Goal: Task Accomplishment & Management: Manage account settings

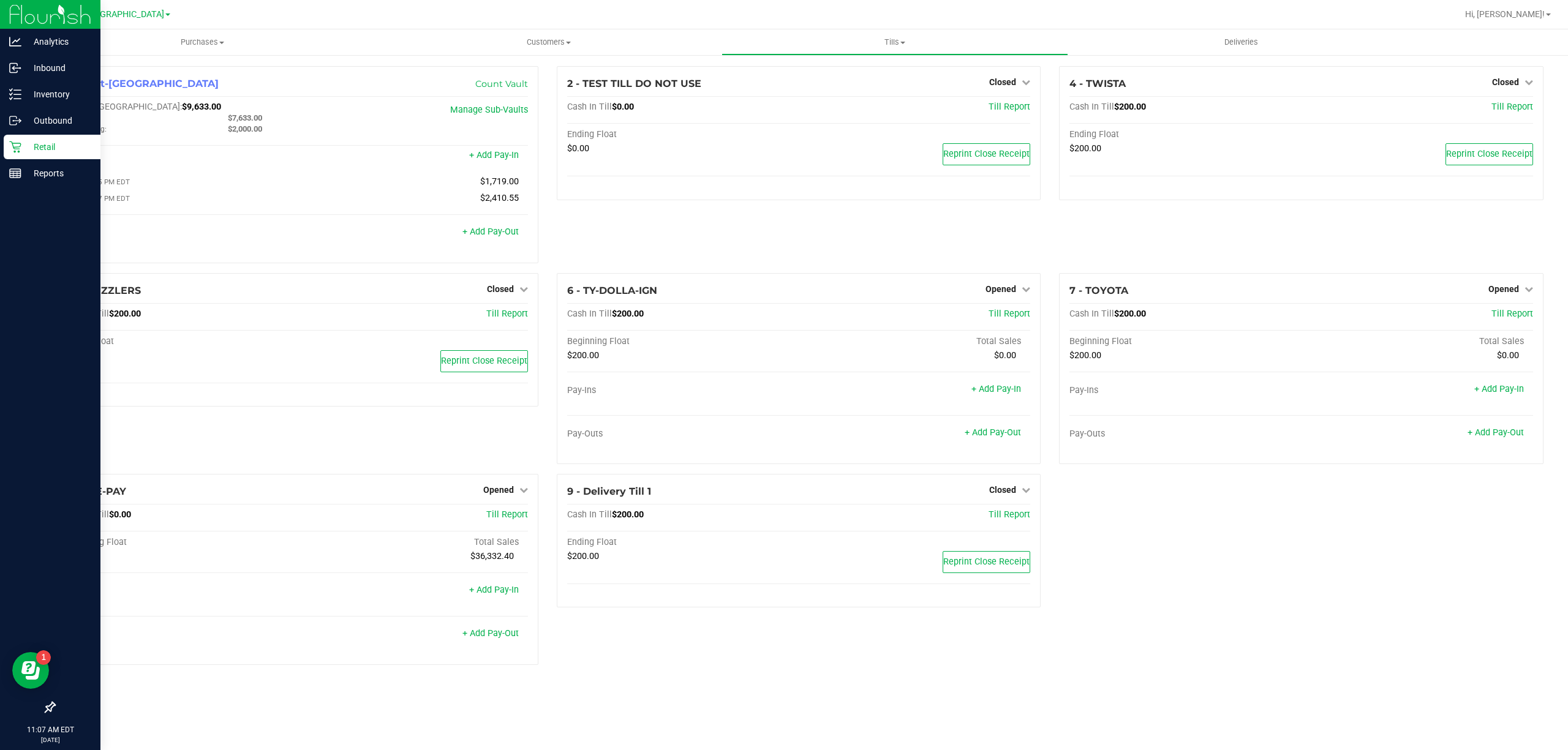
click at [28, 142] on p "Retail" at bounding box center [58, 147] width 73 height 15
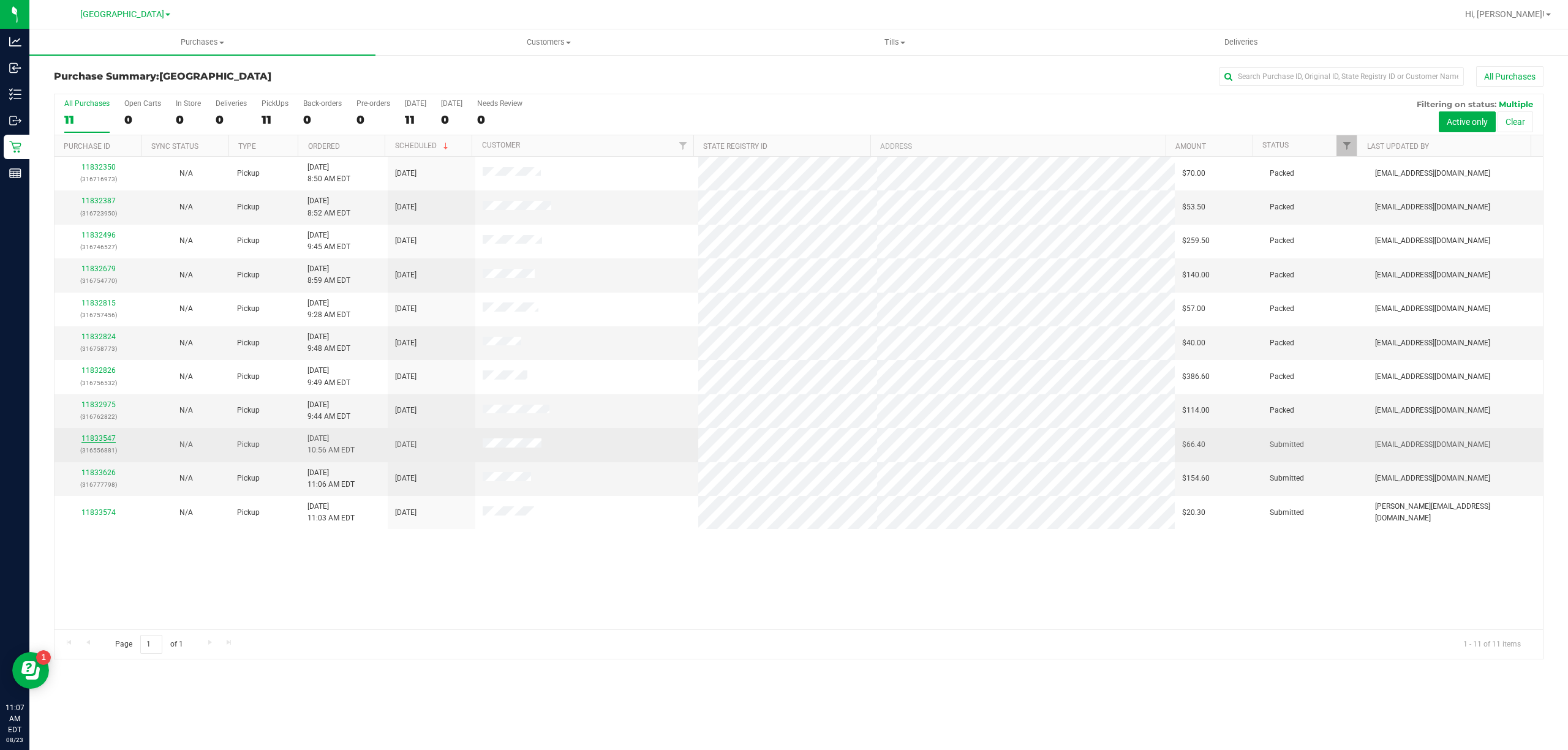
click at [107, 438] on link "11833547" at bounding box center [99, 438] width 34 height 8
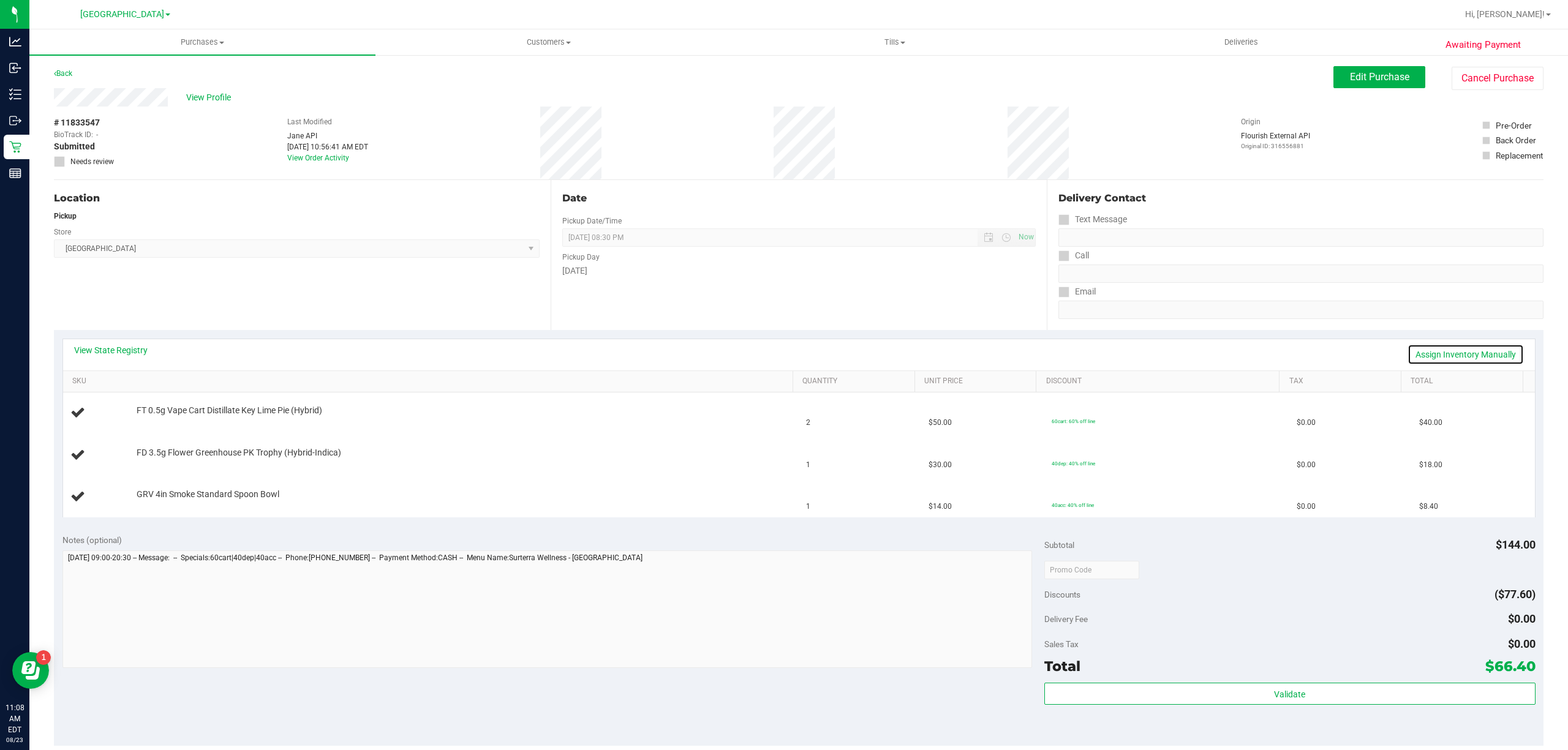
click at [1407, 363] on link "Assign Inventory Manually" at bounding box center [1466, 354] width 116 height 21
click at [1489, 357] on link "Save & Exit" at bounding box center [1495, 354] width 57 height 21
click at [1400, 81] on button "Edit Purchase" at bounding box center [1379, 78] width 92 height 22
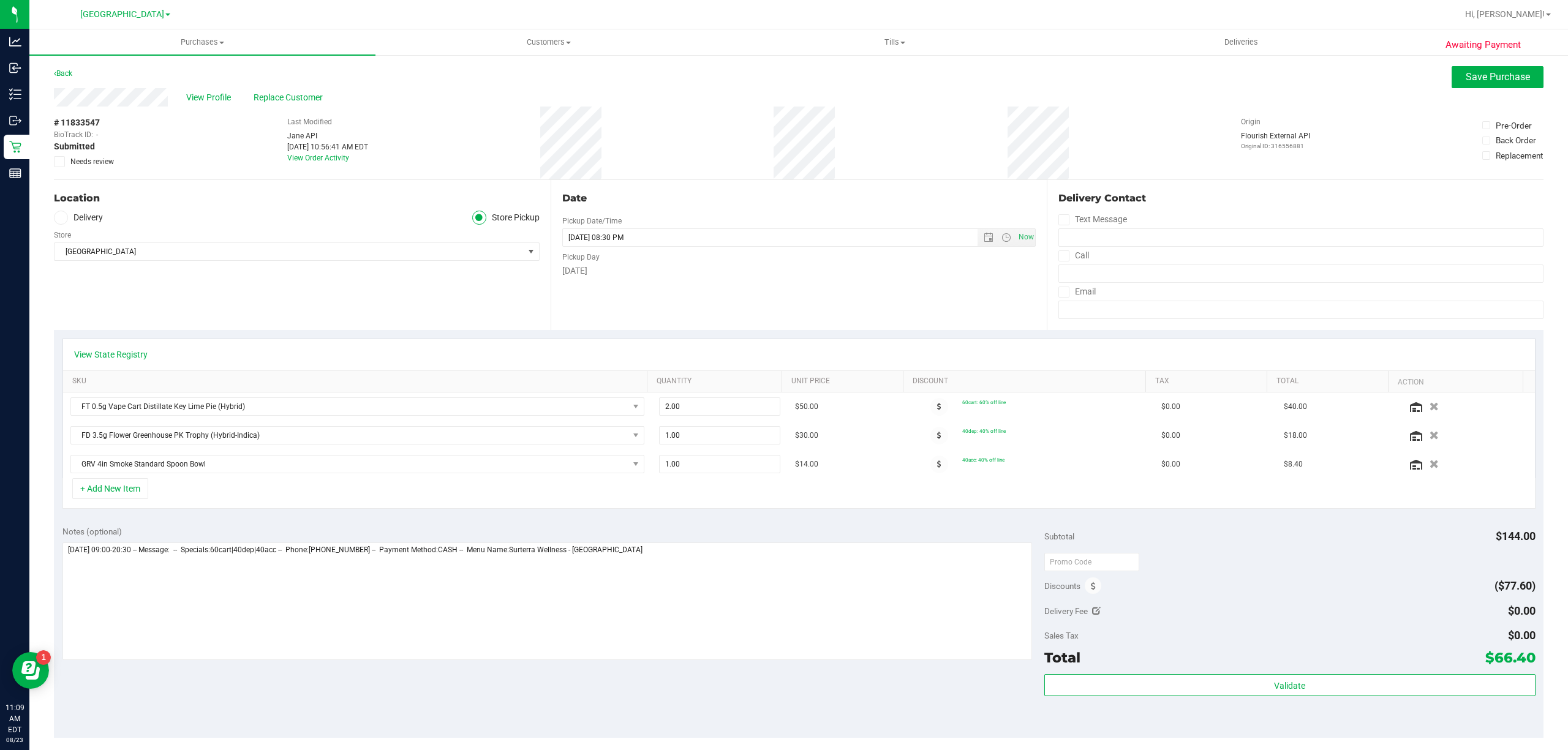
click at [294, 487] on div "+ Add New Item" at bounding box center [799, 493] width 1473 height 31
click at [299, 472] on span "GRV 4in Smoke Standard Spoon Bowl" at bounding box center [349, 463] width 558 height 17
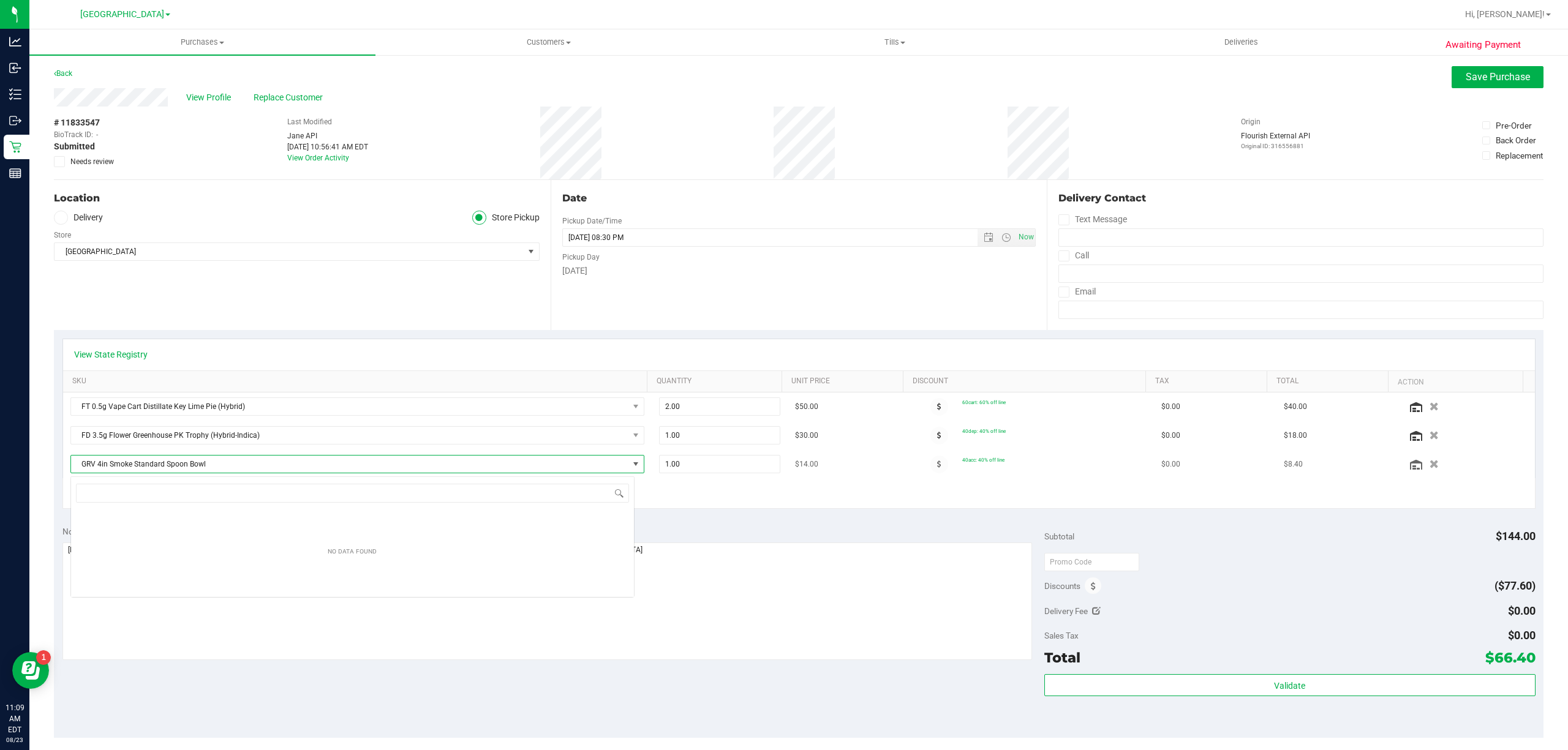
scroll to position [19, 564]
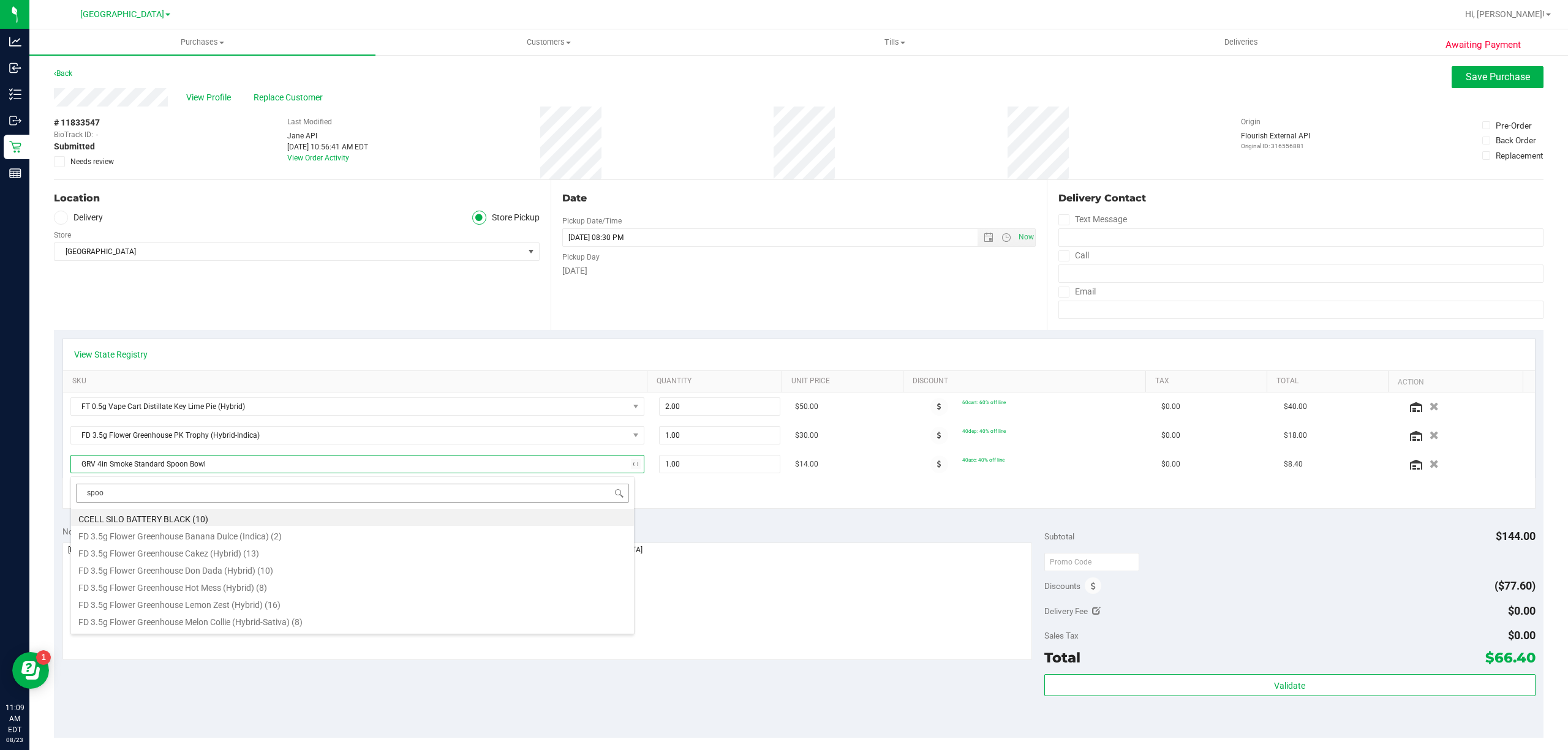
type input "spoon"
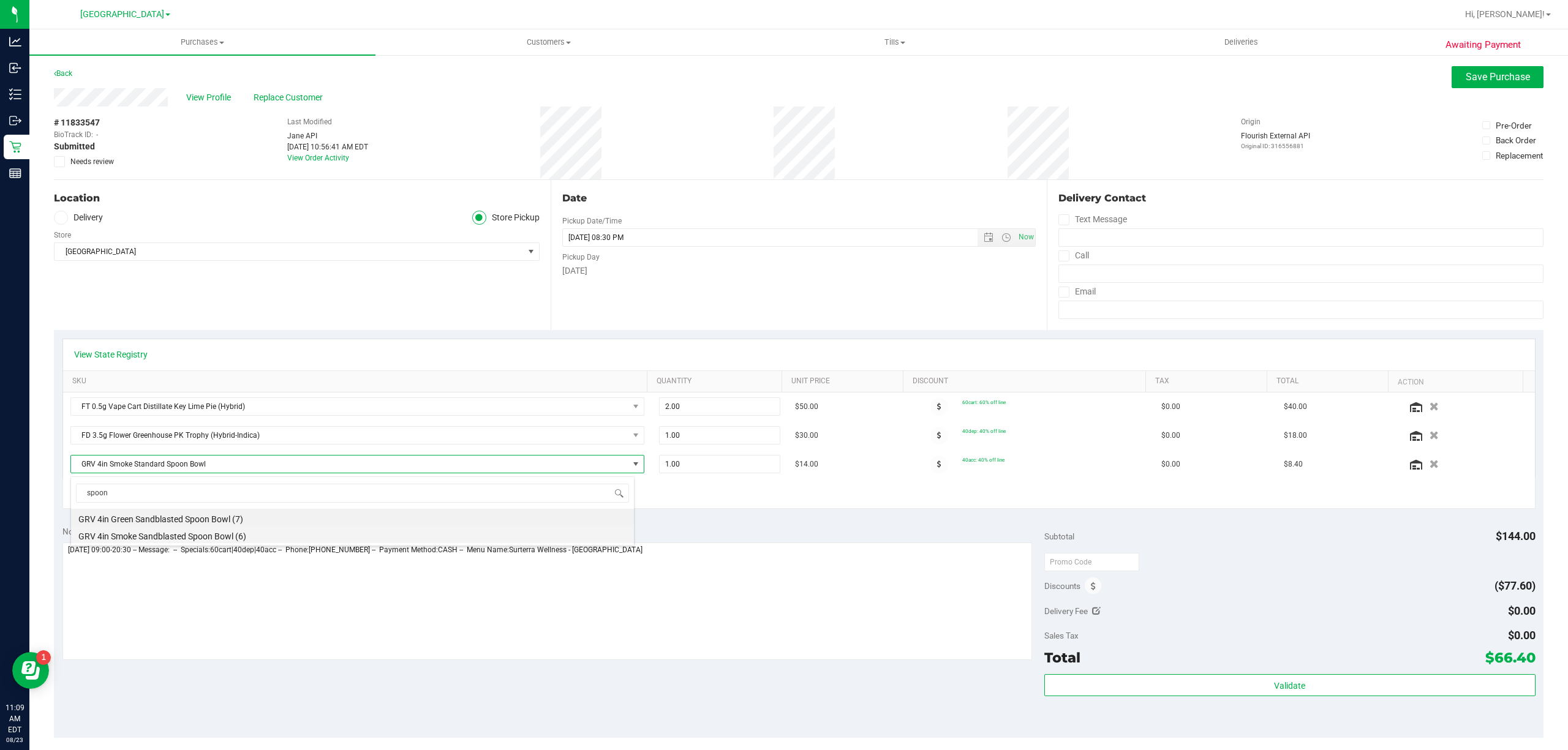
click at [220, 540] on li "GRV 4in Smoke Sandblasted Spoon Bowl (6)" at bounding box center [352, 534] width 563 height 17
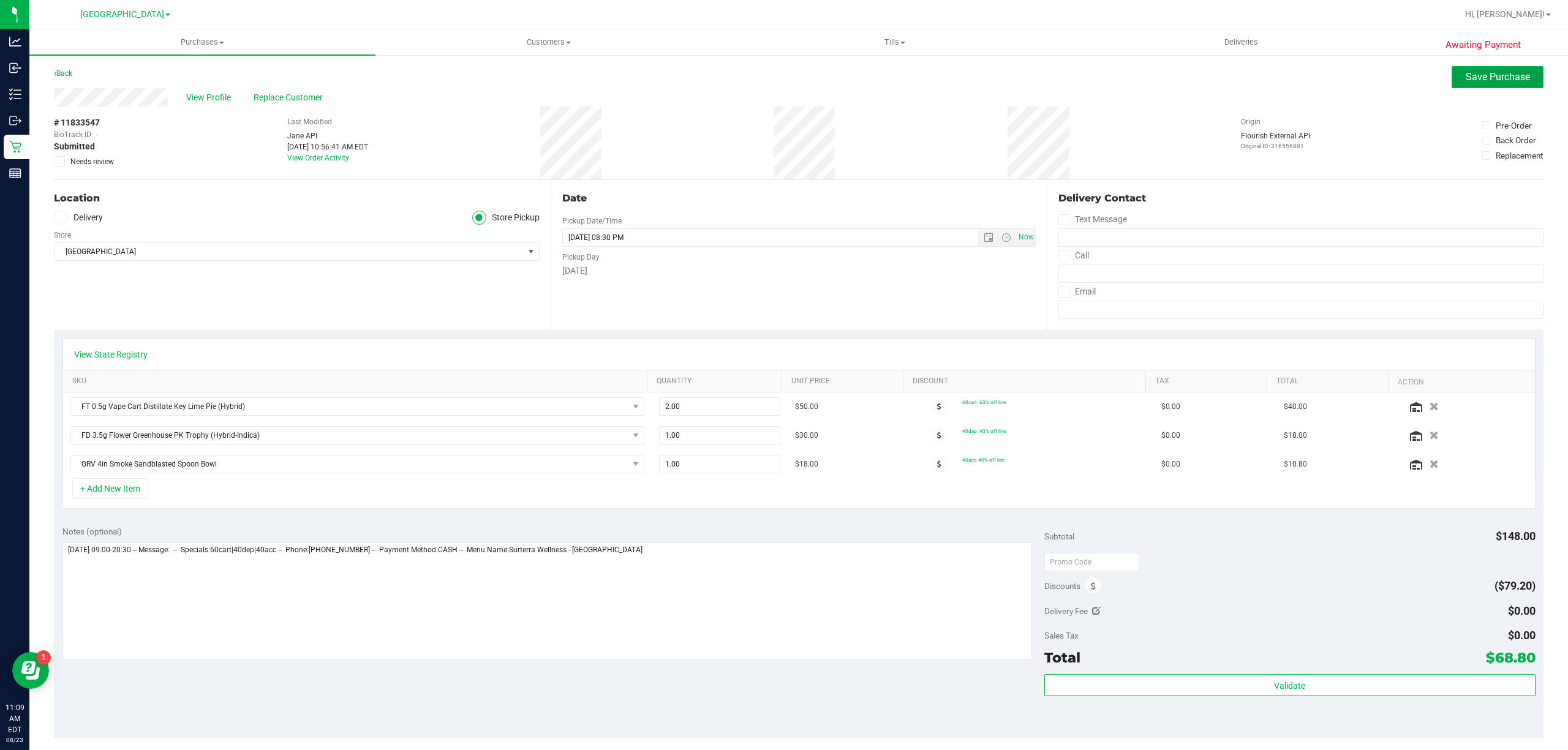
click at [1466, 80] on span "Save Purchase" at bounding box center [1498, 77] width 64 height 12
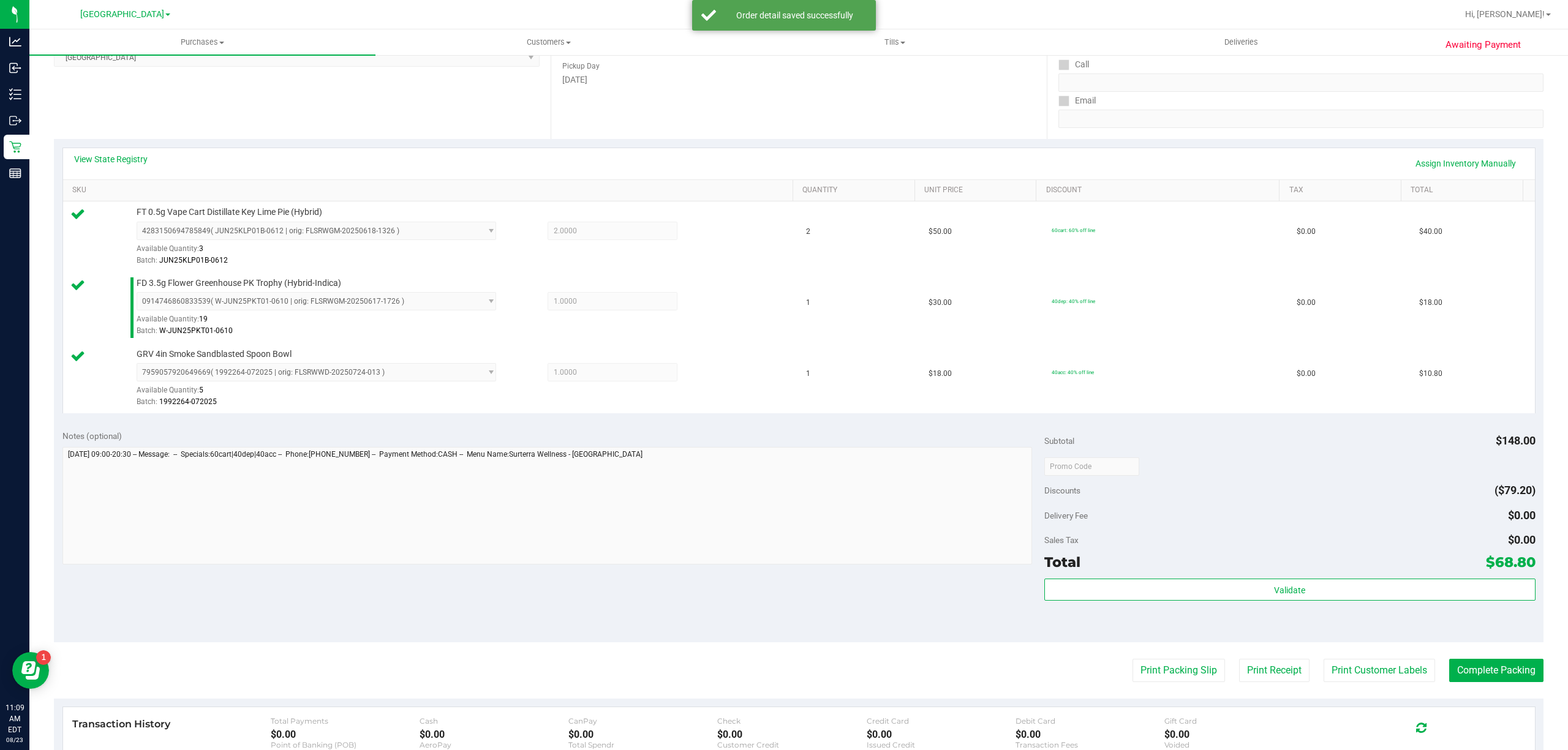
scroll to position [326, 0]
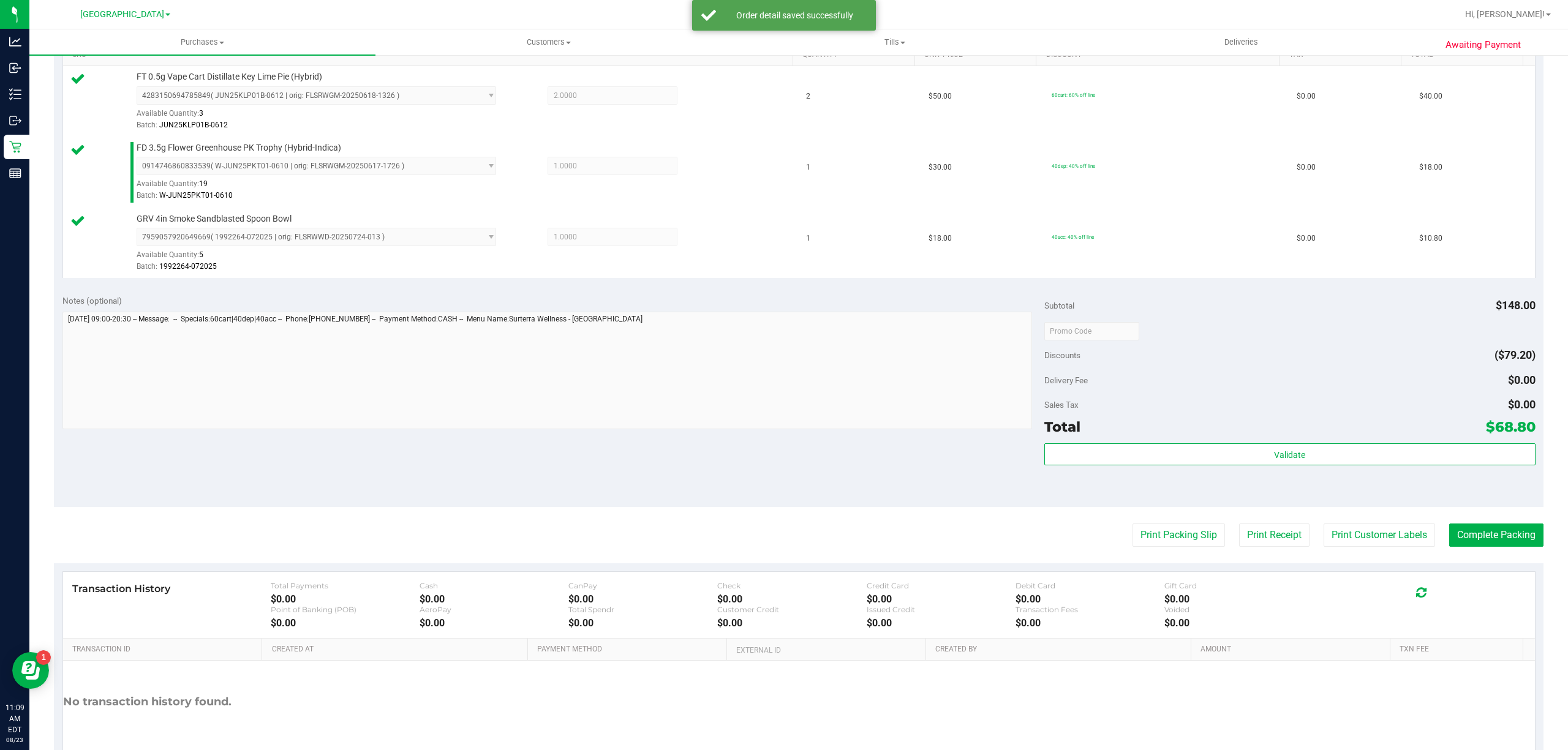
drag, startPoint x: 1370, startPoint y: 488, endPoint x: 1370, endPoint y: 481, distance: 7.0
click at [1370, 487] on div "Validate" at bounding box center [1290, 471] width 491 height 55
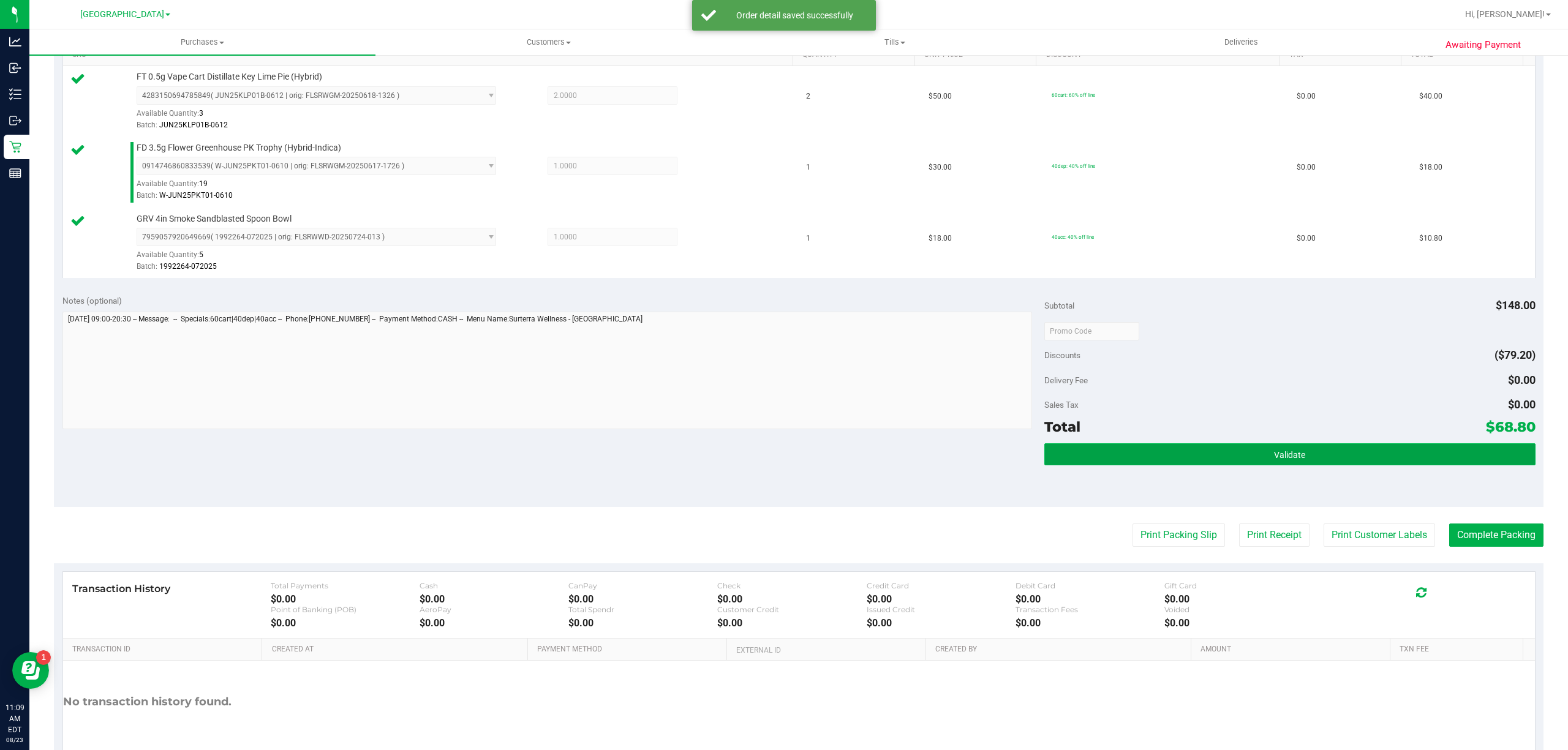
click at [1370, 466] on button "Validate" at bounding box center [1290, 454] width 491 height 22
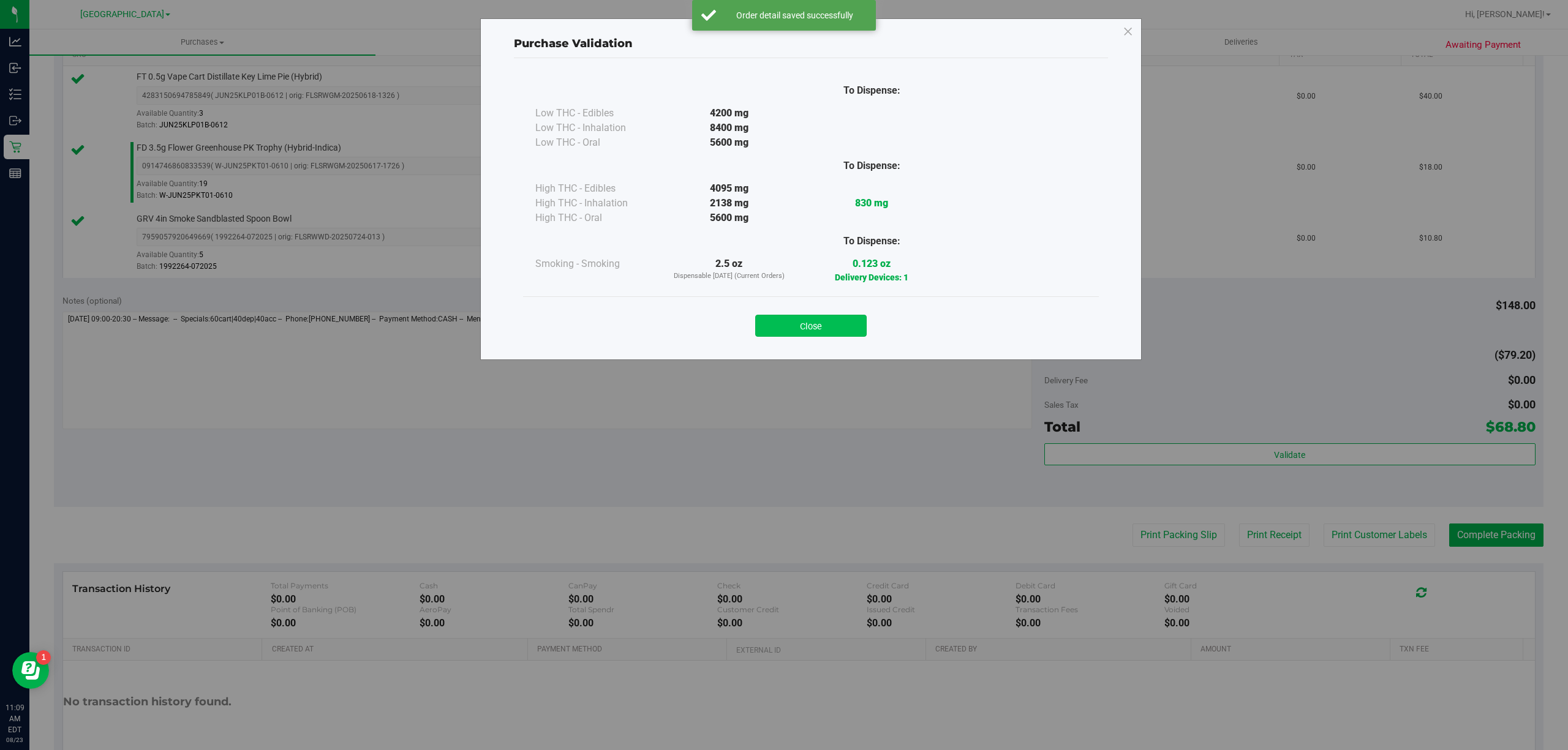
click at [843, 315] on button "Close" at bounding box center [811, 326] width 111 height 22
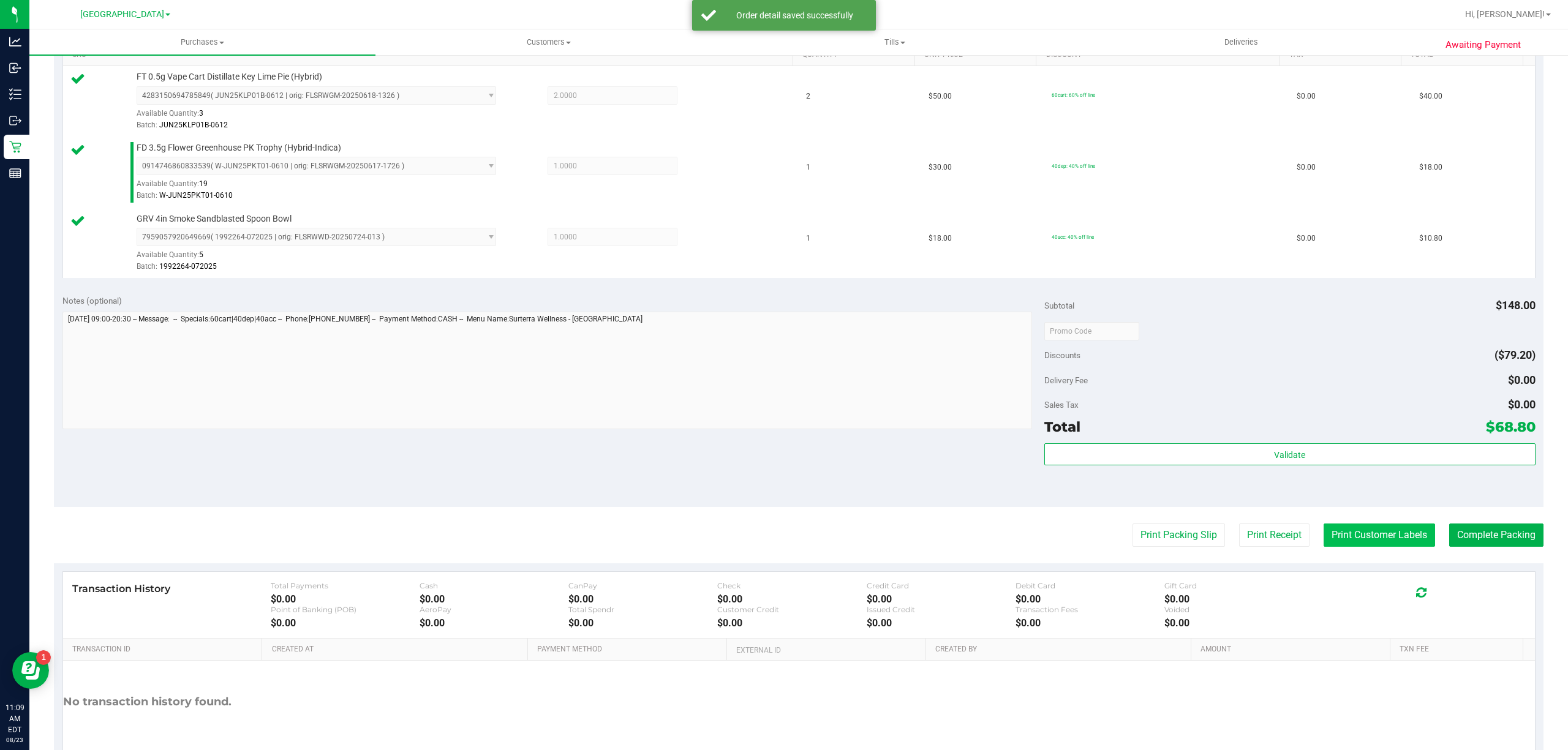
click at [1376, 540] on button "Print Customer Labels" at bounding box center [1379, 534] width 111 height 23
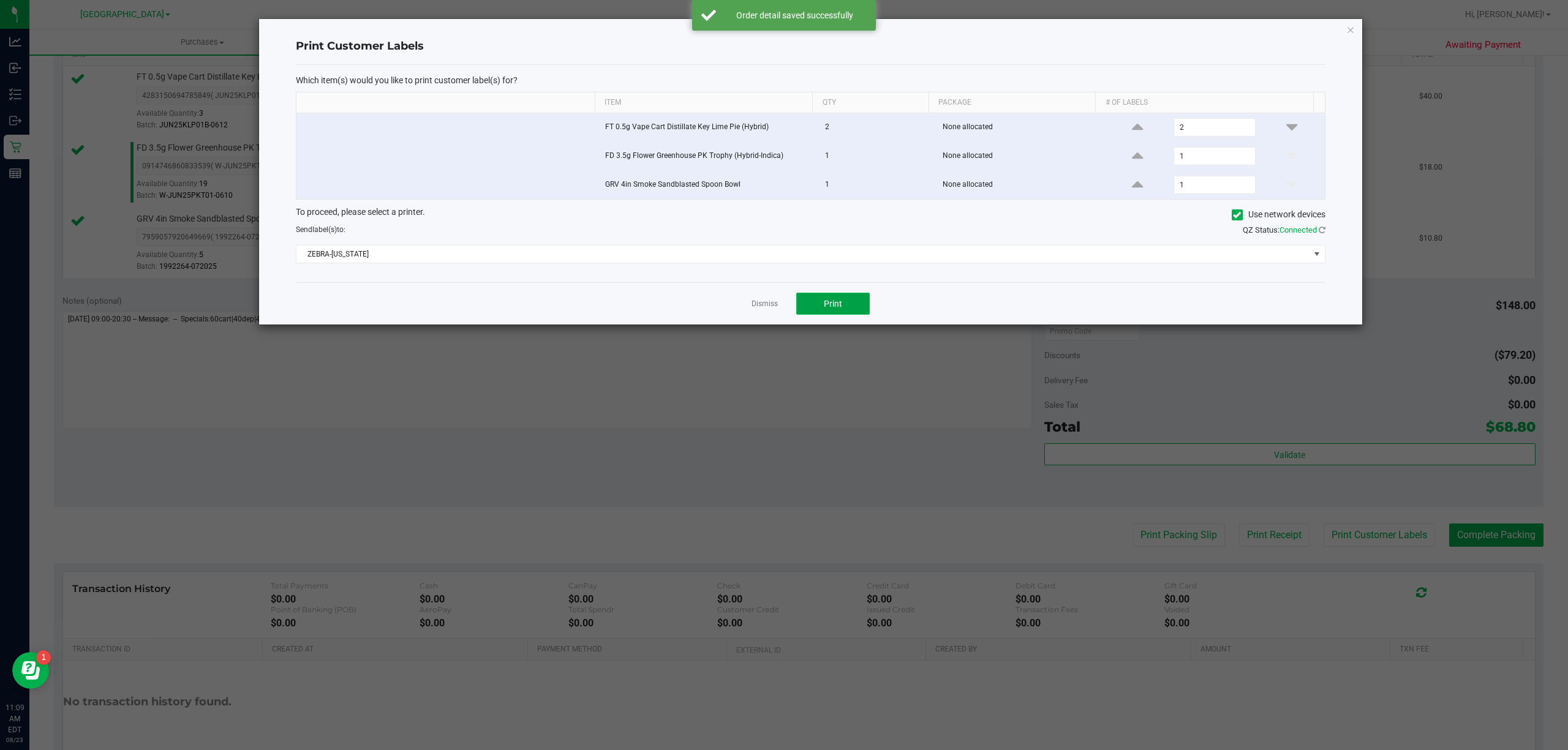
click at [834, 305] on span "Print" at bounding box center [833, 303] width 19 height 10
click at [773, 302] on link "Dismiss" at bounding box center [765, 304] width 26 height 10
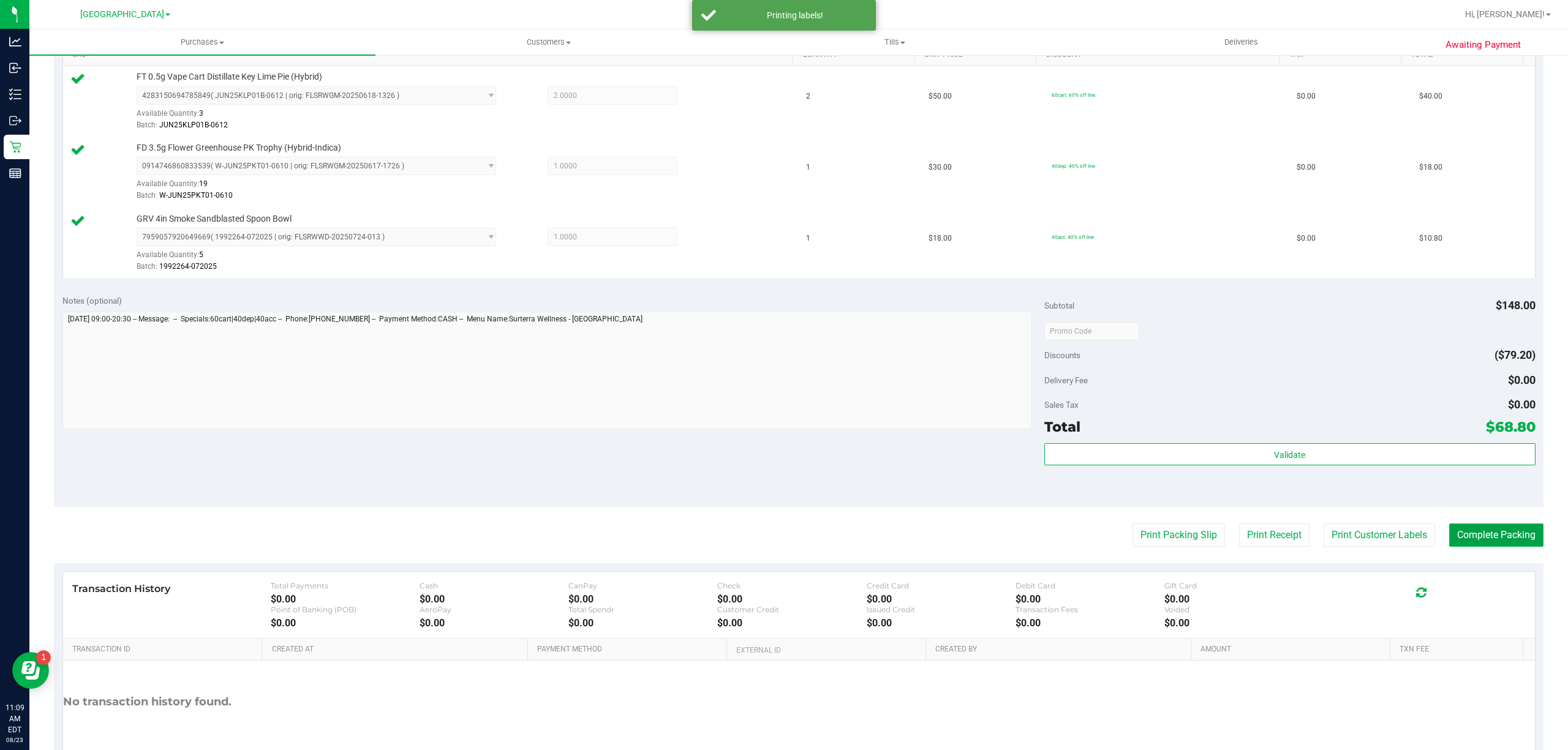
click at [1508, 547] on button "Complete Packing" at bounding box center [1496, 534] width 94 height 23
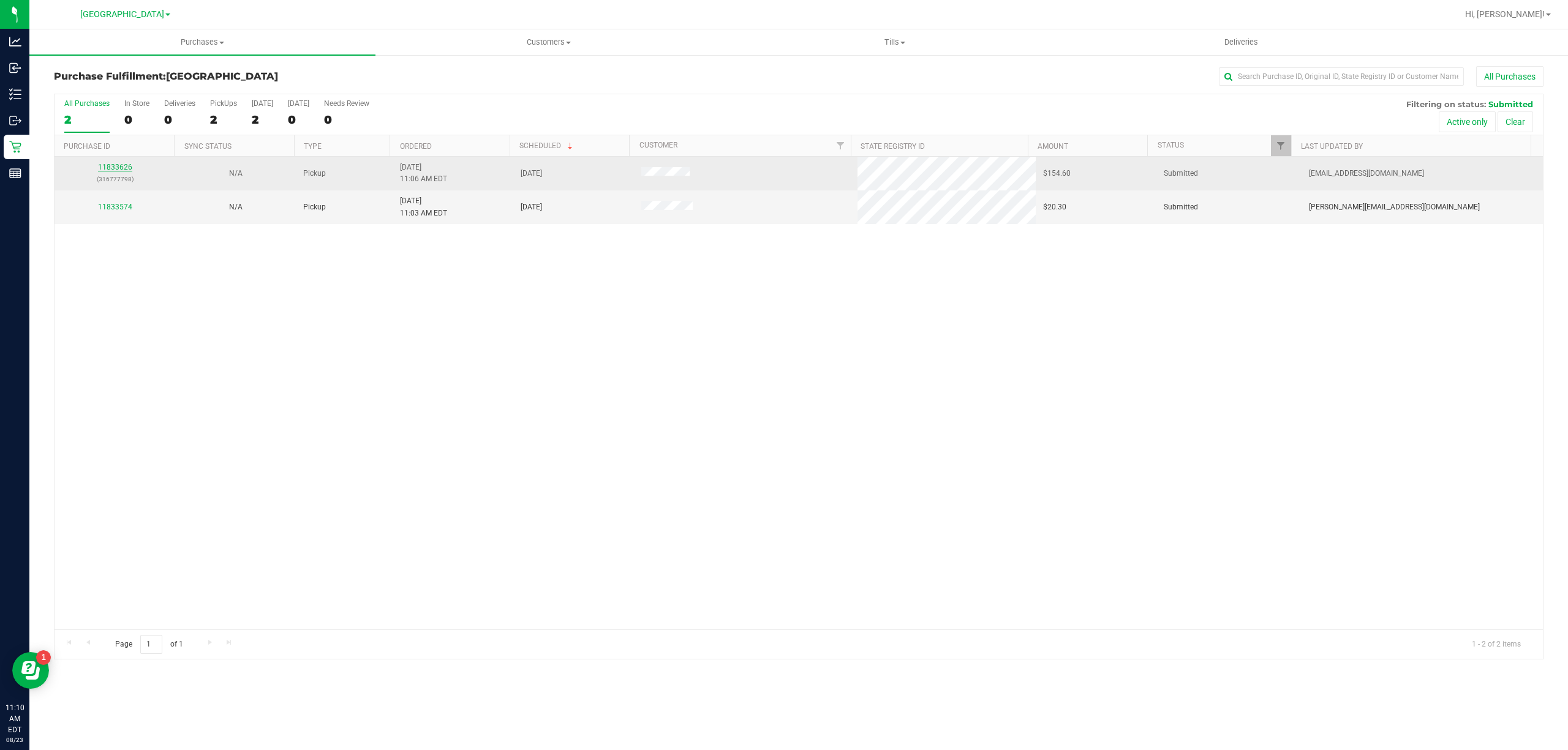
click at [125, 172] on link "11833626" at bounding box center [115, 166] width 34 height 8
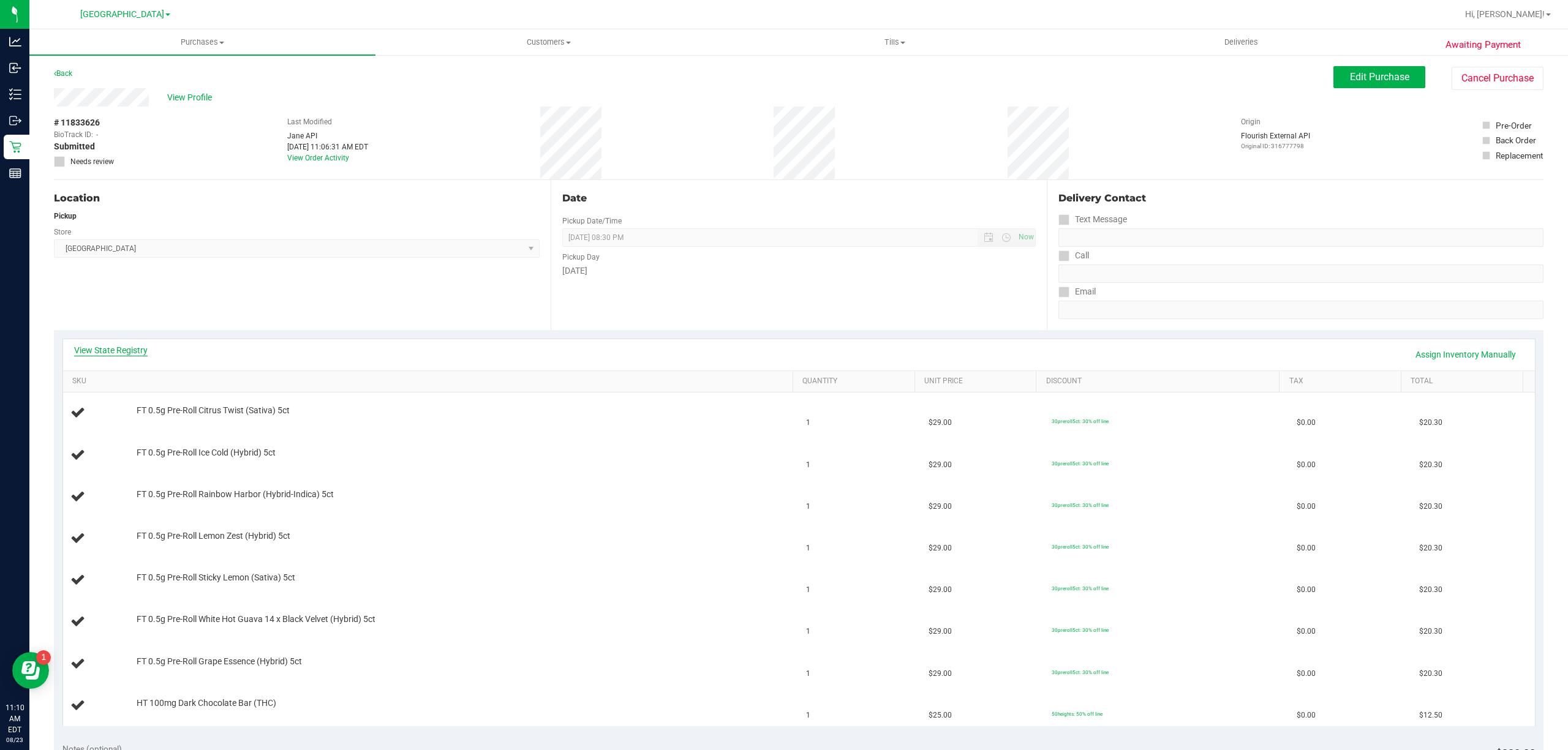
click at [143, 355] on link "View State Registry" at bounding box center [111, 350] width 73 height 12
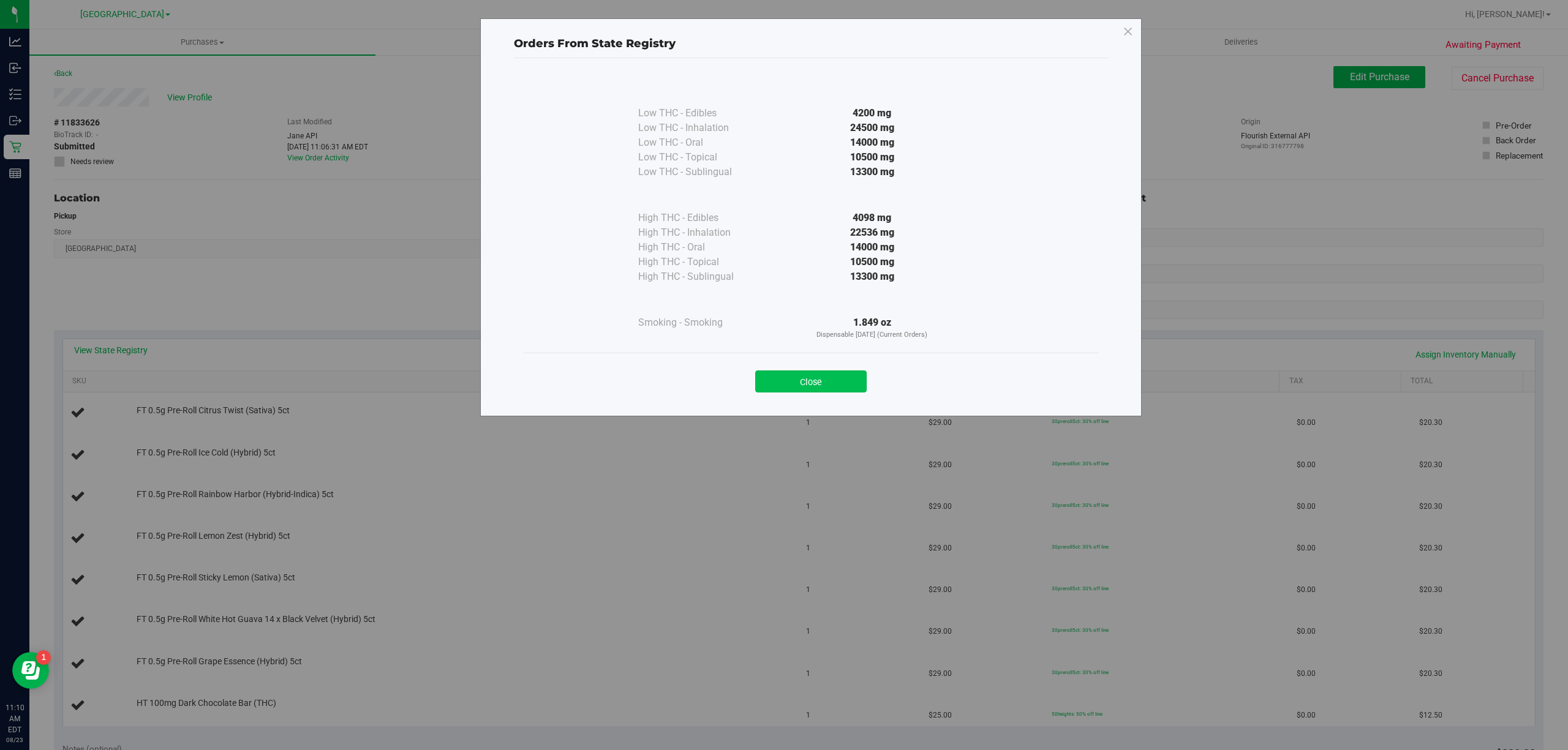
click at [800, 377] on button "Close" at bounding box center [811, 381] width 111 height 22
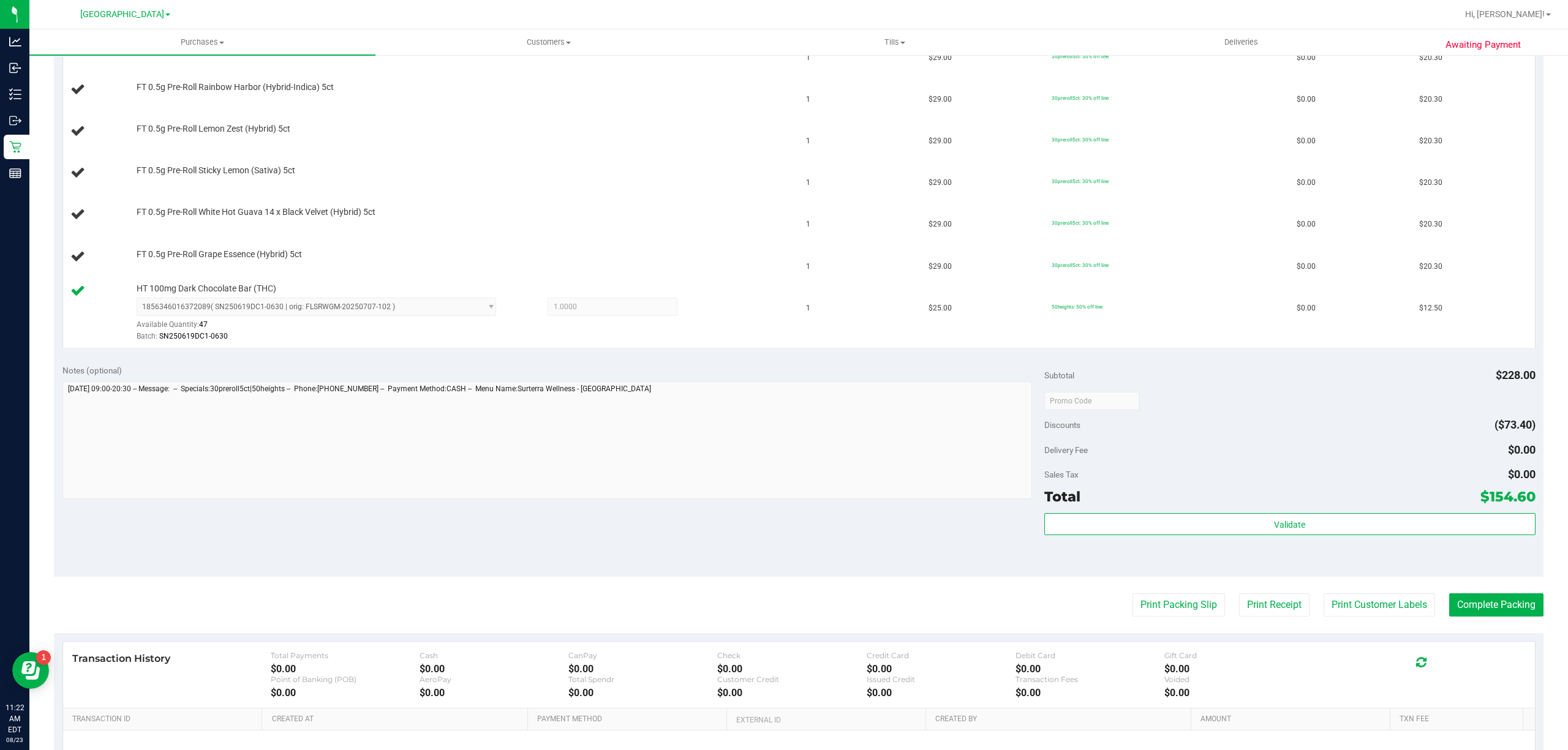
scroll to position [407, 0]
click at [1133, 599] on button "Print Packing Slip" at bounding box center [1179, 604] width 93 height 23
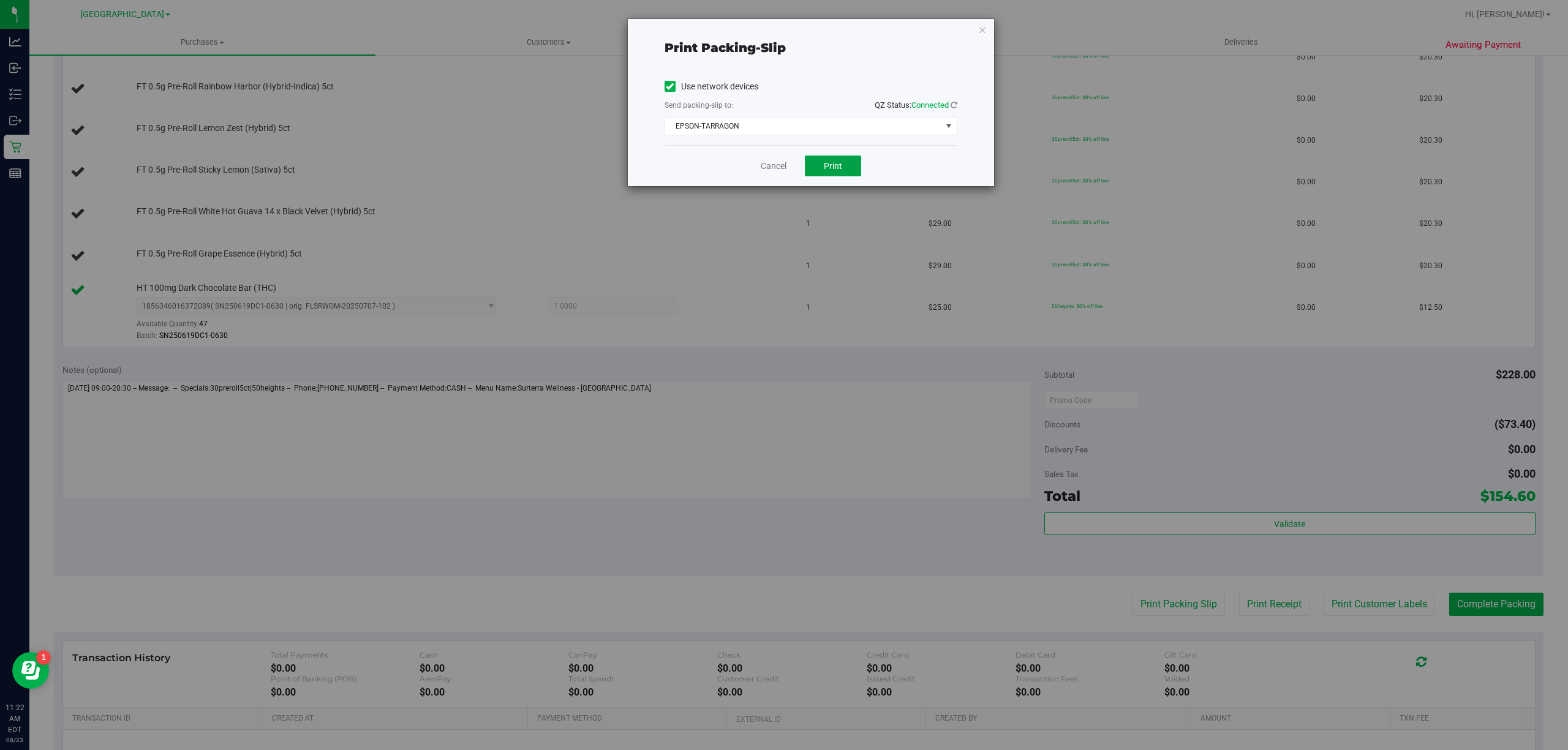
click at [853, 168] on button "Print" at bounding box center [833, 166] width 56 height 21
click at [784, 128] on span "EPSON-TARRAGON" at bounding box center [803, 126] width 276 height 17
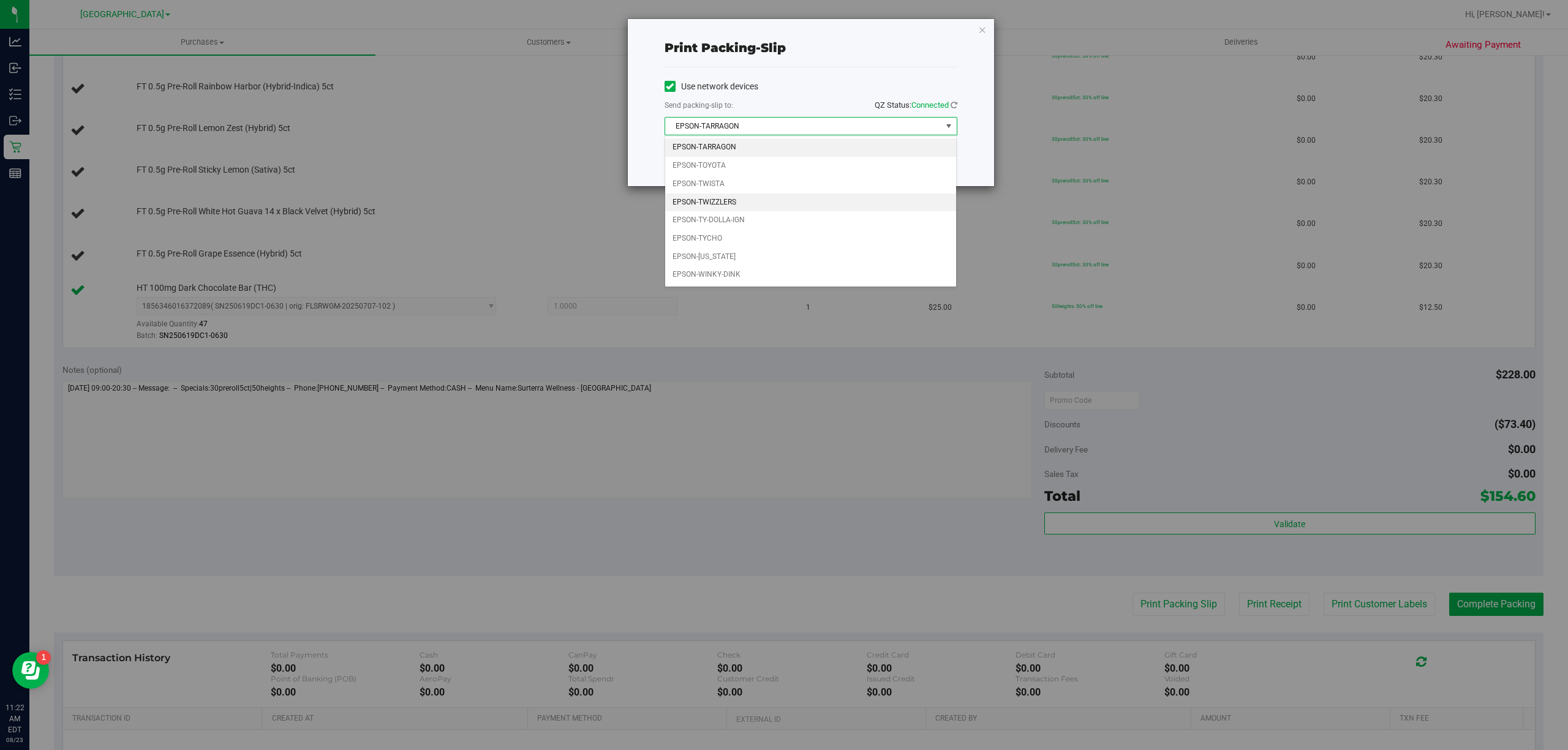
click at [811, 212] on li "EPSON-TWIZZLERS" at bounding box center [811, 202] width 291 height 19
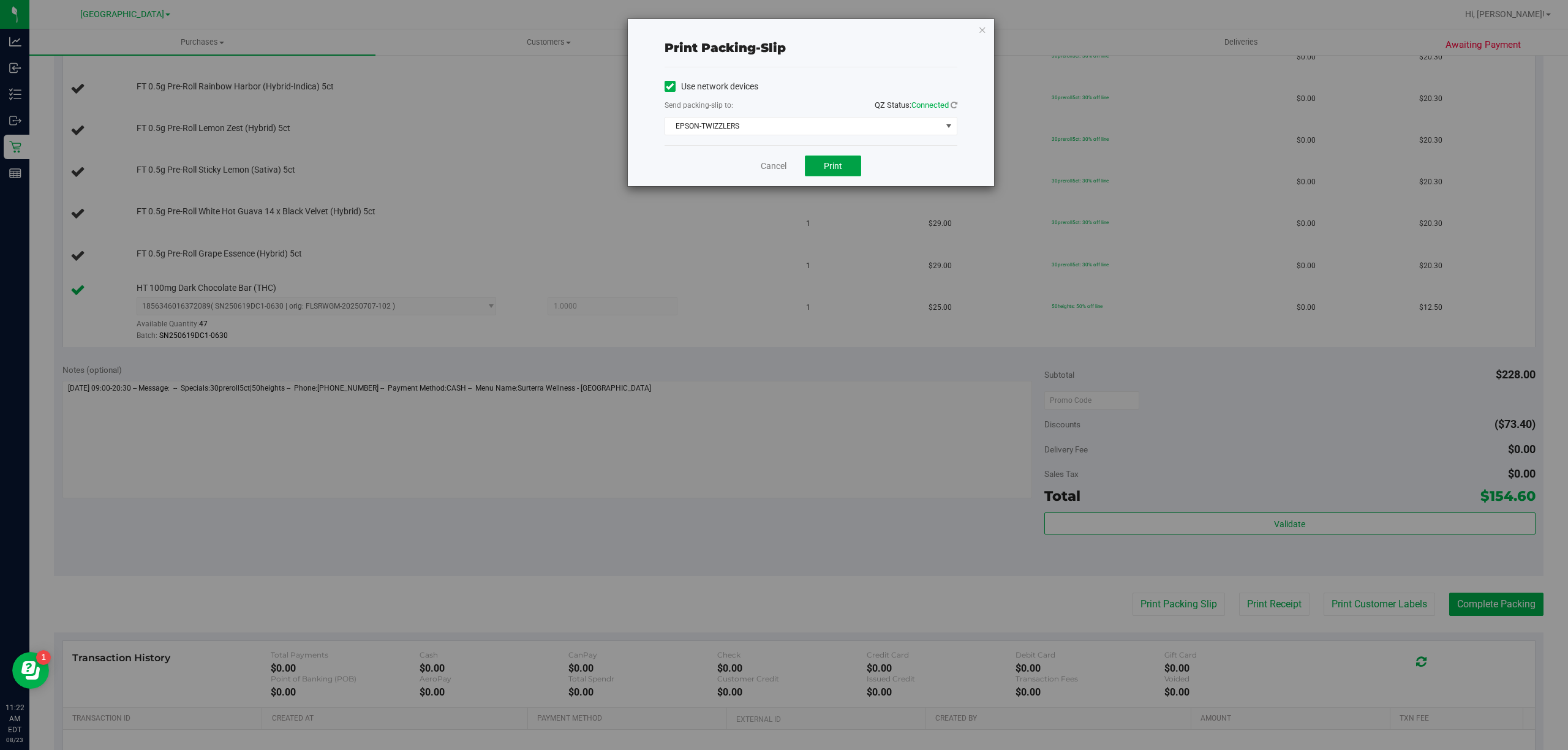
click at [817, 175] on button "Print" at bounding box center [833, 166] width 56 height 21
click at [903, 99] on div "Use network devices Send packing-slip to: QZ Status: Connected EPSON-TWIZZLERS …" at bounding box center [811, 106] width 293 height 58
click at [763, 163] on link "Cancel" at bounding box center [774, 166] width 25 height 13
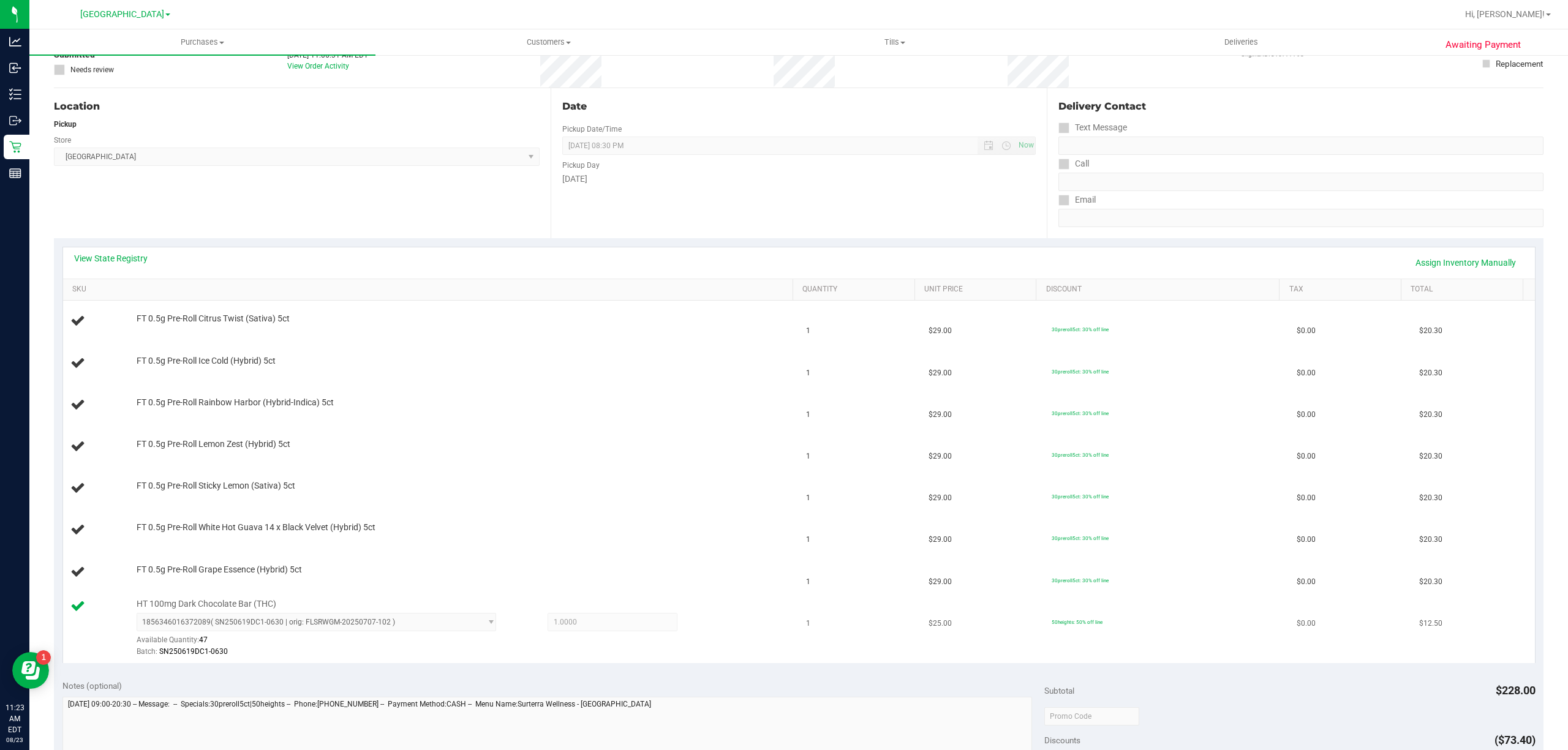
scroll to position [245, 0]
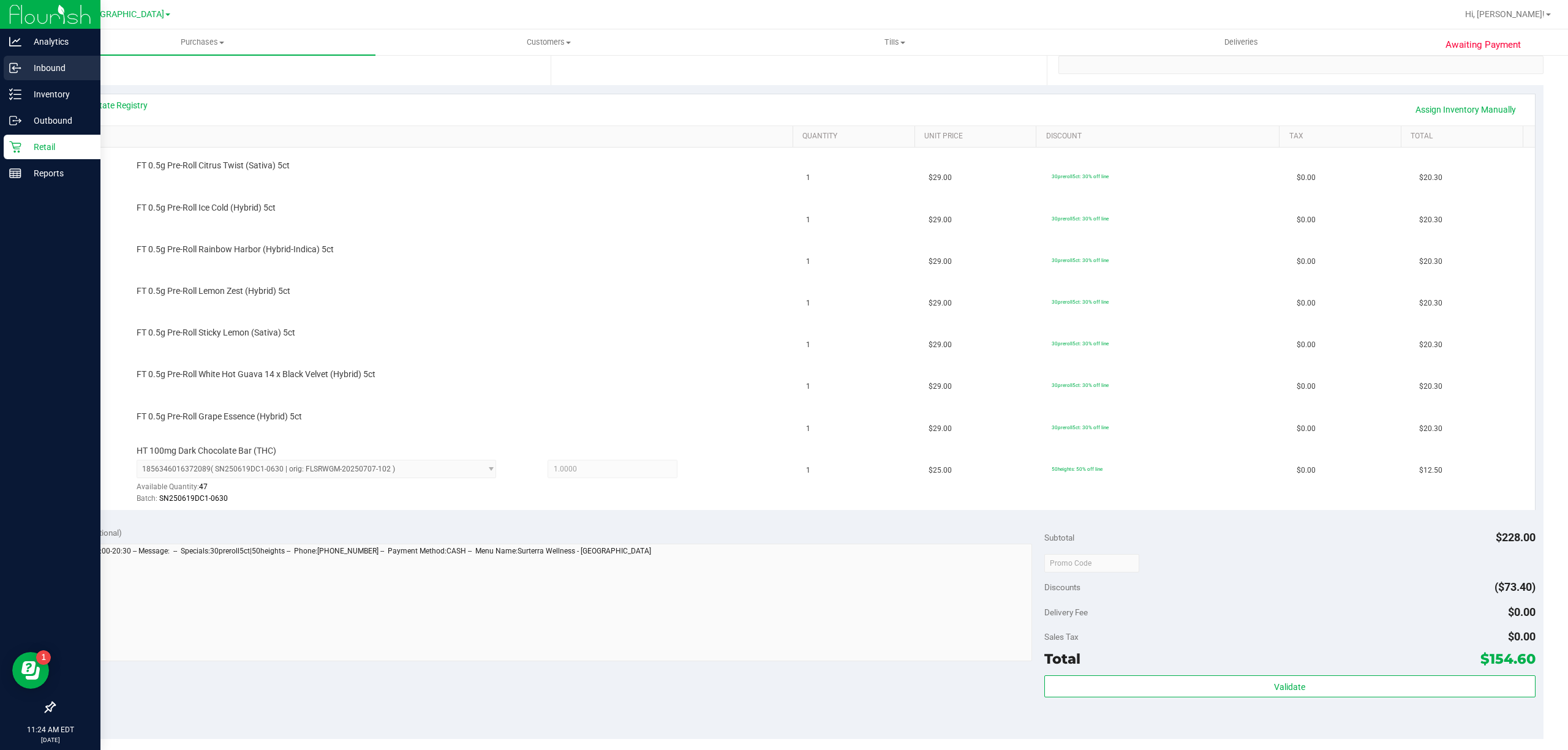
click at [49, 75] on p "Inbound" at bounding box center [58, 68] width 73 height 15
click at [57, 104] on div "Inventory" at bounding box center [52, 94] width 97 height 25
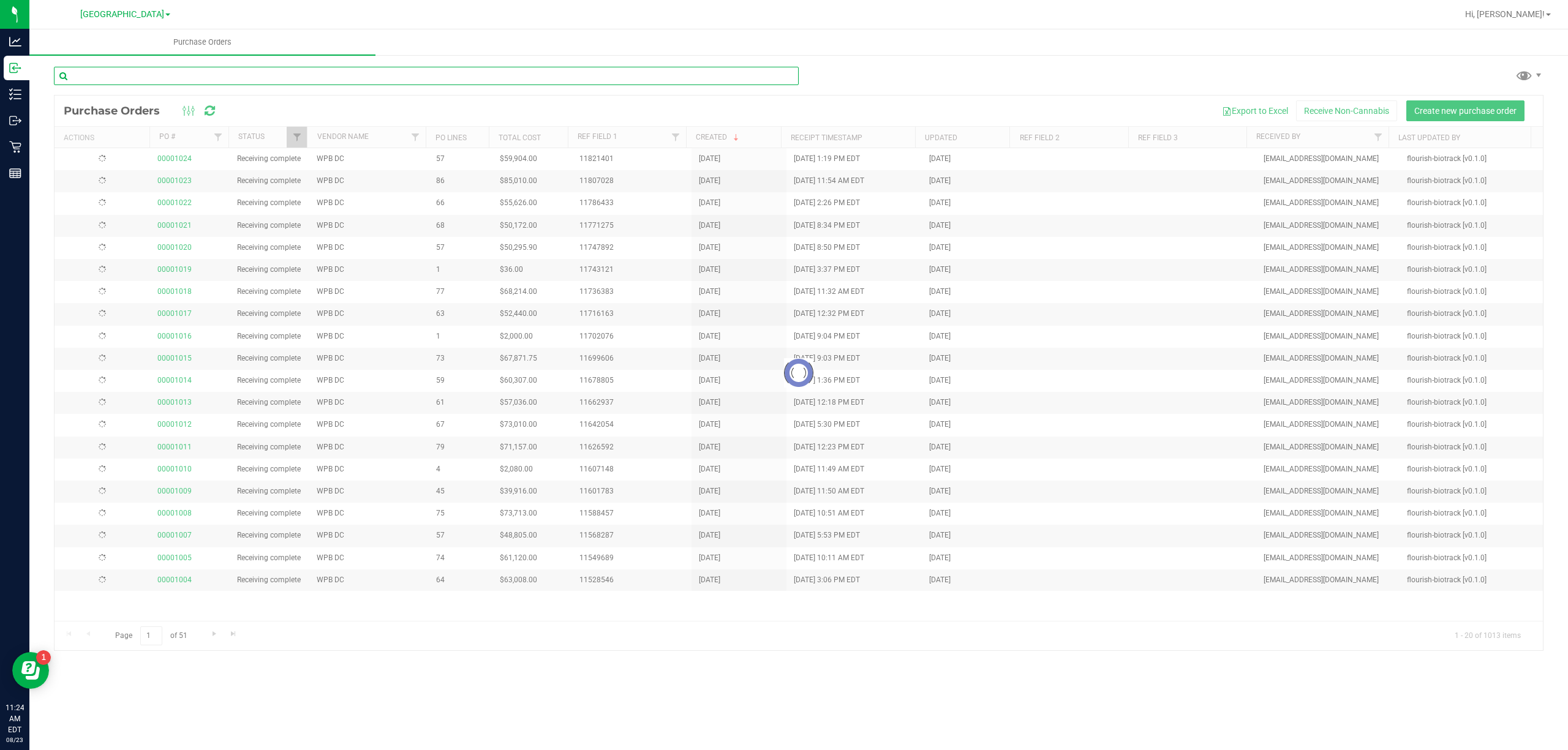
click at [376, 73] on input "text" at bounding box center [426, 75] width 745 height 19
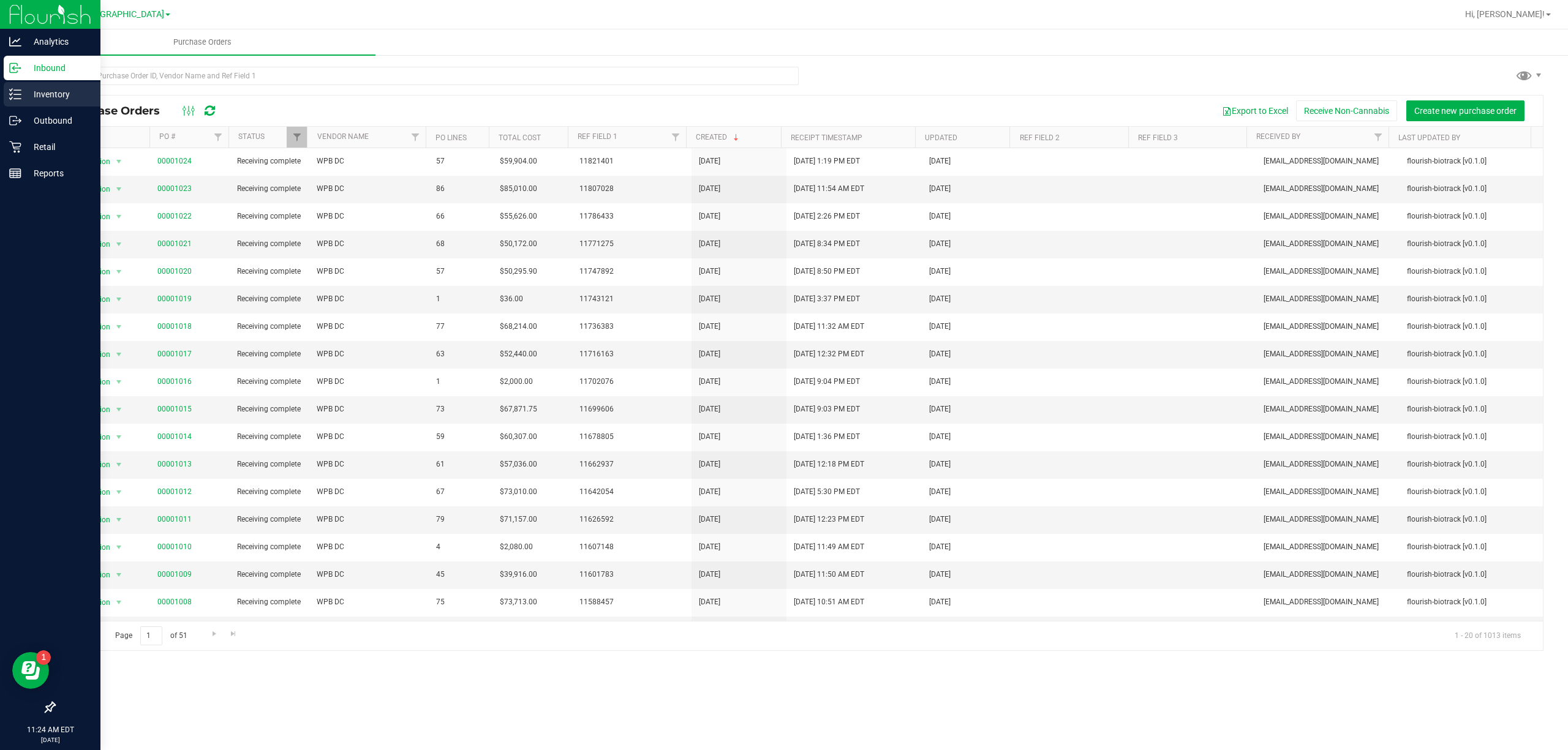
click at [50, 91] on p "Inventory" at bounding box center [58, 95] width 73 height 15
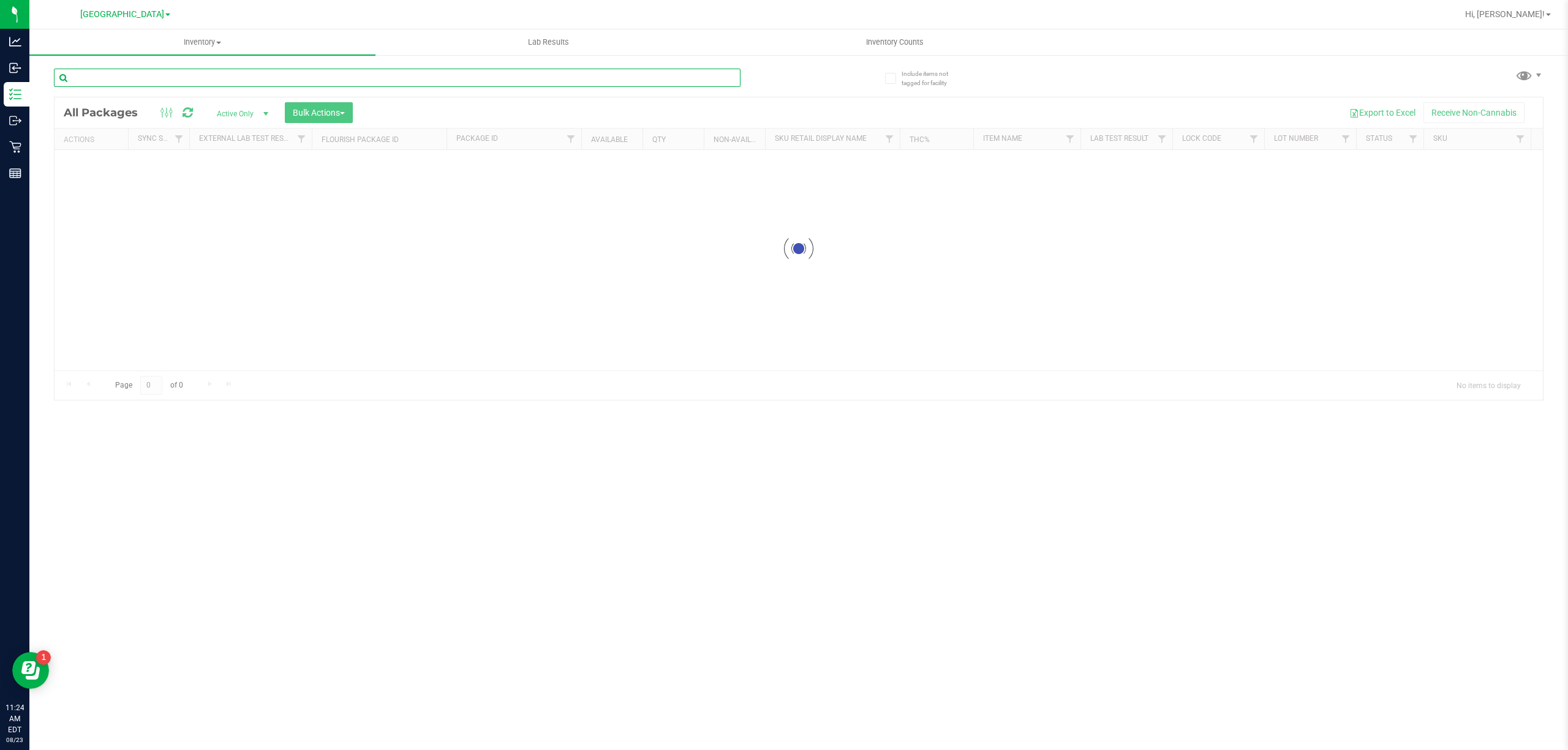
click at [306, 78] on input "text" at bounding box center [397, 78] width 687 height 19
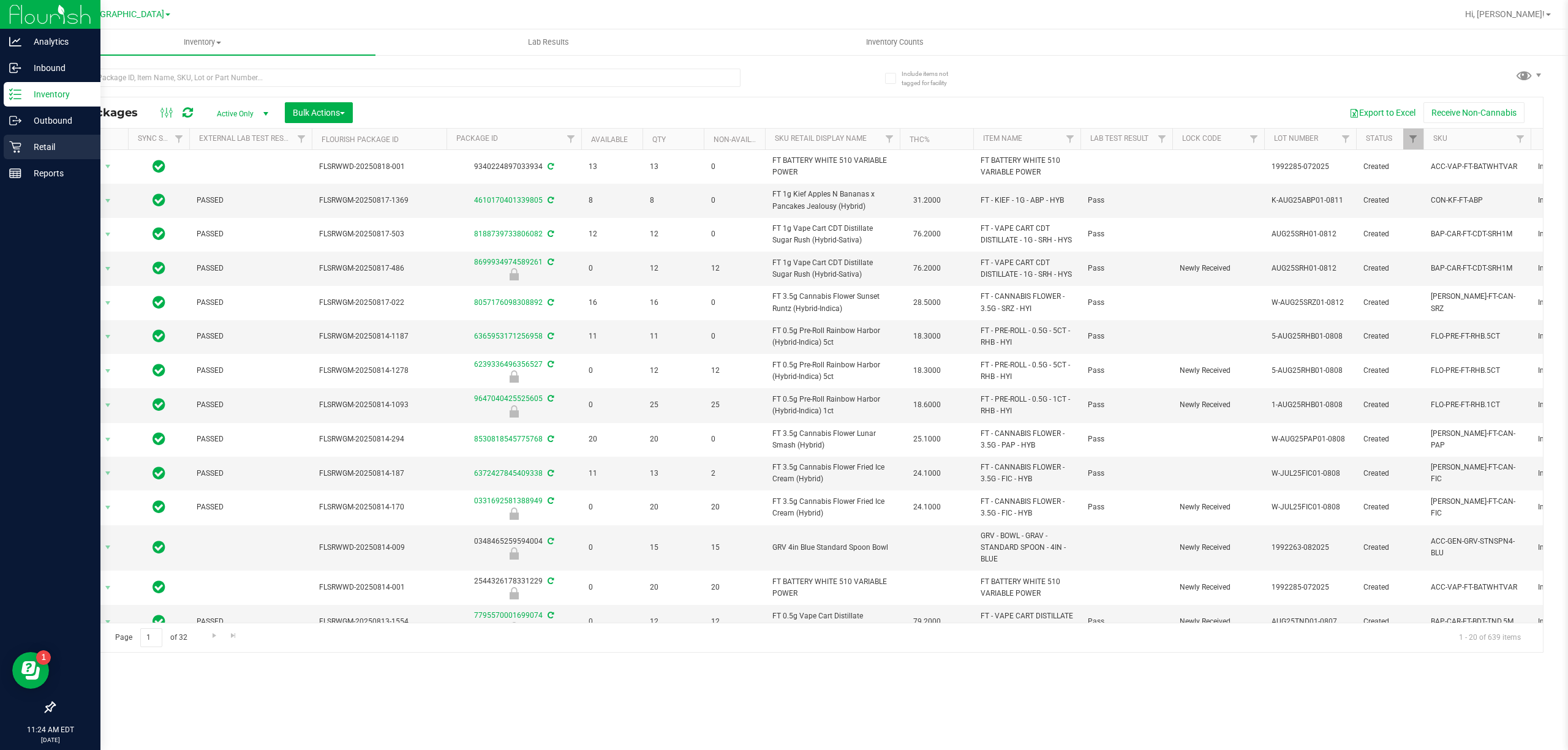
click at [37, 143] on p "Retail" at bounding box center [58, 147] width 73 height 15
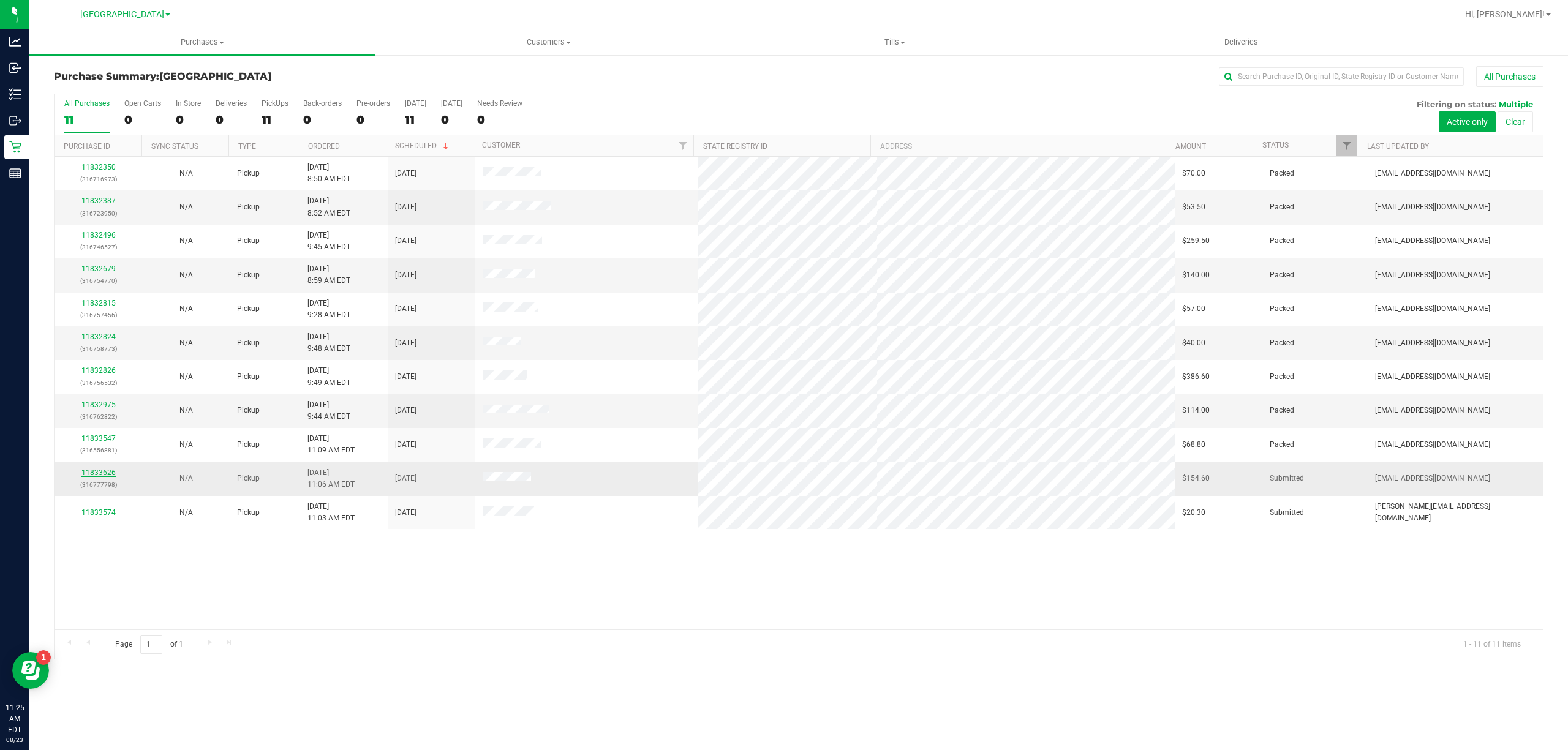
click at [104, 472] on link "11833626" at bounding box center [99, 472] width 34 height 8
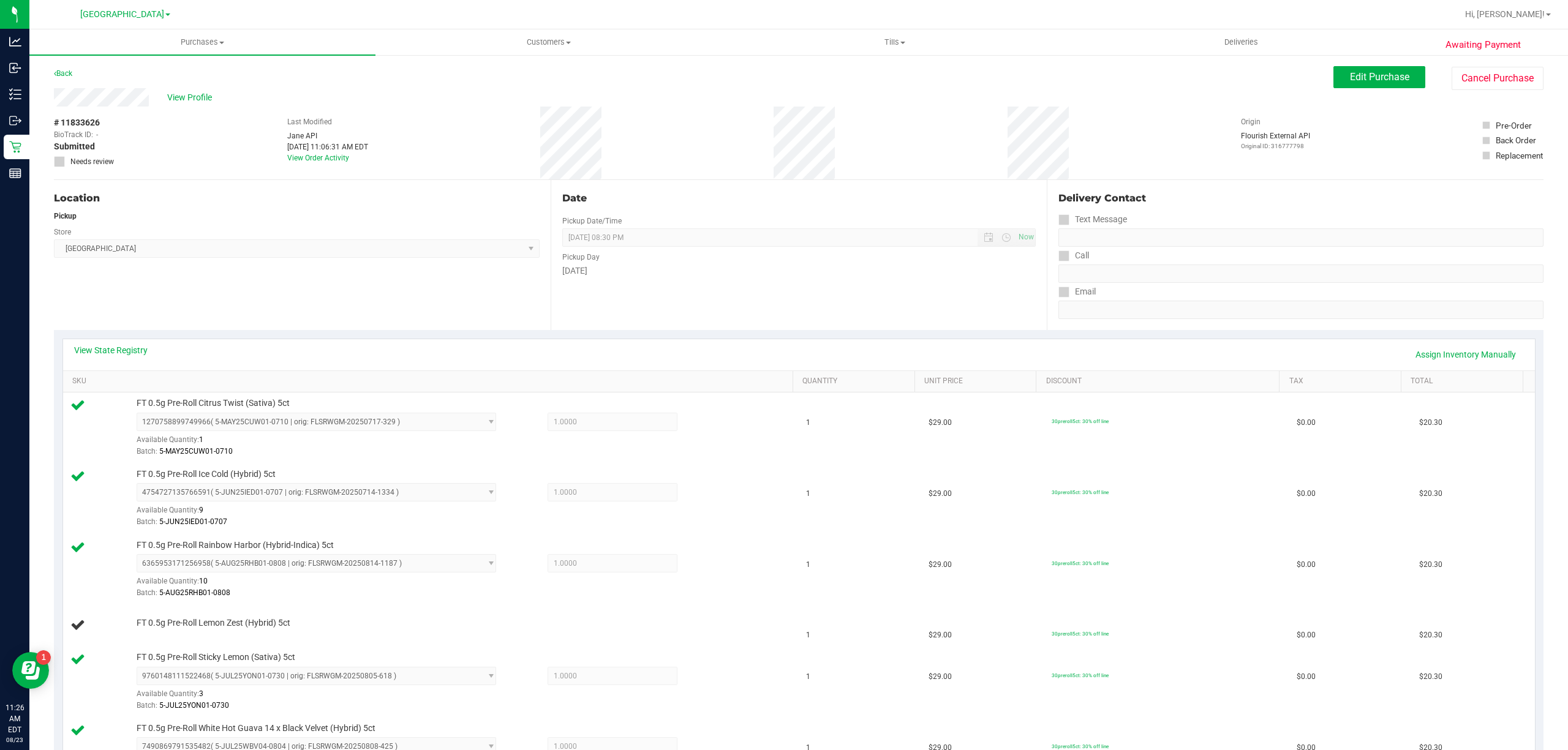
click at [72, 76] on div "Back" at bounding box center [63, 74] width 19 height 15
click at [72, 76] on link "Back" at bounding box center [63, 73] width 19 height 8
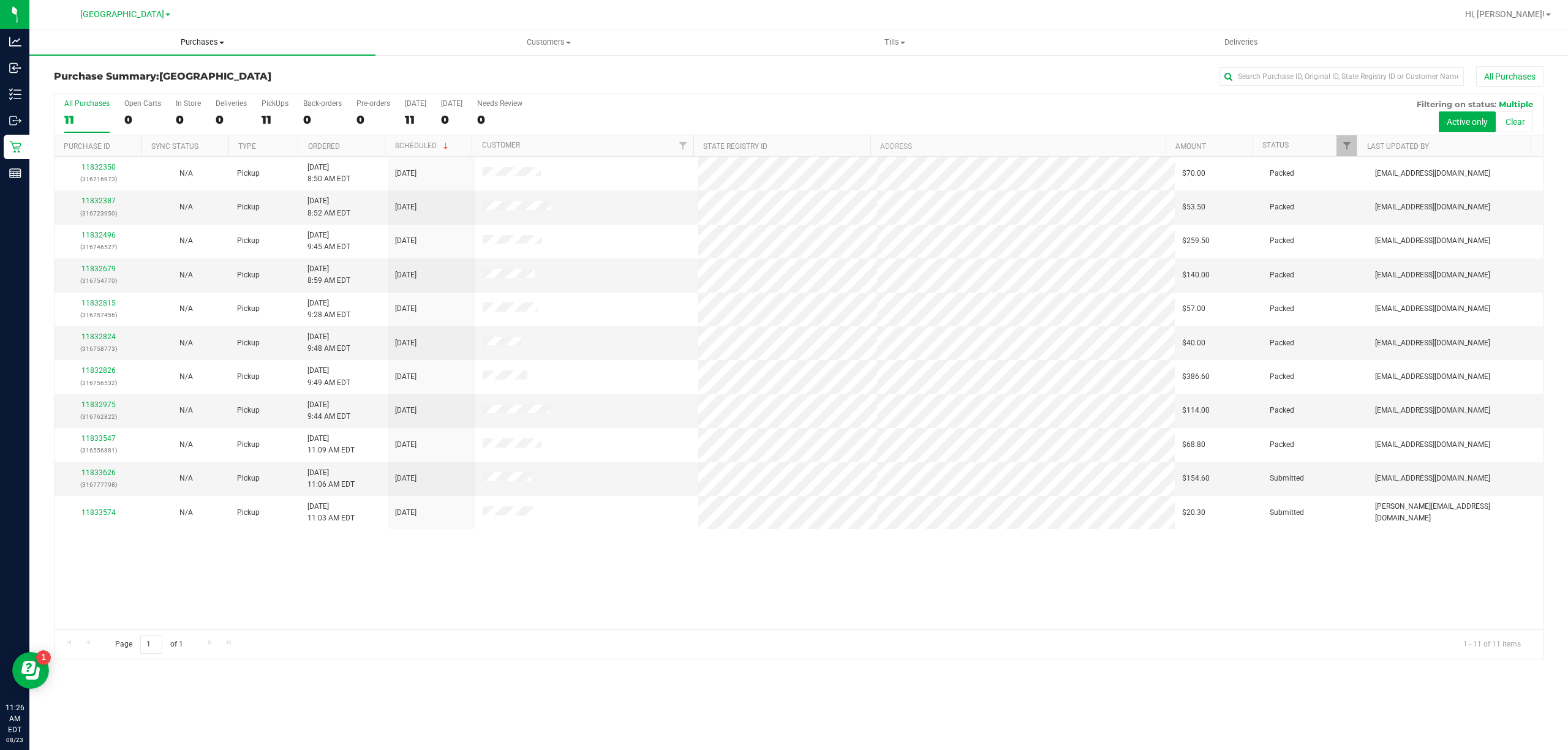
click at [206, 44] on span "Purchases" at bounding box center [202, 42] width 346 height 11
click at [160, 82] on li "Fulfillment" at bounding box center [202, 89] width 346 height 15
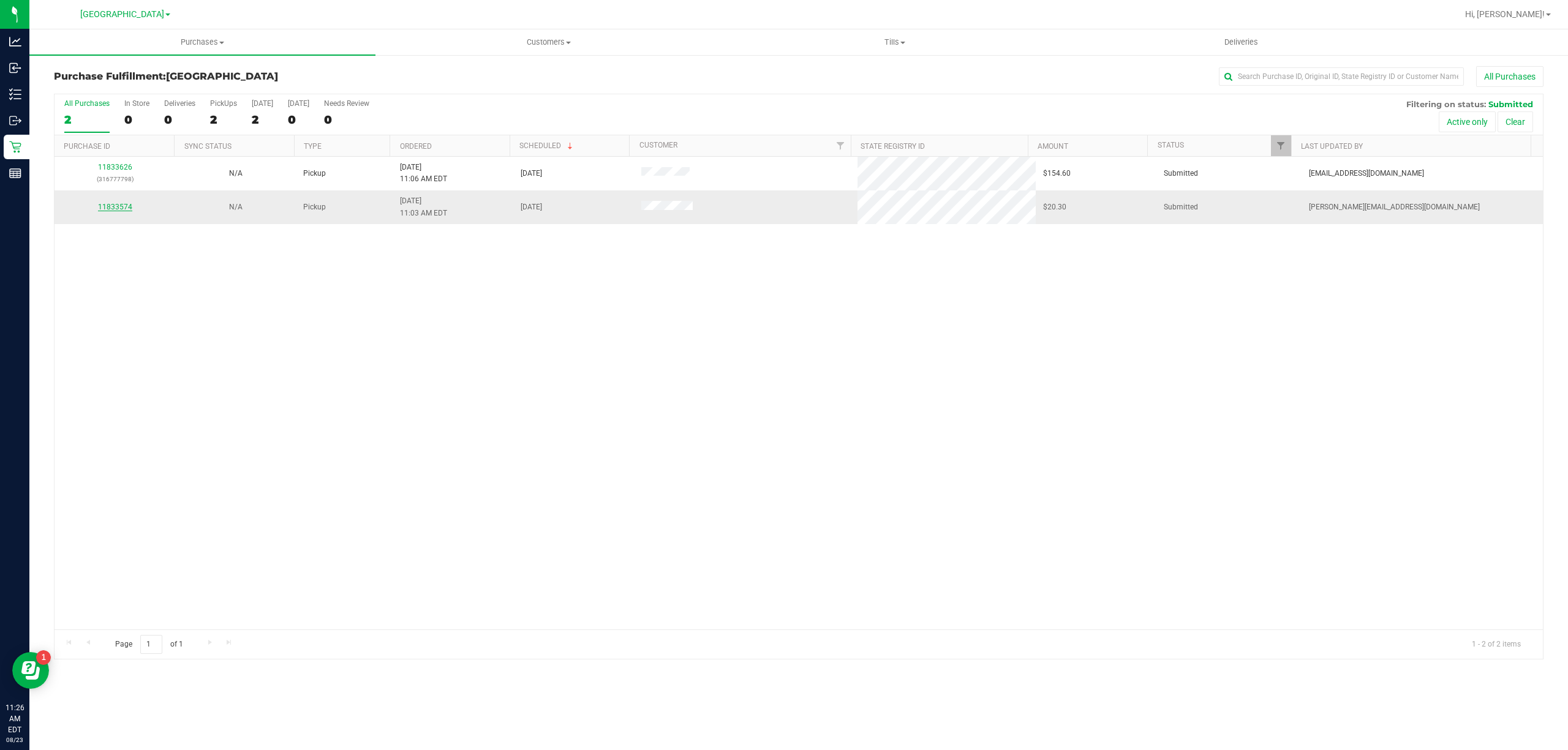
click at [124, 206] on link "11833574" at bounding box center [115, 207] width 34 height 8
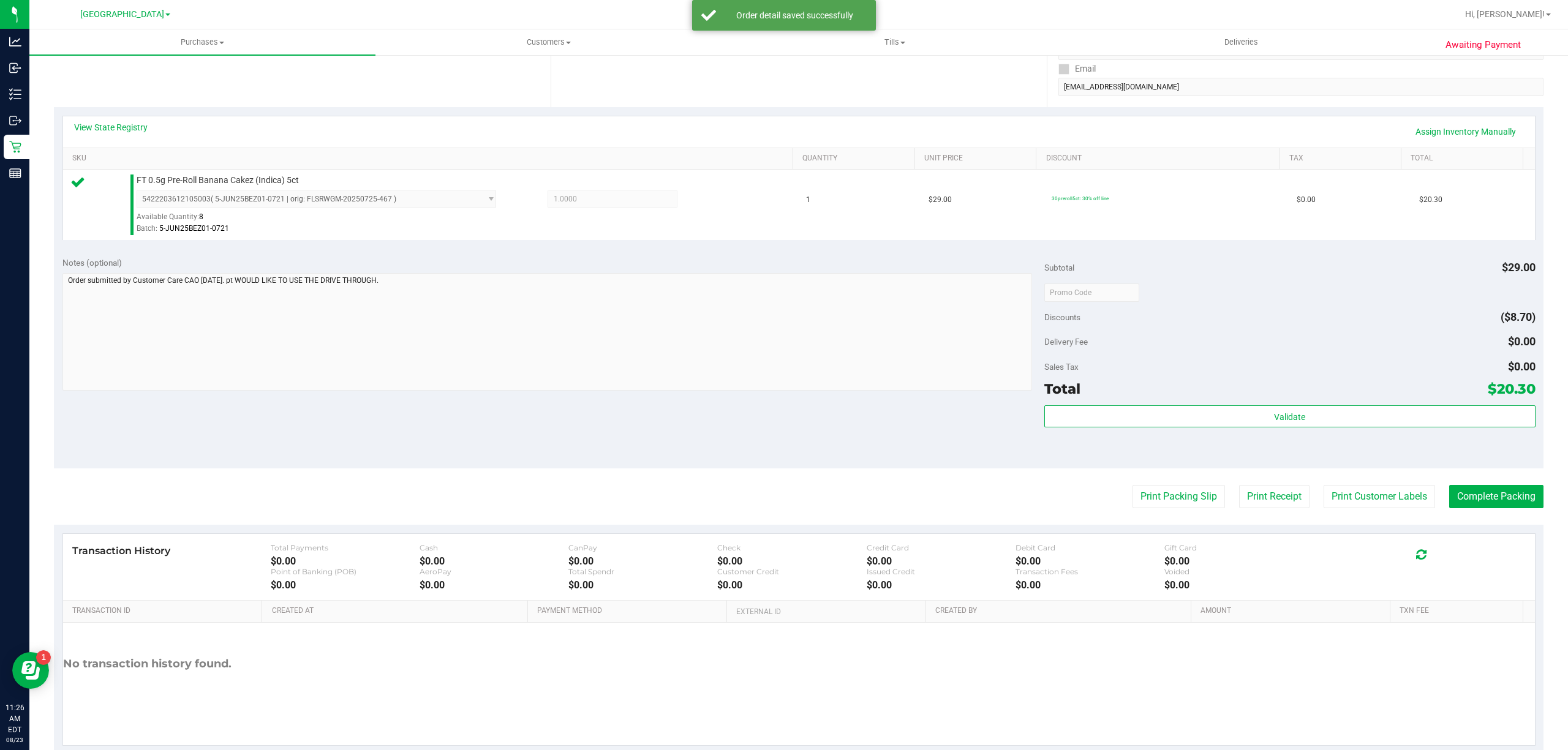
scroll to position [245, 0]
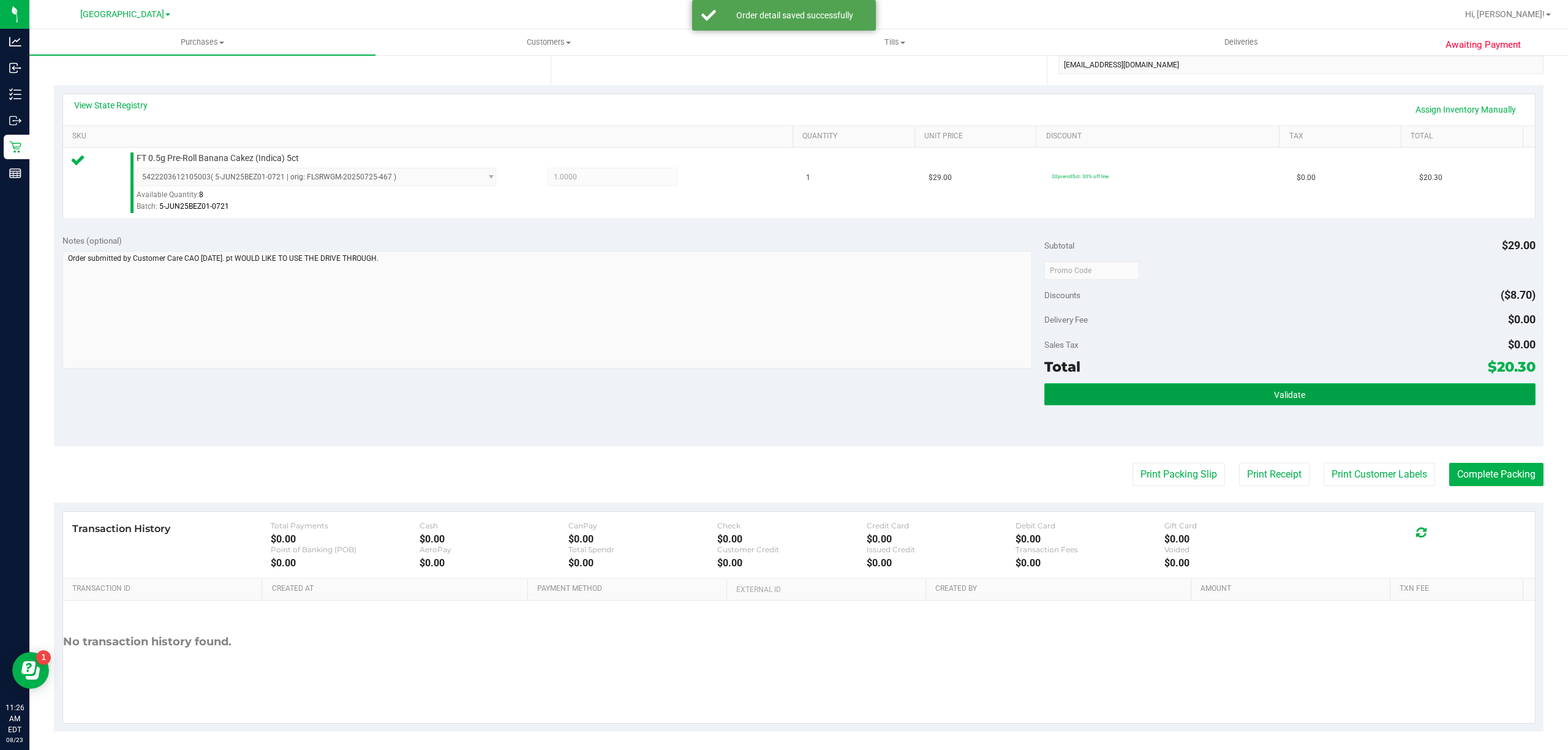
click at [1239, 384] on button "Validate" at bounding box center [1290, 395] width 491 height 22
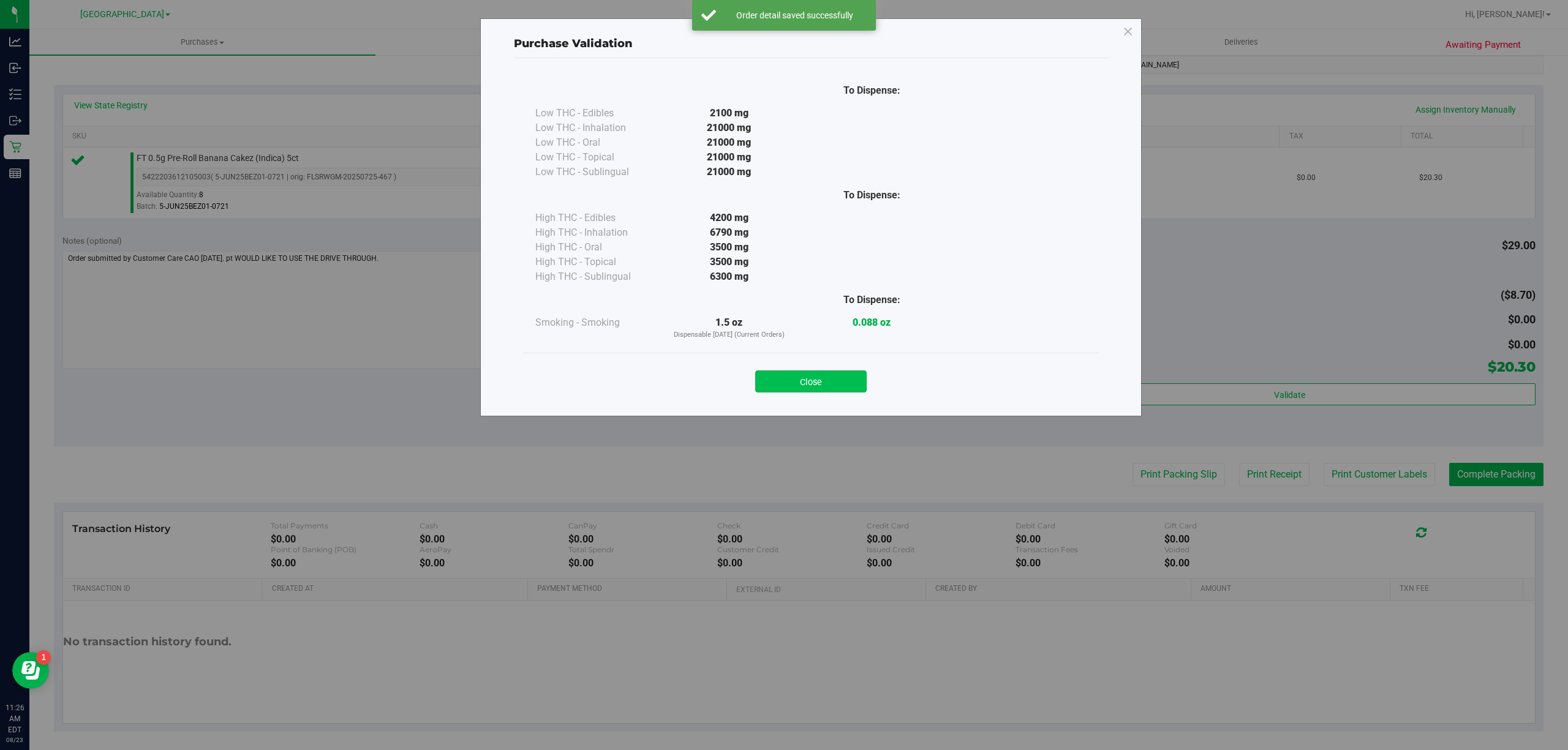
click at [856, 384] on button "Close" at bounding box center [811, 381] width 111 height 22
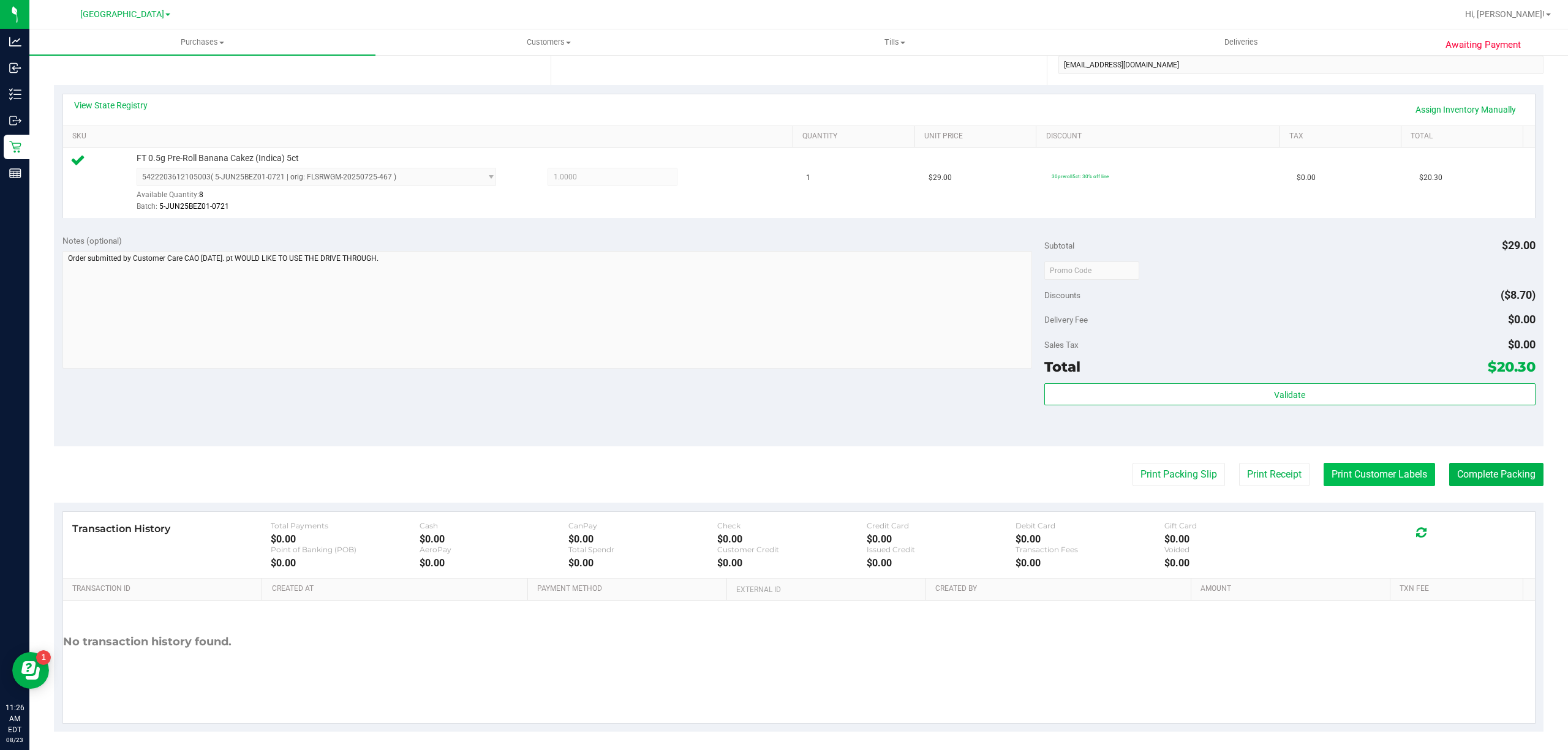
click at [1329, 475] on button "Print Customer Labels" at bounding box center [1379, 474] width 111 height 23
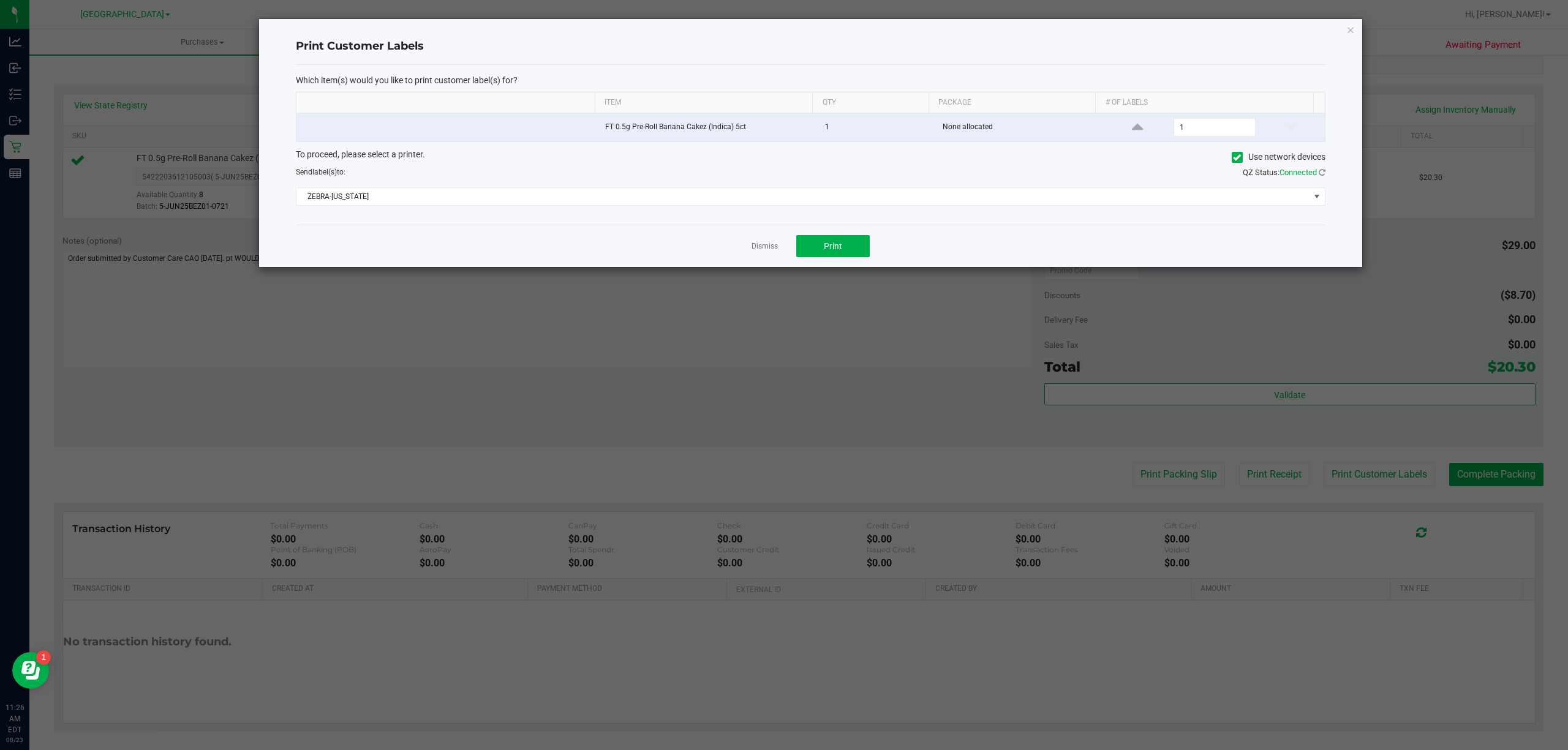
click at [822, 264] on div "Dismiss Print" at bounding box center [810, 246] width 1030 height 43
click at [824, 257] on button "Print" at bounding box center [833, 246] width 73 height 22
click at [746, 244] on div "Dismiss Print" at bounding box center [810, 246] width 1030 height 43
click at [756, 260] on div "Dismiss Print" at bounding box center [810, 246] width 1030 height 43
drag, startPoint x: 756, startPoint y: 260, endPoint x: 760, endPoint y: 253, distance: 8.1
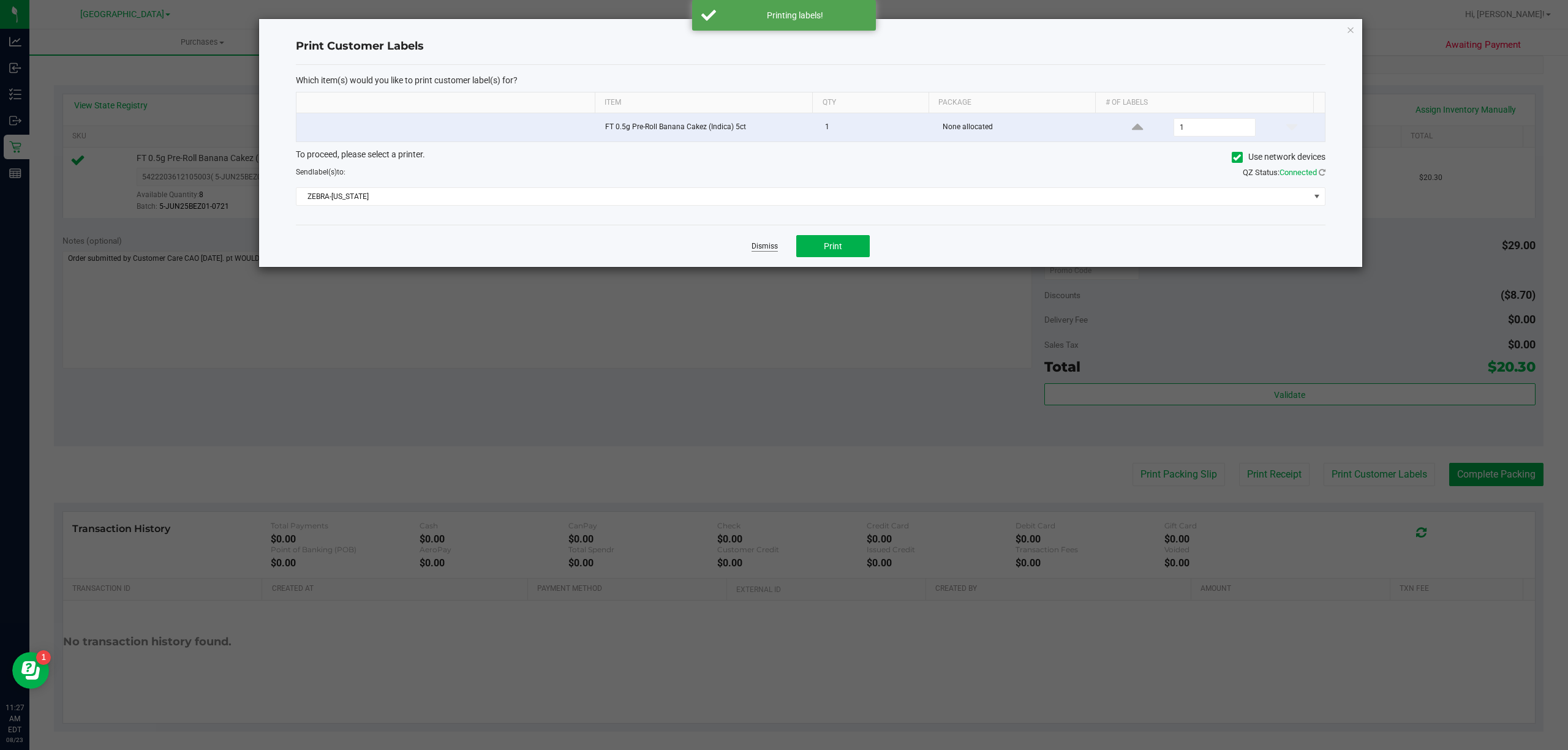
click at [756, 257] on div "Dismiss Print" at bounding box center [810, 246] width 1030 height 43
click at [762, 251] on link "Dismiss" at bounding box center [765, 246] width 26 height 10
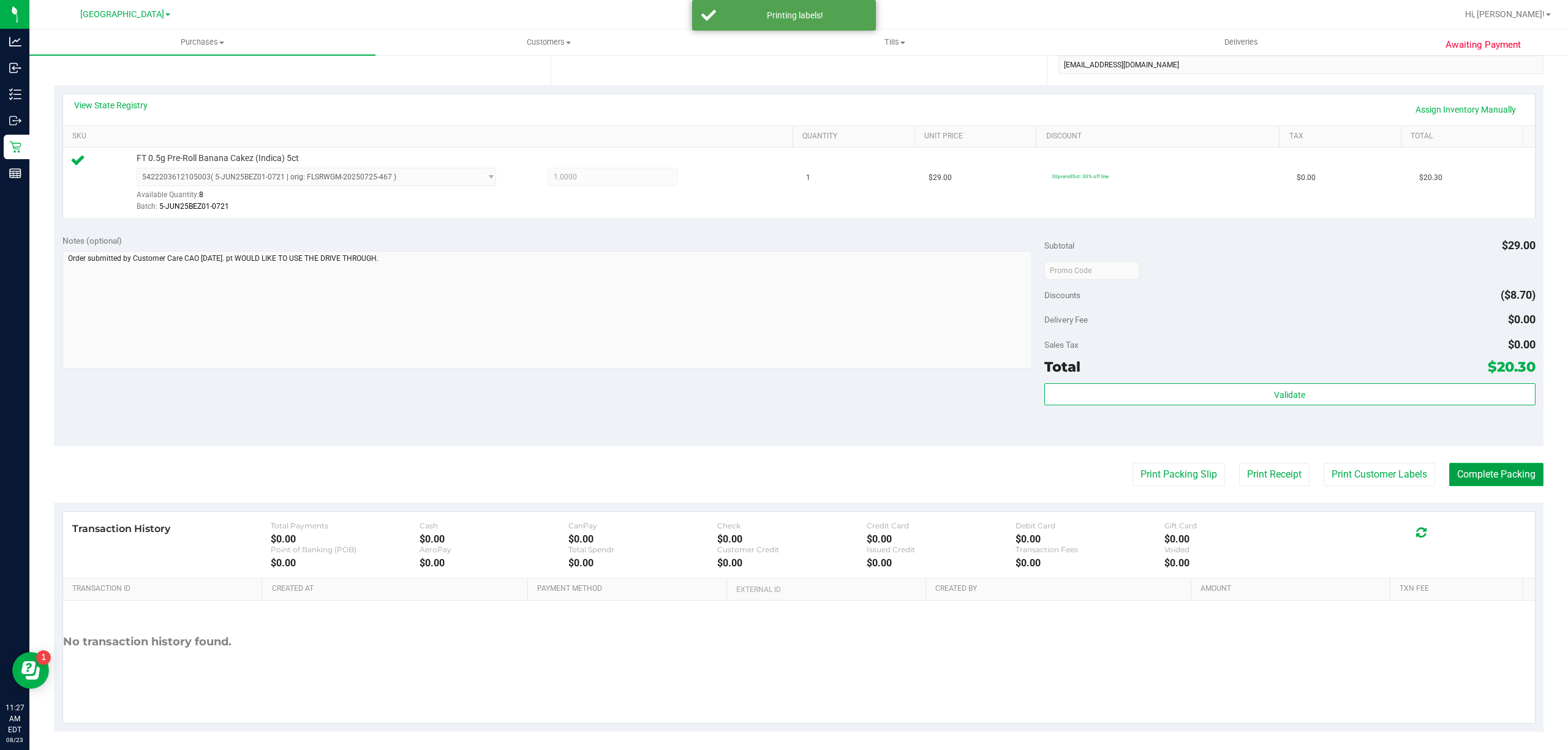
click at [1516, 475] on button "Complete Packing" at bounding box center [1496, 474] width 94 height 23
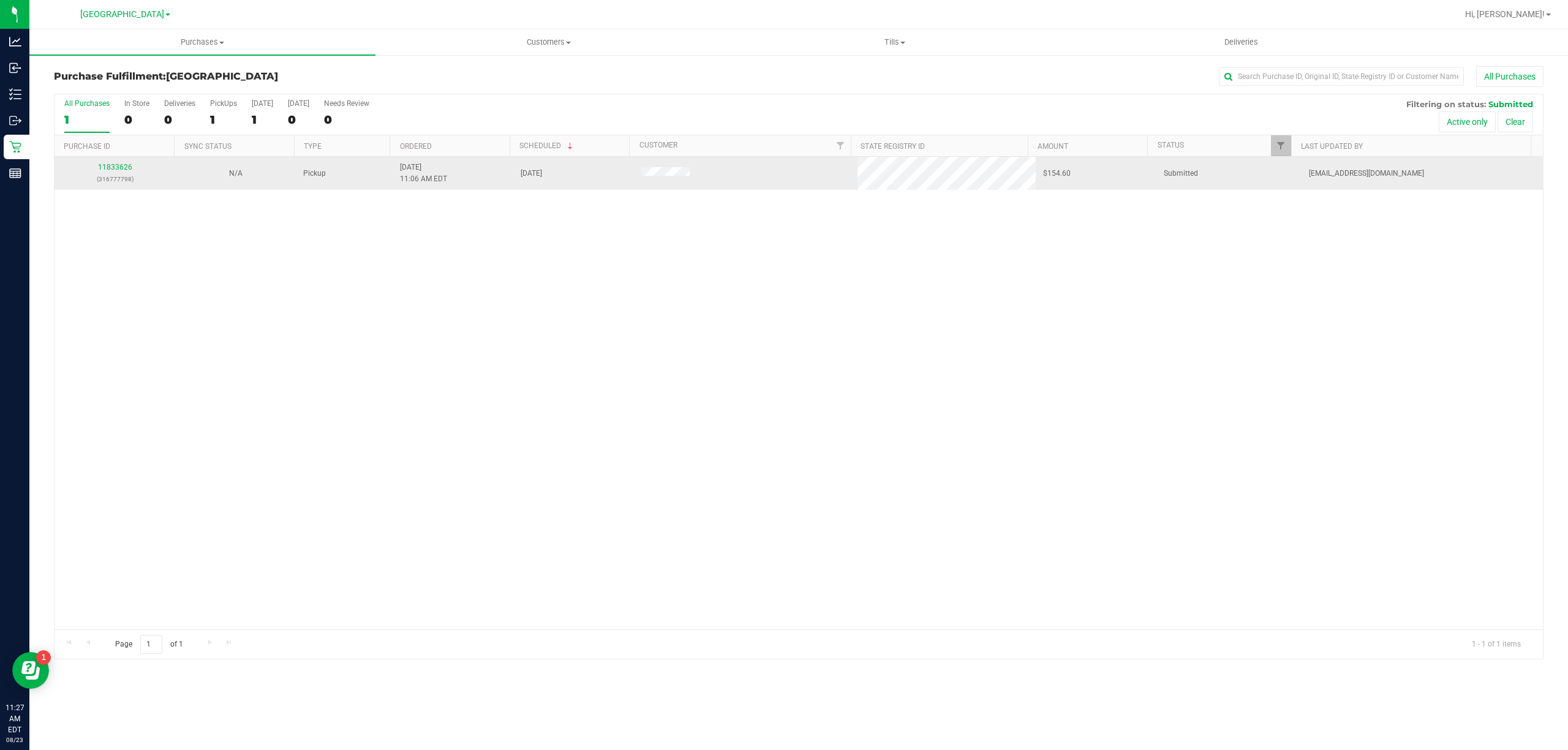
click at [140, 170] on div "11833626 (316777798)" at bounding box center [115, 173] width 106 height 23
click at [137, 169] on div "11833626 (316777798)" at bounding box center [115, 173] width 106 height 23
click at [131, 168] on div "11833626 (316777798)" at bounding box center [115, 173] width 106 height 23
click at [120, 169] on link "11833626" at bounding box center [115, 166] width 34 height 8
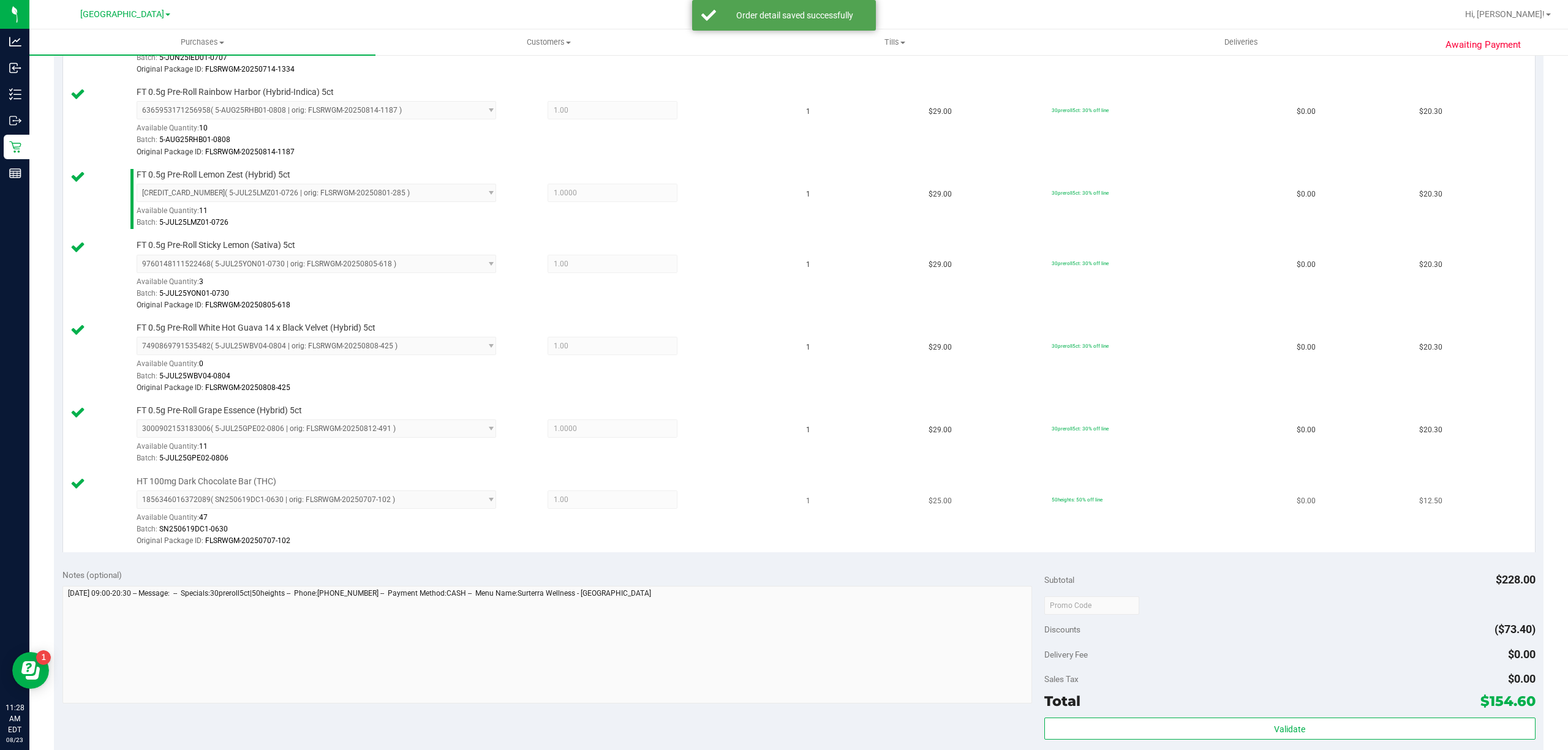
scroll to position [571, 0]
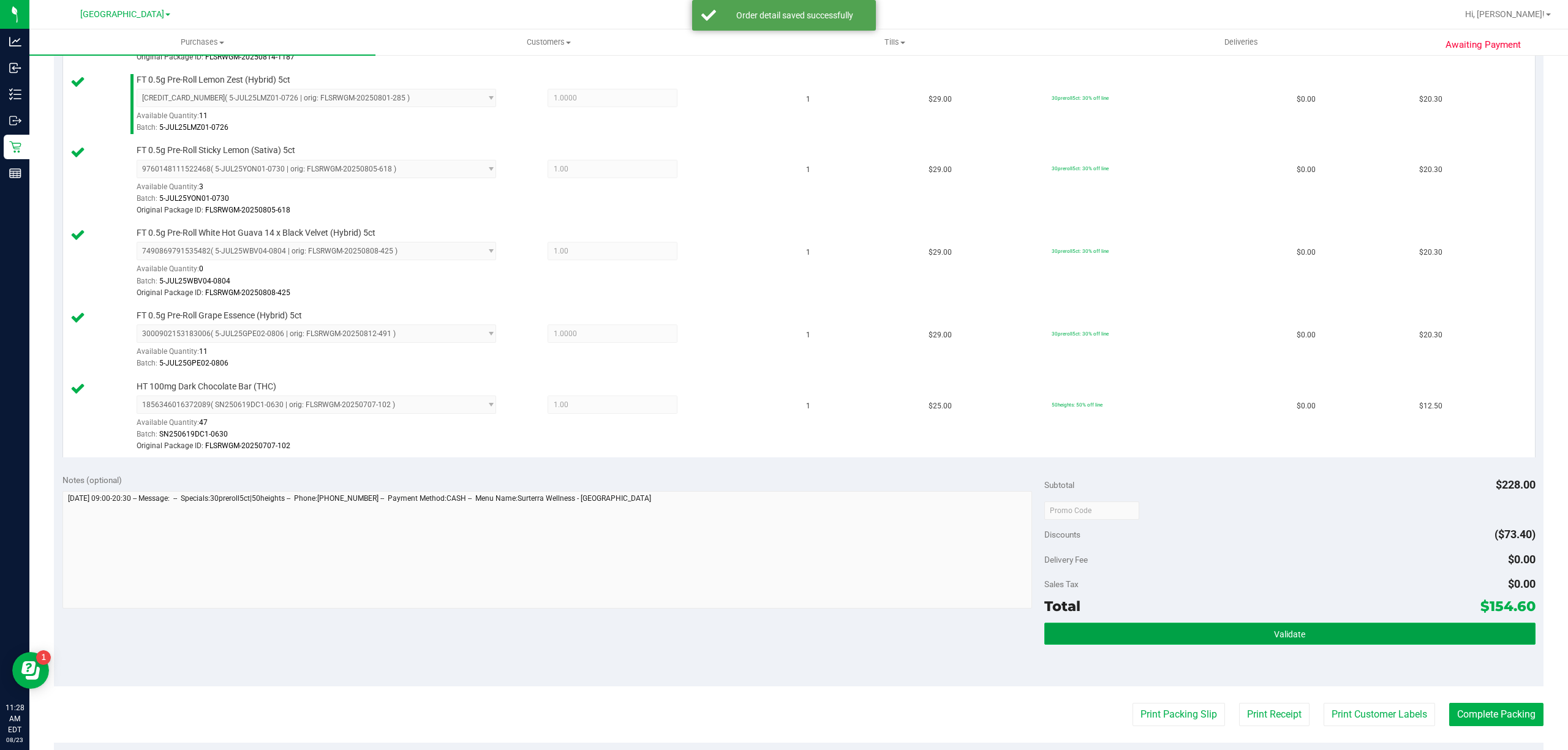
click at [1407, 645] on button "Validate" at bounding box center [1290, 634] width 491 height 22
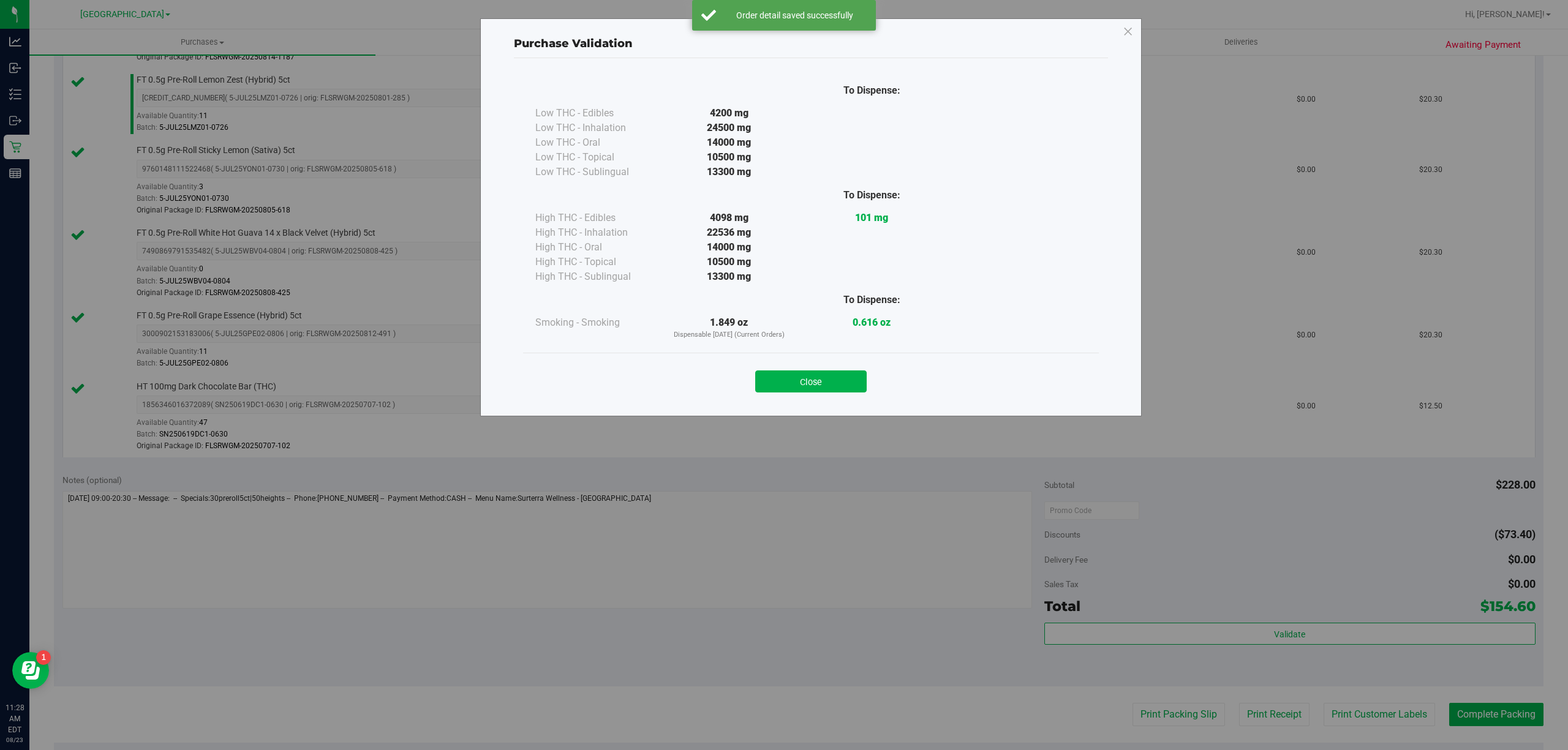
click at [812, 399] on div "Close" at bounding box center [811, 378] width 576 height 49
drag, startPoint x: 824, startPoint y: 383, endPoint x: 1175, endPoint y: 517, distance: 375.7
click at [824, 382] on button "Close" at bounding box center [811, 381] width 111 height 22
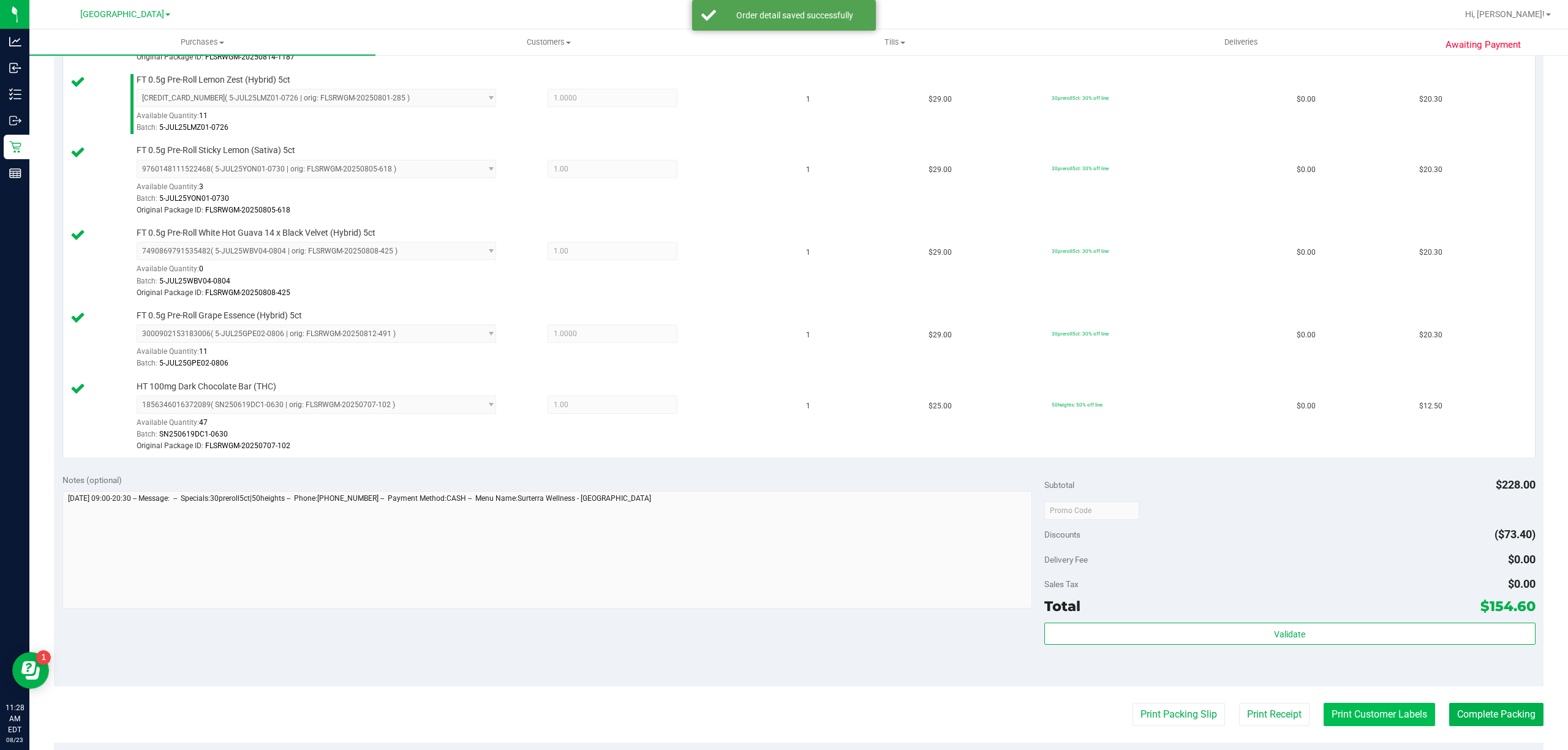
click at [1382, 725] on button "Print Customer Labels" at bounding box center [1379, 714] width 111 height 23
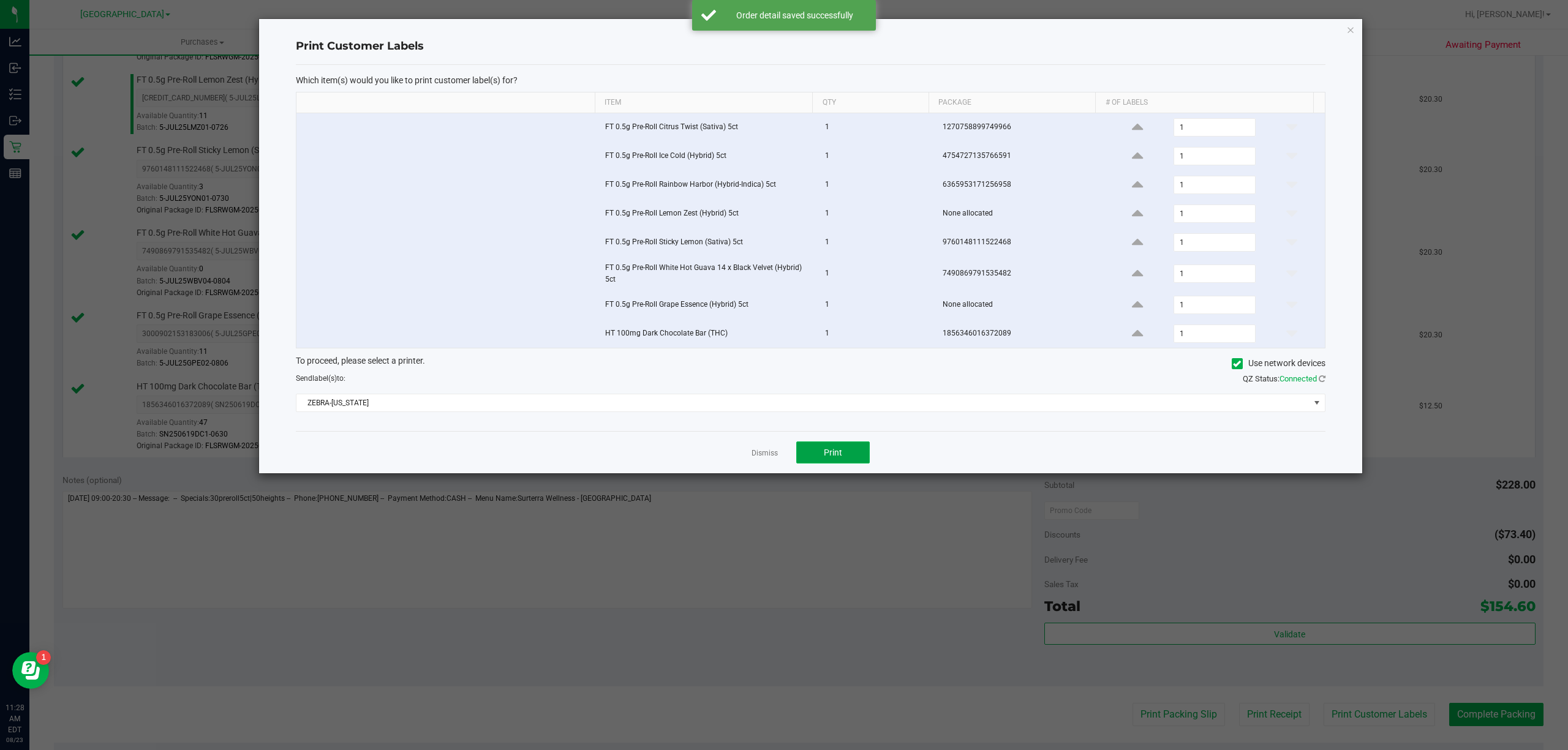
click at [834, 457] on span "Print" at bounding box center [833, 452] width 19 height 10
click at [745, 431] on div "Which item(s) would you like to print customer label(s) for? Item Qty Package #…" at bounding box center [810, 248] width 1030 height 366
click at [748, 457] on div "Dismiss Print" at bounding box center [810, 452] width 1030 height 43
click at [776, 459] on link "Dismiss" at bounding box center [765, 454] width 26 height 10
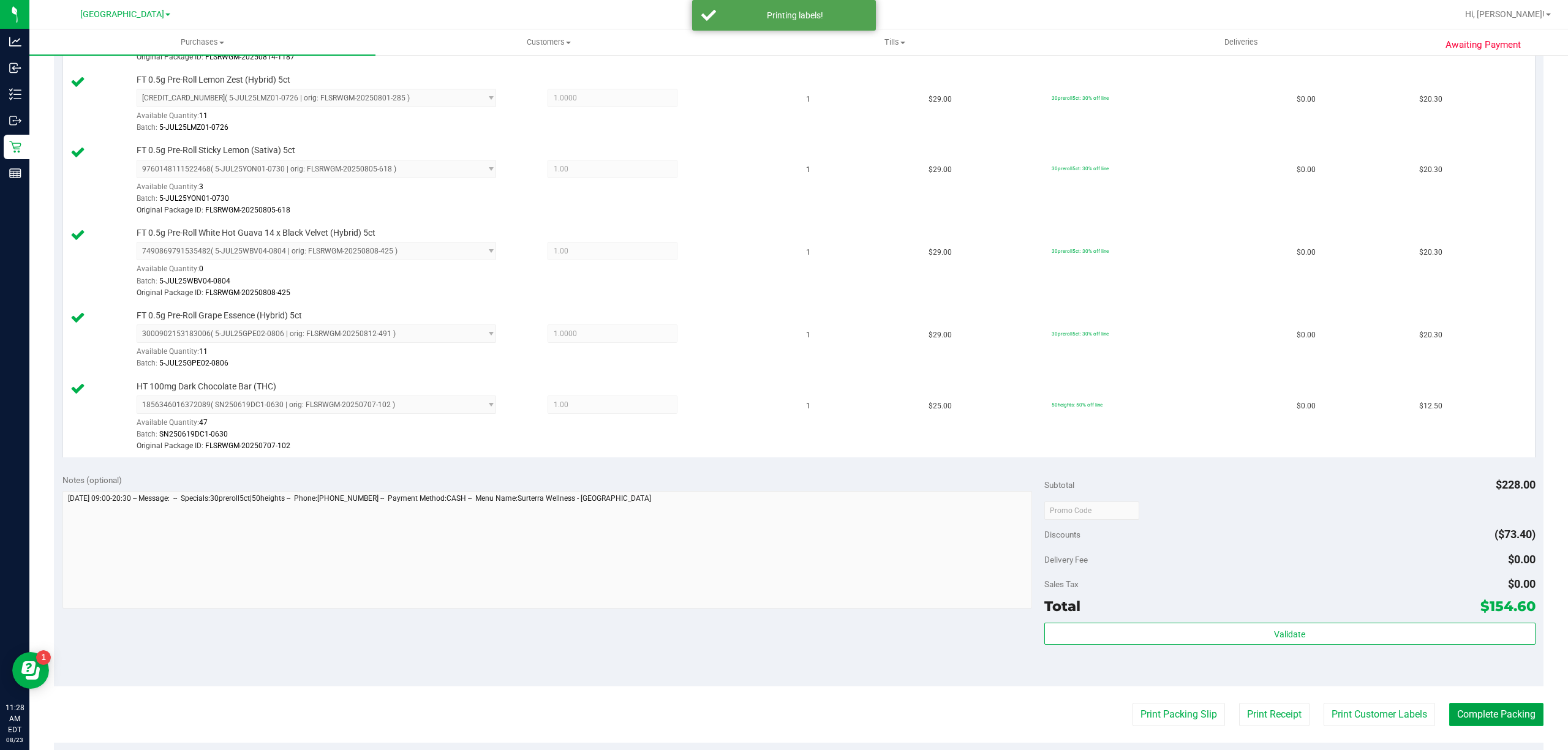
click at [1497, 719] on button "Complete Packing" at bounding box center [1496, 714] width 94 height 23
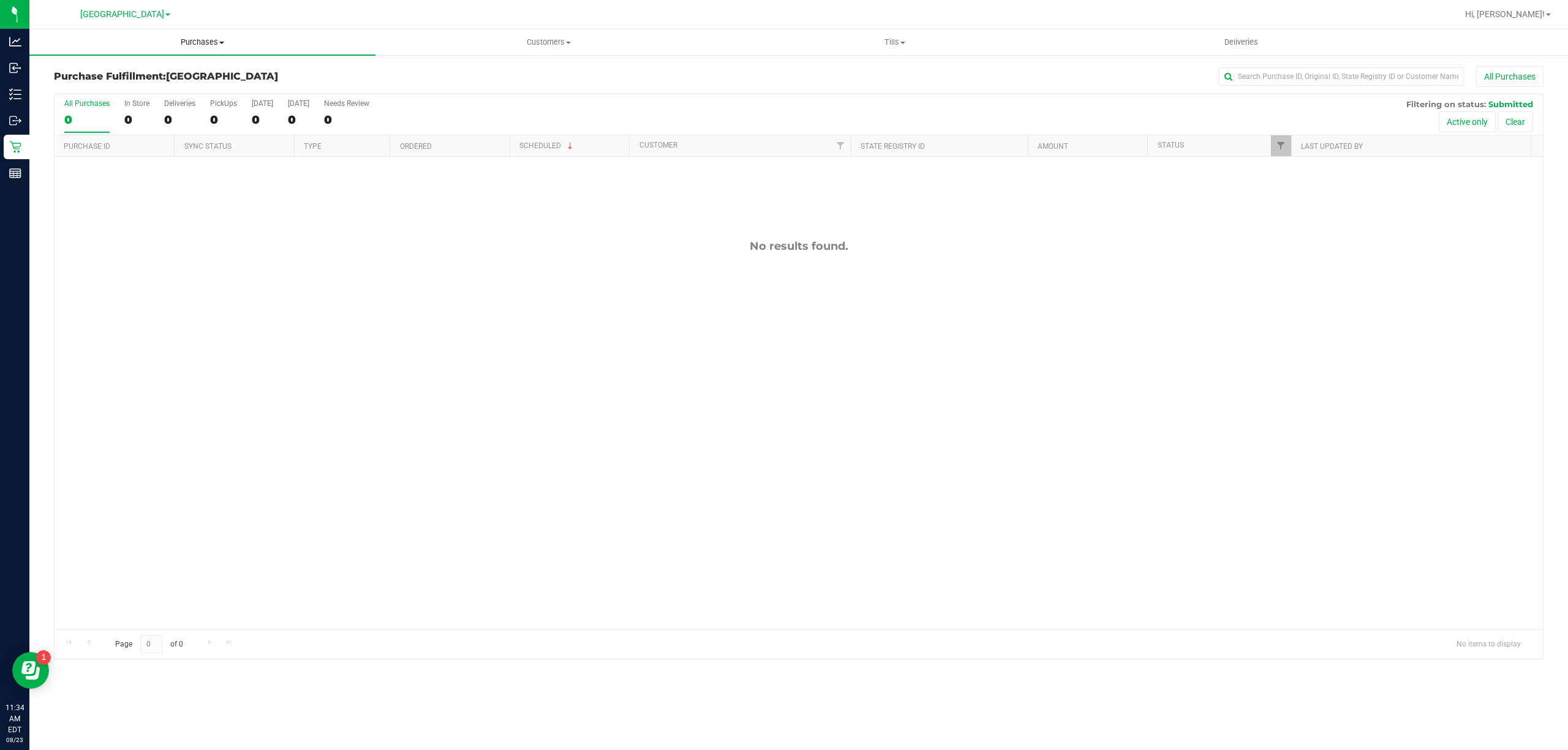
click at [194, 45] on span "Purchases" at bounding box center [202, 42] width 346 height 11
click at [166, 87] on li "Fulfillment" at bounding box center [202, 89] width 346 height 15
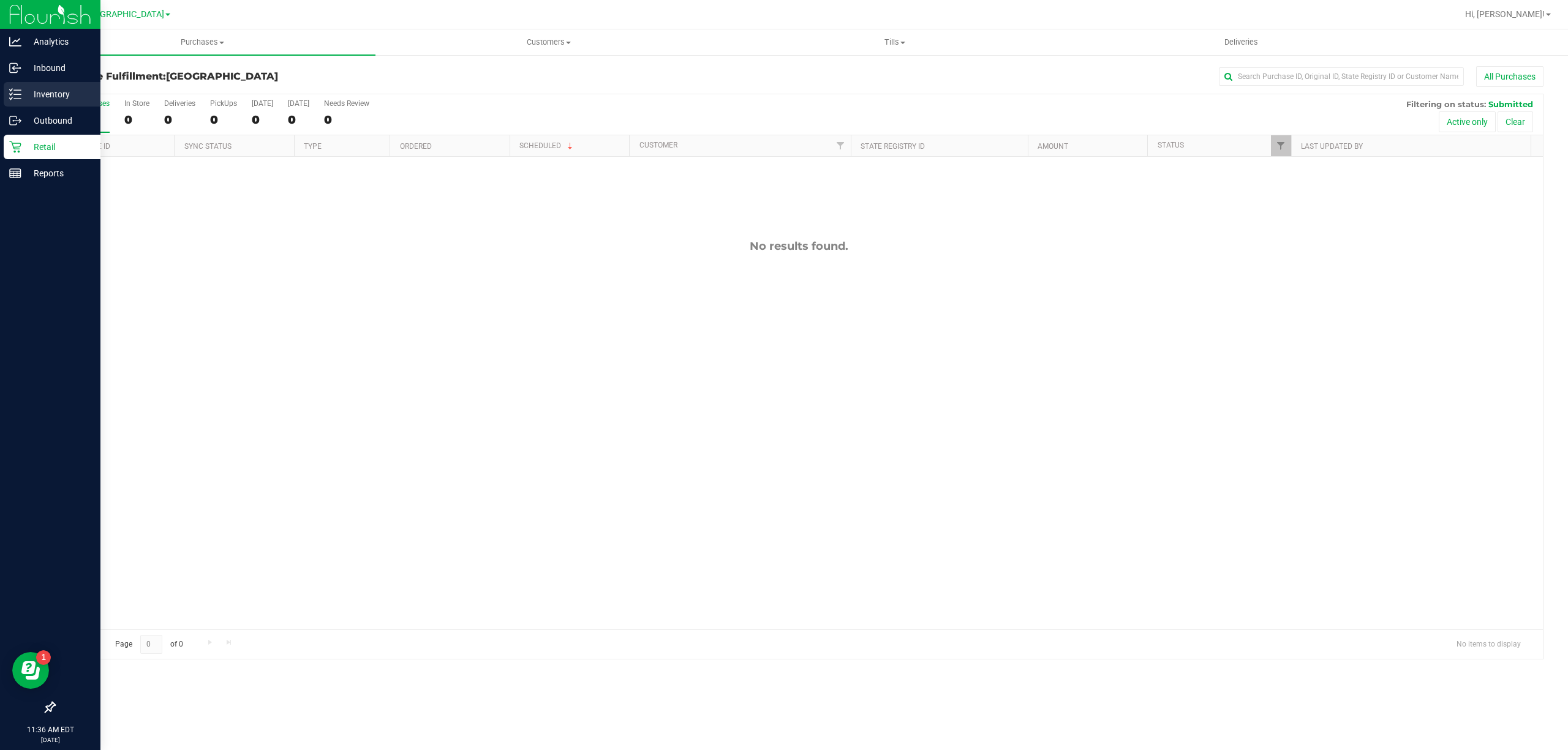
click at [45, 87] on p "Inventory" at bounding box center [58, 95] width 73 height 15
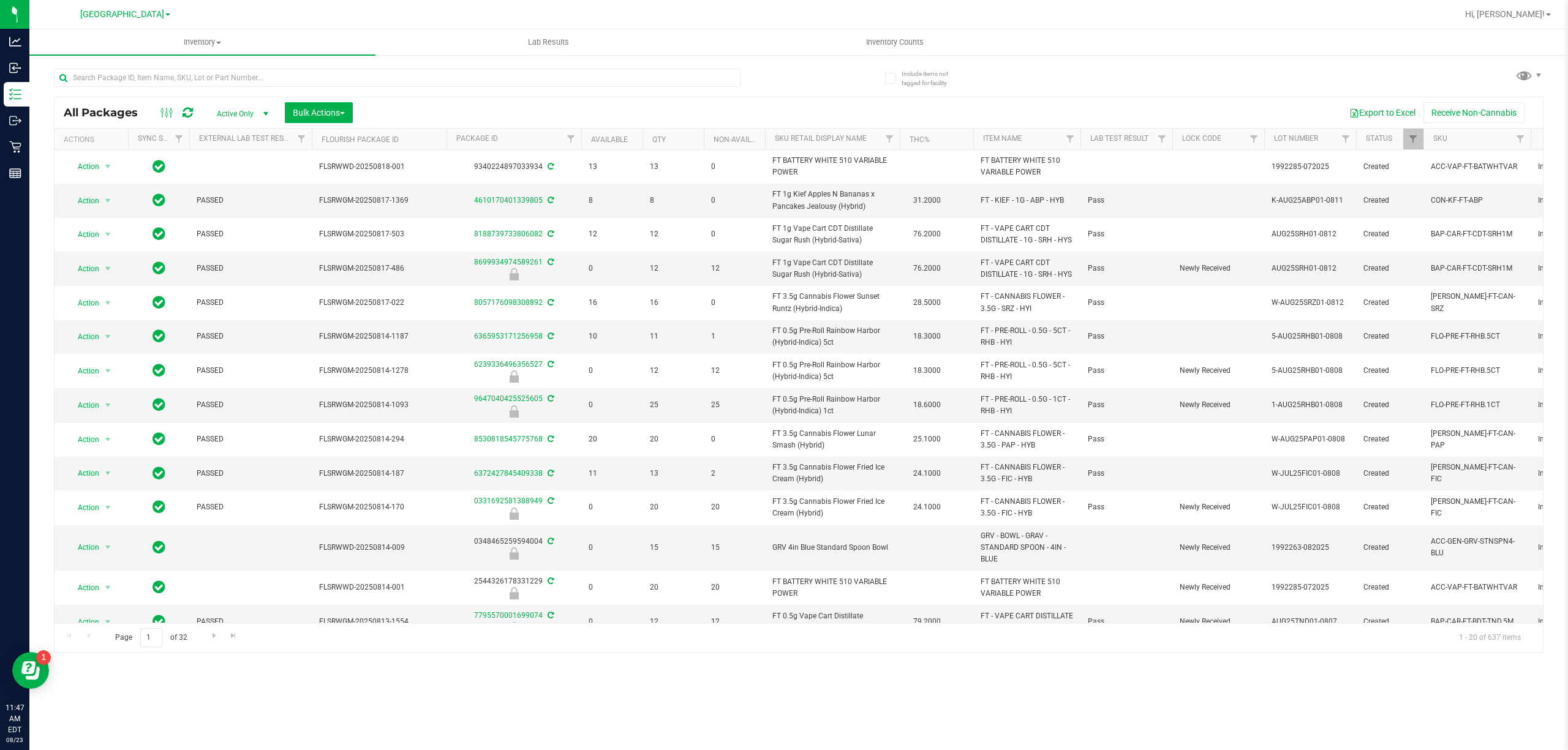
click at [464, 57] on div at bounding box center [426, 77] width 745 height 40
drag, startPoint x: 461, startPoint y: 65, endPoint x: 455, endPoint y: 69, distance: 7.2
click at [461, 66] on div at bounding box center [426, 77] width 745 height 40
click at [442, 69] on input "text" at bounding box center [397, 78] width 687 height 19
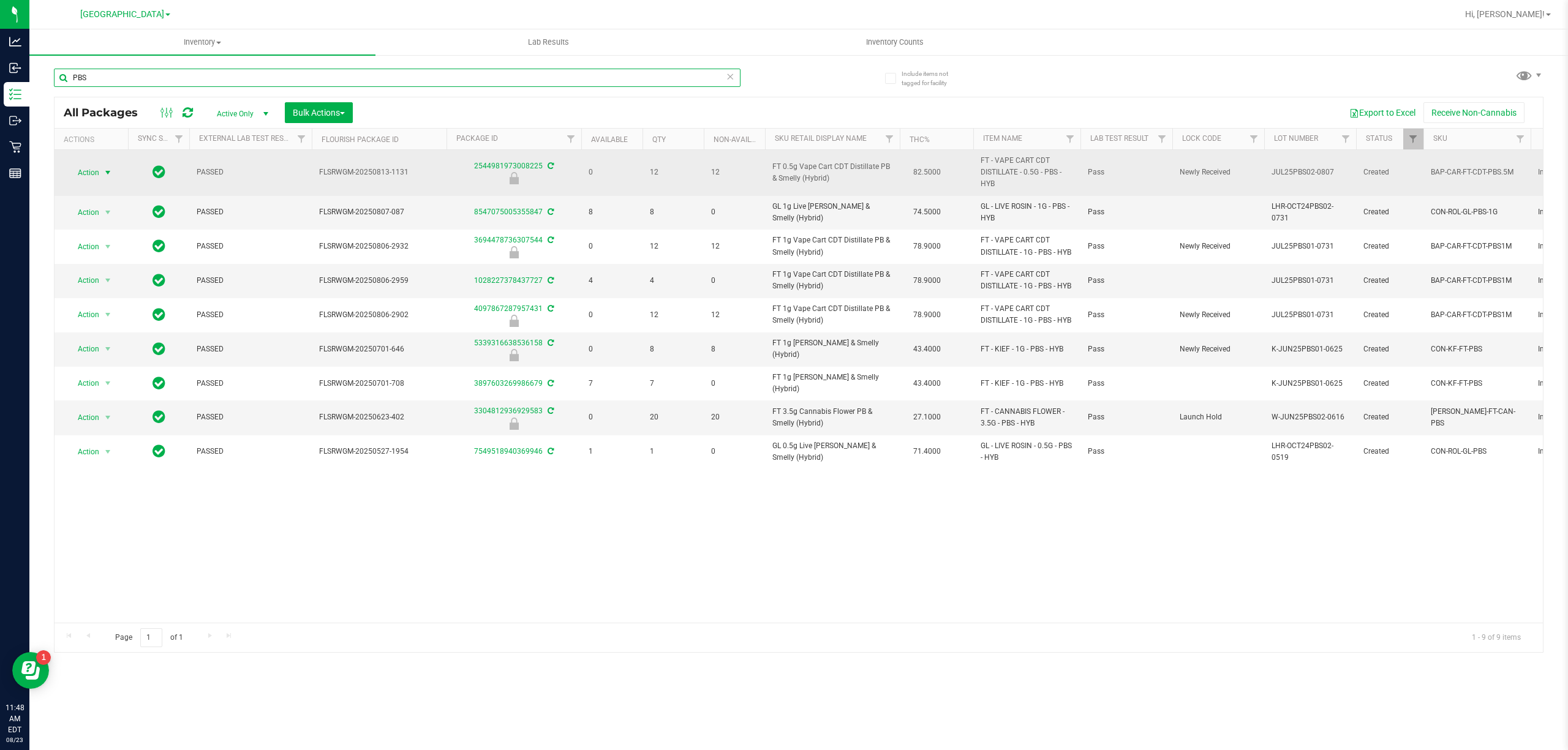
type input "PBS"
click at [104, 170] on span "select" at bounding box center [108, 172] width 10 height 10
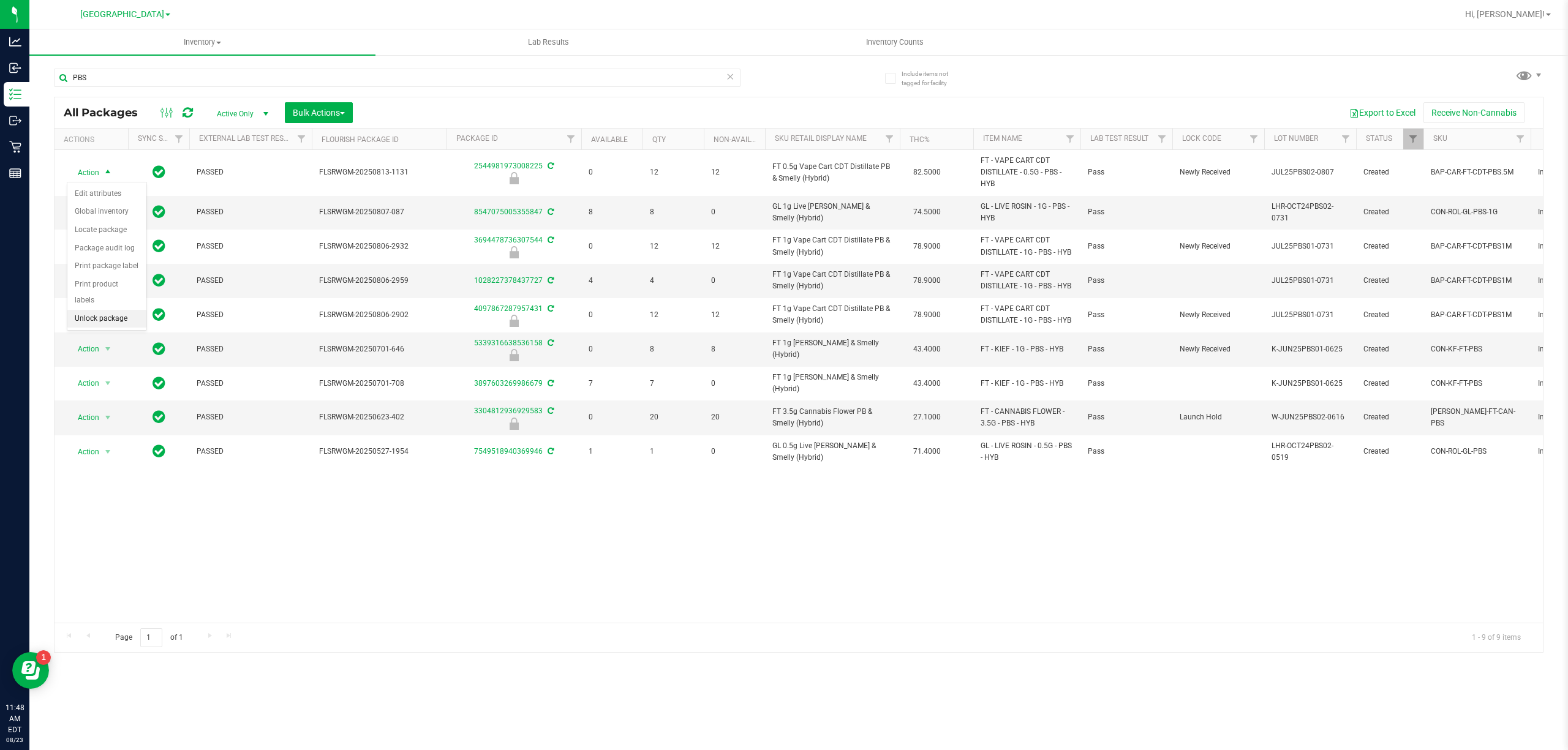
click at [108, 319] on li "Unlock package" at bounding box center [107, 319] width 79 height 19
click at [292, 70] on input "PBS" at bounding box center [397, 78] width 687 height 19
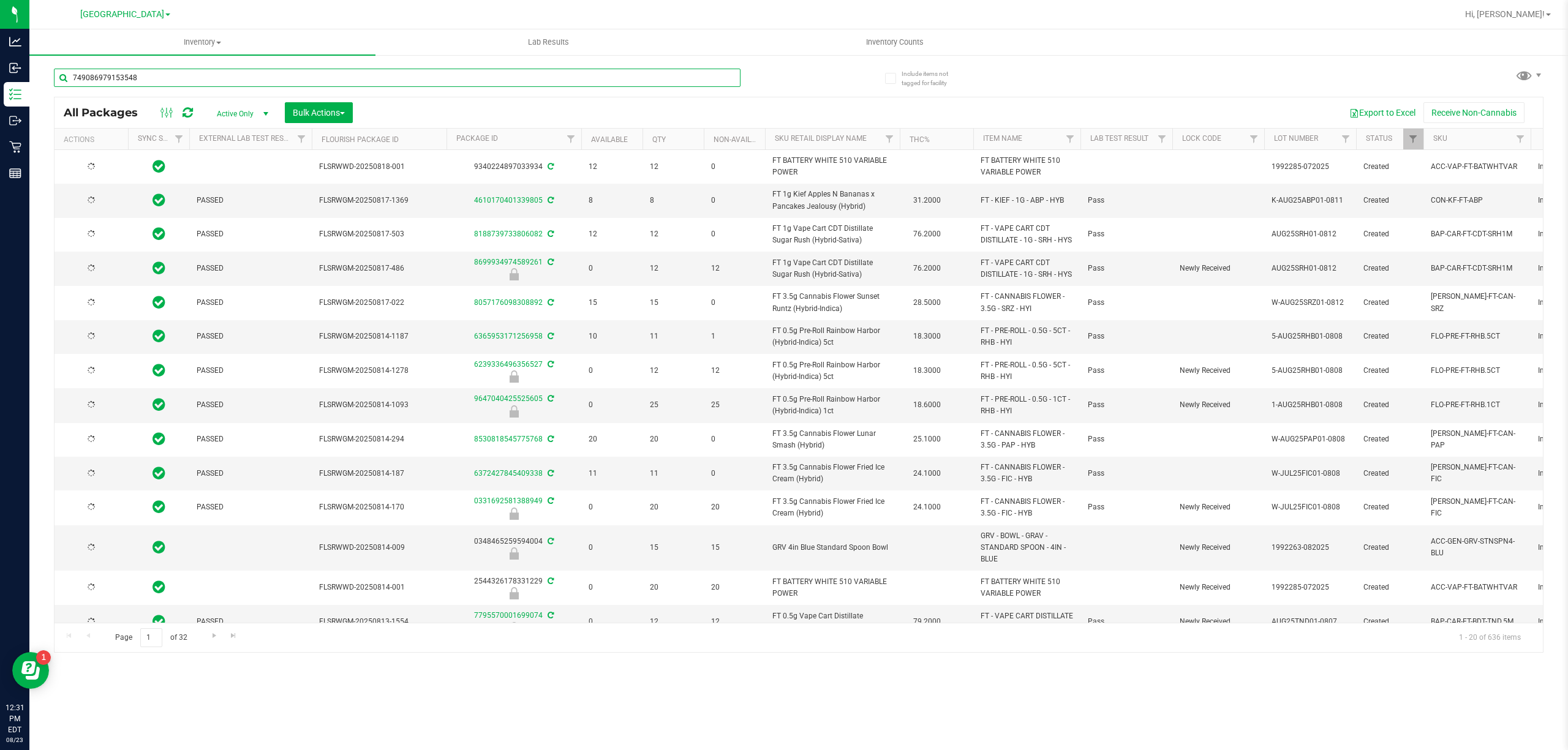
type input "7490869791535482"
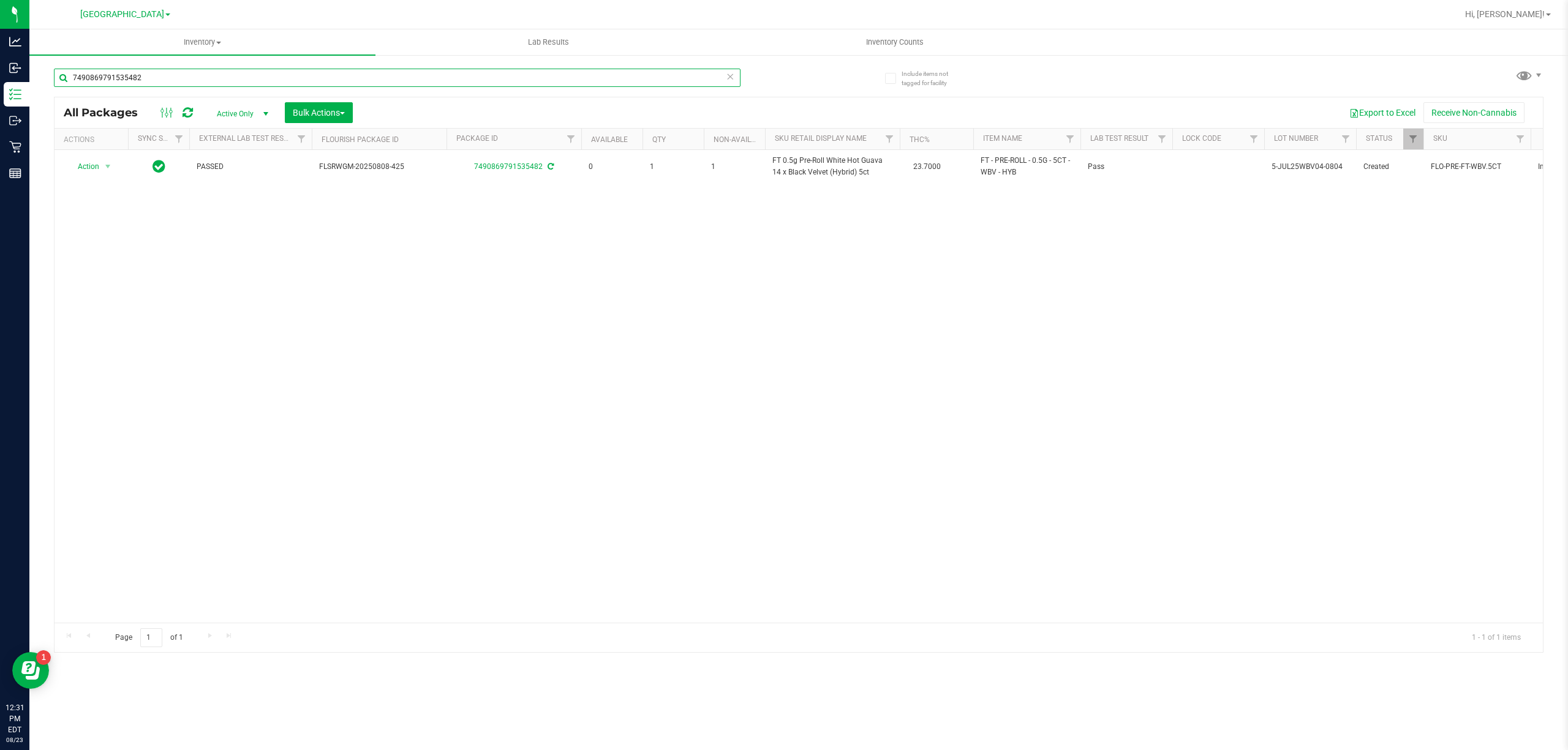
click at [271, 72] on input "7490869791535482" at bounding box center [397, 78] width 687 height 19
click at [170, 69] on input "4295325251756233" at bounding box center [397, 78] width 687 height 19
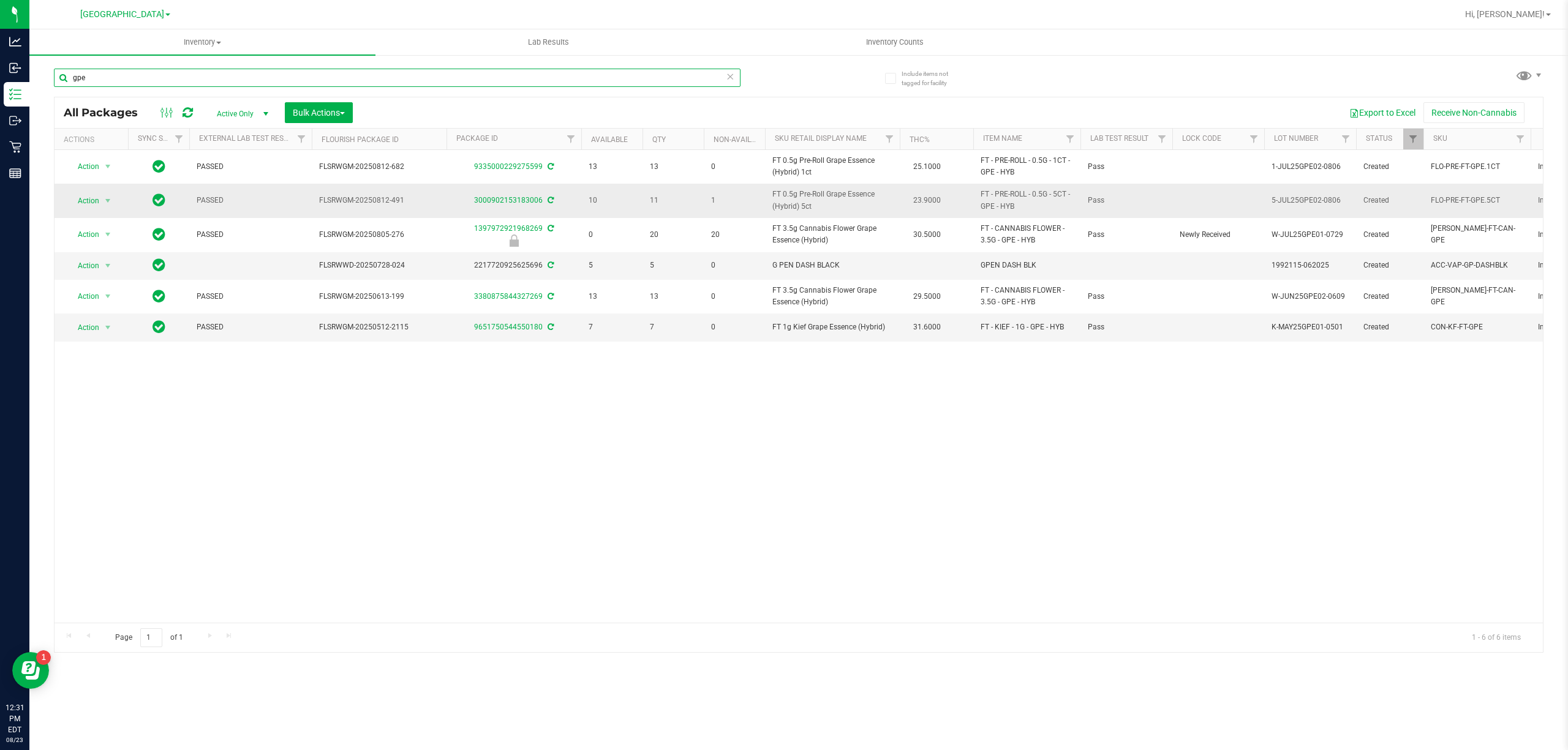
type input "gpe"
click at [791, 206] on span "FT 0.5g Pre-Roll Grape Essence (Hybrid) 5ct" at bounding box center [833, 200] width 120 height 23
click at [312, 63] on div "gpe" at bounding box center [426, 77] width 745 height 40
click at [305, 69] on input "gpe" at bounding box center [397, 78] width 687 height 19
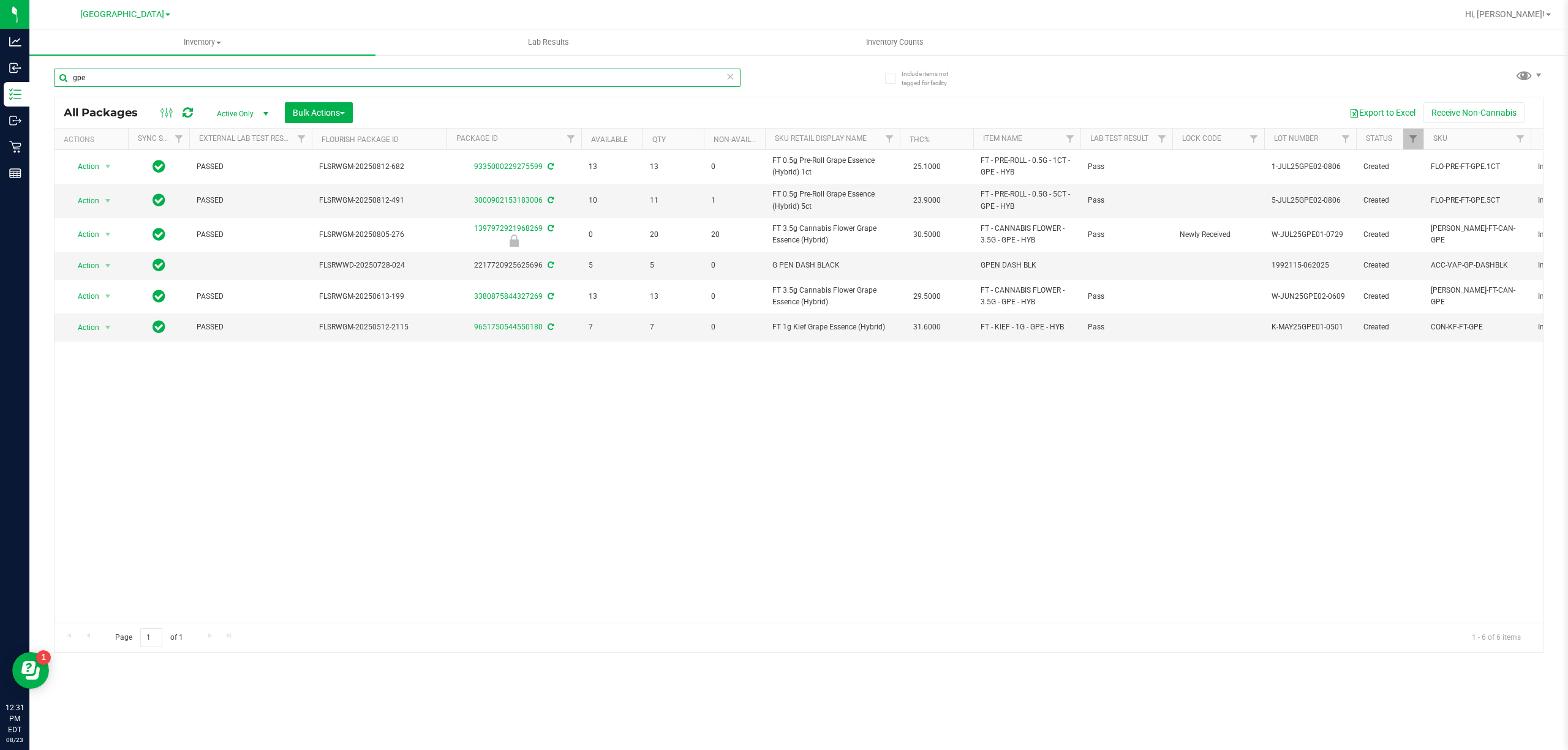
click at [305, 69] on input "gpe" at bounding box center [397, 78] width 687 height 19
type input "8736793813714903"
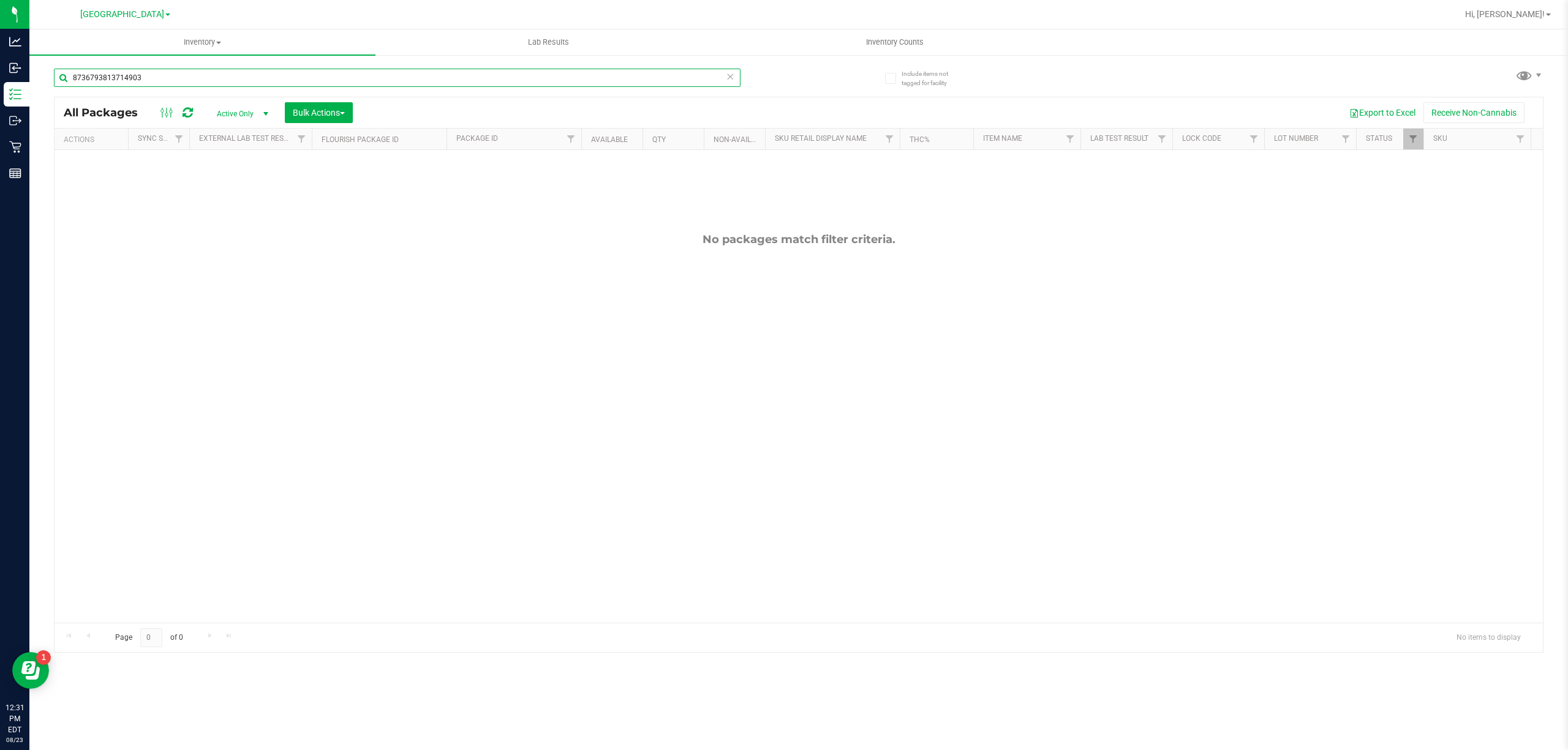
click at [295, 78] on input "8736793813714903" at bounding box center [397, 78] width 687 height 19
type input "ffp"
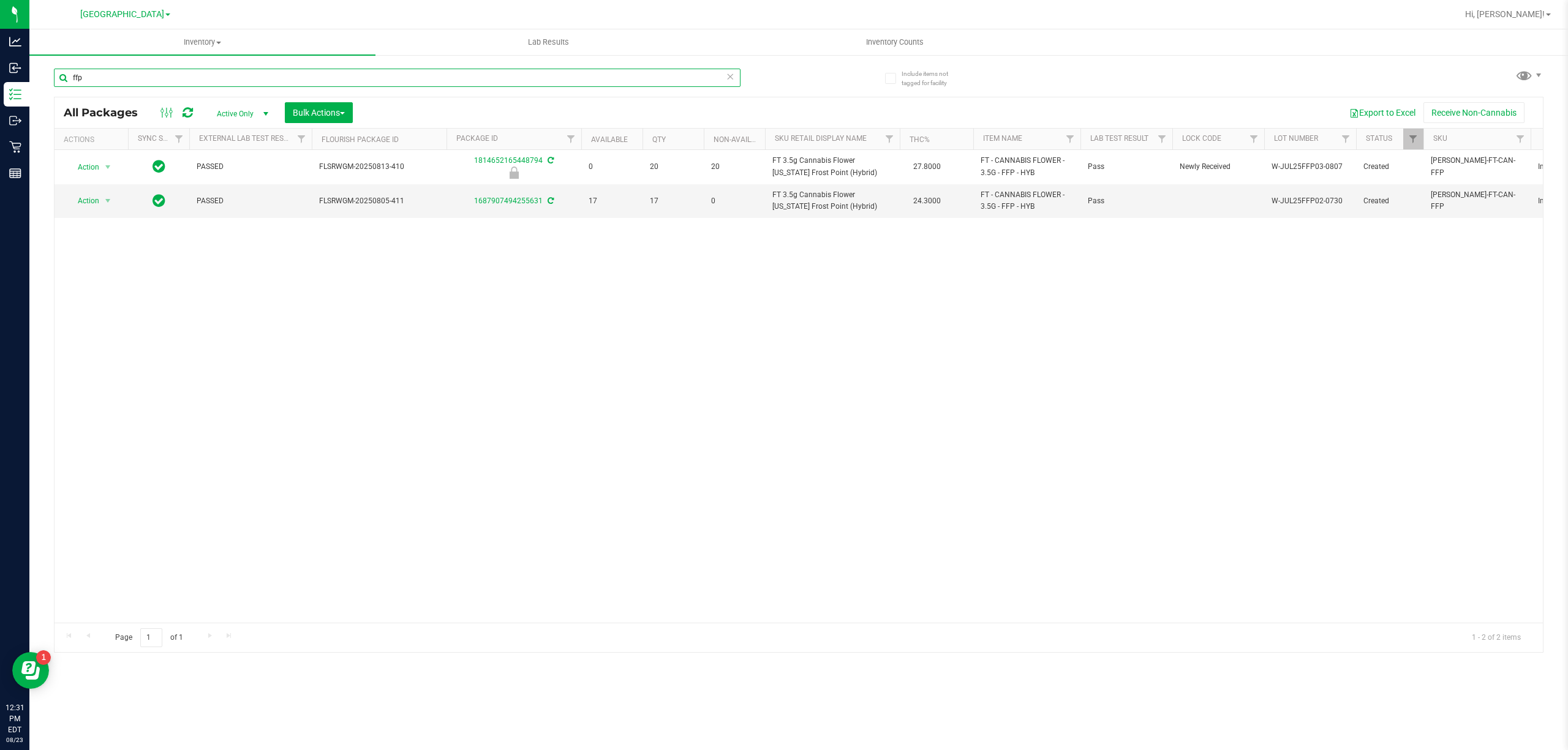
click at [317, 78] on input "ffp" at bounding box center [397, 78] width 687 height 19
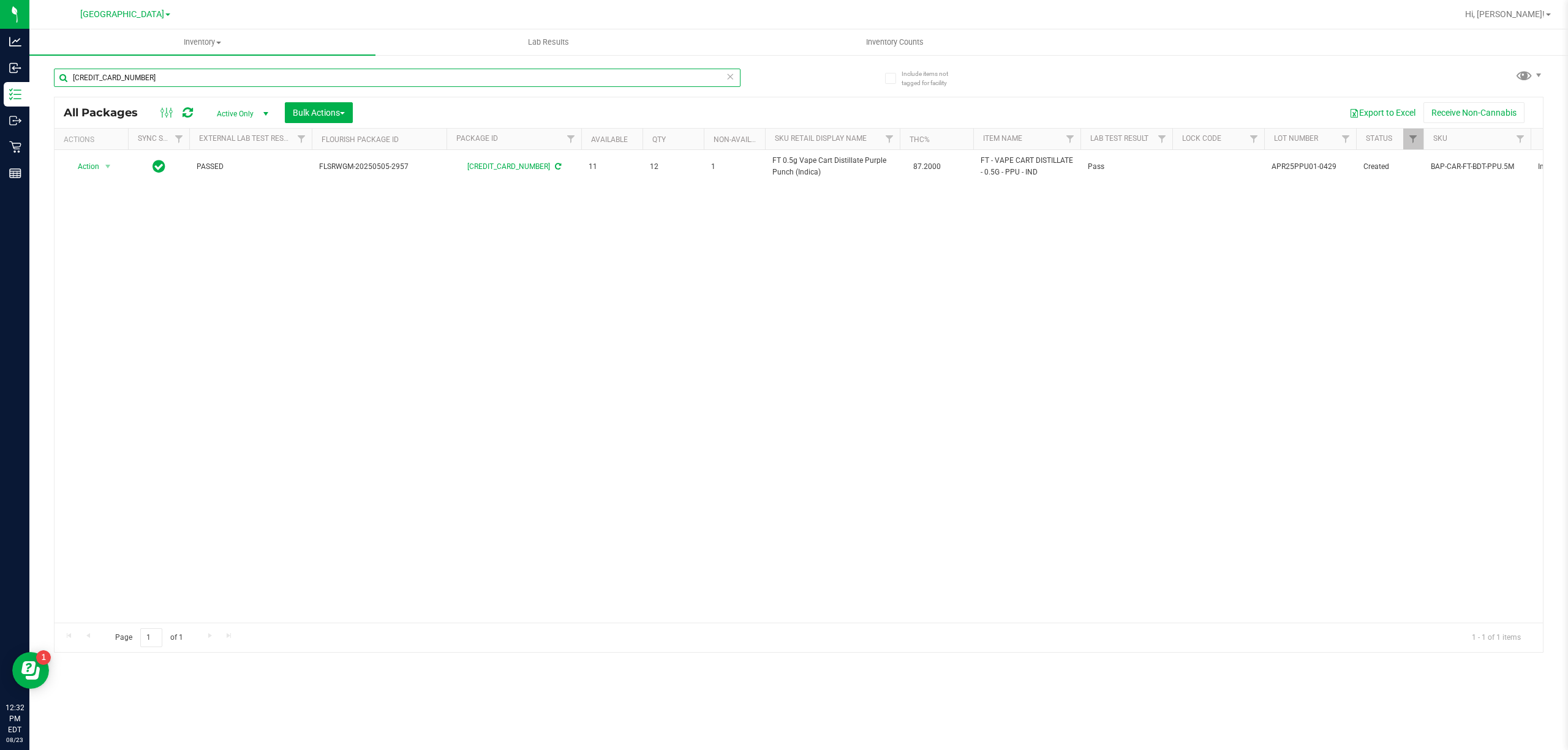
type input "5411738926804383"
click at [732, 76] on icon at bounding box center [729, 76] width 8 height 15
click at [690, 80] on input "text" at bounding box center [397, 78] width 687 height 19
click at [630, 84] on input "2247155547410675" at bounding box center [397, 78] width 687 height 19
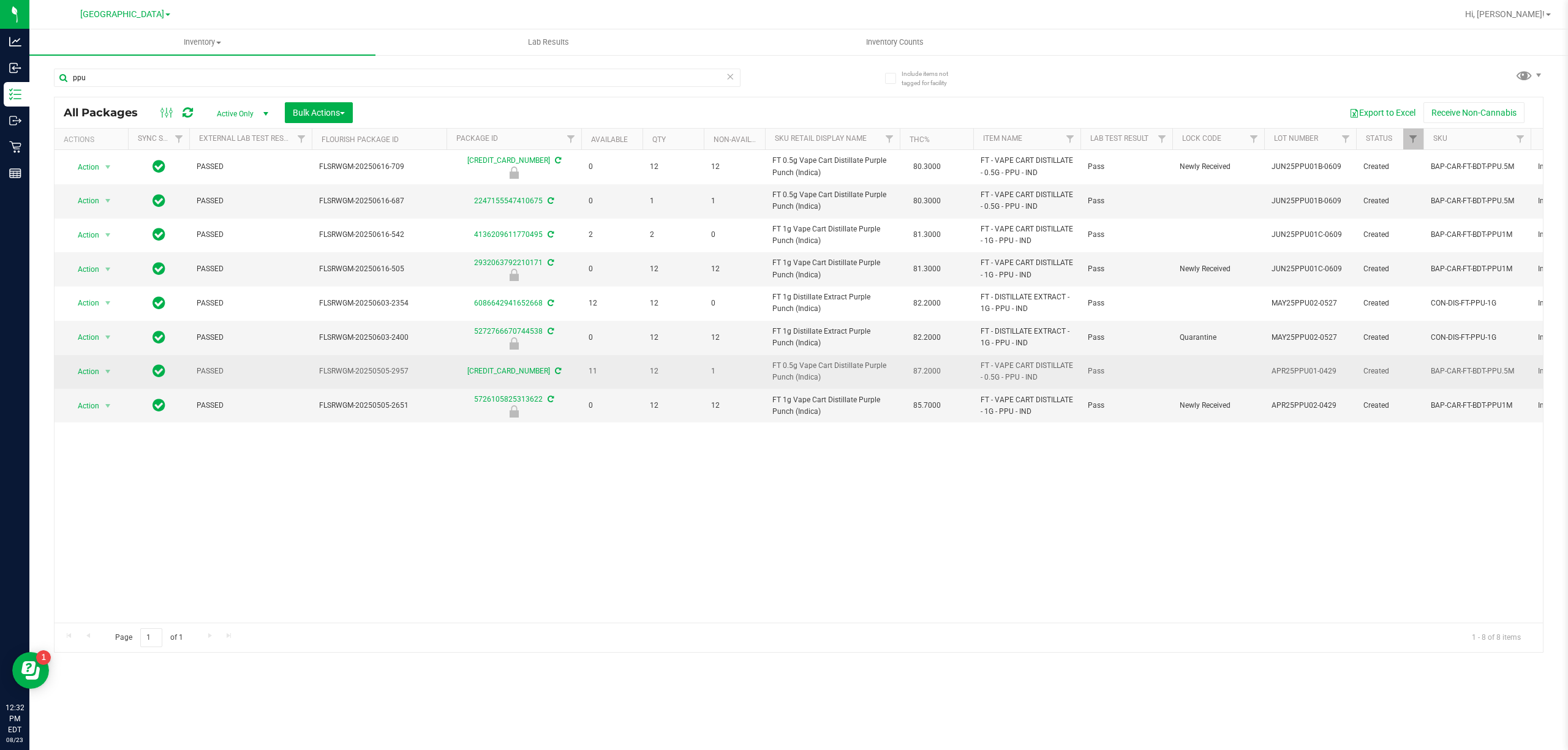
click at [774, 376] on span "FT 0.5g Vape Cart Distillate Purple Punch (Indica)" at bounding box center [833, 371] width 120 height 23
copy td "FT 0.5g Vape Cart Distillate Purple Punch (Indica)"
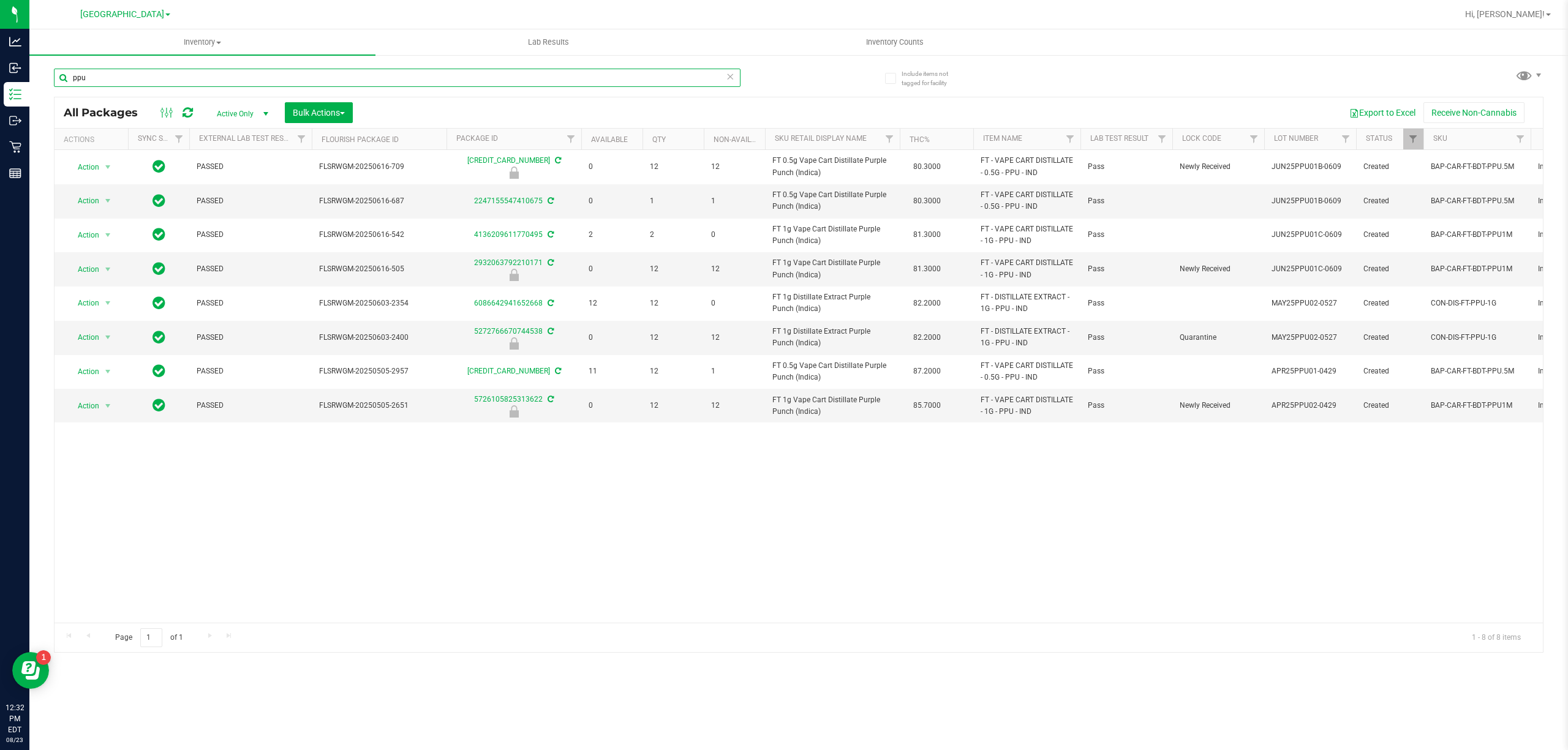
click at [378, 87] on input "ppu" at bounding box center [397, 78] width 687 height 19
paste input "FT 0.5g Vape Cart Distillate Purple Punch (Indica)"
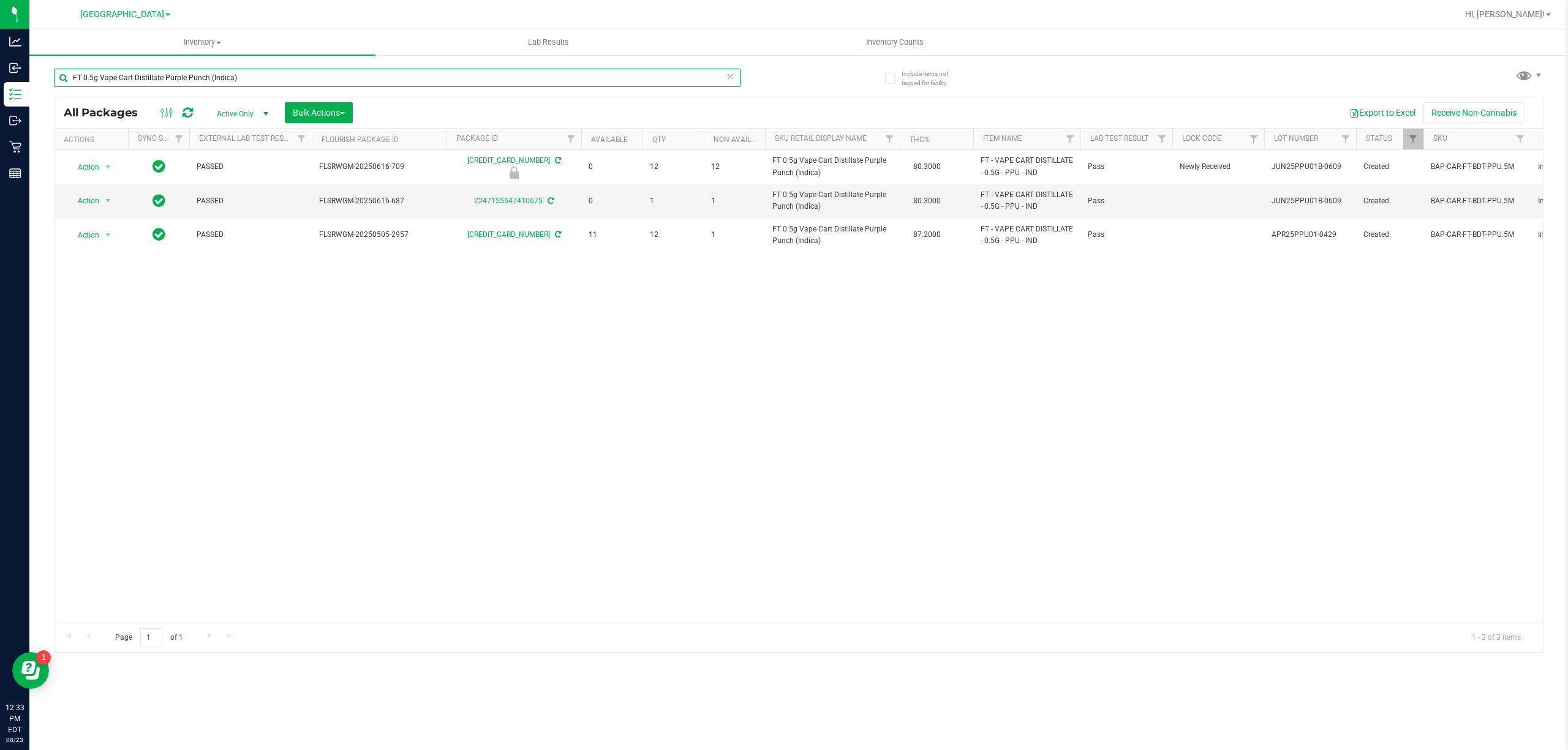
type input "FT 0.5g Vape Cart Distillate Purple Punch (Indica)"
click at [543, 322] on div "Action Action Edit attributes Global inventory Locate package Package audit log…" at bounding box center [799, 386] width 1489 height 472
click at [483, 301] on div "Action Action Edit attributes Global inventory Locate package Package audit log…" at bounding box center [799, 386] width 1489 height 472
click at [486, 82] on input "FT 0.5g Vape Cart Distillate Purple Punch (Indica)" at bounding box center [397, 78] width 687 height 19
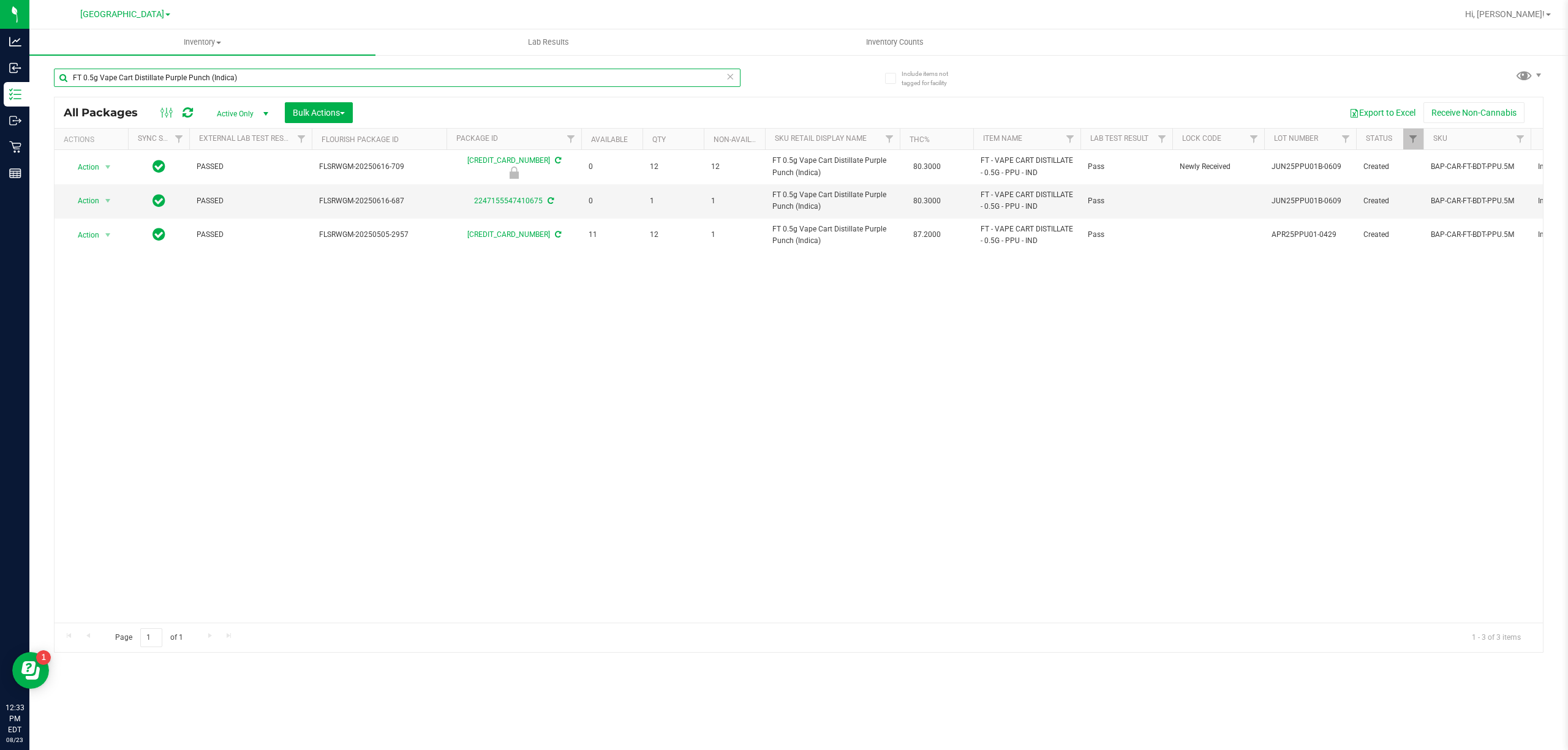
click at [486, 82] on input "FT 0.5g Vape Cart Distillate Purple Punch (Indica)" at bounding box center [397, 78] width 687 height 19
click at [486, 81] on input "FT 0.5g Vape Cart Distillate Purple Punch (Indica)" at bounding box center [397, 78] width 687 height 19
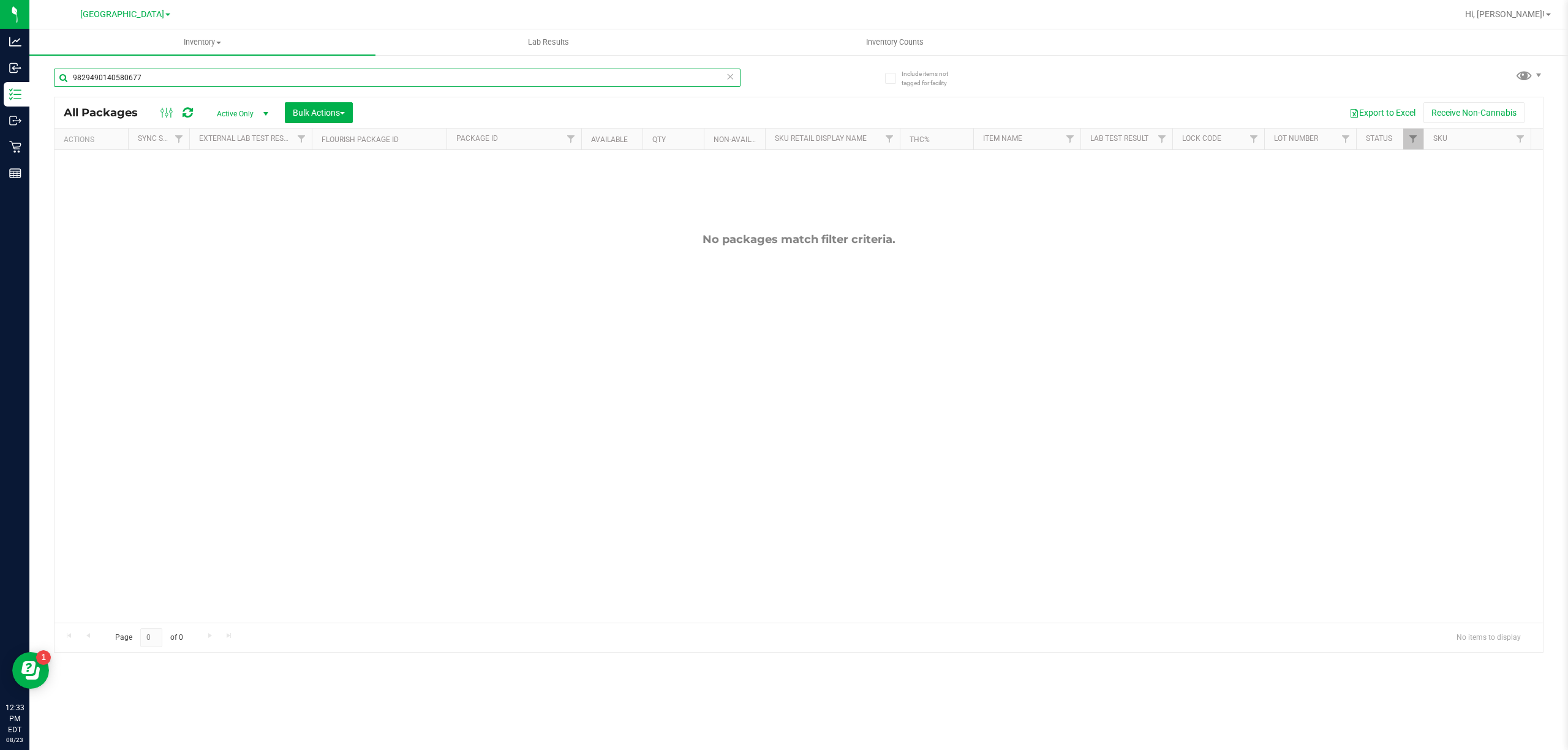
click at [417, 71] on input "9829490140580677" at bounding box center [397, 78] width 687 height 19
type input "ts1"
click at [417, 71] on input "ts1" at bounding box center [397, 78] width 687 height 19
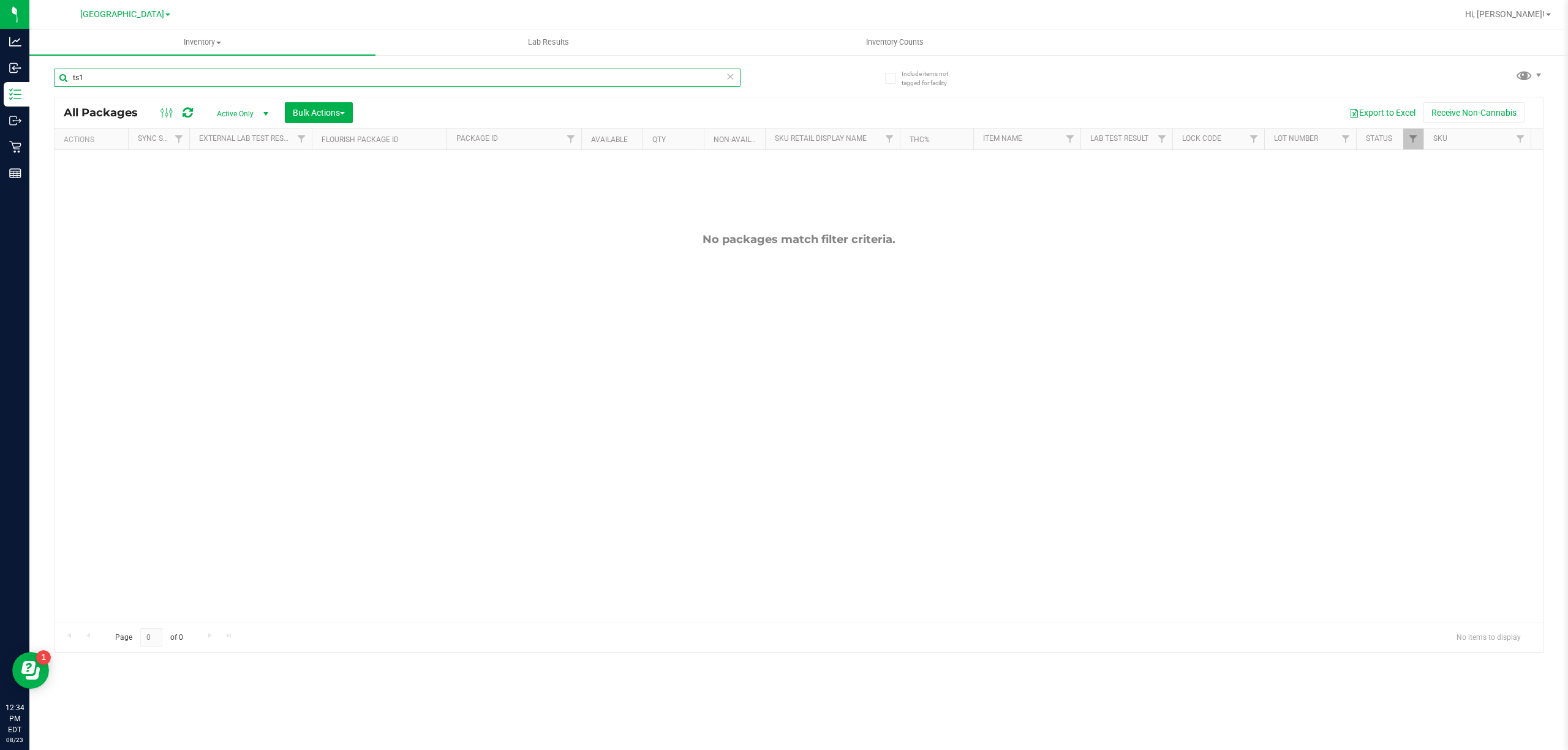
click at [415, 70] on input "ts1" at bounding box center [397, 78] width 687 height 19
type input "6269759547703990"
click at [415, 70] on input "6269759547703990" at bounding box center [397, 78] width 687 height 19
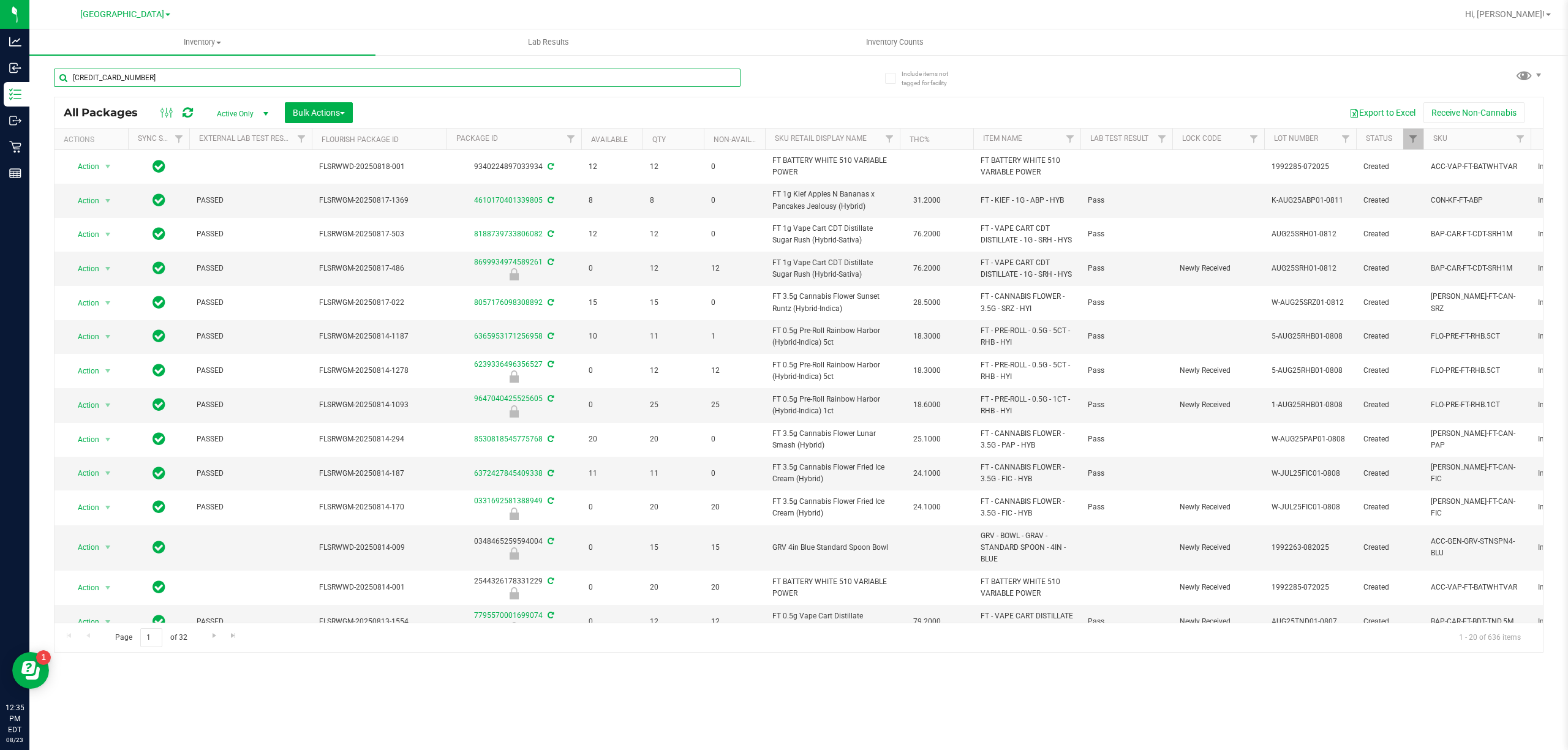
type input "6269759547703990"
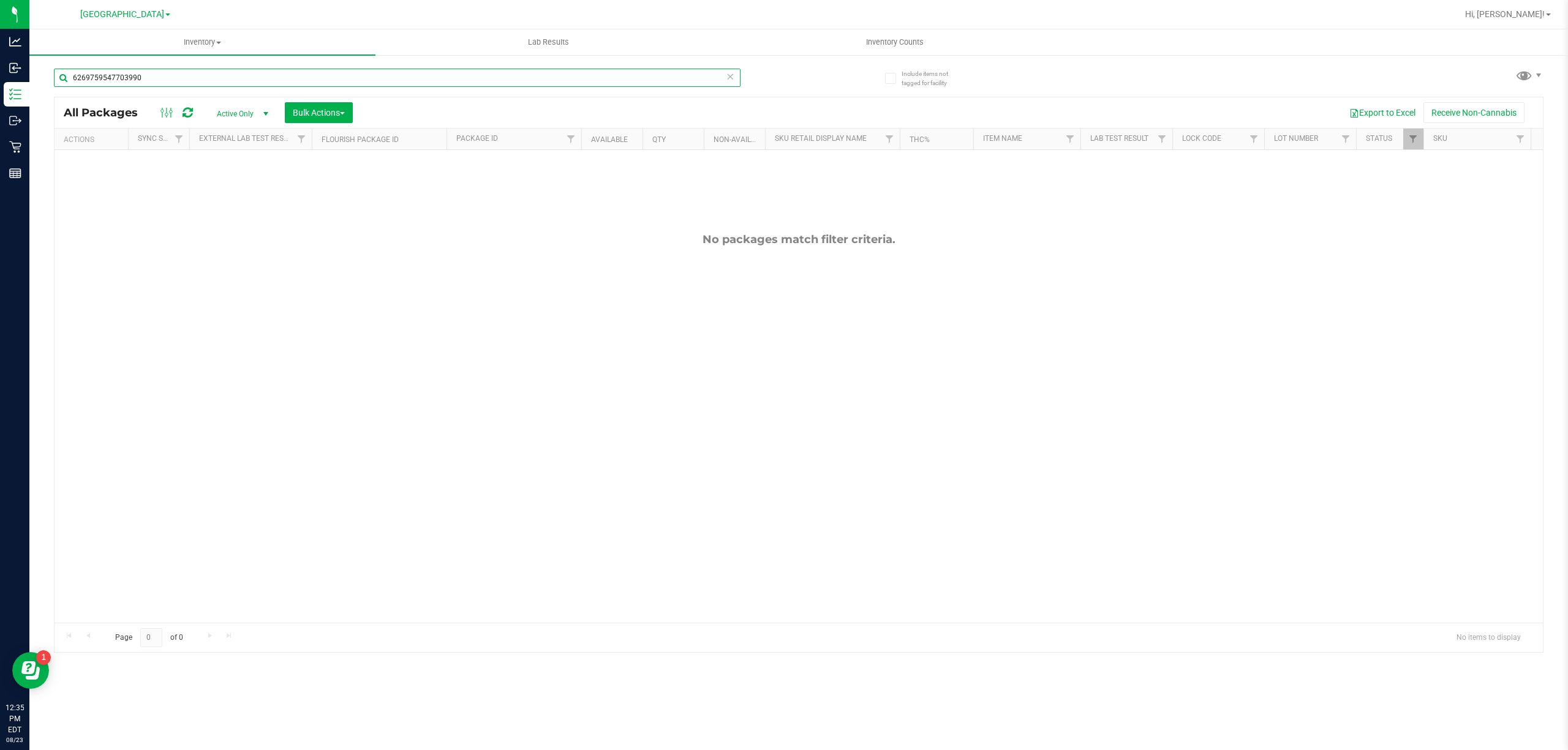
click at [415, 70] on input "6269759547703990" at bounding box center [397, 78] width 687 height 19
click at [390, 66] on div "6269759547703990" at bounding box center [426, 77] width 745 height 40
drag, startPoint x: 390, startPoint y: 66, endPoint x: 381, endPoint y: 66, distance: 9.0
click at [388, 66] on div "6269759547703990" at bounding box center [426, 77] width 745 height 40
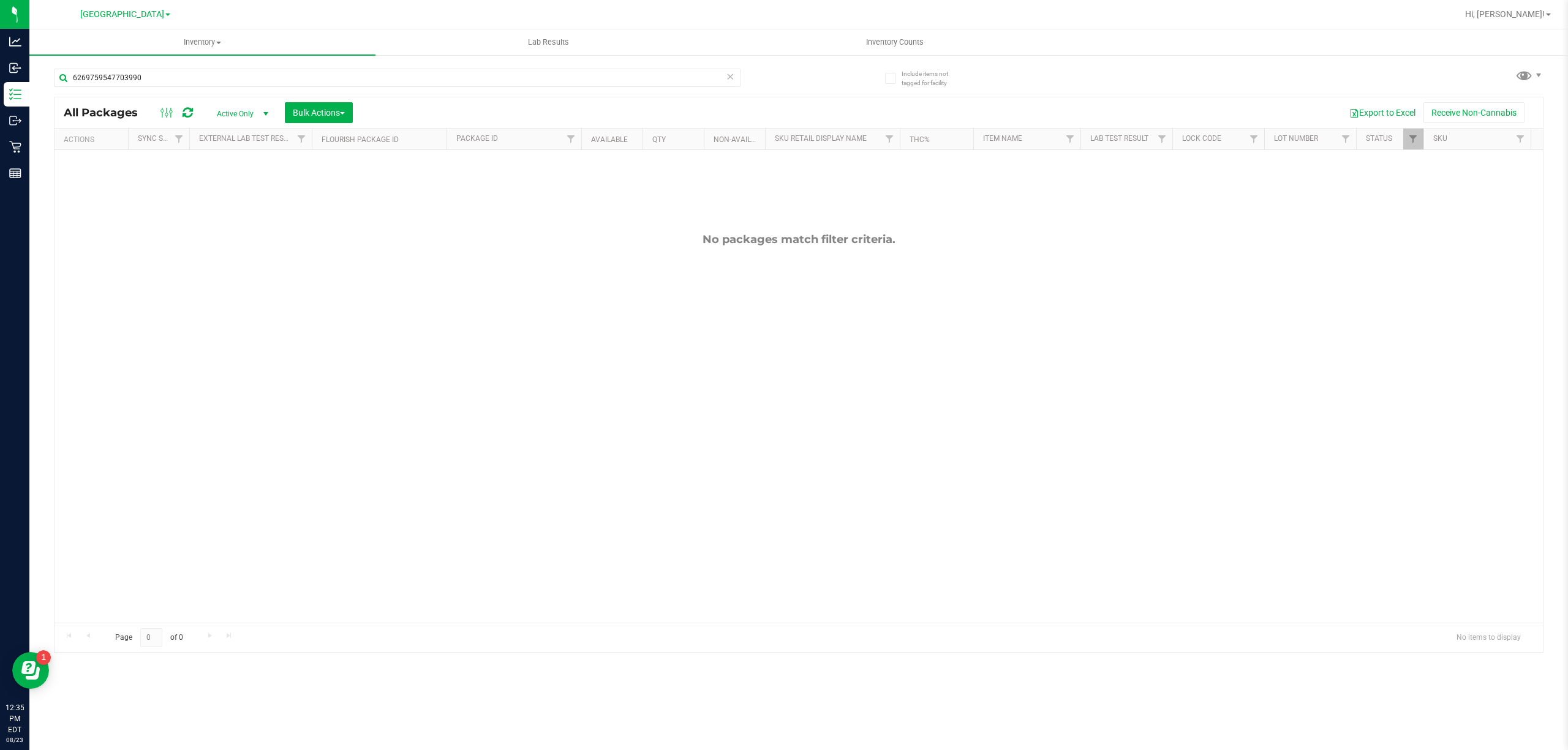
click at [378, 66] on div "6269759547703990" at bounding box center [426, 77] width 745 height 40
click at [373, 70] on input "6269759547703990" at bounding box center [397, 78] width 687 height 19
type input "pkt"
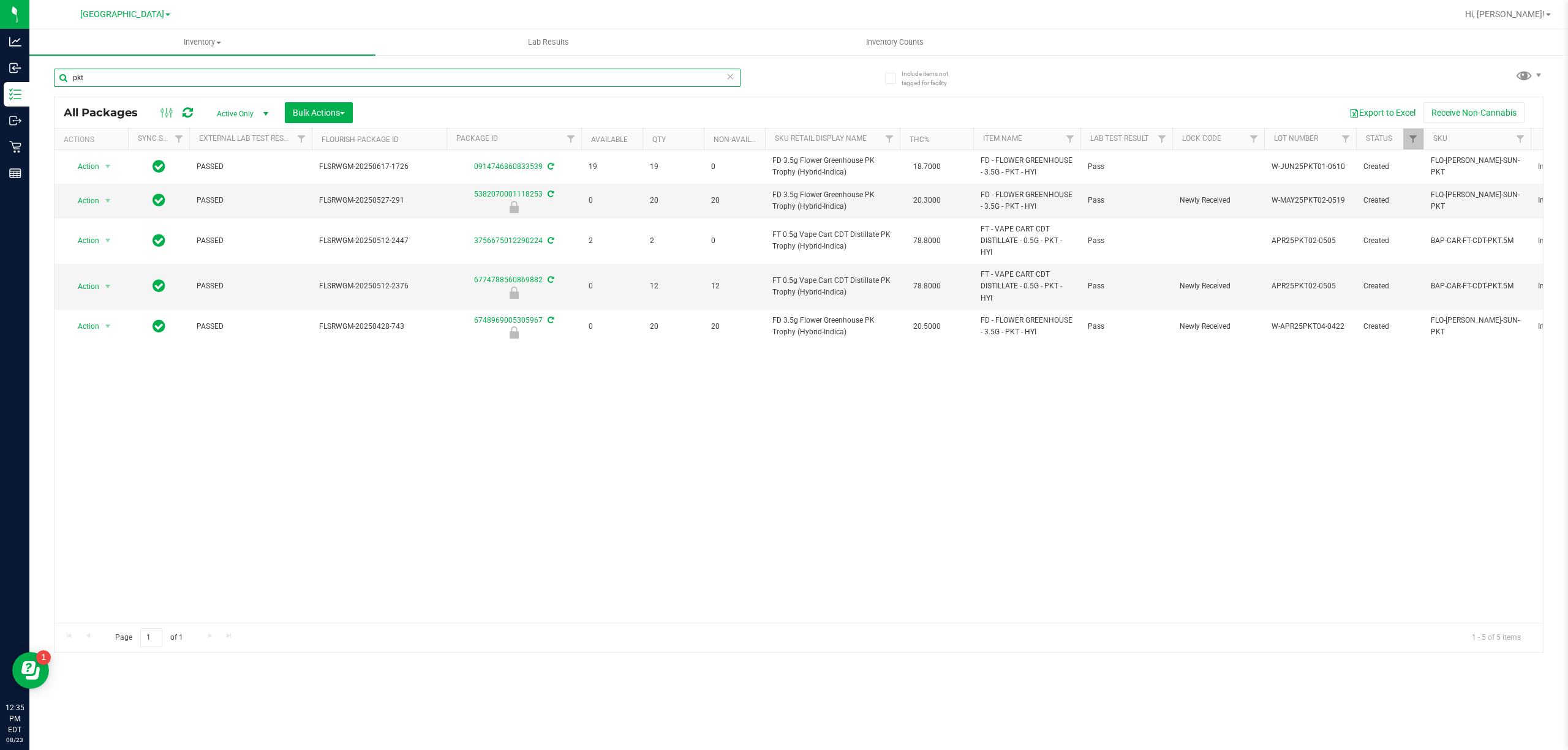
click at [550, 82] on input "pkt" at bounding box center [397, 78] width 687 height 19
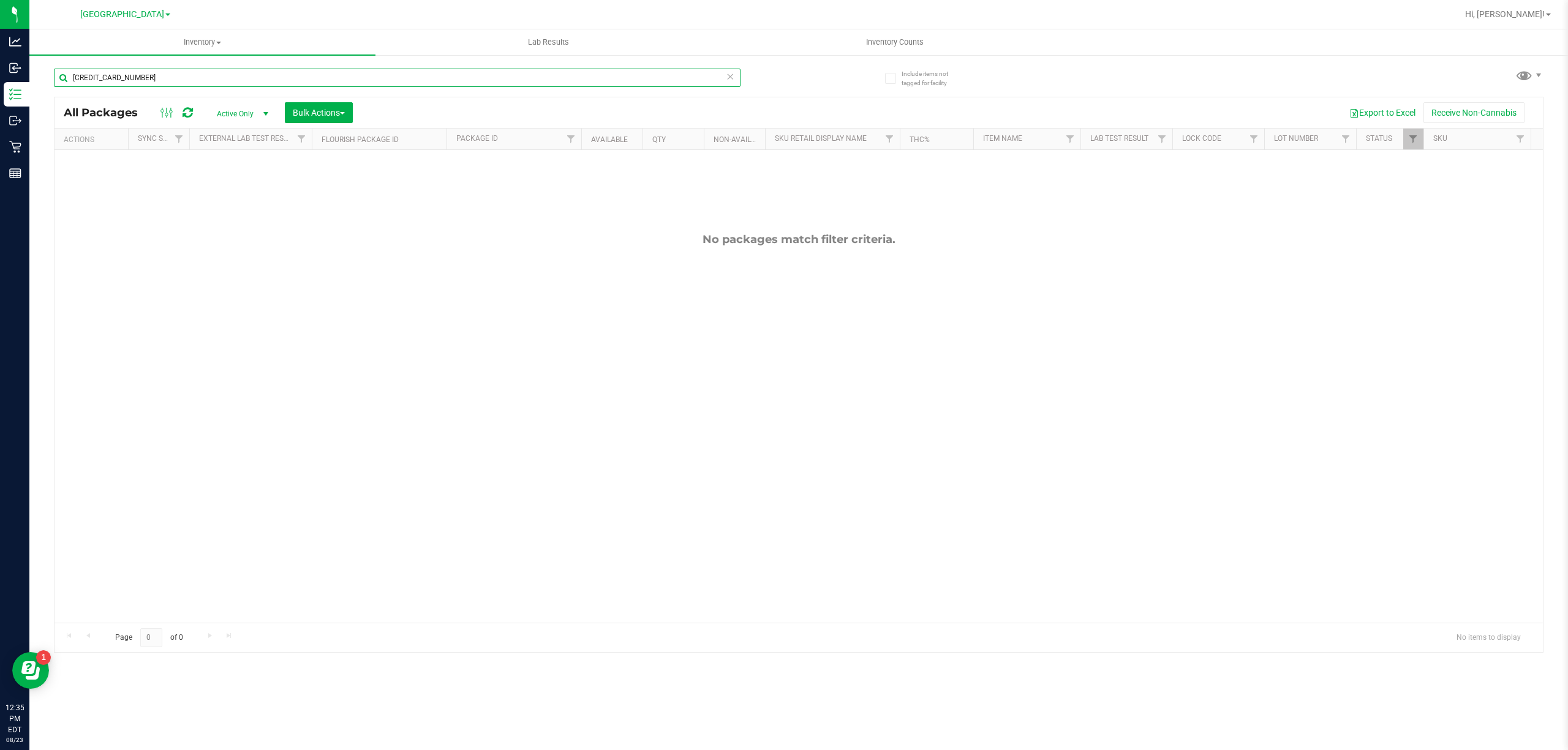
click at [540, 72] on input "4522253565335714" at bounding box center [397, 78] width 687 height 19
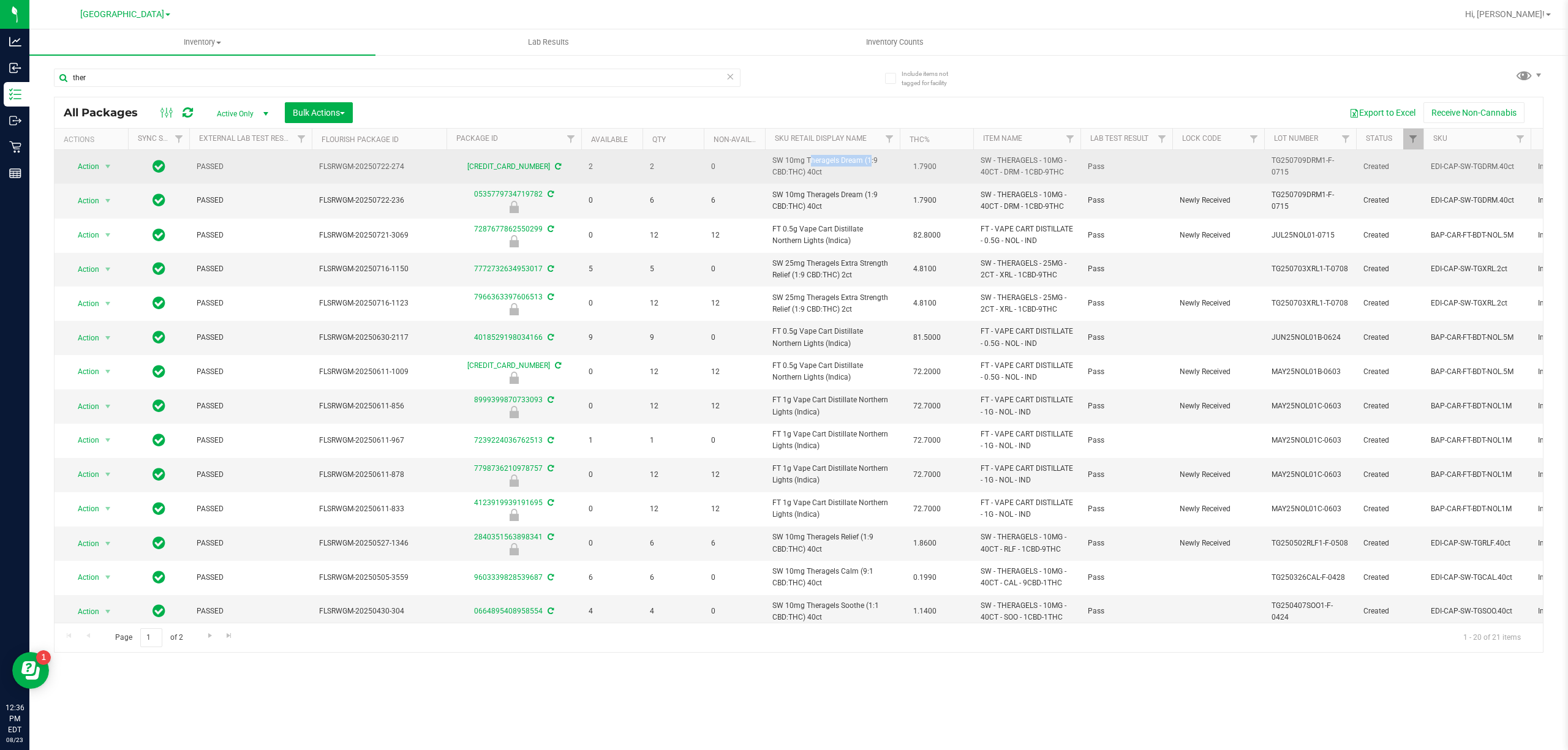
drag, startPoint x: 837, startPoint y: 162, endPoint x: 773, endPoint y: 162, distance: 64.0
click at [773, 162] on span "SW 10mg Theragels Dream (1:9 CBD:THC) 40ct" at bounding box center [833, 166] width 120 height 23
copy span "SW 10mg Theragels"
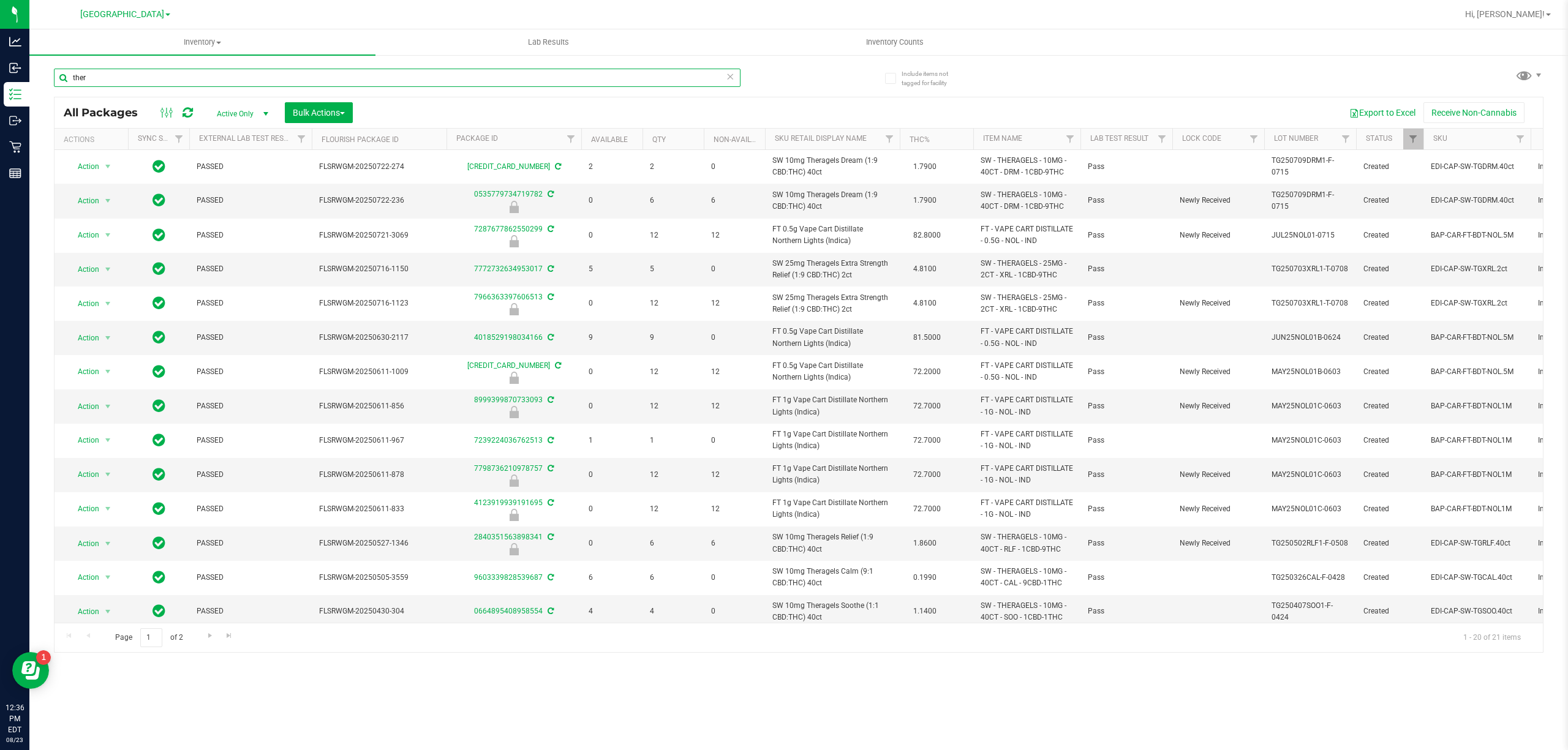
click at [398, 77] on input "ther" at bounding box center [397, 78] width 687 height 19
paste input "SW 10mg Theragels"
type input "SW 10mg Theragels"
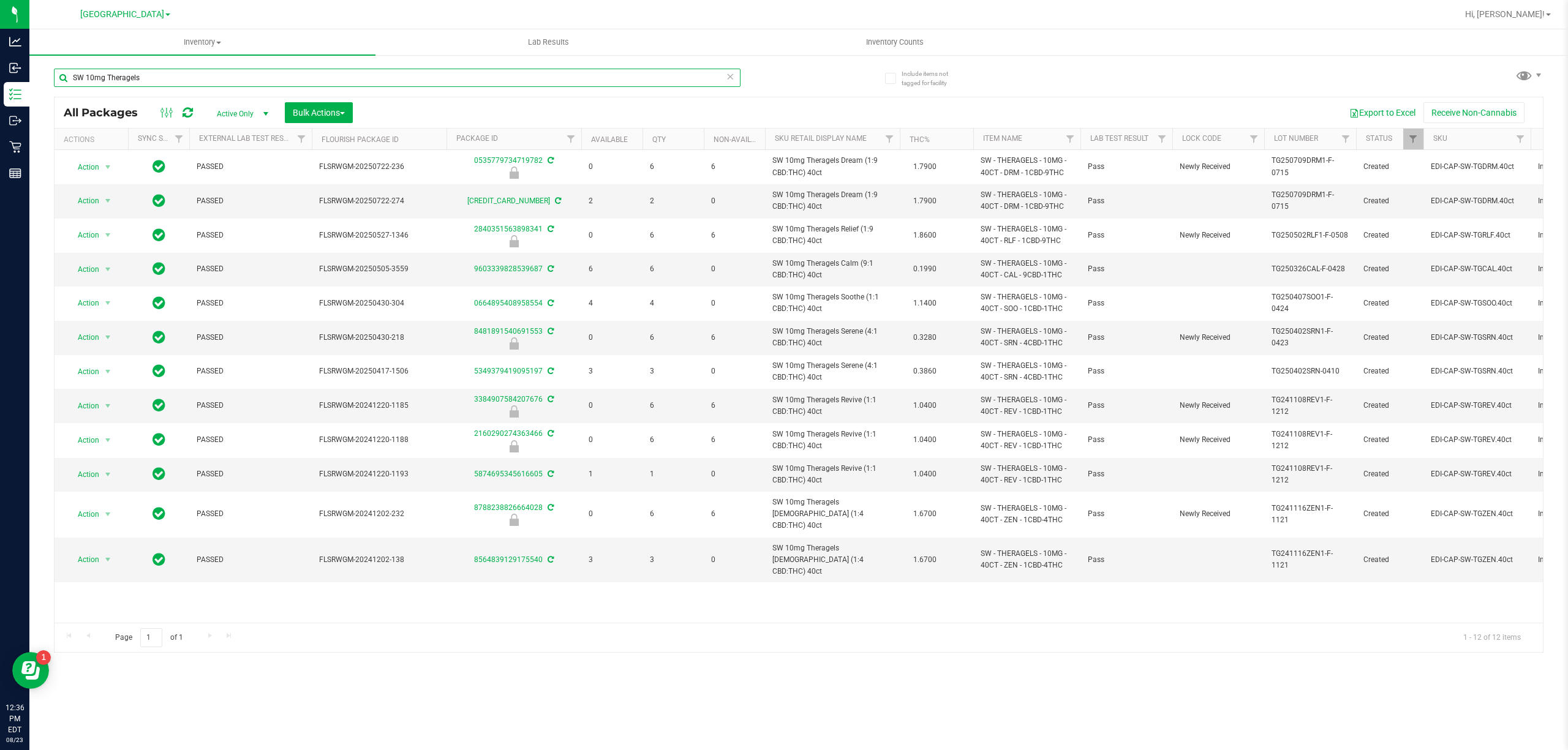
click at [473, 77] on input "SW 10mg Theragels" at bounding box center [397, 78] width 687 height 19
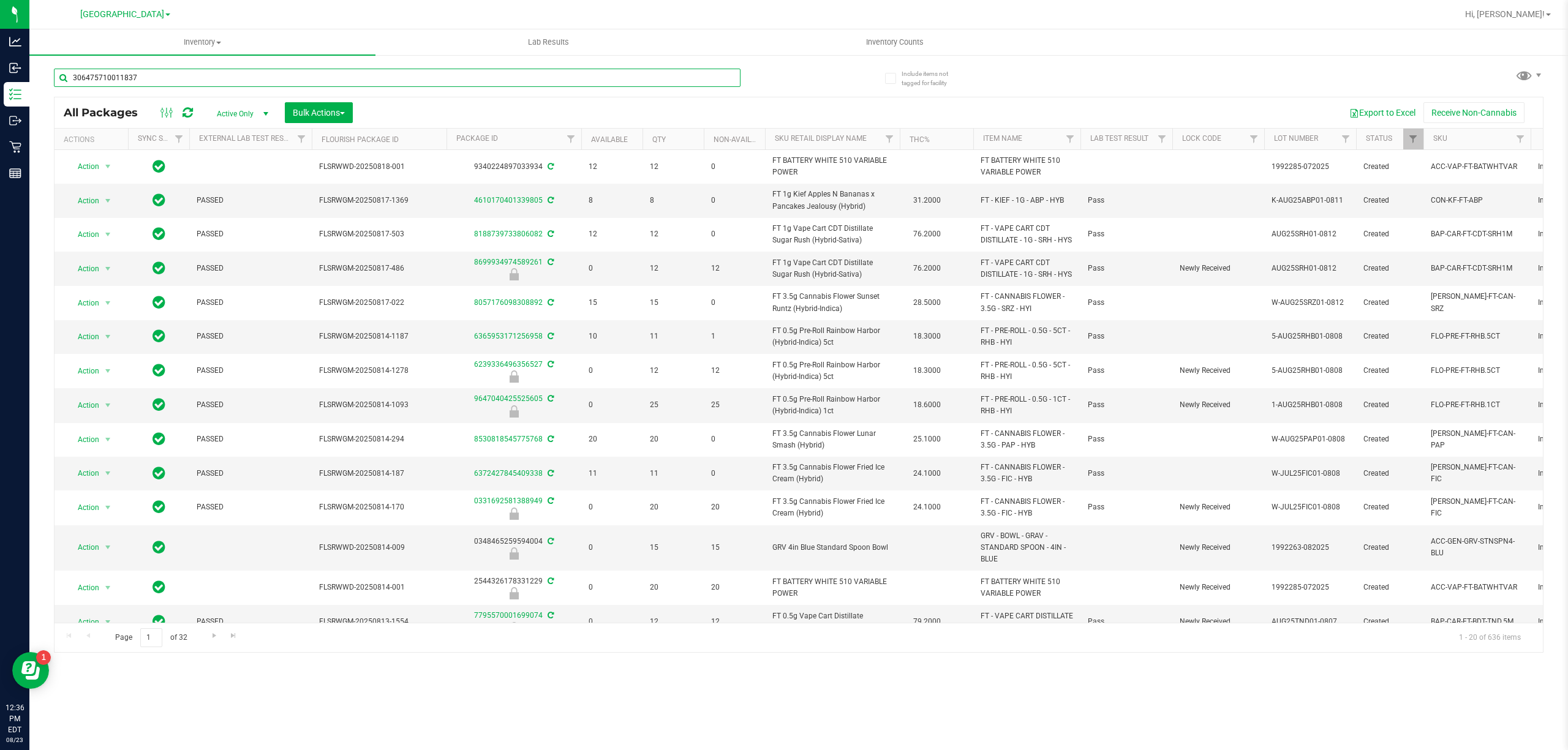
type input "3064757100118379"
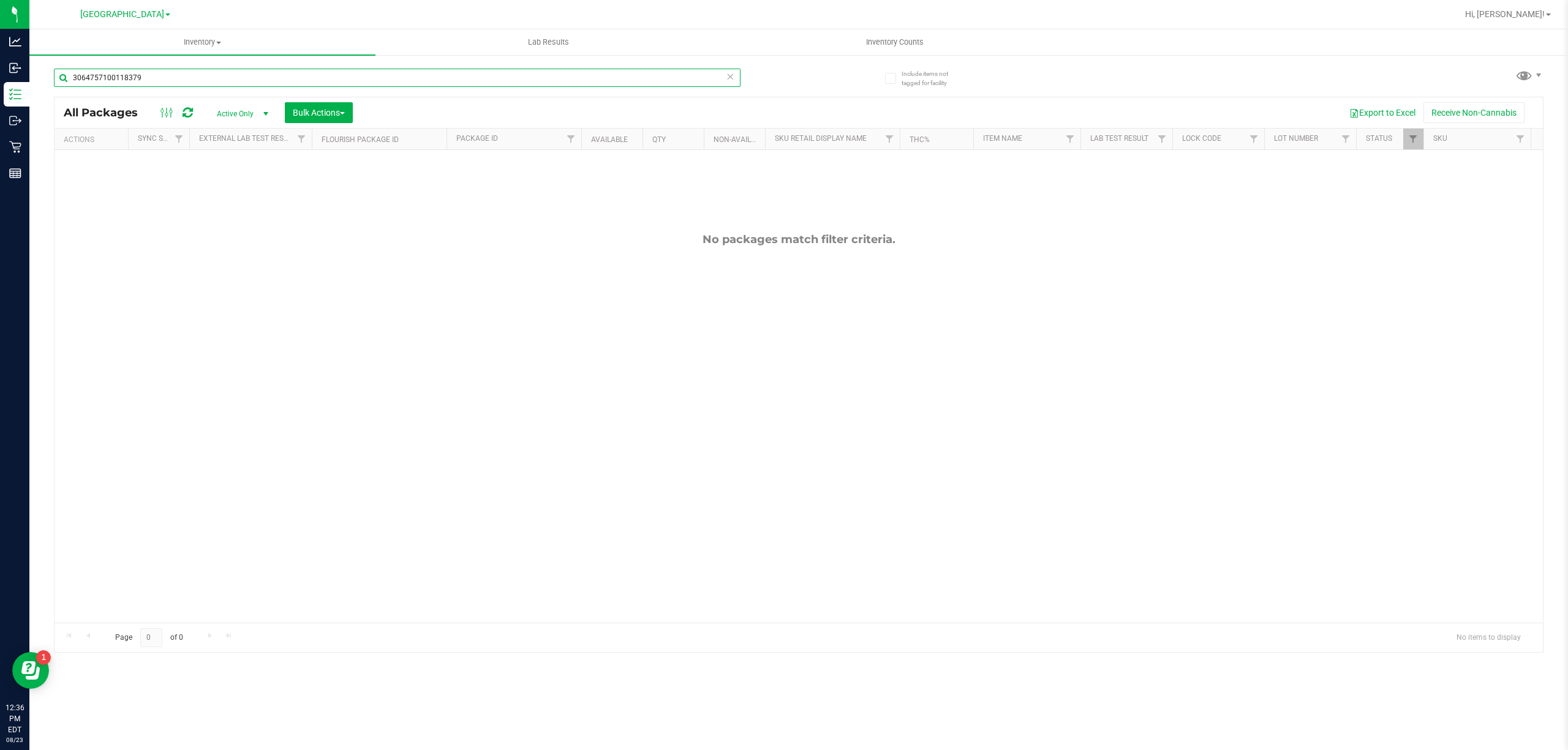
click at [473, 77] on input "3064757100118379" at bounding box center [397, 78] width 687 height 19
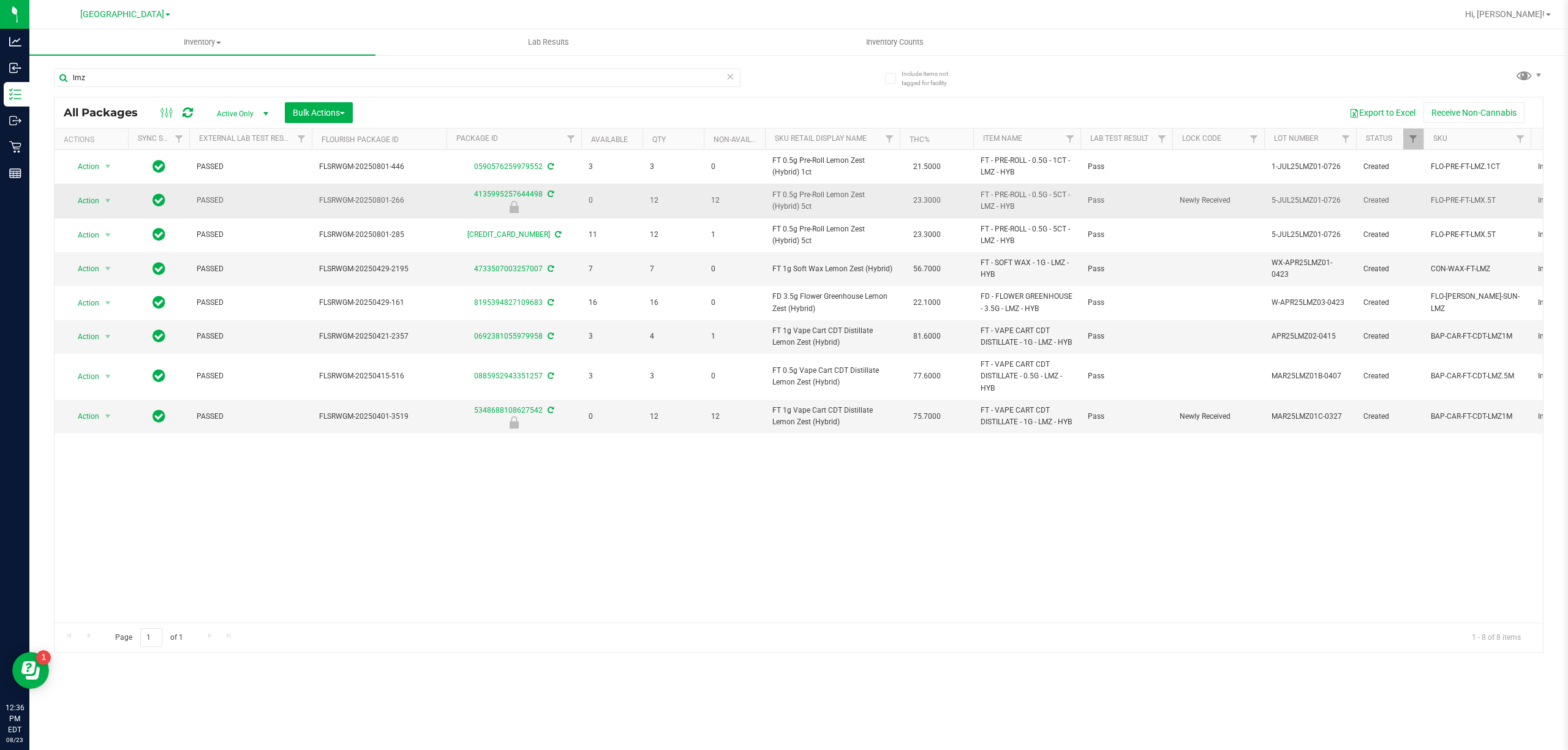
drag, startPoint x: 1018, startPoint y: 208, endPoint x: 967, endPoint y: 201, distance: 51.5
click at [967, 201] on tr "Action Action Edit attributes Global inventory Locate package Package audit log…" at bounding box center [1094, 201] width 2079 height 34
copy tr "FT - PRE-ROLL - 0.5G - 5CT - LMZ - HYB"
click at [292, 75] on input "lmz" at bounding box center [397, 78] width 687 height 19
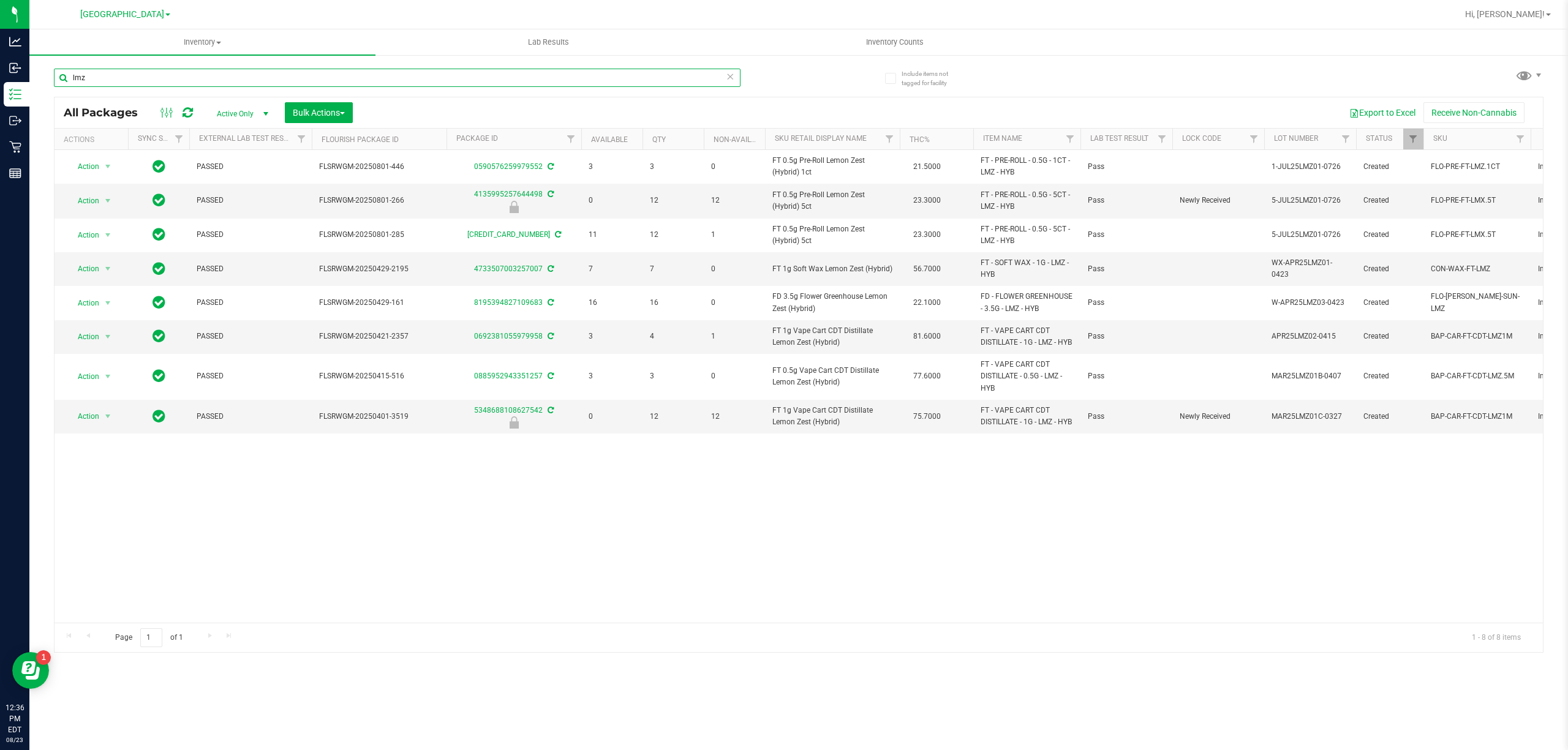
paste input "FT - PRE-ROLL - 0.5G - 5CT - LMZ - HYB"
type input "FT - PRE-ROLL - 0.5G - 5CT - LMZ - HYB"
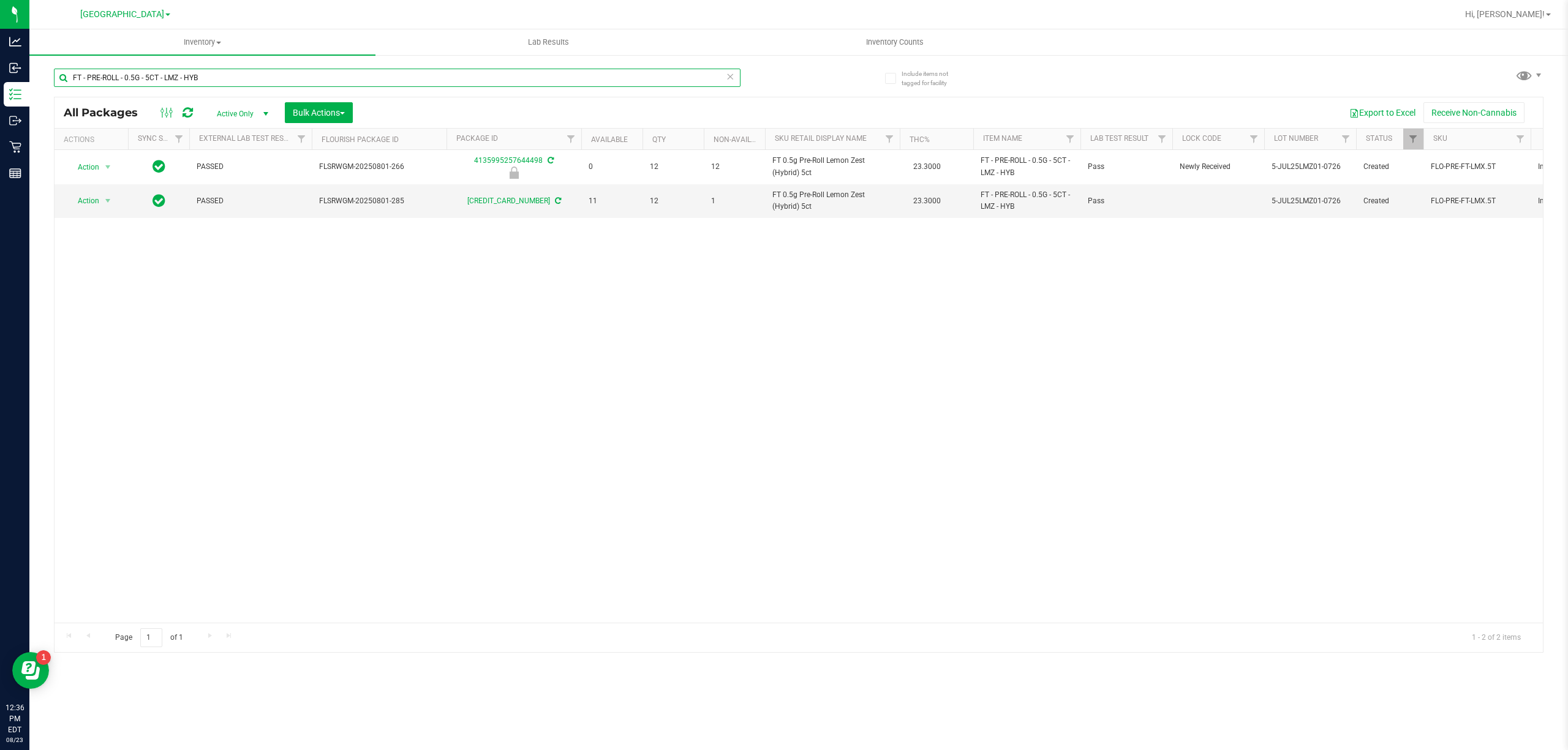
click at [281, 84] on input "FT - PRE-ROLL - 0.5G - 5CT - LMZ - HYB" at bounding box center [397, 78] width 687 height 19
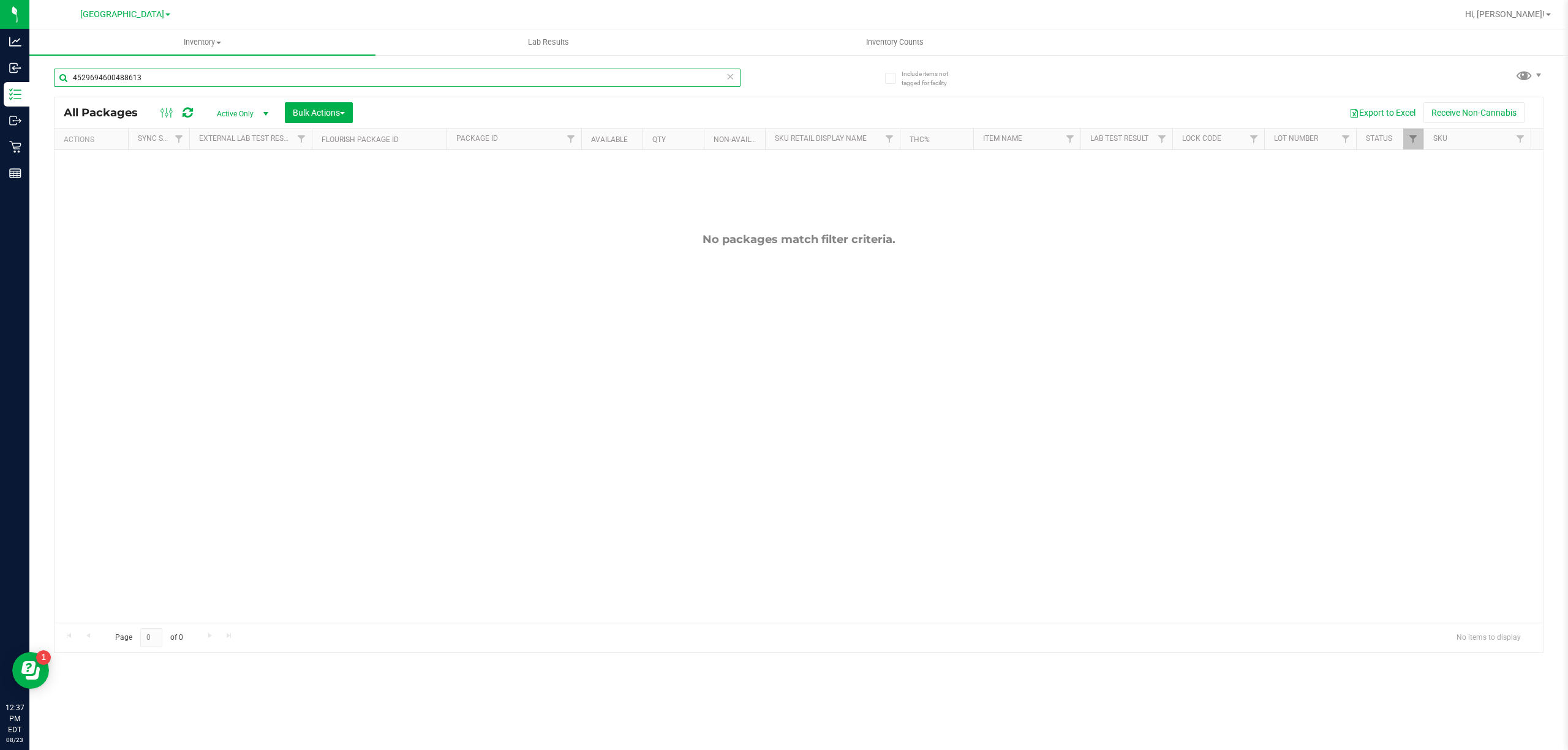
click at [185, 70] on input "4529694600488613" at bounding box center [397, 78] width 687 height 19
type input "lmz"
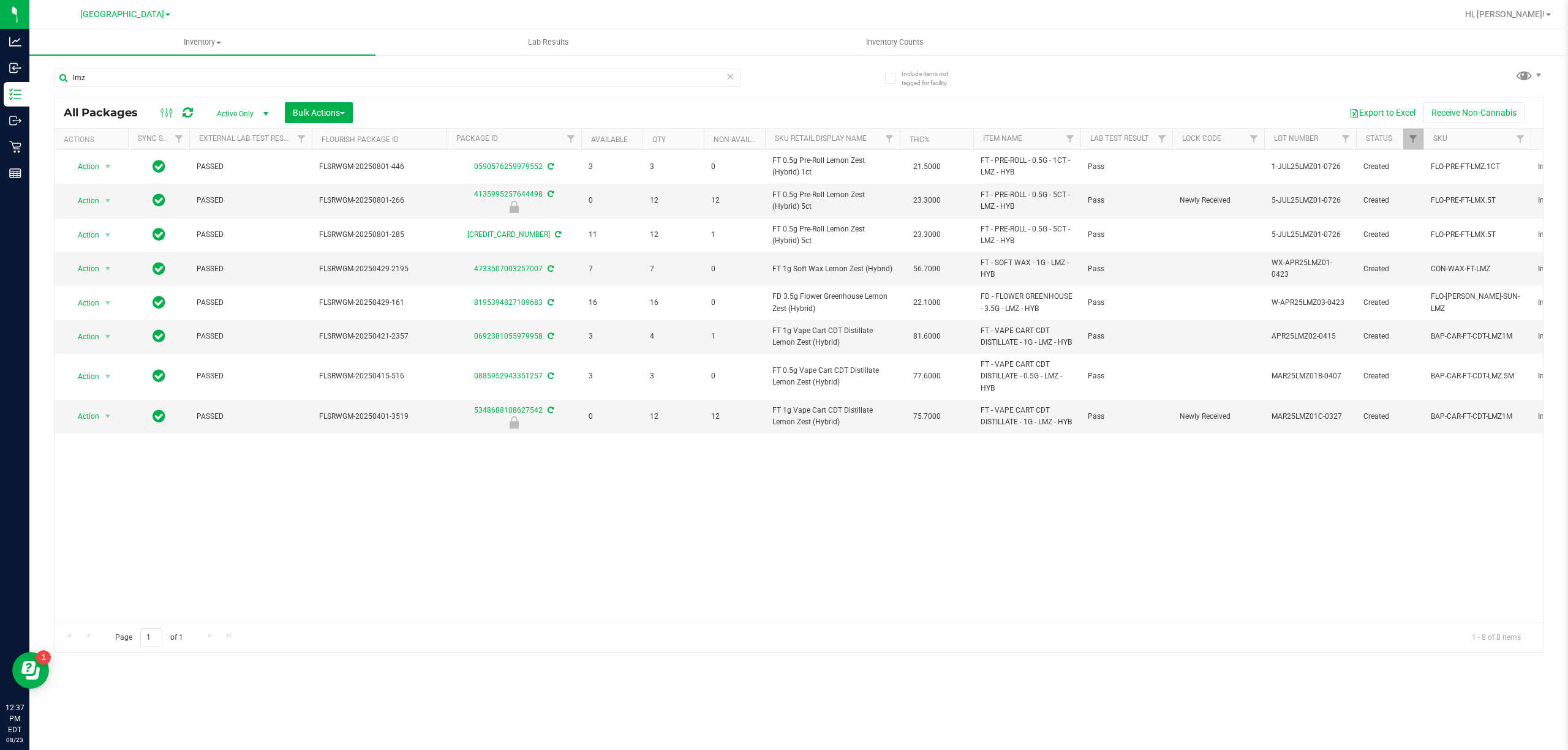
click at [729, 77] on icon at bounding box center [729, 76] width 8 height 15
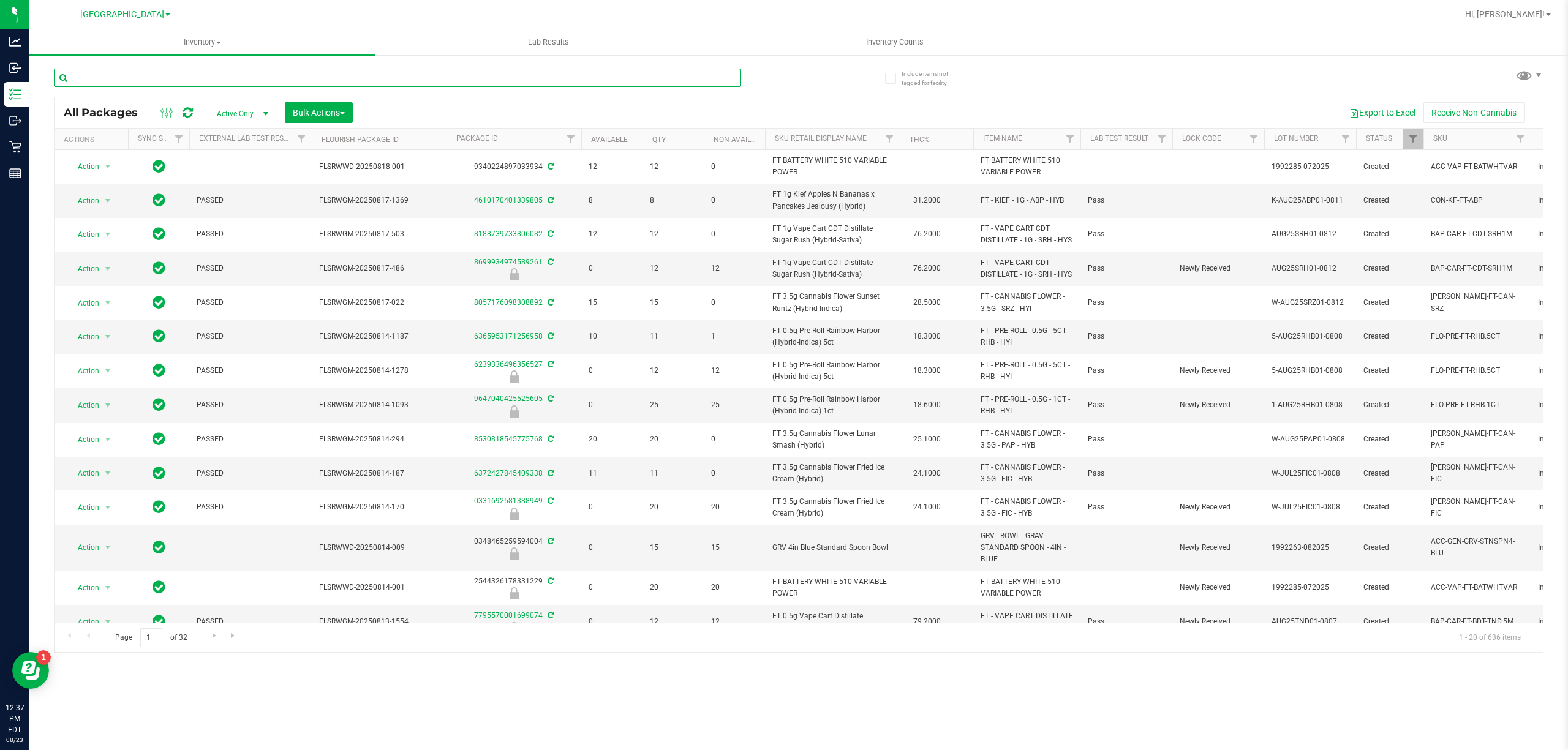
click at [712, 75] on input "text" at bounding box center [397, 78] width 687 height 19
type input "5780542193744243"
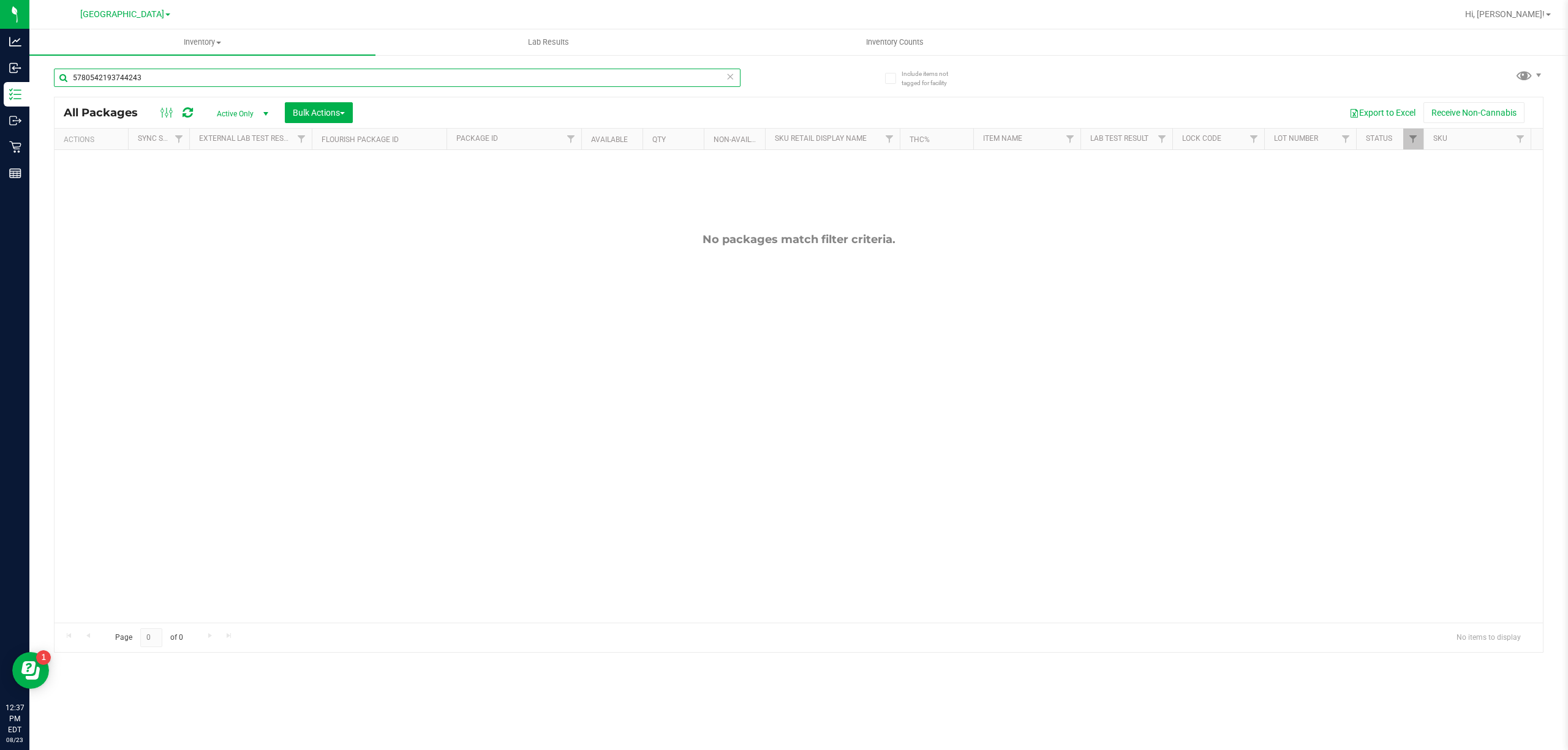
click at [673, 86] on input "5780542193744243" at bounding box center [397, 78] width 687 height 19
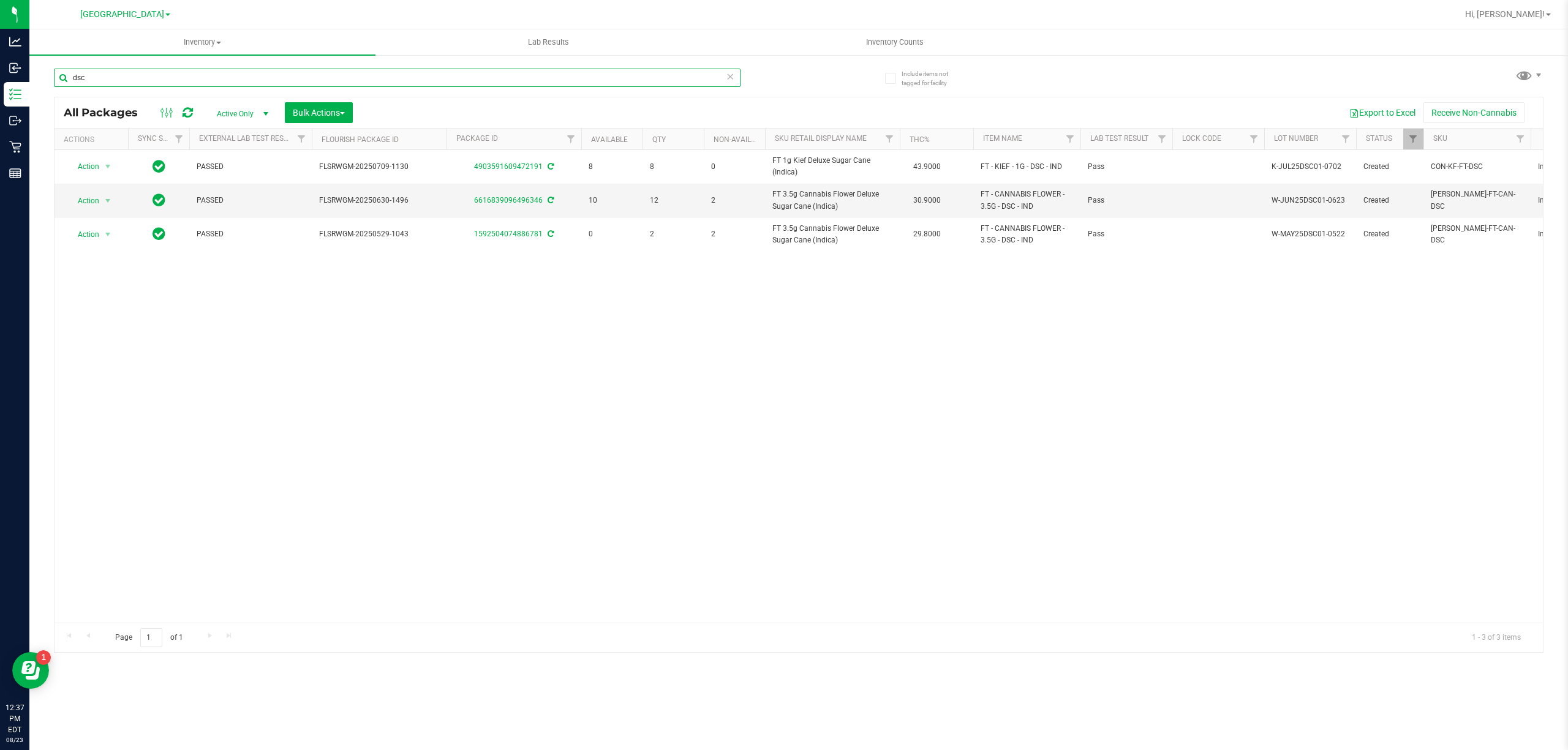
type input "dsc"
click at [732, 80] on icon at bounding box center [729, 76] width 8 height 15
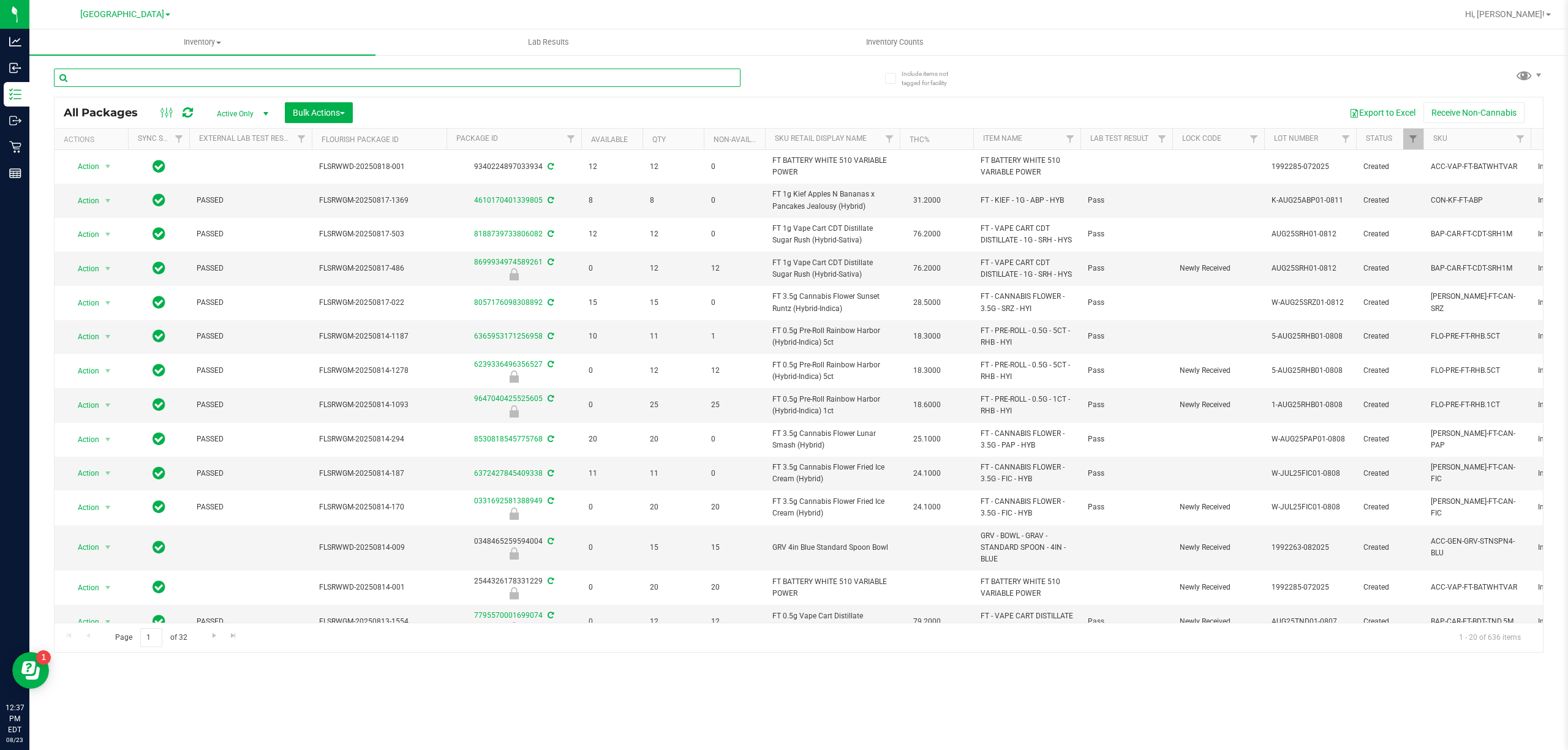
click at [715, 78] on input "text" at bounding box center [397, 78] width 687 height 19
type input "5618858932672963"
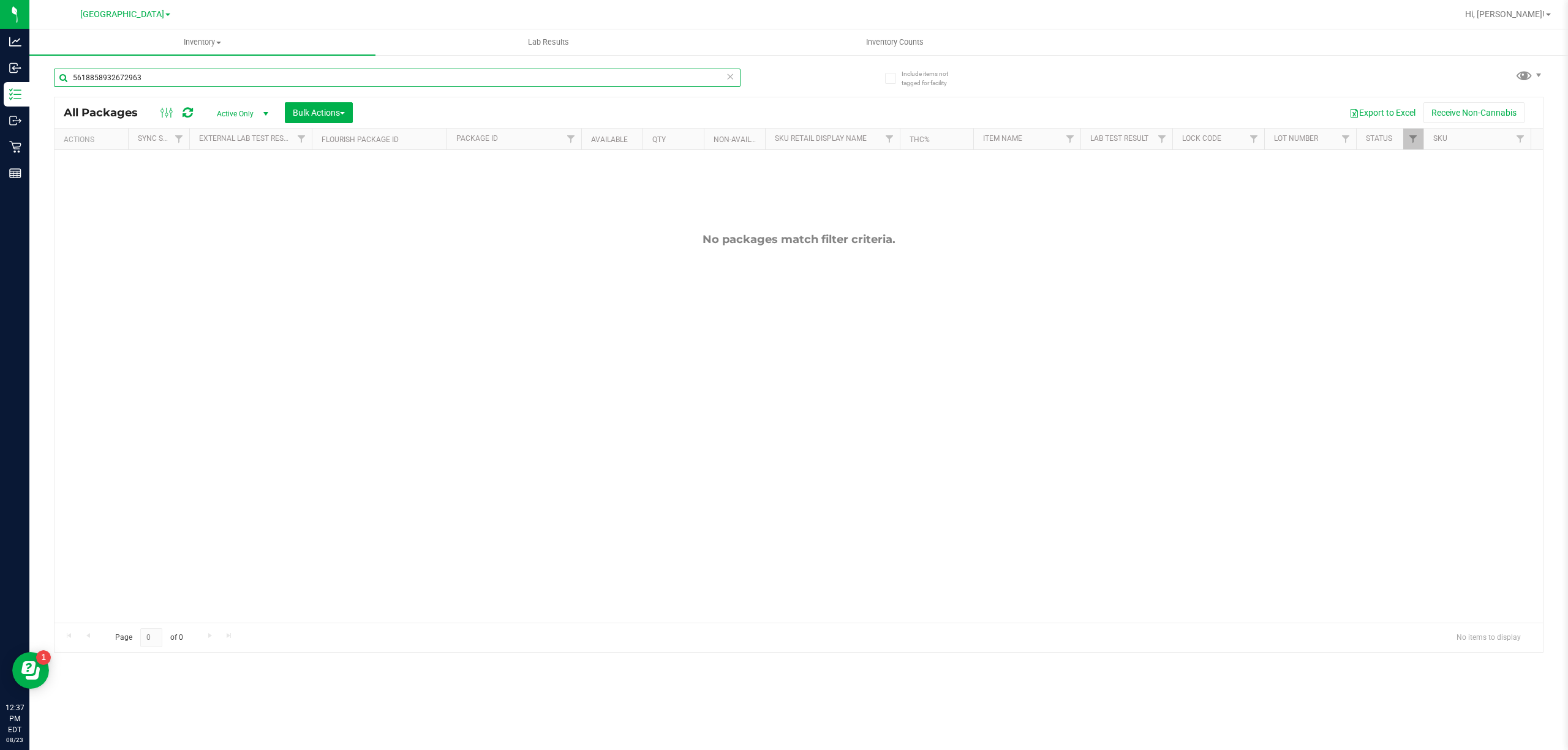
click at [691, 76] on input "5618858932672963" at bounding box center [397, 78] width 687 height 19
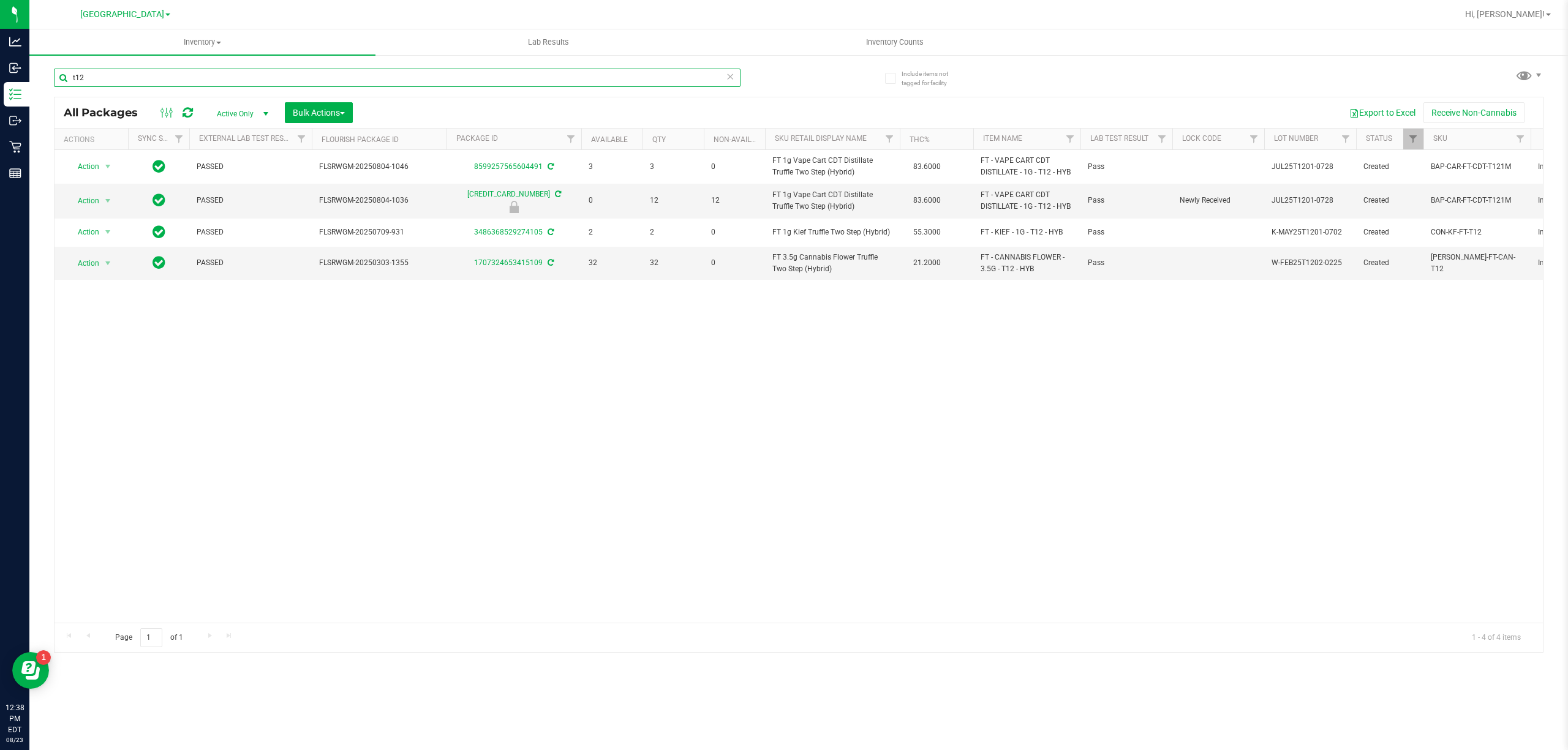
type input "t12"
click at [730, 82] on icon at bounding box center [729, 76] width 8 height 15
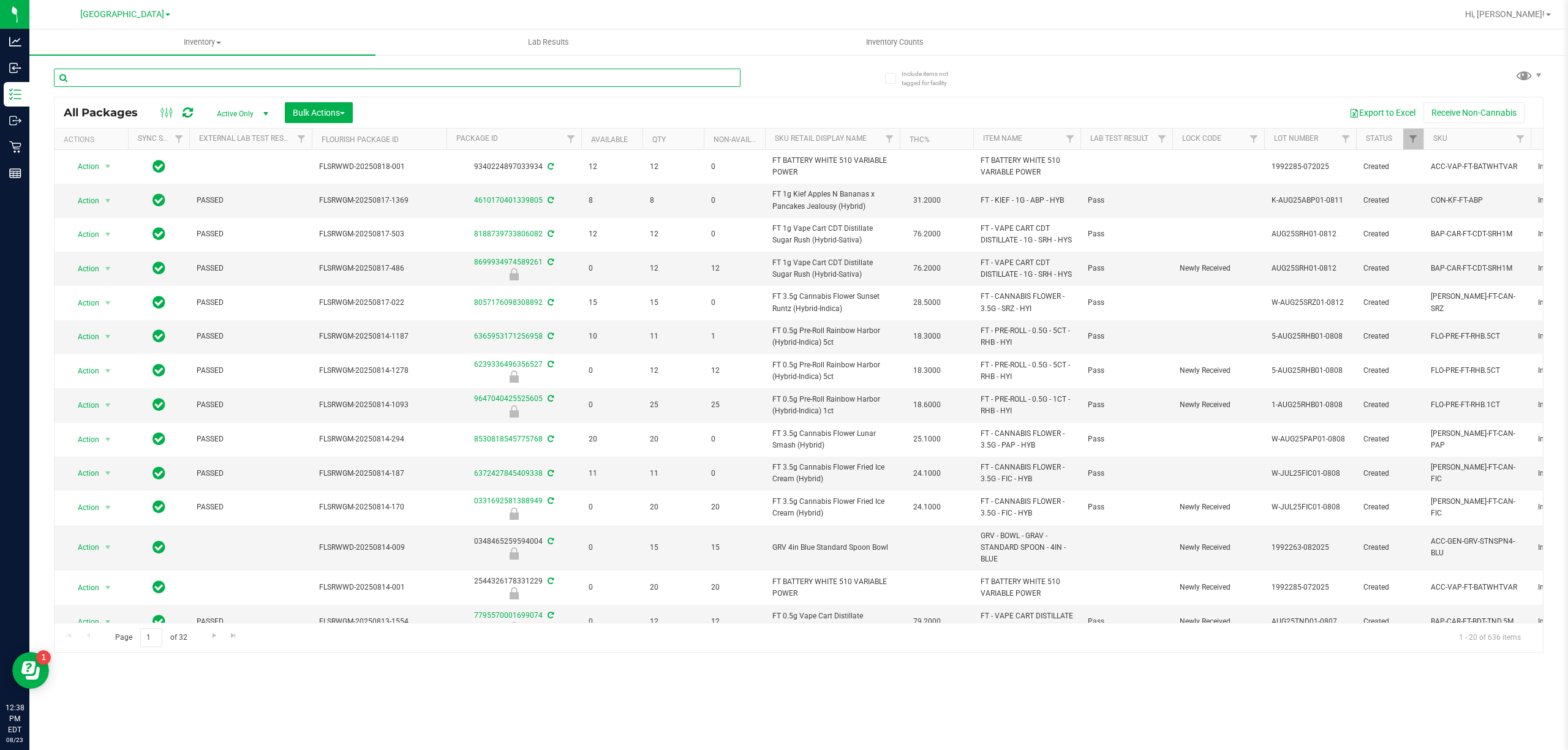
click at [663, 84] on input "text" at bounding box center [397, 78] width 687 height 19
type input "9566509141240943"
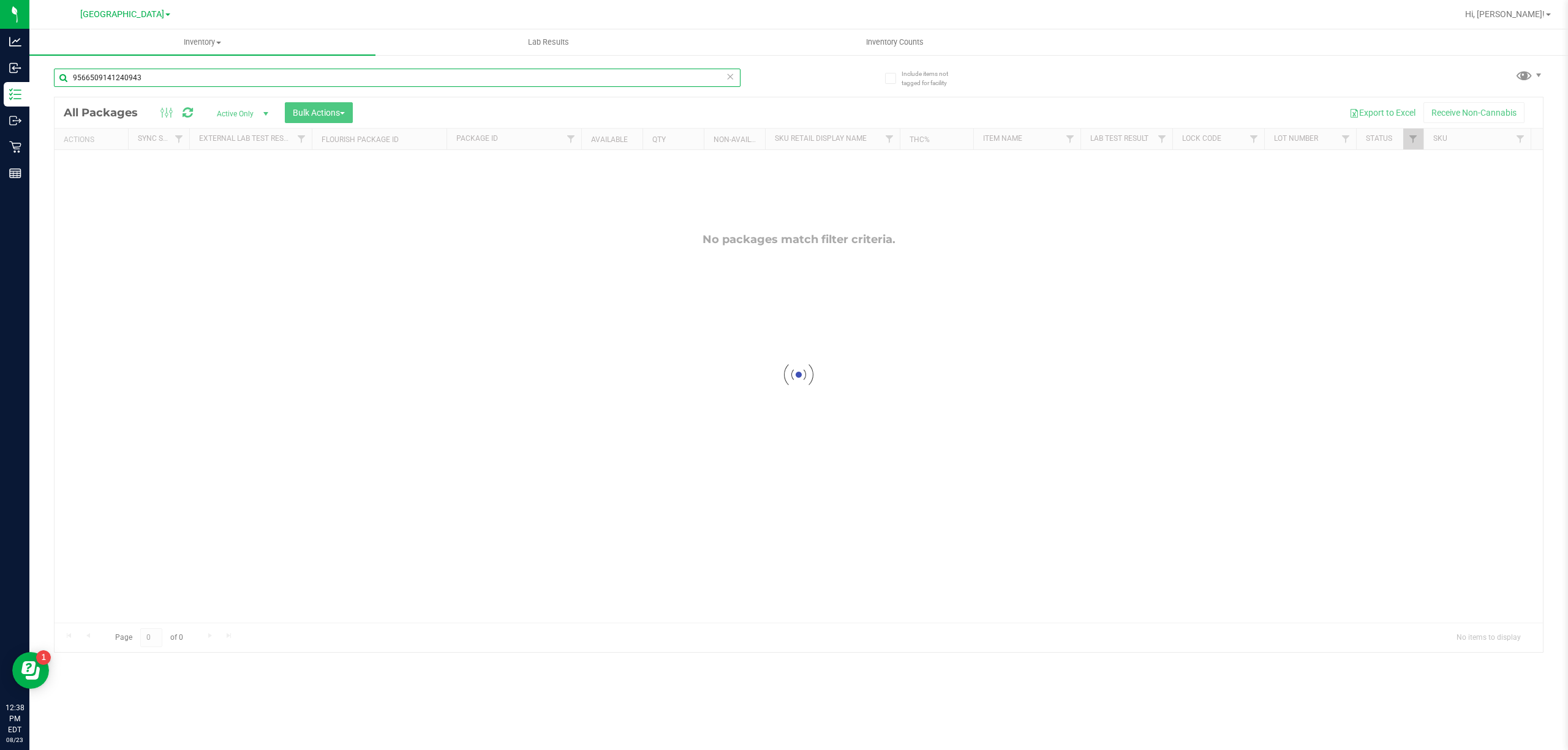
click at [632, 84] on input "9566509141240943" at bounding box center [397, 78] width 687 height 19
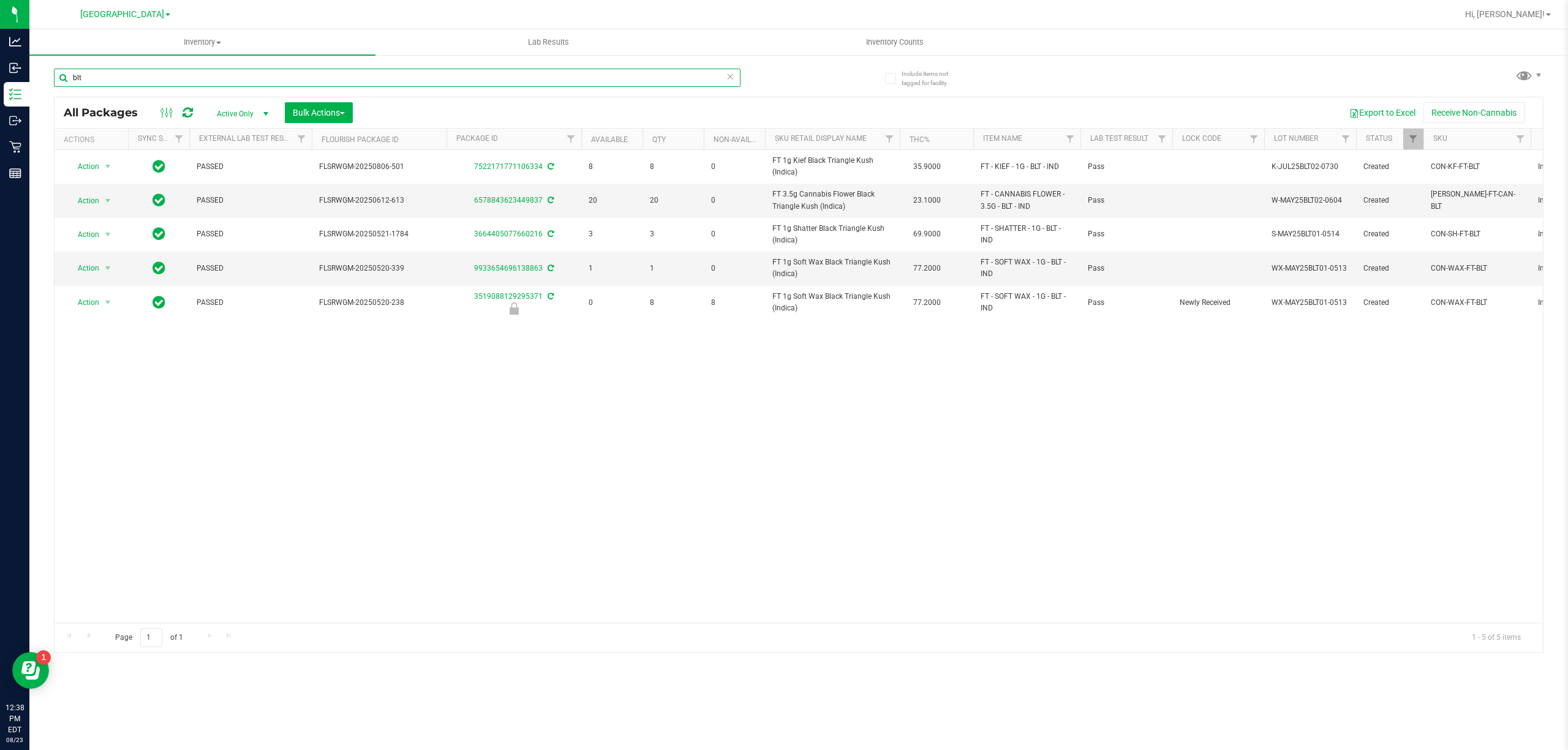
type input "blt"
click at [727, 77] on icon at bounding box center [729, 76] width 8 height 15
click at [675, 77] on input "text" at bounding box center [397, 78] width 687 height 19
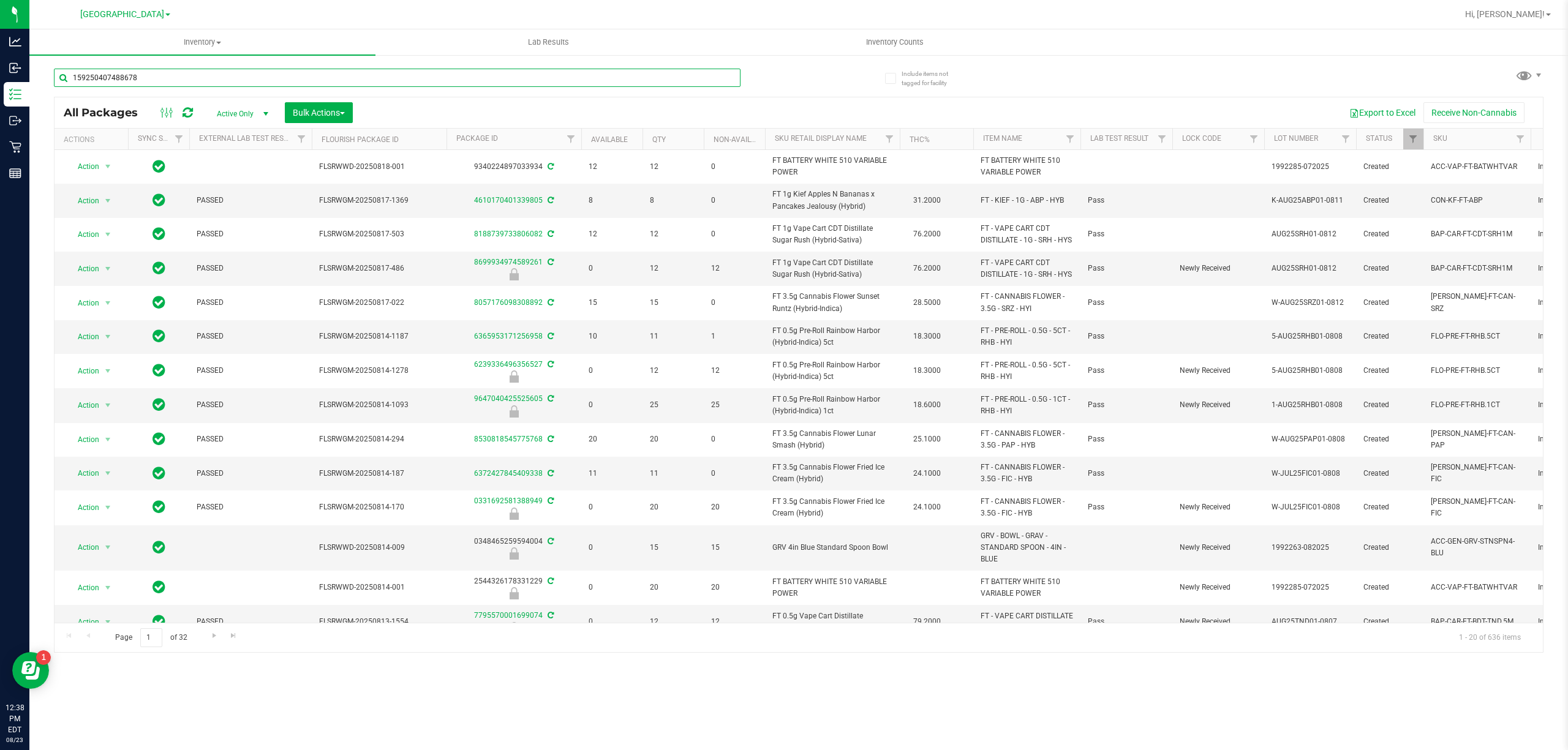
type input "1592504074886781"
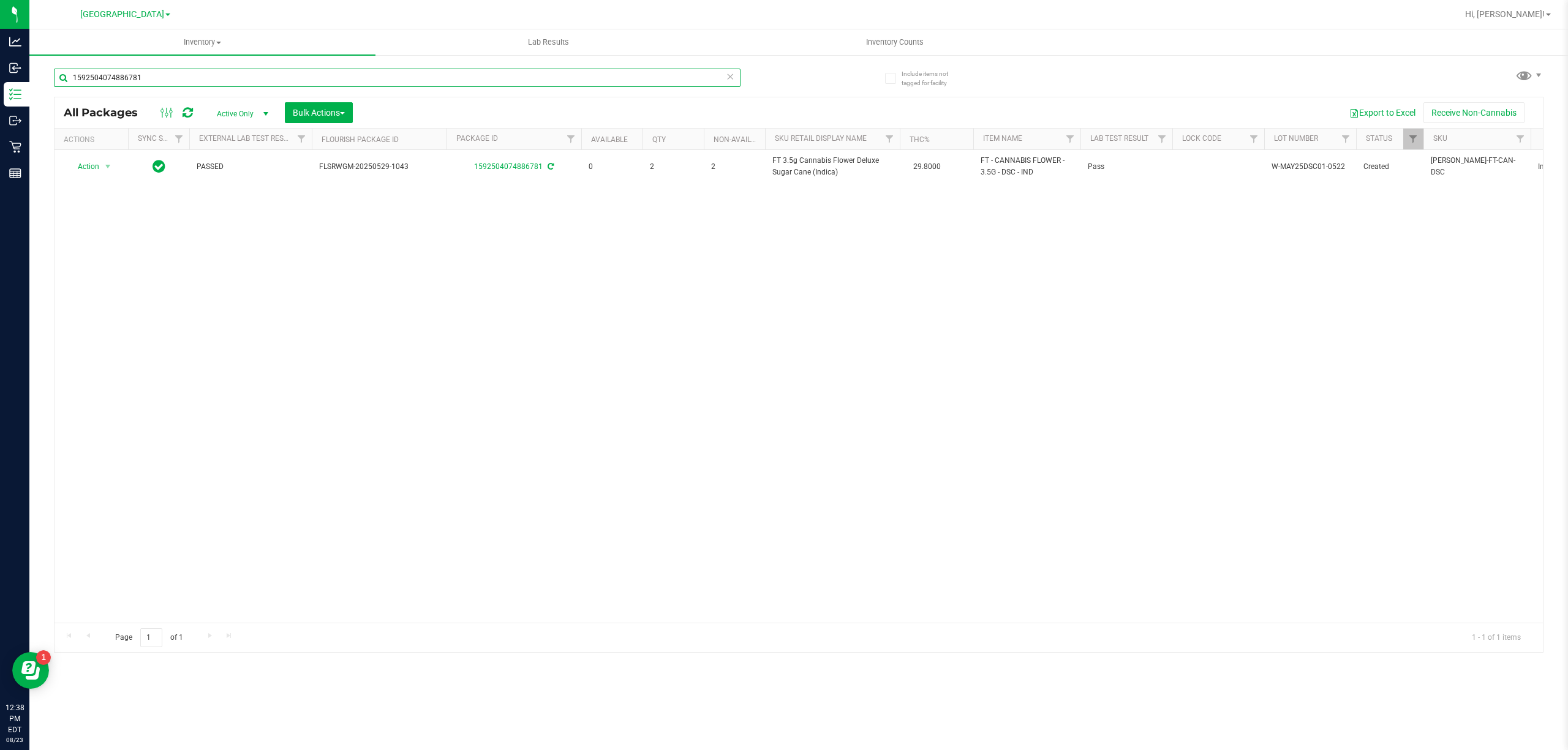
click at [658, 75] on input "1592504074886781" at bounding box center [397, 78] width 687 height 19
type input "6047296512014830"
click at [640, 79] on input "6047296512014830" at bounding box center [397, 78] width 687 height 19
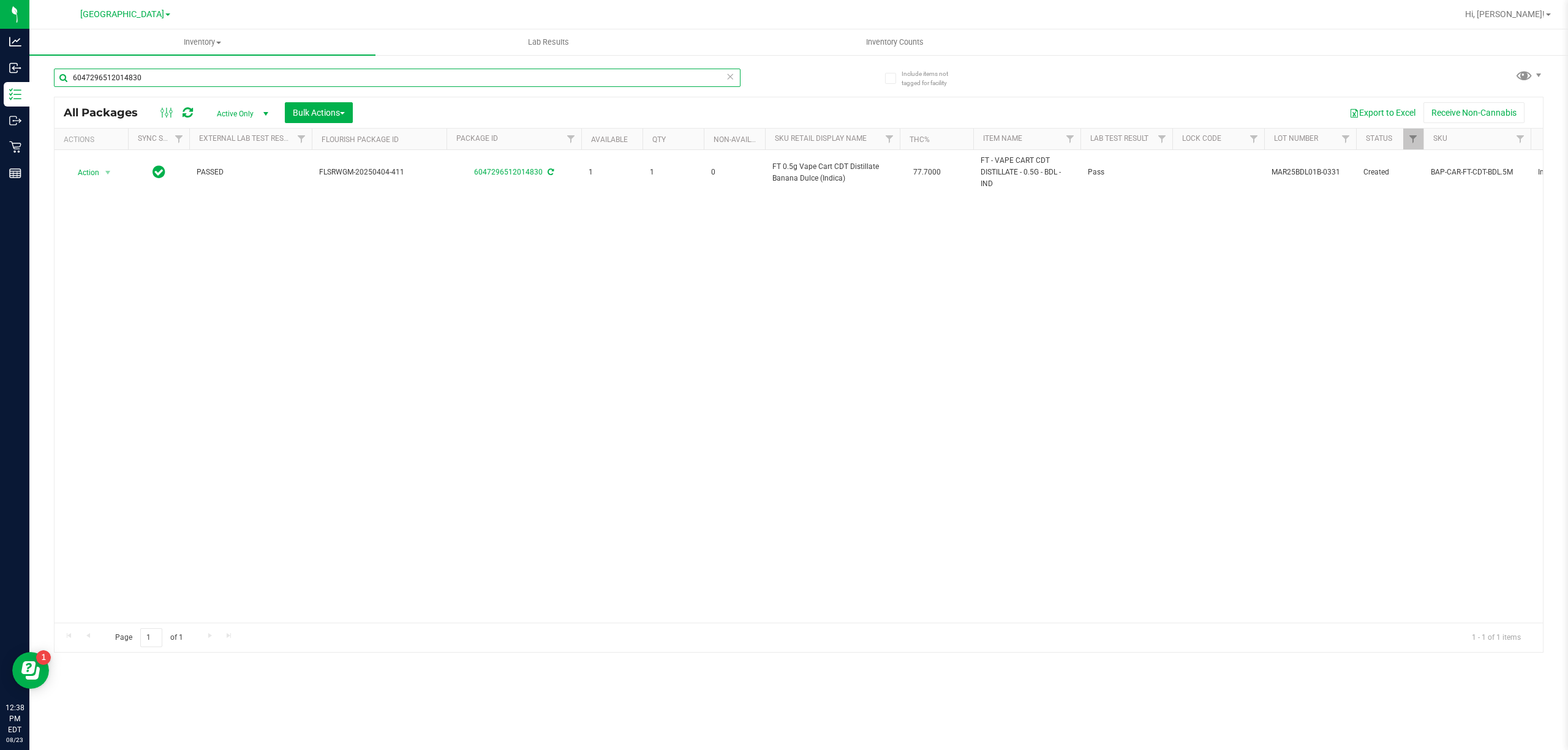
click at [640, 79] on input "6047296512014830" at bounding box center [397, 78] width 687 height 19
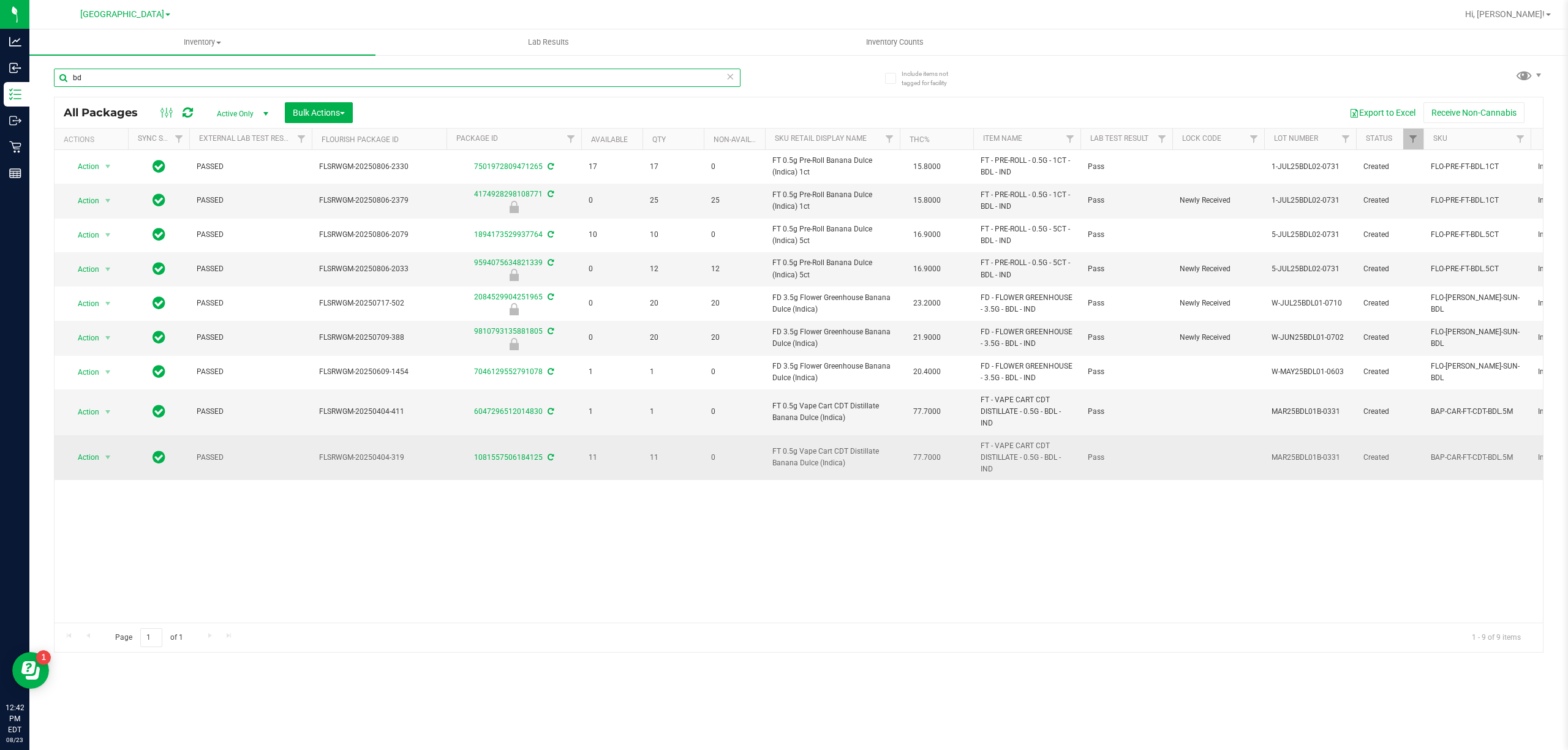
type input "b"
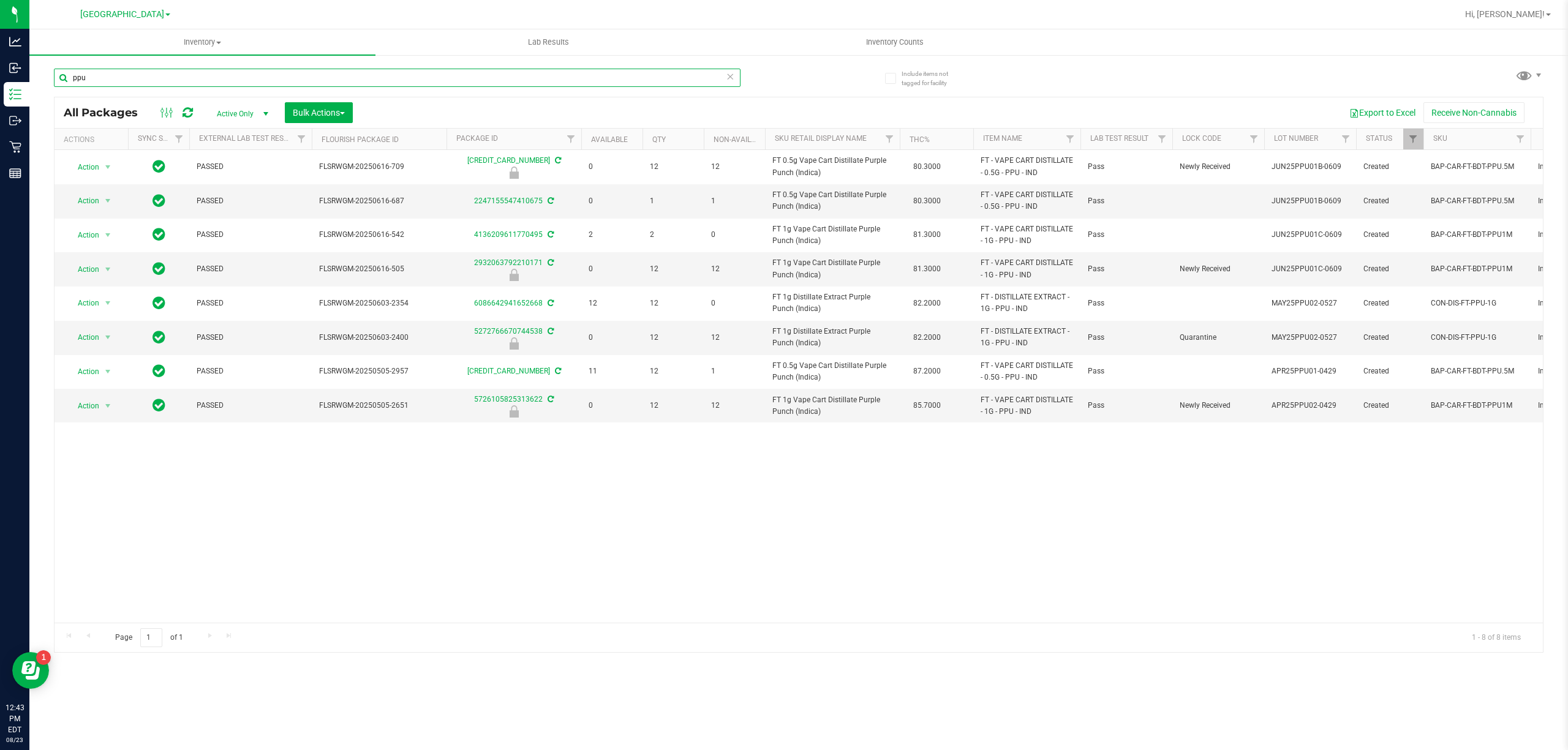
type input "ppu"
click at [731, 77] on icon at bounding box center [729, 76] width 8 height 15
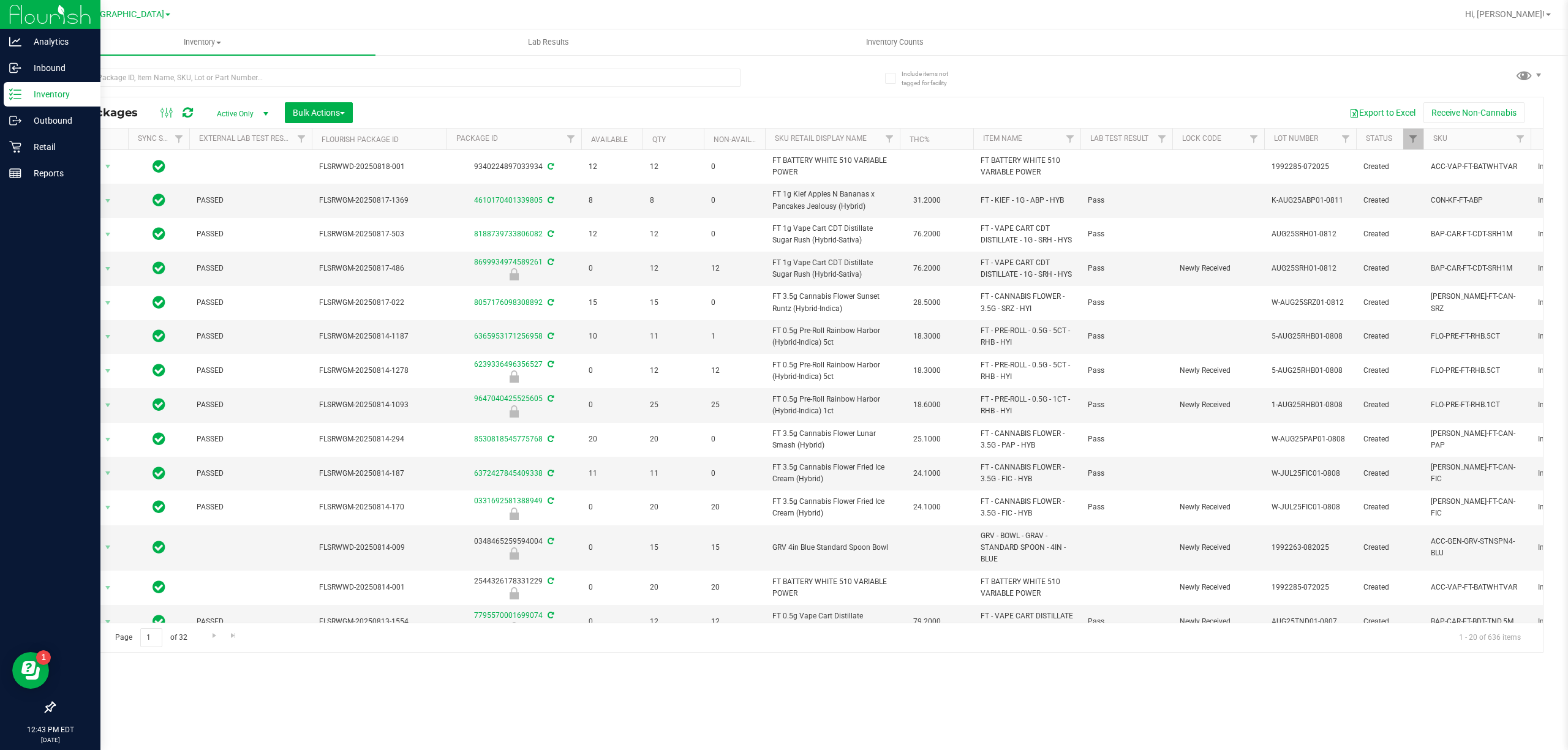
click at [27, 94] on p "Inventory" at bounding box center [58, 95] width 73 height 15
click at [19, 146] on icon at bounding box center [15, 147] width 12 height 12
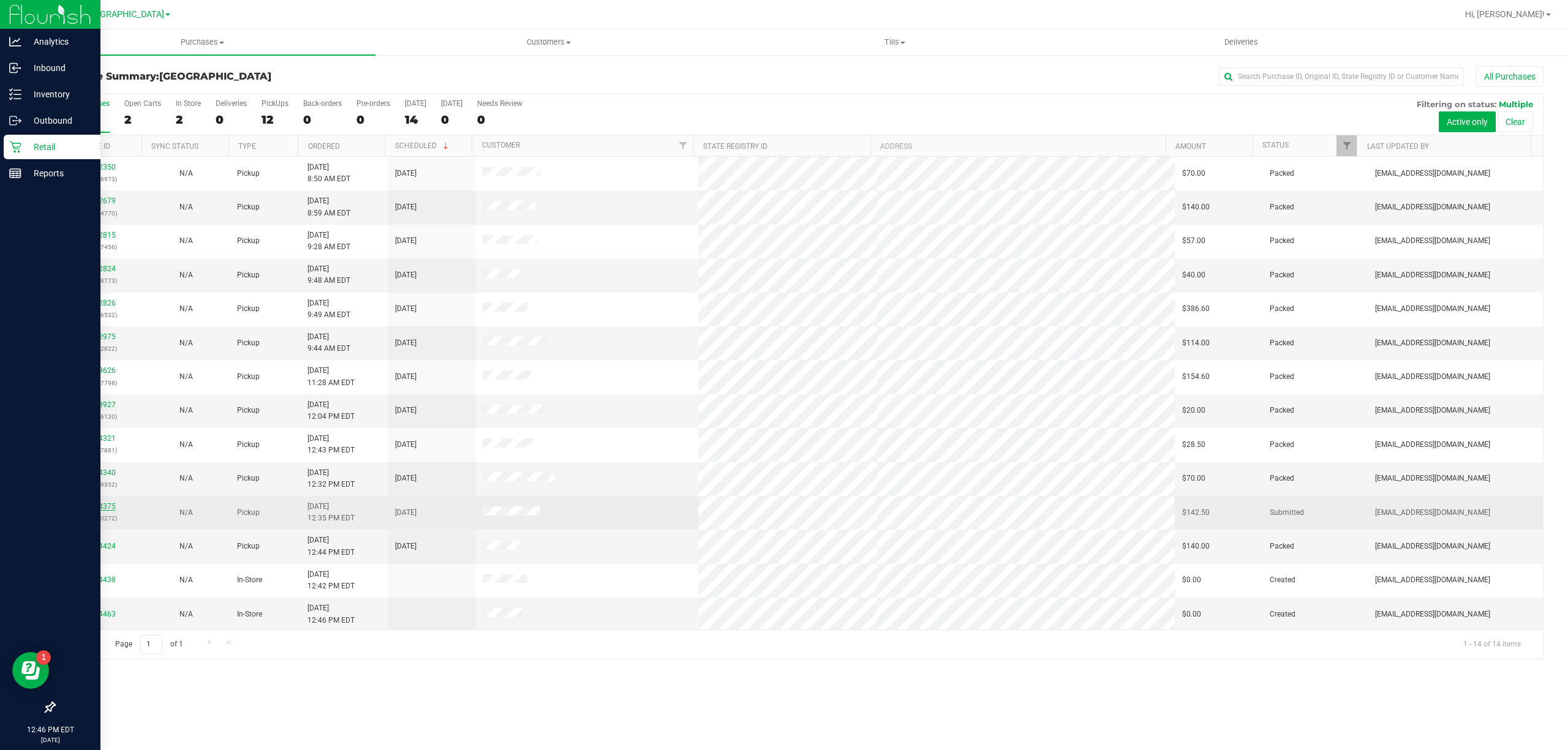
click at [108, 507] on link "11834375" at bounding box center [99, 506] width 34 height 8
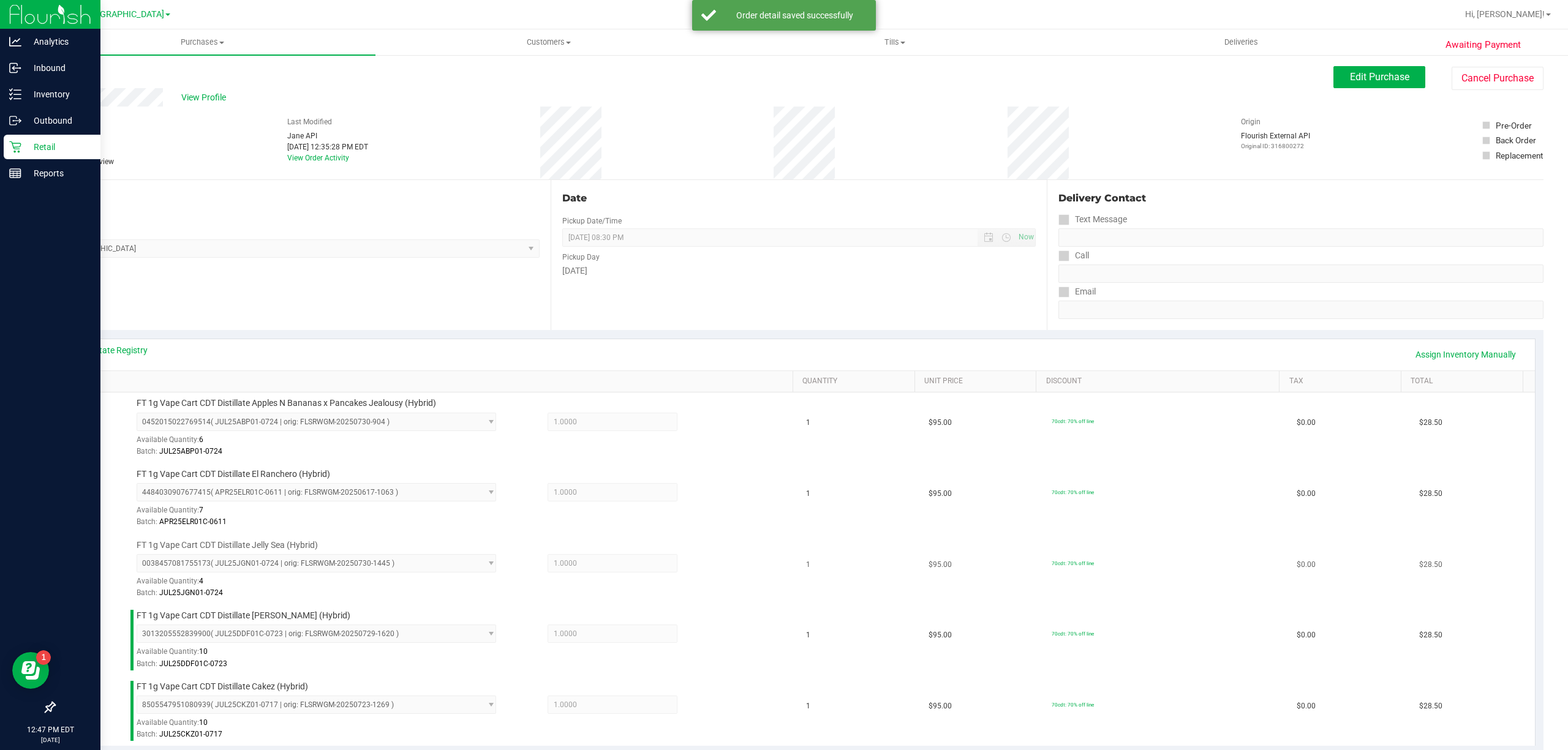
scroll to position [326, 0]
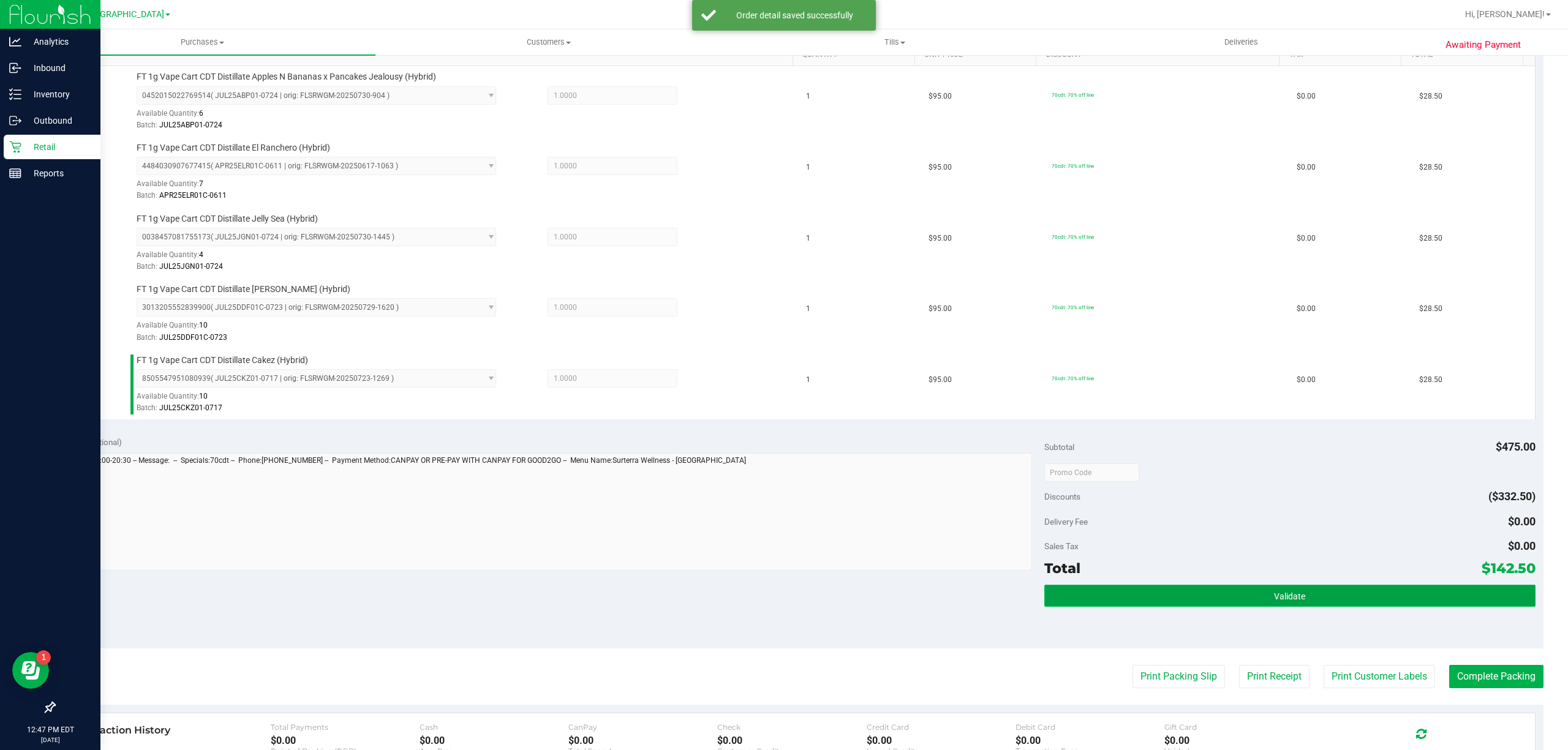
click at [1153, 603] on button "Validate" at bounding box center [1290, 596] width 491 height 22
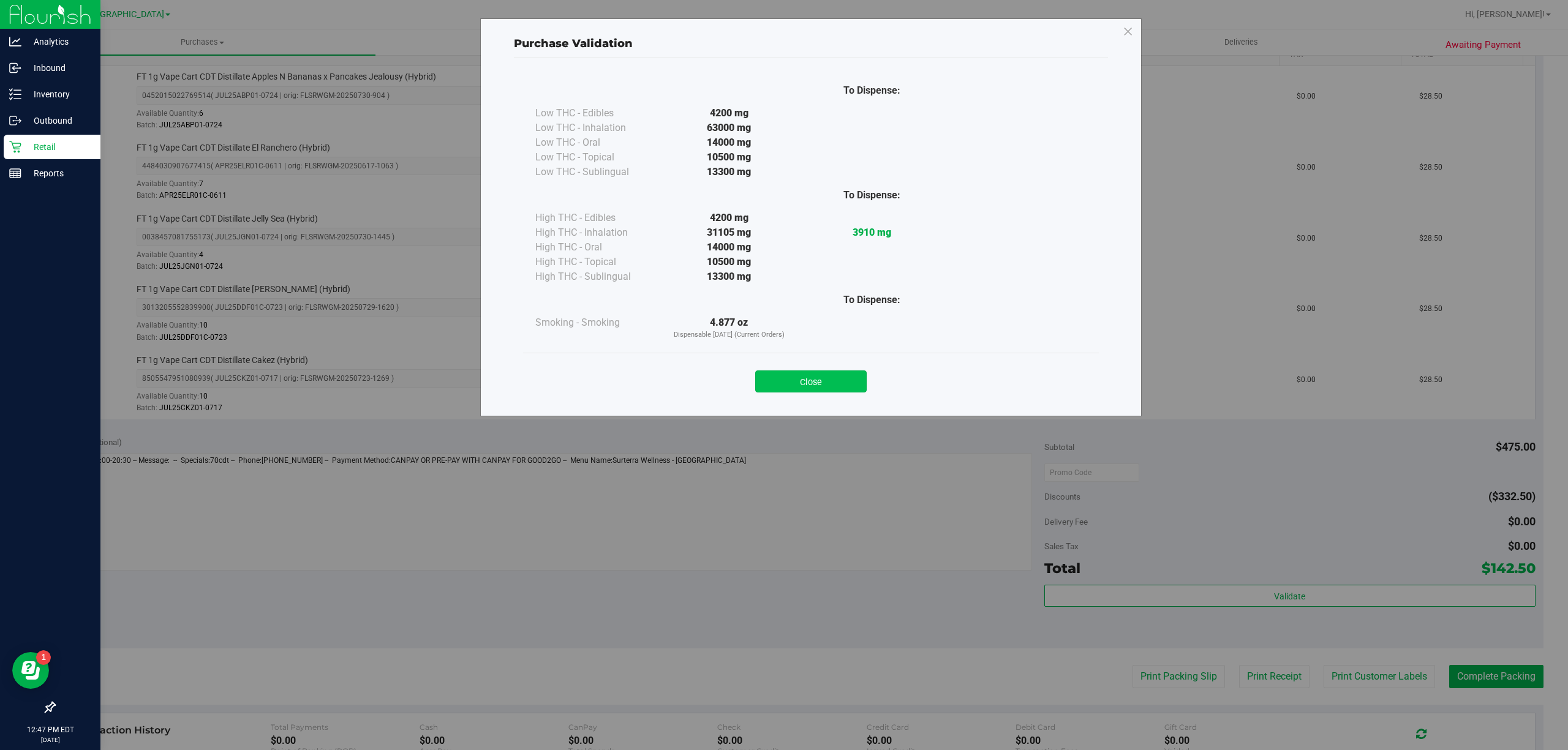
click at [838, 390] on button "Close" at bounding box center [811, 381] width 111 height 22
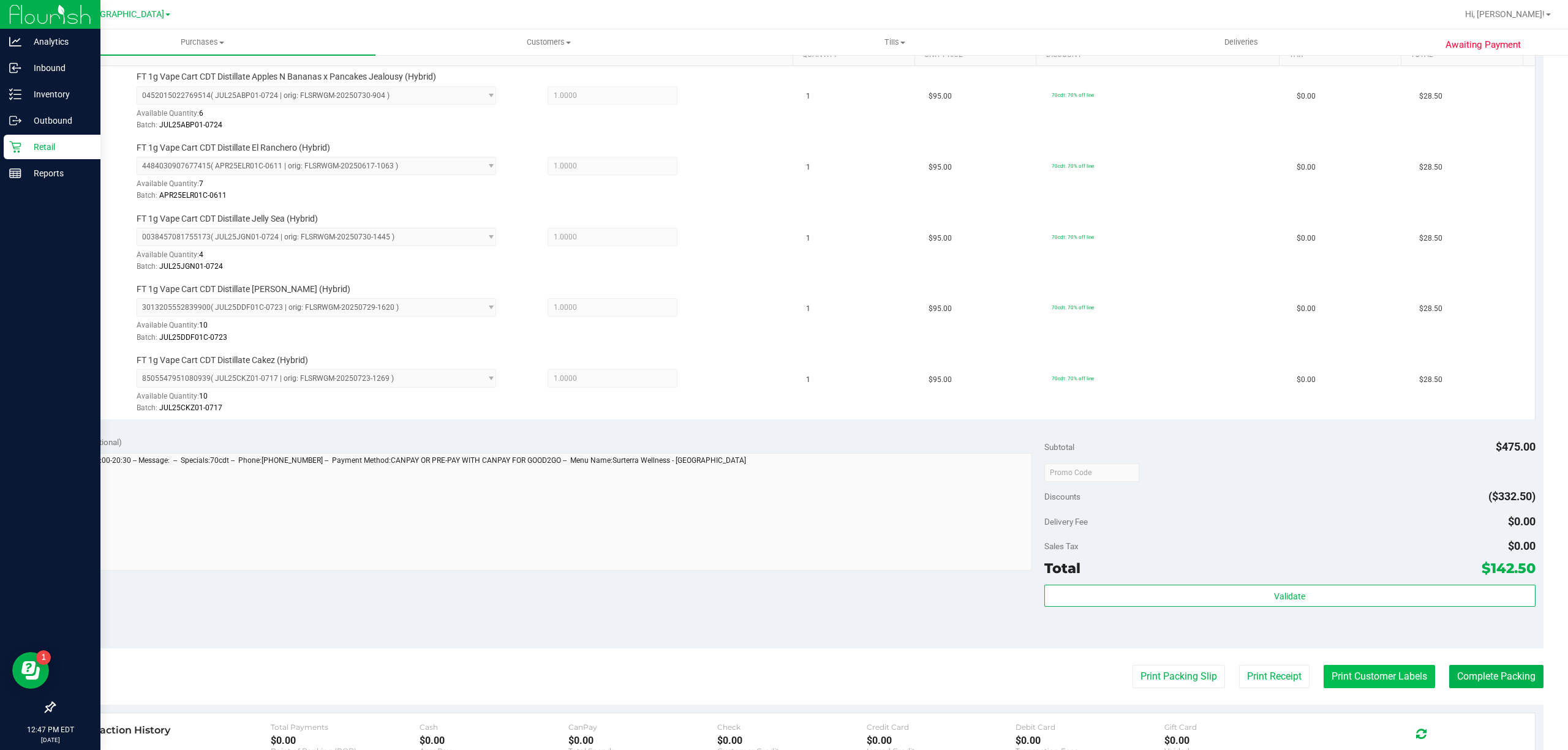
click at [1334, 687] on button "Print Customer Labels" at bounding box center [1379, 676] width 111 height 23
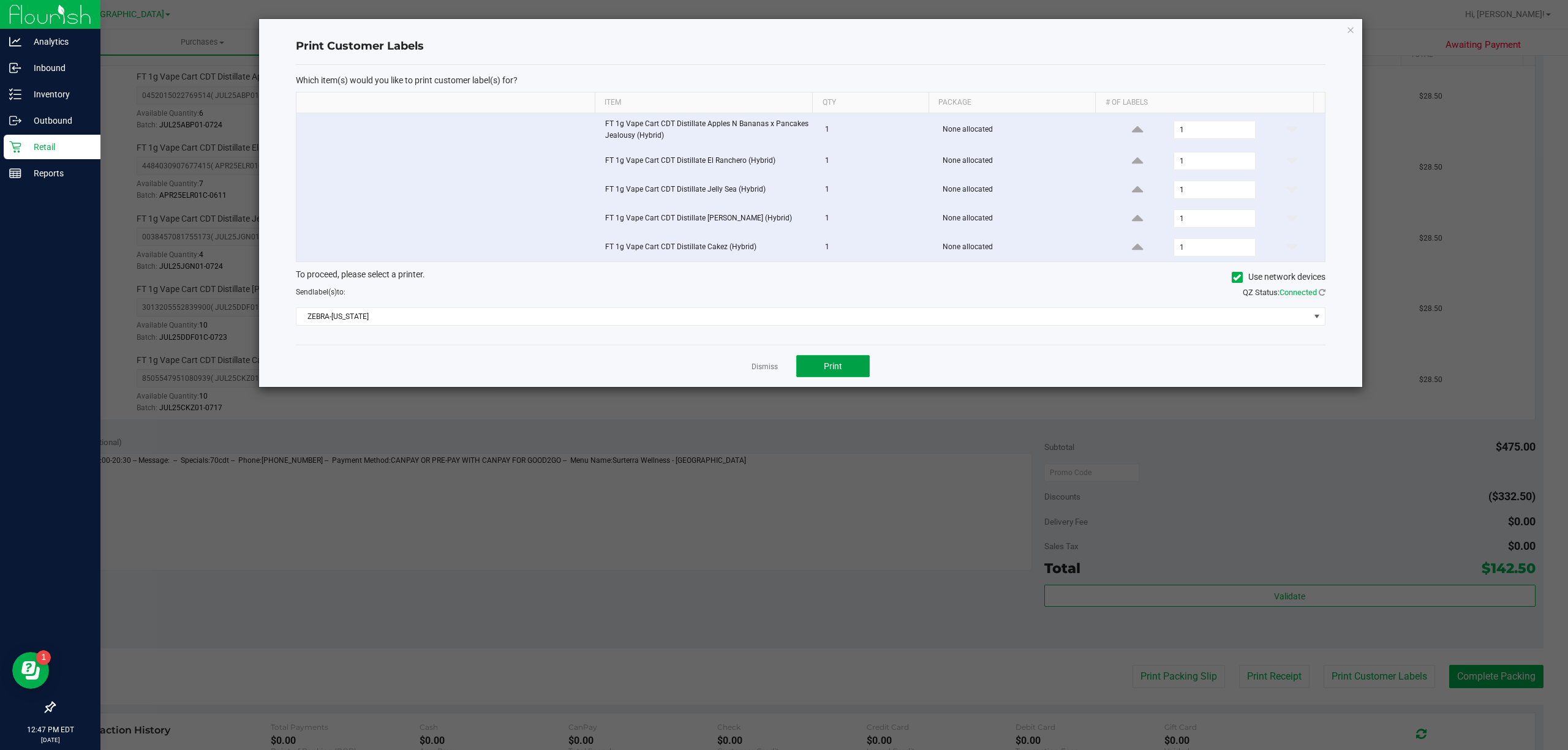
click at [821, 371] on button "Print" at bounding box center [833, 366] width 73 height 22
click at [763, 366] on link "Dismiss" at bounding box center [765, 367] width 26 height 10
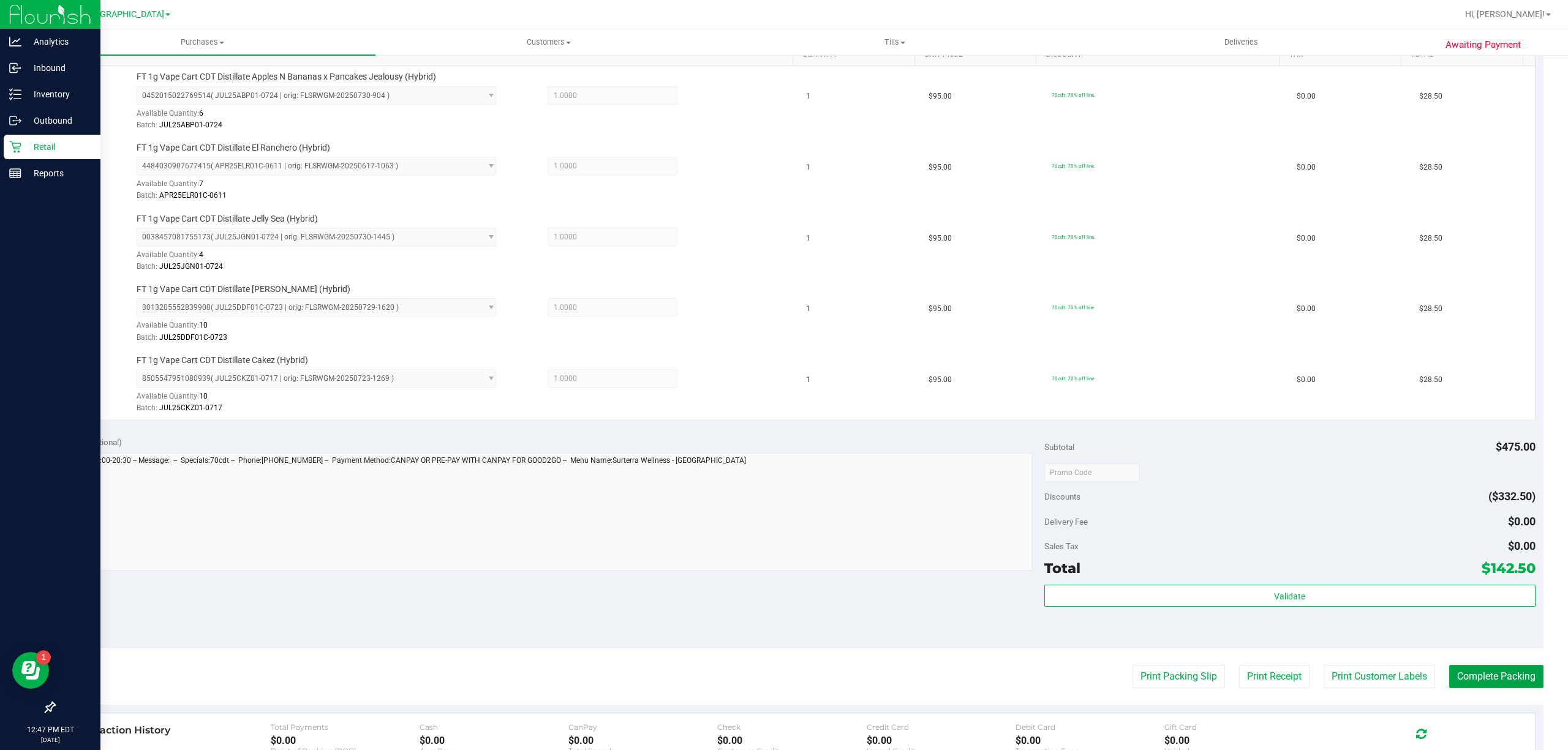
click at [1449, 674] on button "Complete Packing" at bounding box center [1496, 676] width 94 height 23
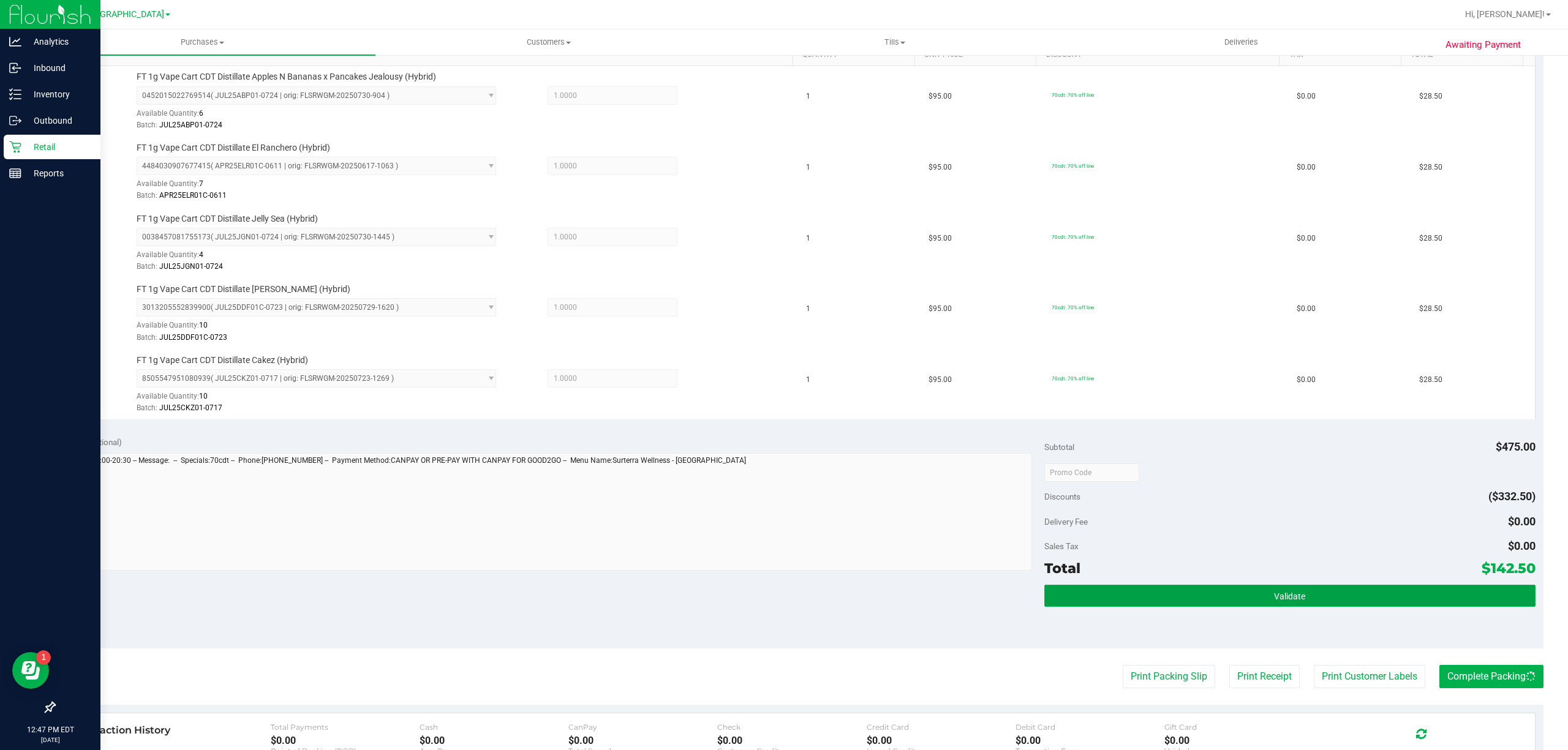
click at [1387, 605] on button "Validate" at bounding box center [1290, 596] width 491 height 22
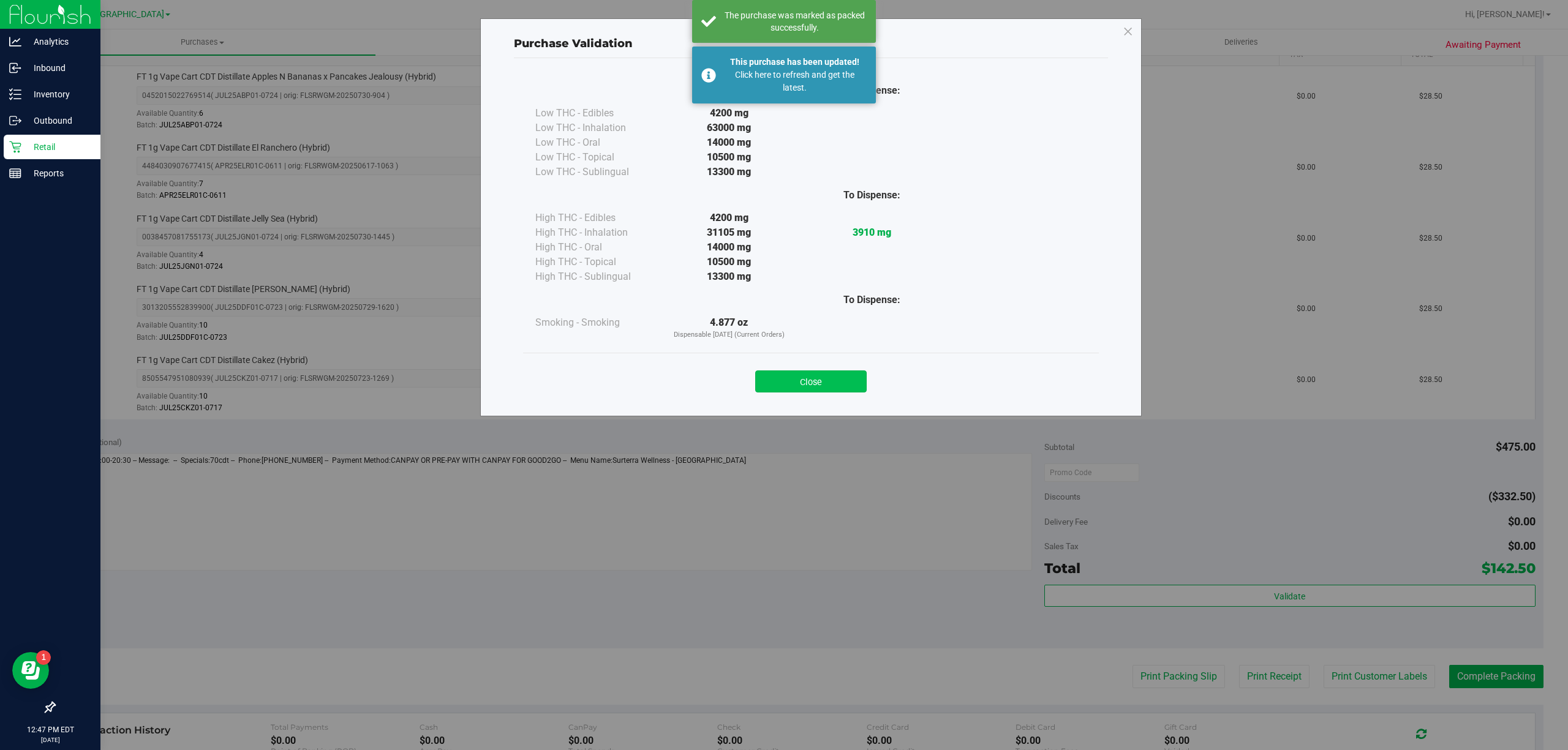
click at [860, 383] on button "Close" at bounding box center [811, 381] width 111 height 22
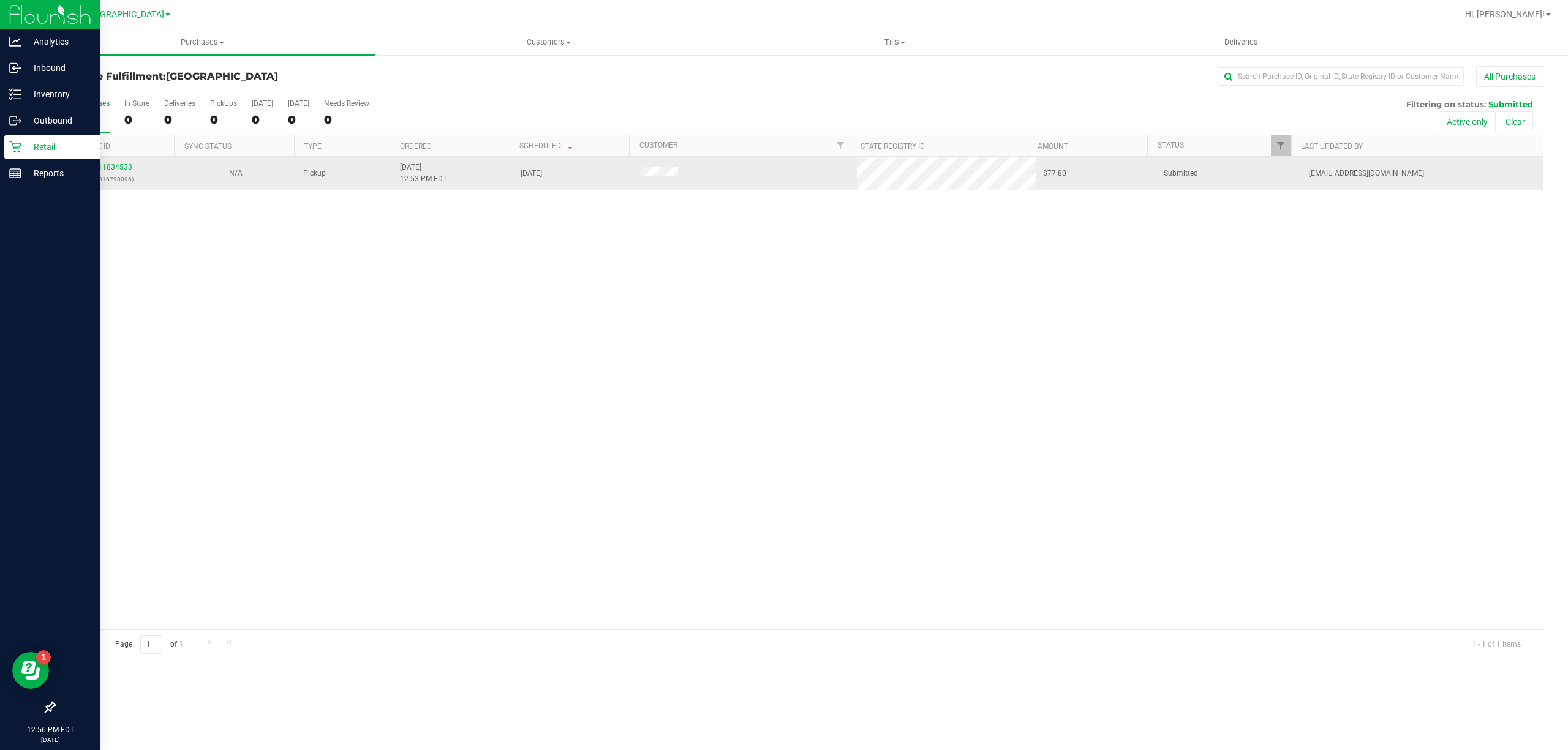
click at [121, 160] on td "11834533 (316798096)" at bounding box center [115, 173] width 121 height 33
click at [115, 163] on link "11834533" at bounding box center [115, 166] width 34 height 8
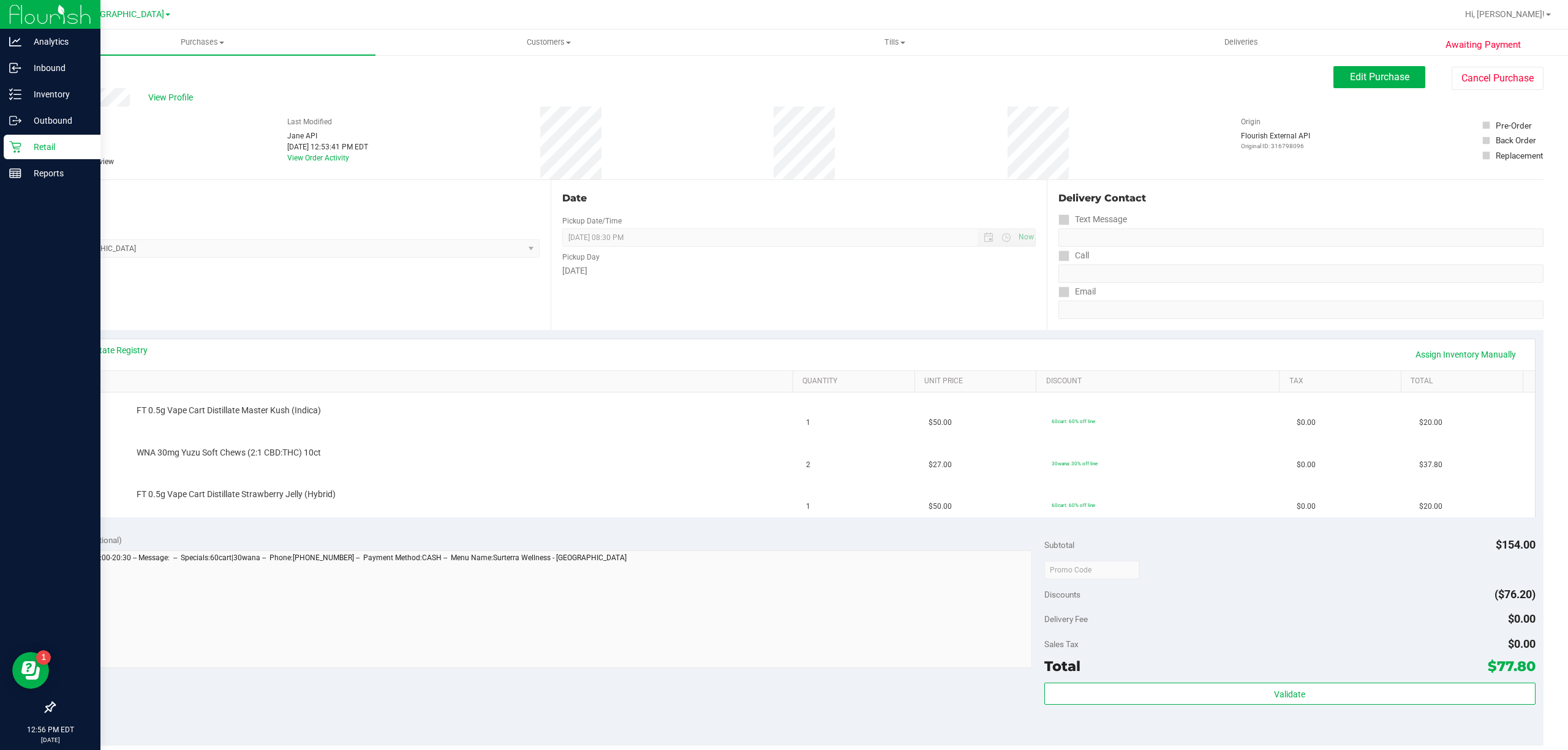
click at [1455, 331] on div "View State Registry Assign Inventory Manually SKU Quantity Unit Price Discount …" at bounding box center [798, 428] width 1490 height 196
click at [1455, 360] on link "Assign Inventory Manually" at bounding box center [1466, 354] width 116 height 21
click at [1466, 359] on link "Save & Exit" at bounding box center [1495, 354] width 57 height 21
click at [1459, 359] on link "Assign Inventory Manually" at bounding box center [1466, 354] width 116 height 21
click at [1466, 359] on link "Save & Exit" at bounding box center [1495, 354] width 57 height 21
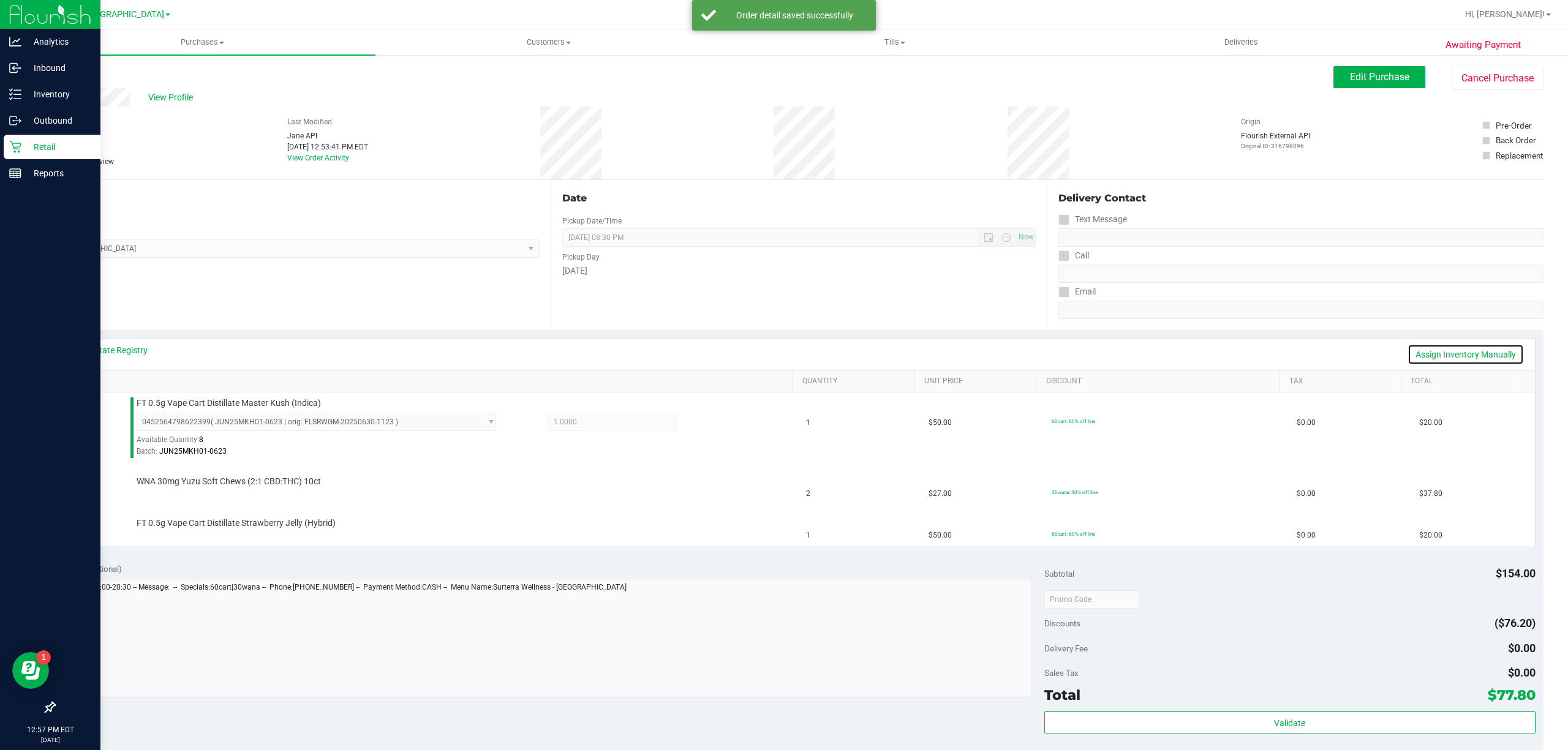
click at [1496, 344] on link "Assign Inventory Manually" at bounding box center [1466, 354] width 116 height 21
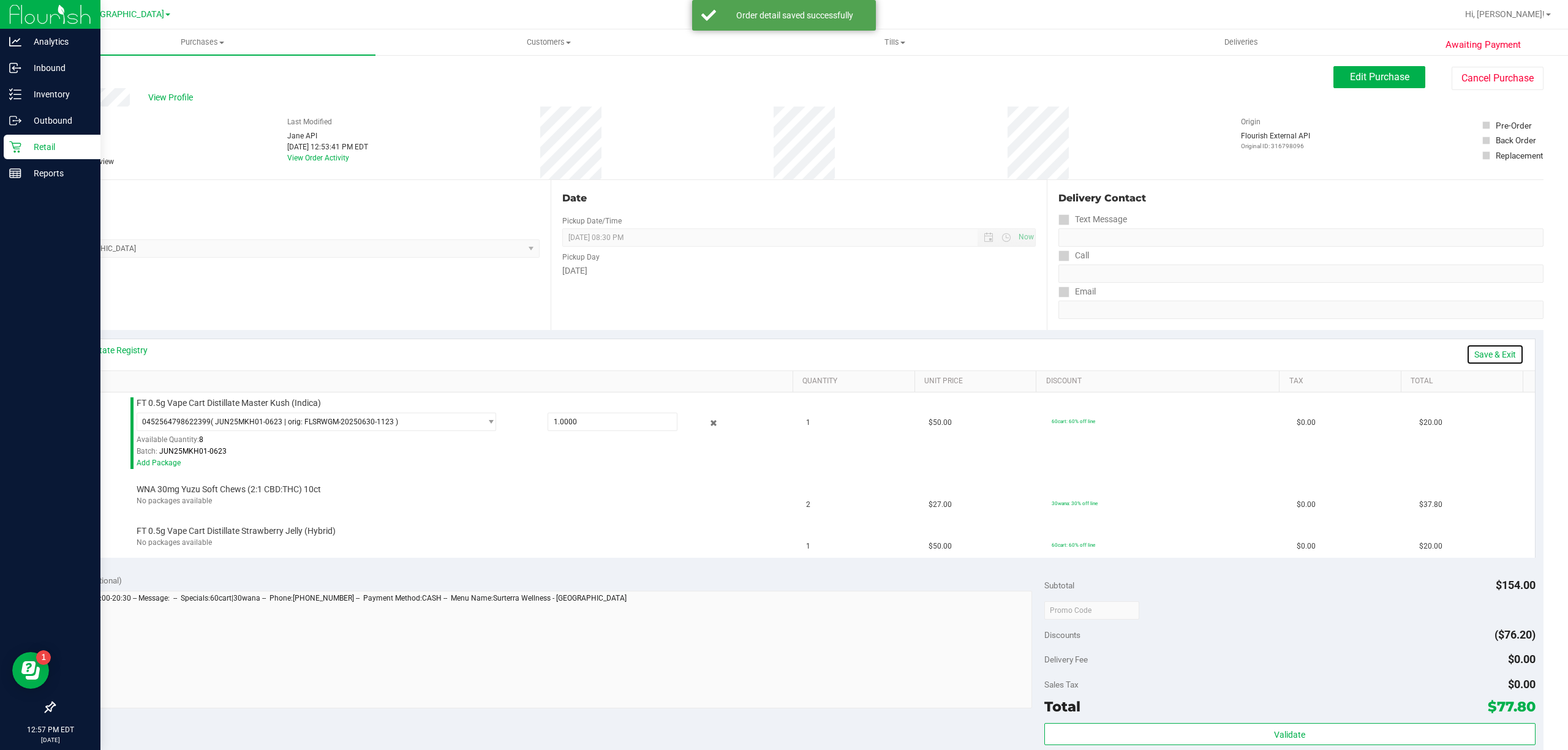
click at [1490, 346] on link "Save & Exit" at bounding box center [1495, 354] width 57 height 21
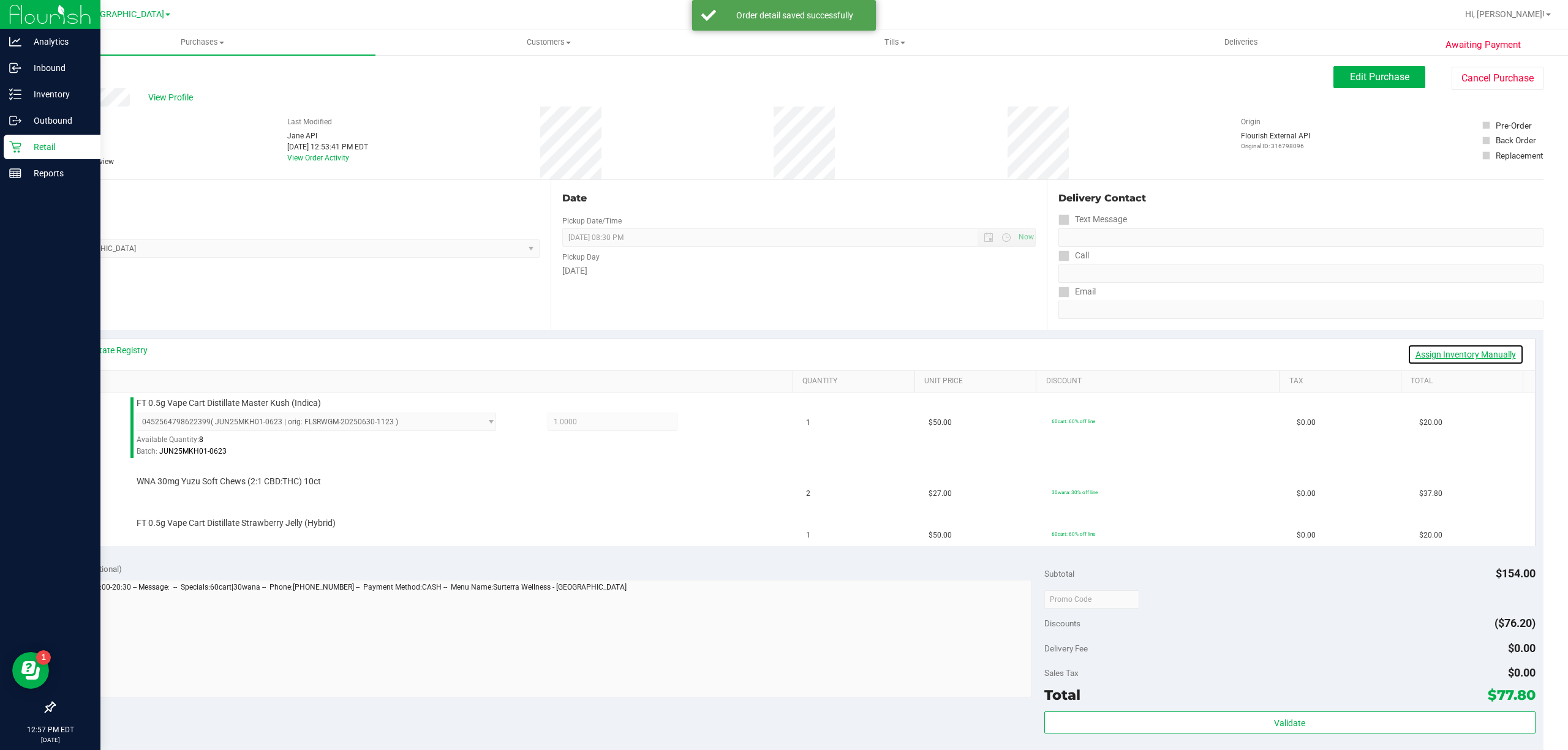
click at [1490, 346] on link "Assign Inventory Manually" at bounding box center [1466, 354] width 116 height 21
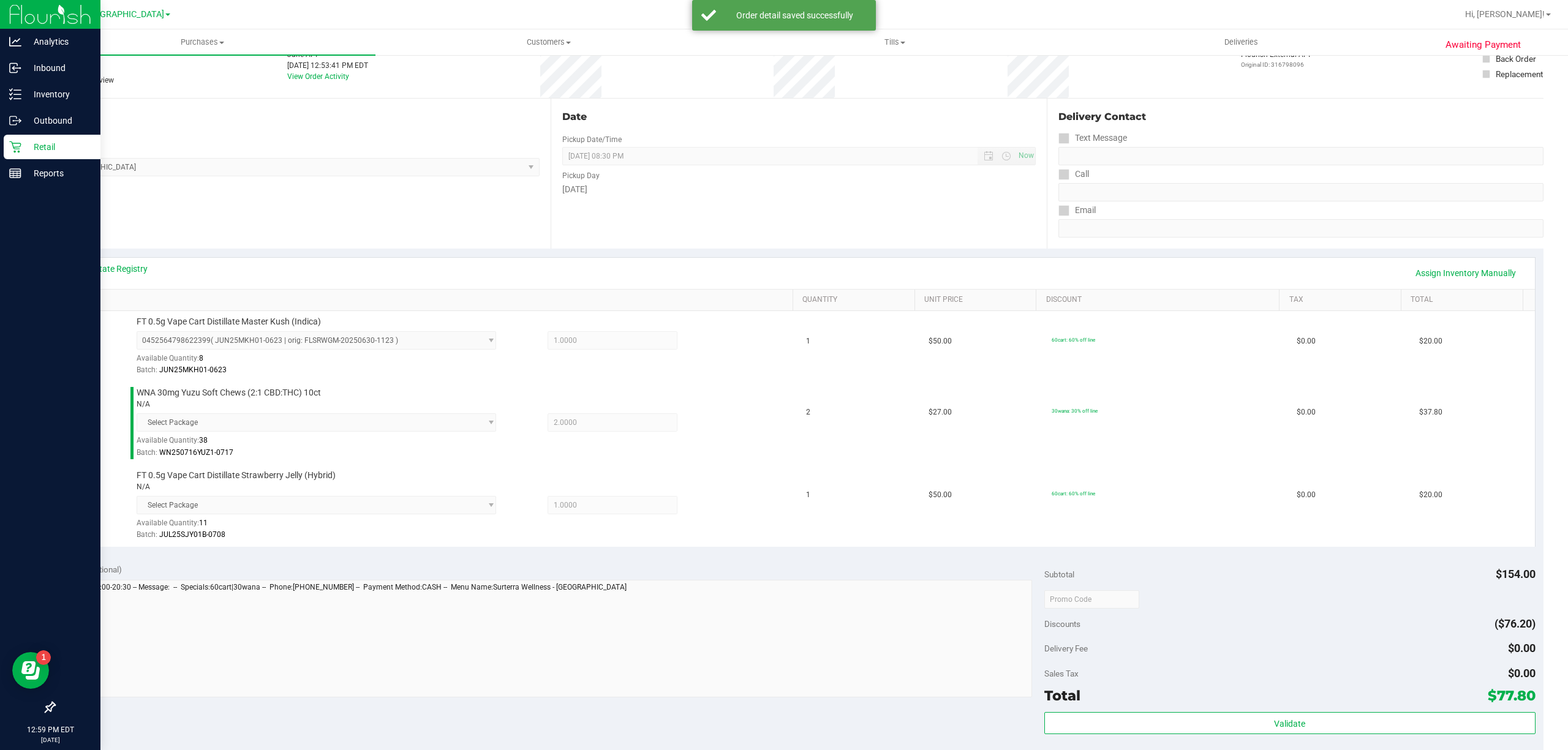
scroll to position [245, 0]
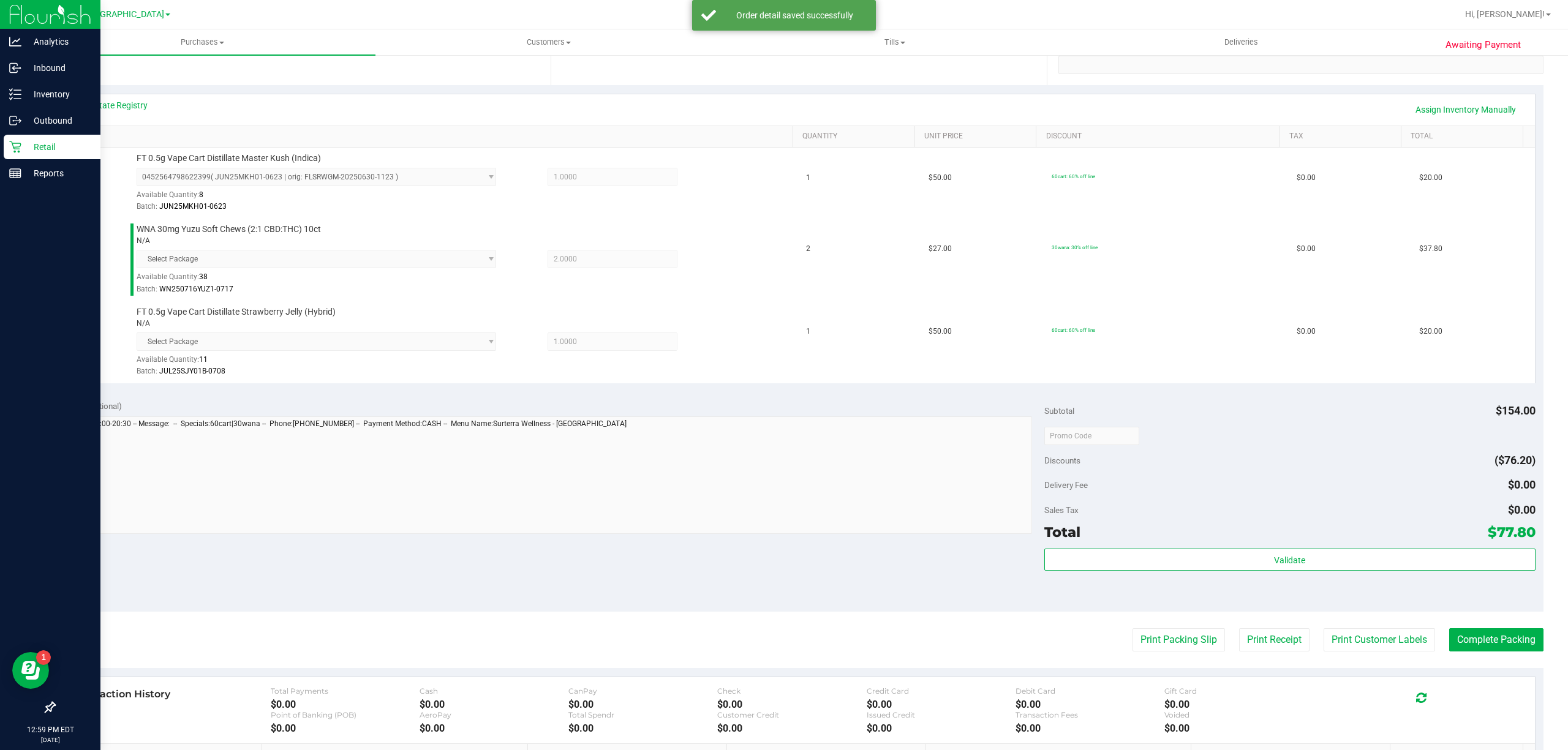
click at [1396, 546] on div "Subtotal $154.00 Discounts ($76.20) Delivery Fee $0.00 Sales Tax $0.00 Total $7…" at bounding box center [1290, 501] width 491 height 204
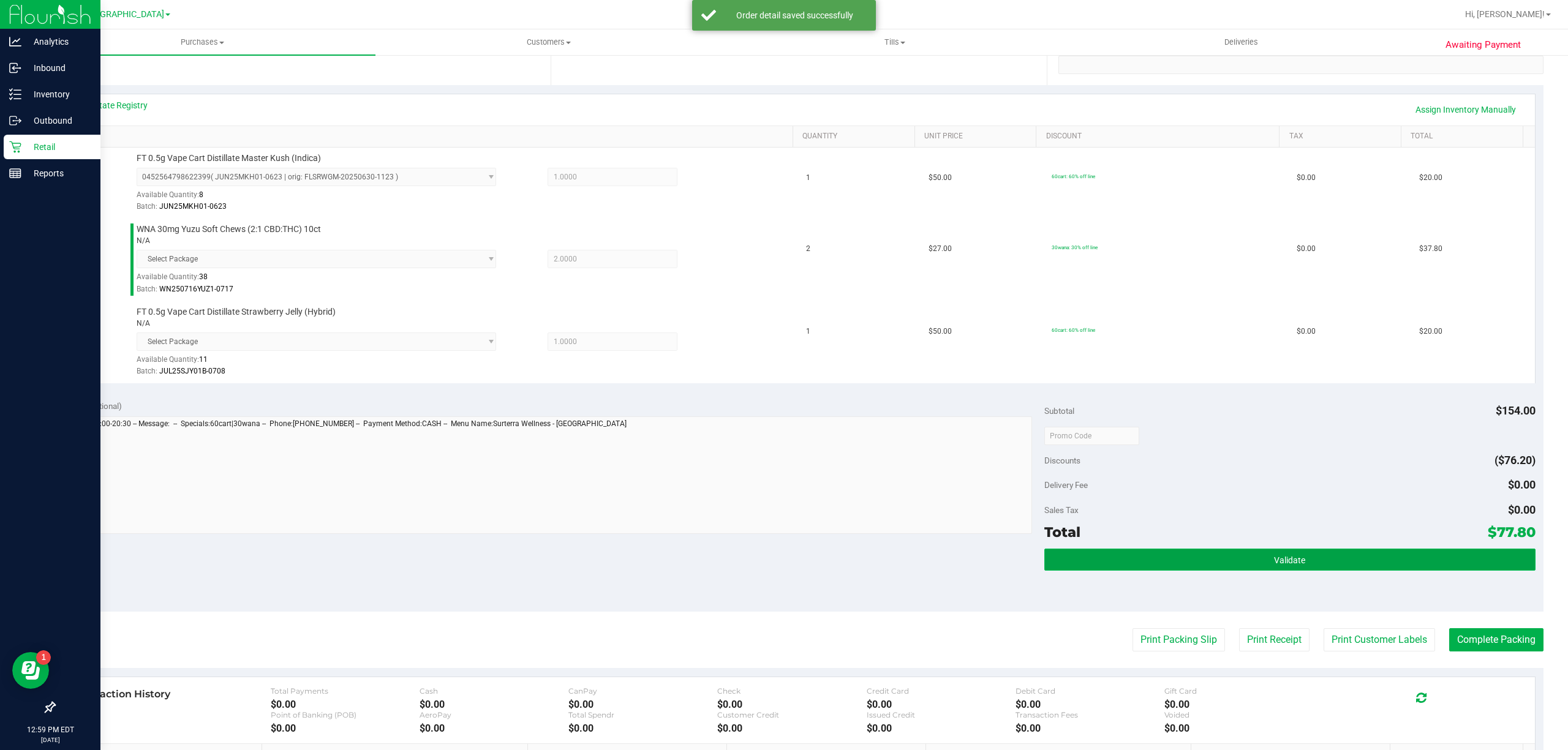
click at [1396, 566] on button "Validate" at bounding box center [1290, 560] width 491 height 22
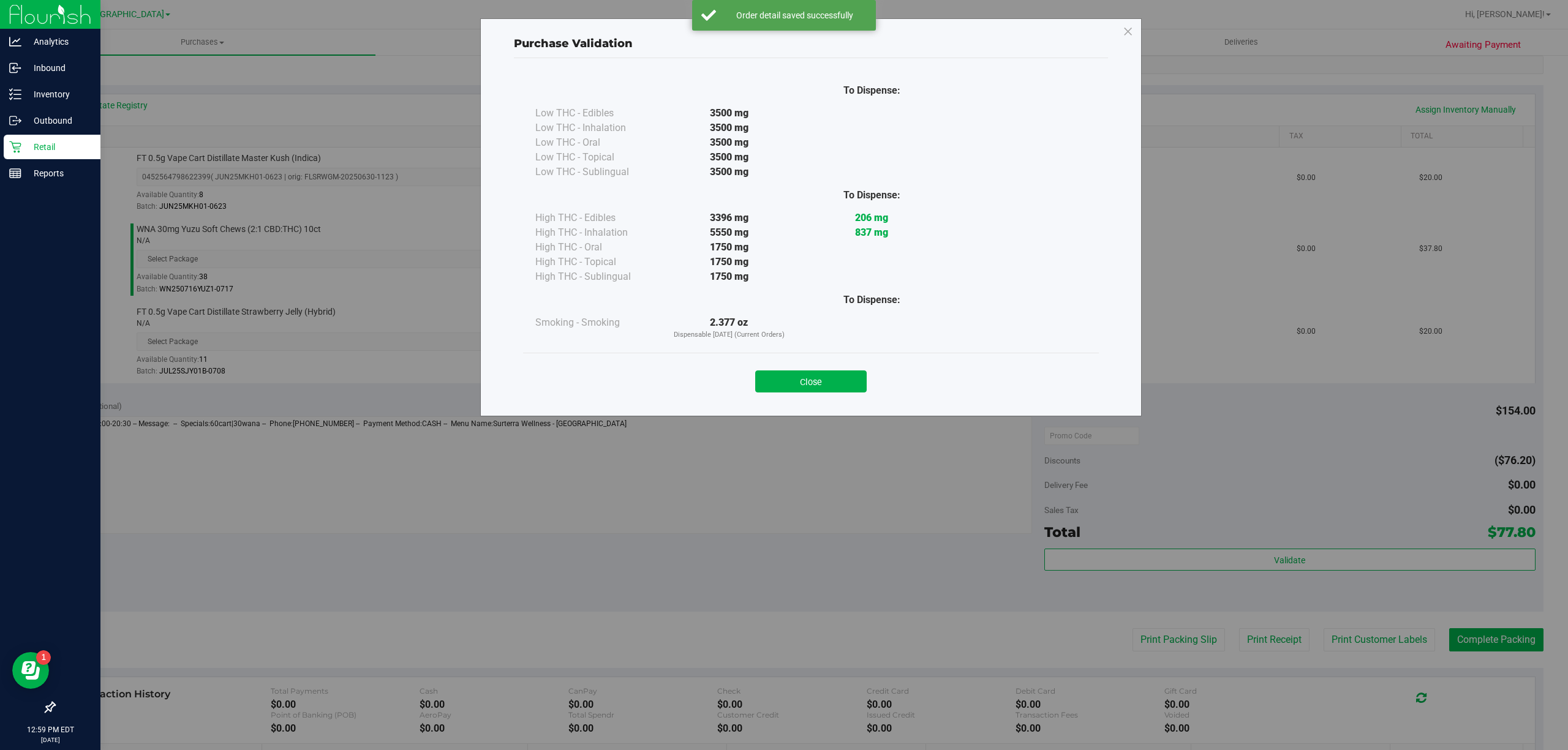
click at [771, 346] on div "To Dispense: Low THC - Edibles 3500 mg" at bounding box center [811, 213] width 576 height 278
click at [806, 393] on button "Close" at bounding box center [811, 381] width 111 height 22
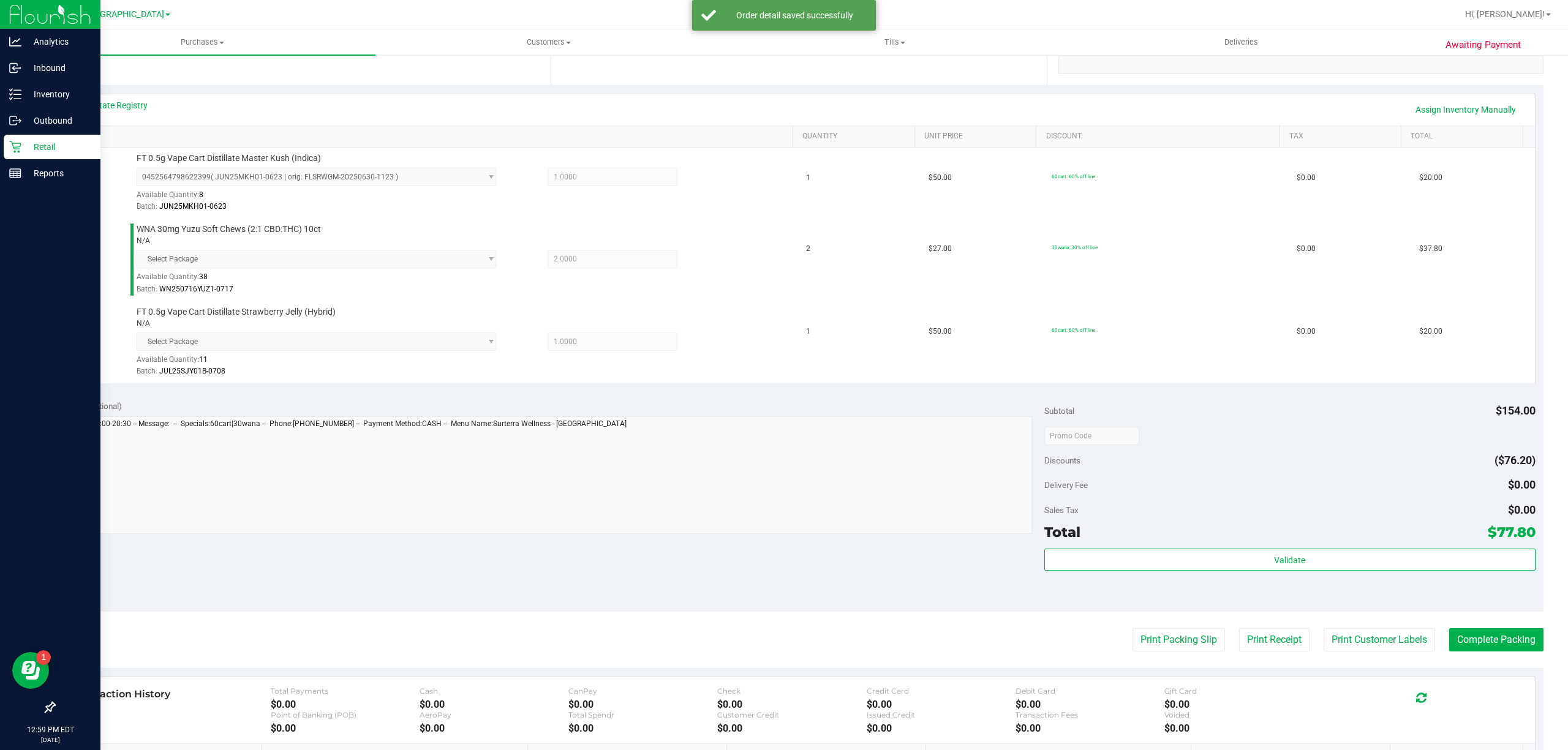
click at [1363, 625] on purchase-details "Back Edit Purchase Cancel Purchase View Profile # 11834533 BioTrack ID: - Submi…" at bounding box center [798, 359] width 1490 height 1076
click at [1373, 657] on purchase-details "Back Edit Purchase Cancel Purchase View Profile # 11834533 BioTrack ID: - Submi…" at bounding box center [798, 359] width 1490 height 1076
click at [1372, 637] on button "Print Customer Labels" at bounding box center [1379, 640] width 111 height 23
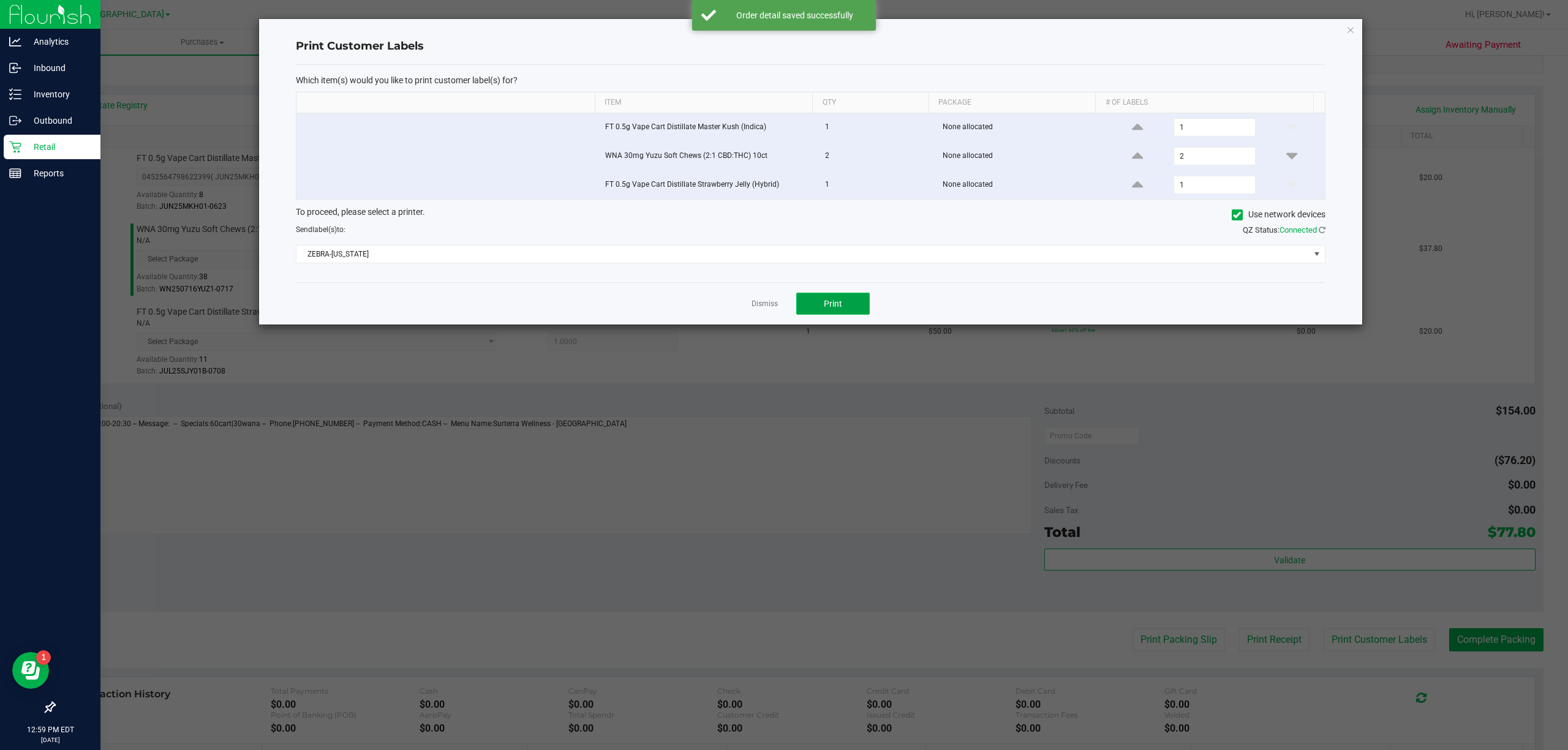
click at [860, 306] on button "Print" at bounding box center [833, 304] width 73 height 22
click at [783, 306] on div "Dismiss Print" at bounding box center [810, 303] width 1030 height 43
click at [755, 309] on link "Dismiss" at bounding box center [765, 304] width 26 height 10
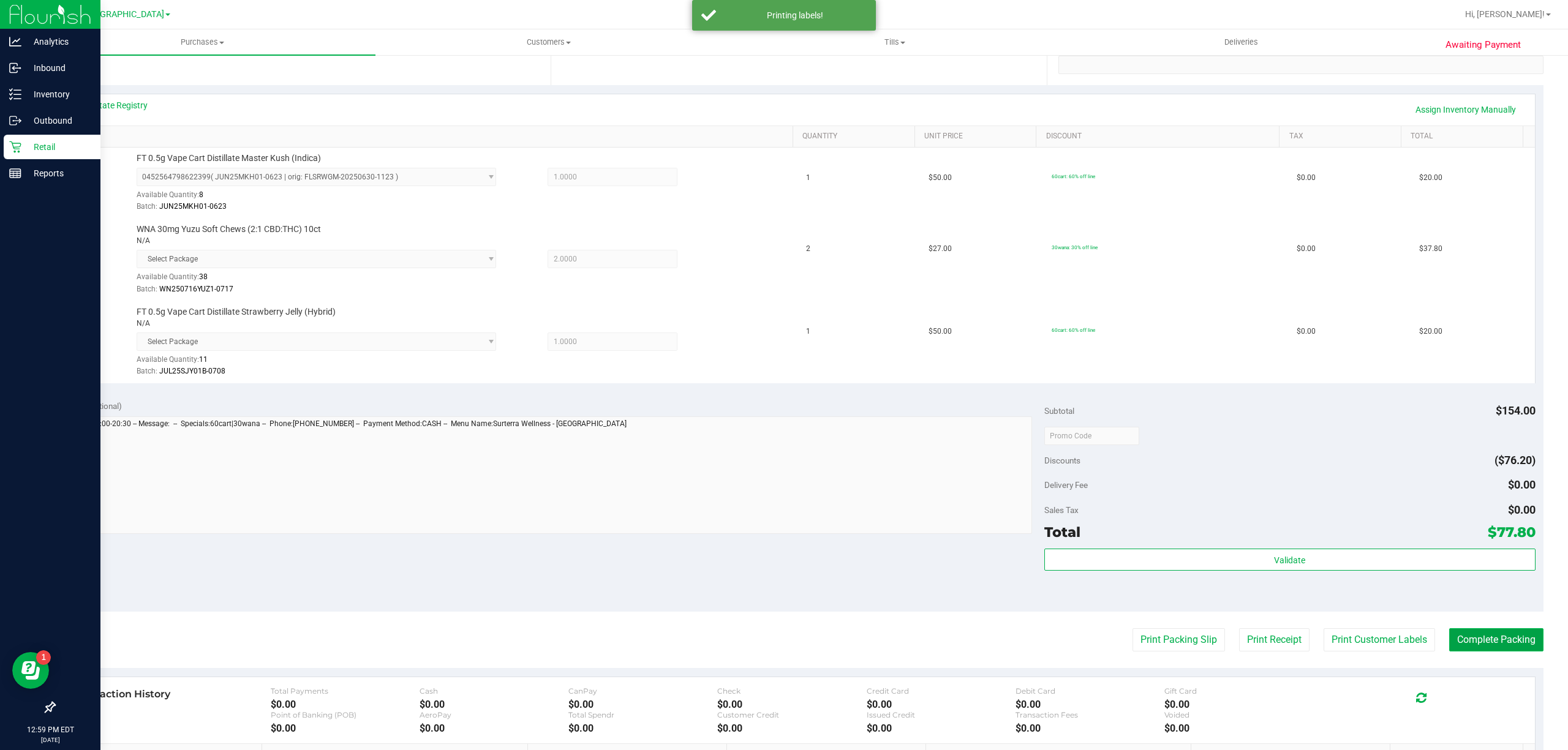
click at [1497, 640] on button "Complete Packing" at bounding box center [1496, 640] width 94 height 23
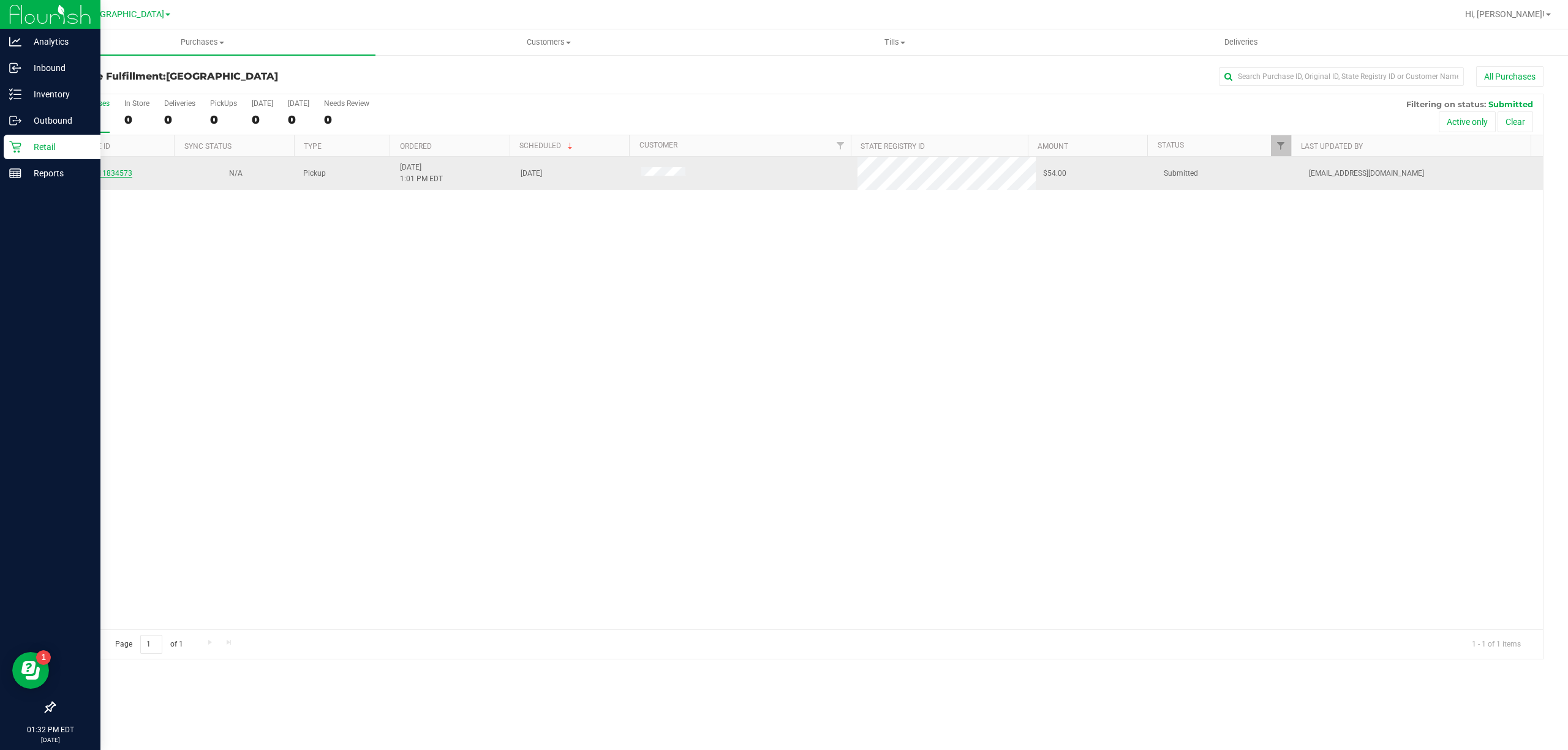
click at [116, 175] on link "11834573" at bounding box center [115, 172] width 34 height 8
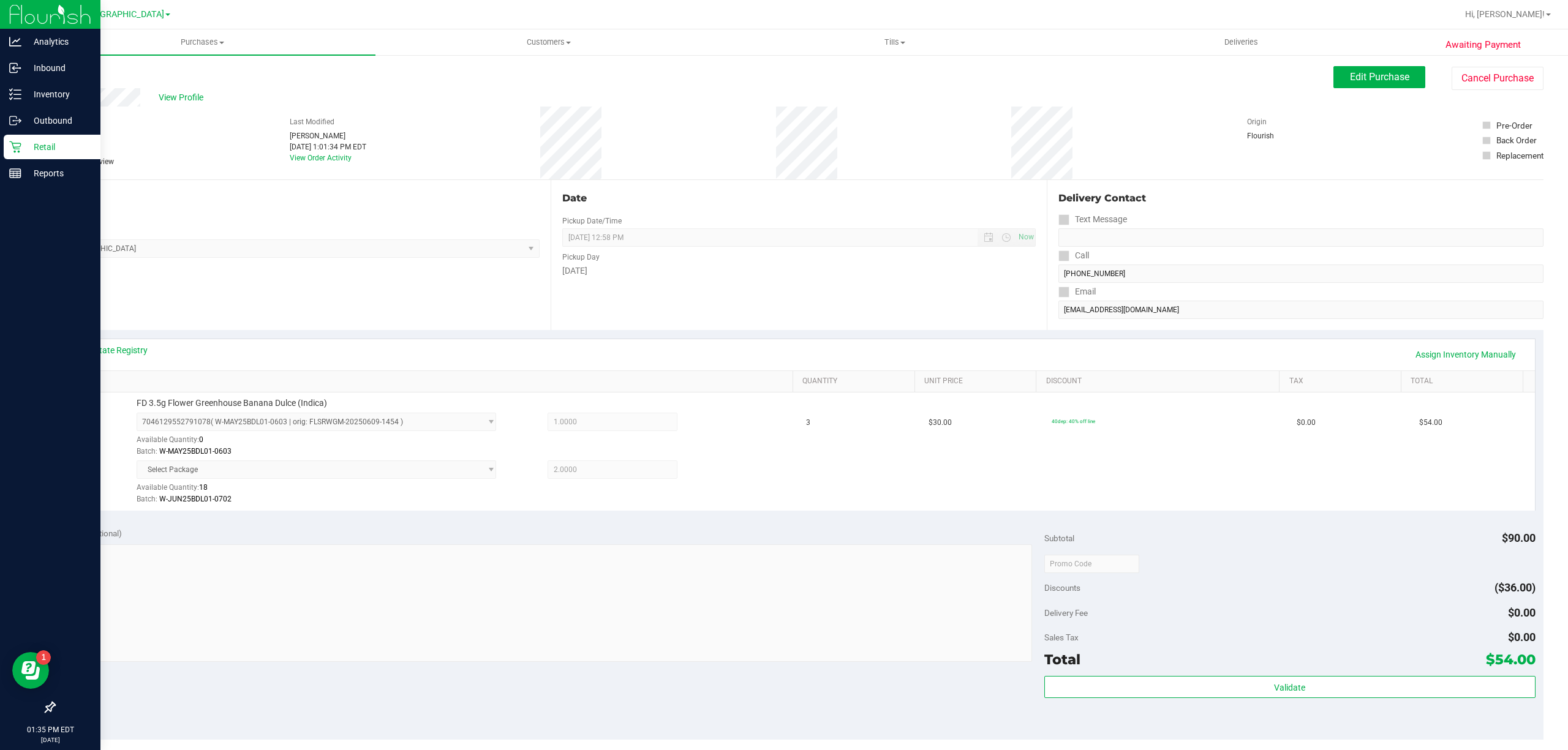
scroll to position [163, 0]
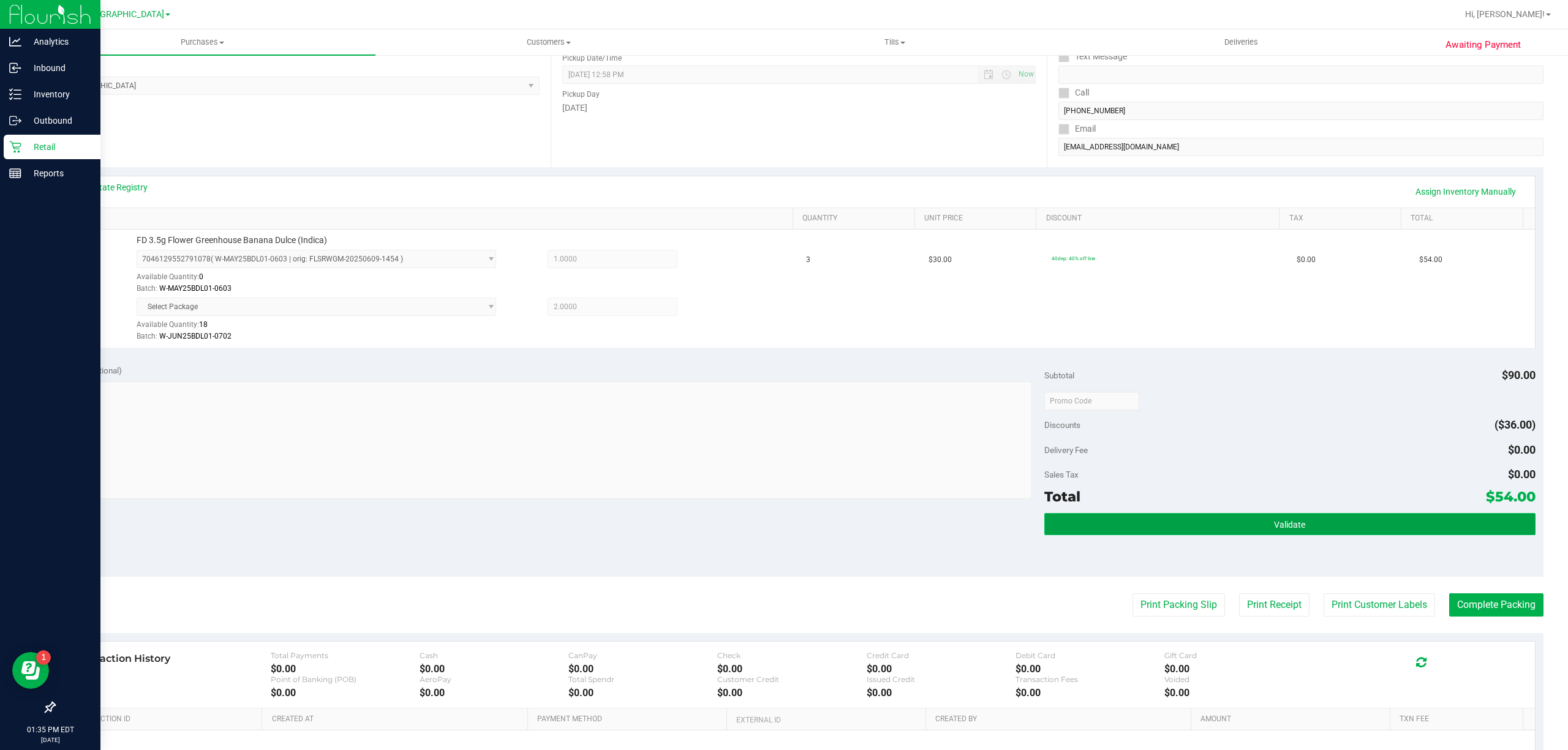
click at [1169, 515] on button "Validate" at bounding box center [1290, 525] width 491 height 22
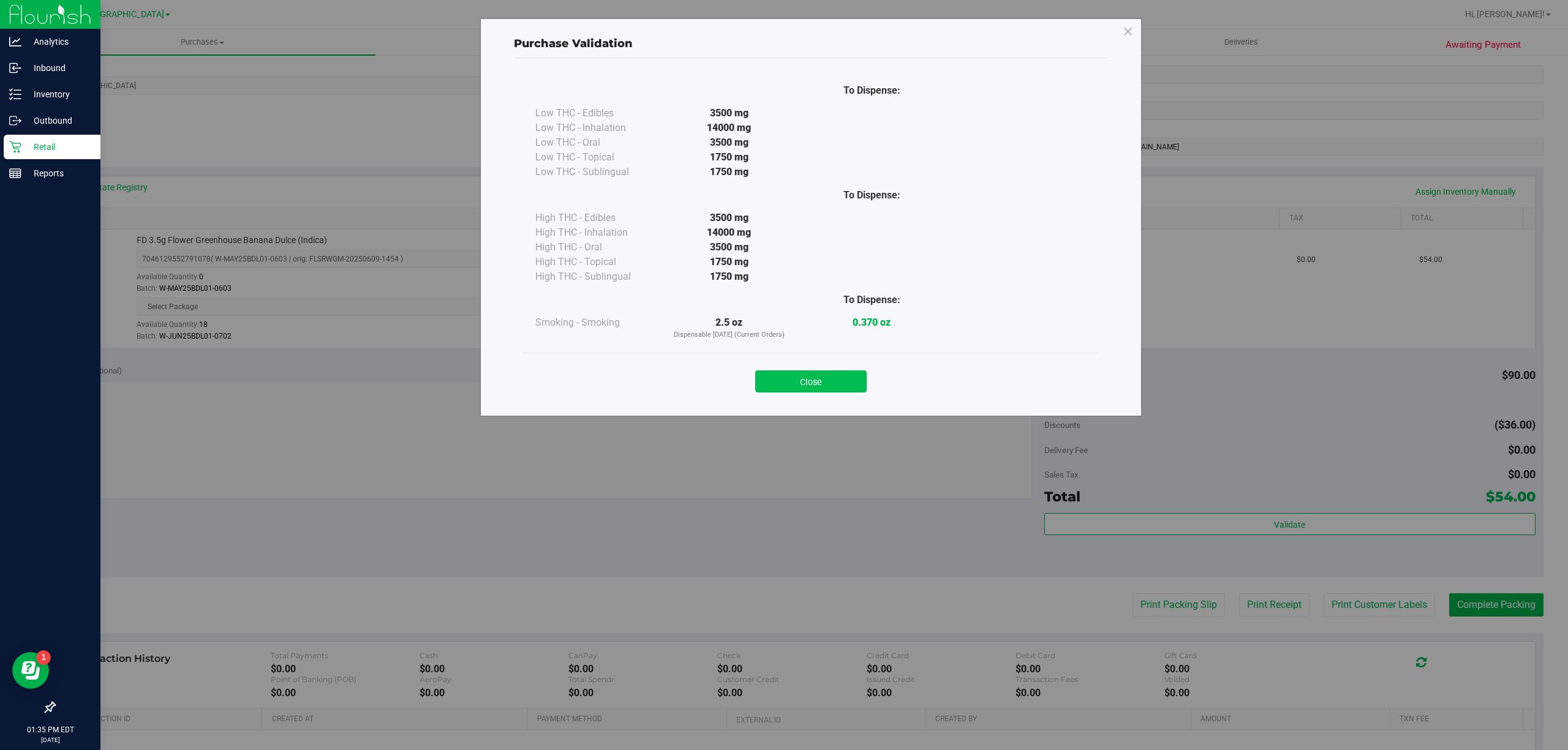
click at [814, 386] on button "Close" at bounding box center [811, 381] width 111 height 22
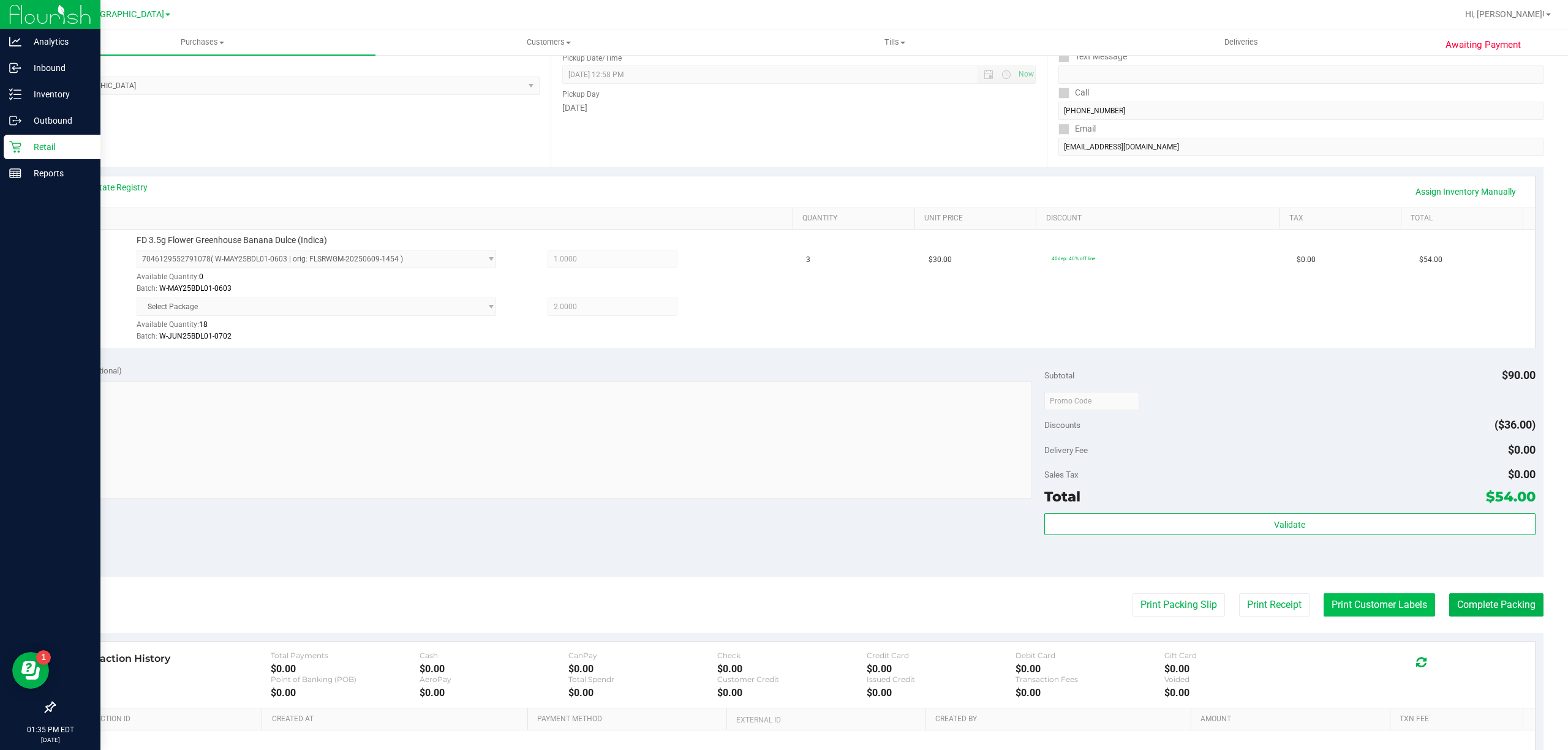
click at [1326, 599] on button "Print Customer Labels" at bounding box center [1379, 604] width 111 height 23
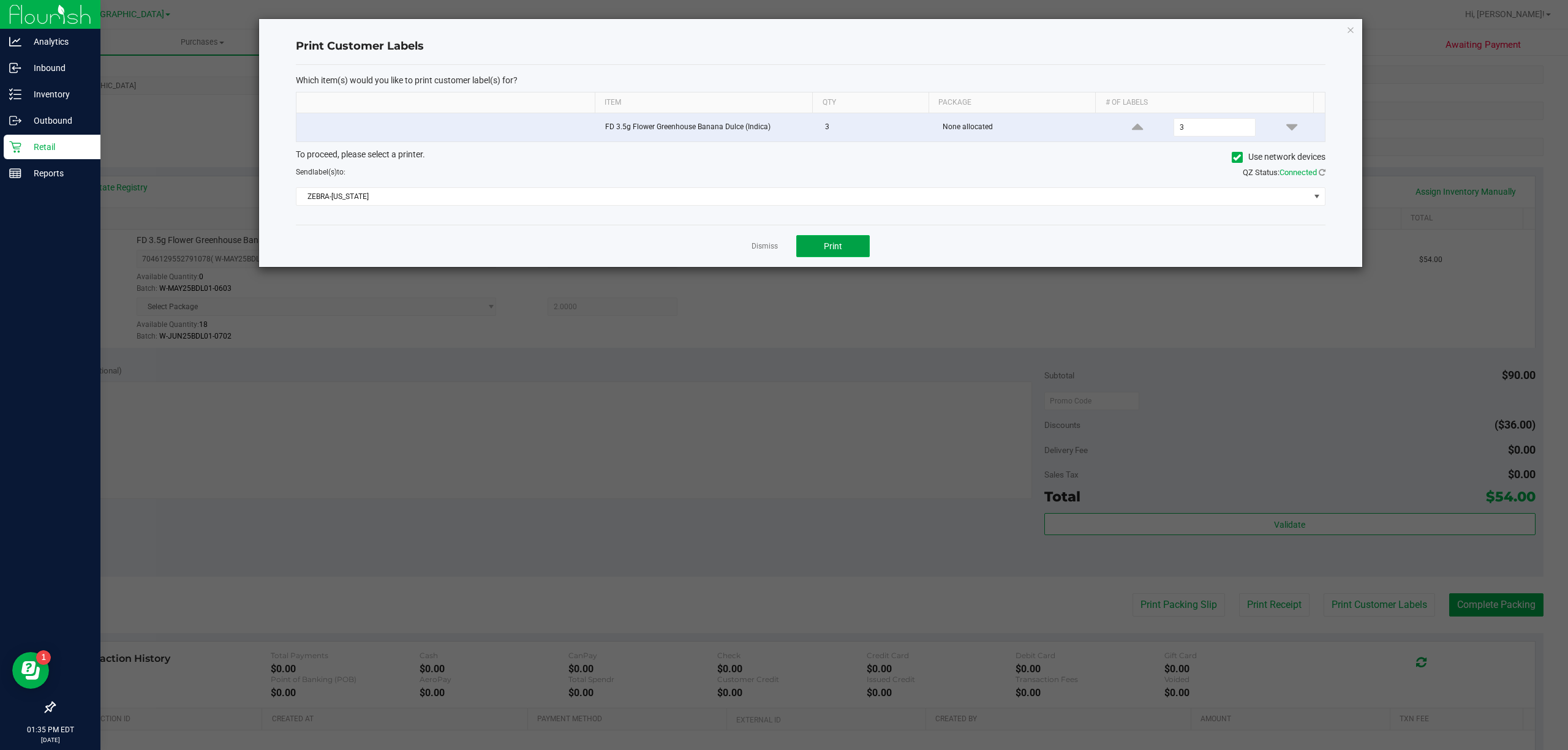
click at [807, 247] on button "Print" at bounding box center [833, 246] width 73 height 22
click at [768, 251] on link "Dismiss" at bounding box center [765, 246] width 26 height 10
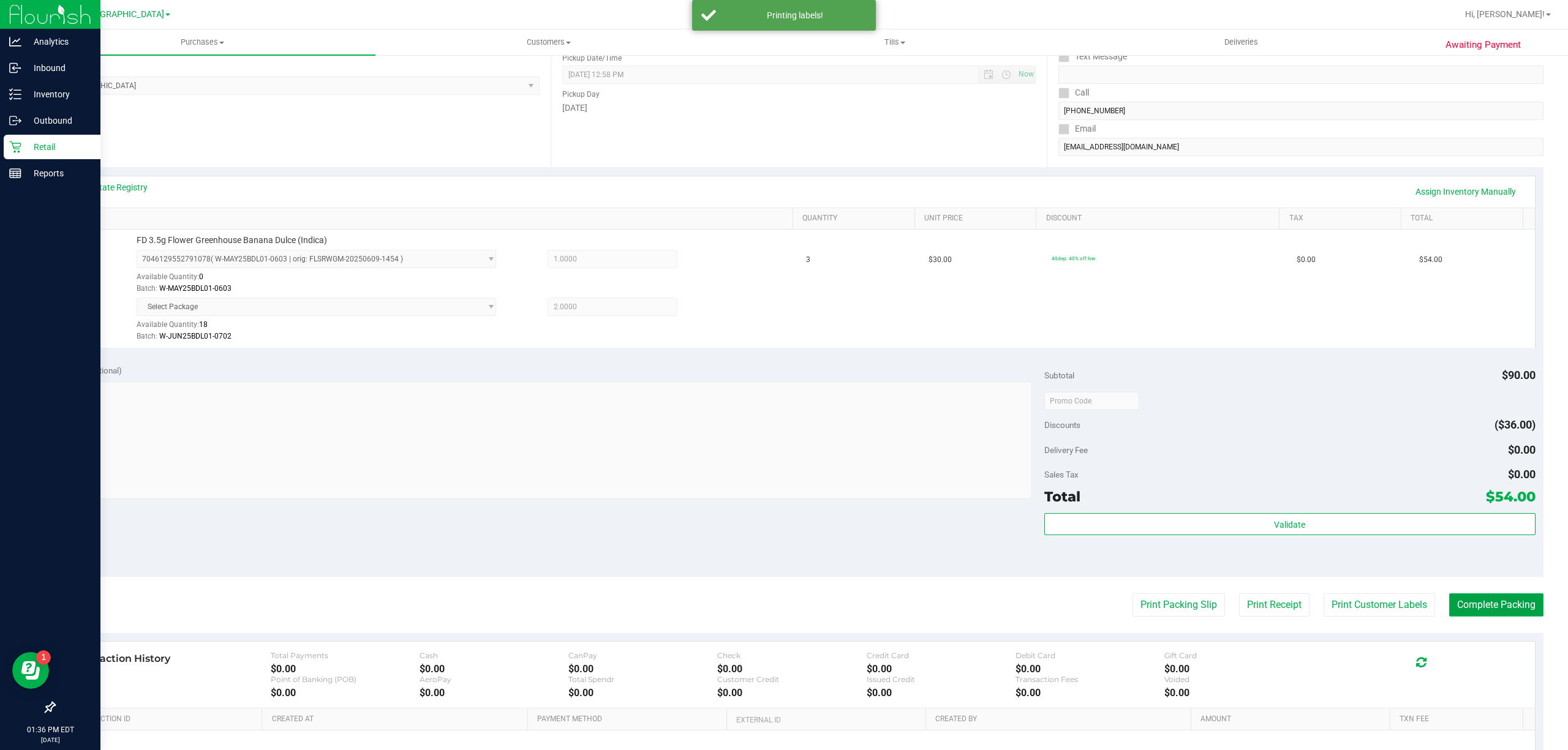
click at [1471, 606] on button "Complete Packing" at bounding box center [1496, 604] width 94 height 23
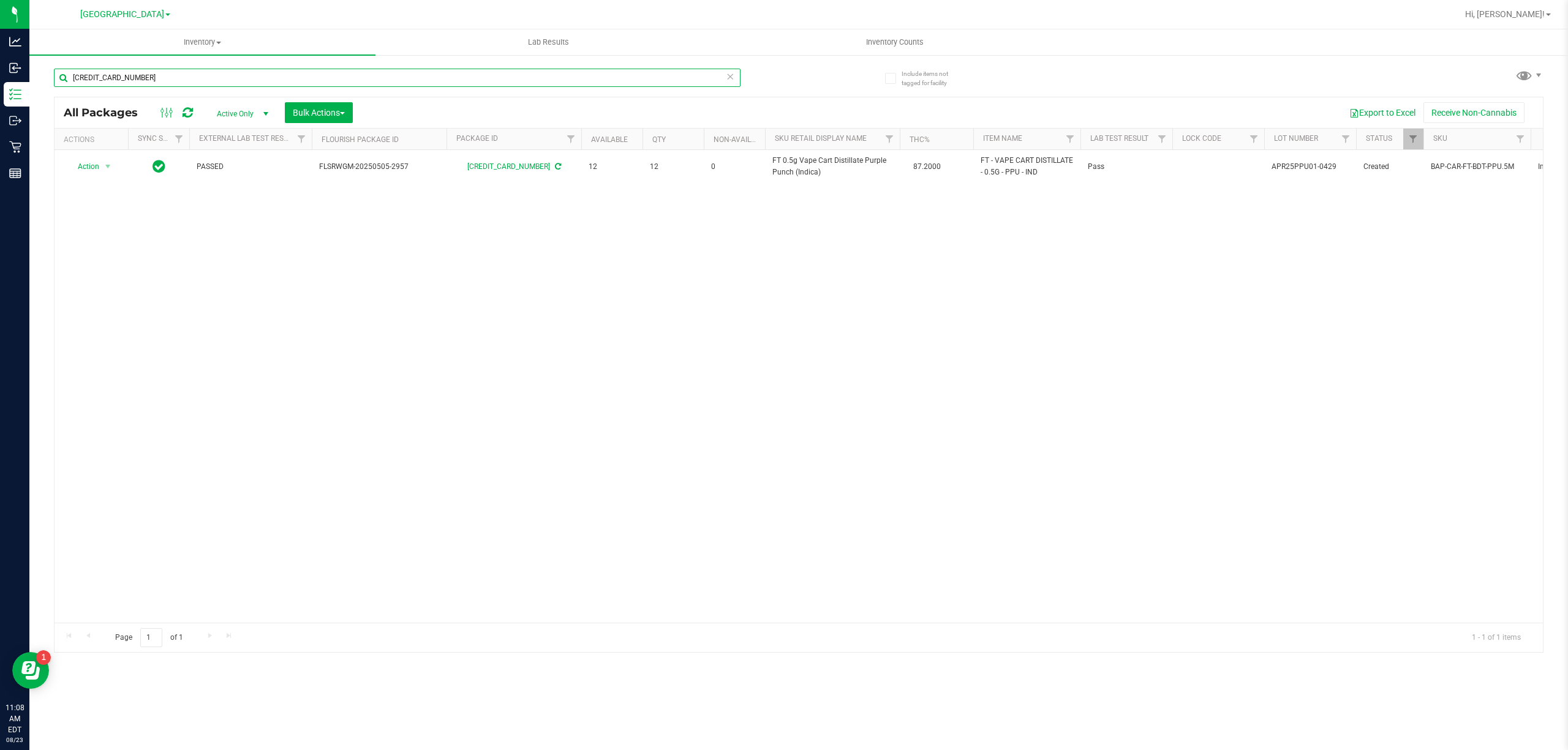
click at [412, 74] on input "[CREDIT_CARD_NUMBER]" at bounding box center [397, 78] width 687 height 19
drag, startPoint x: 412, startPoint y: 74, endPoint x: 399, endPoint y: 78, distance: 13.6
click at [412, 75] on input "[CREDIT_CARD_NUMBER]" at bounding box center [397, 78] width 687 height 19
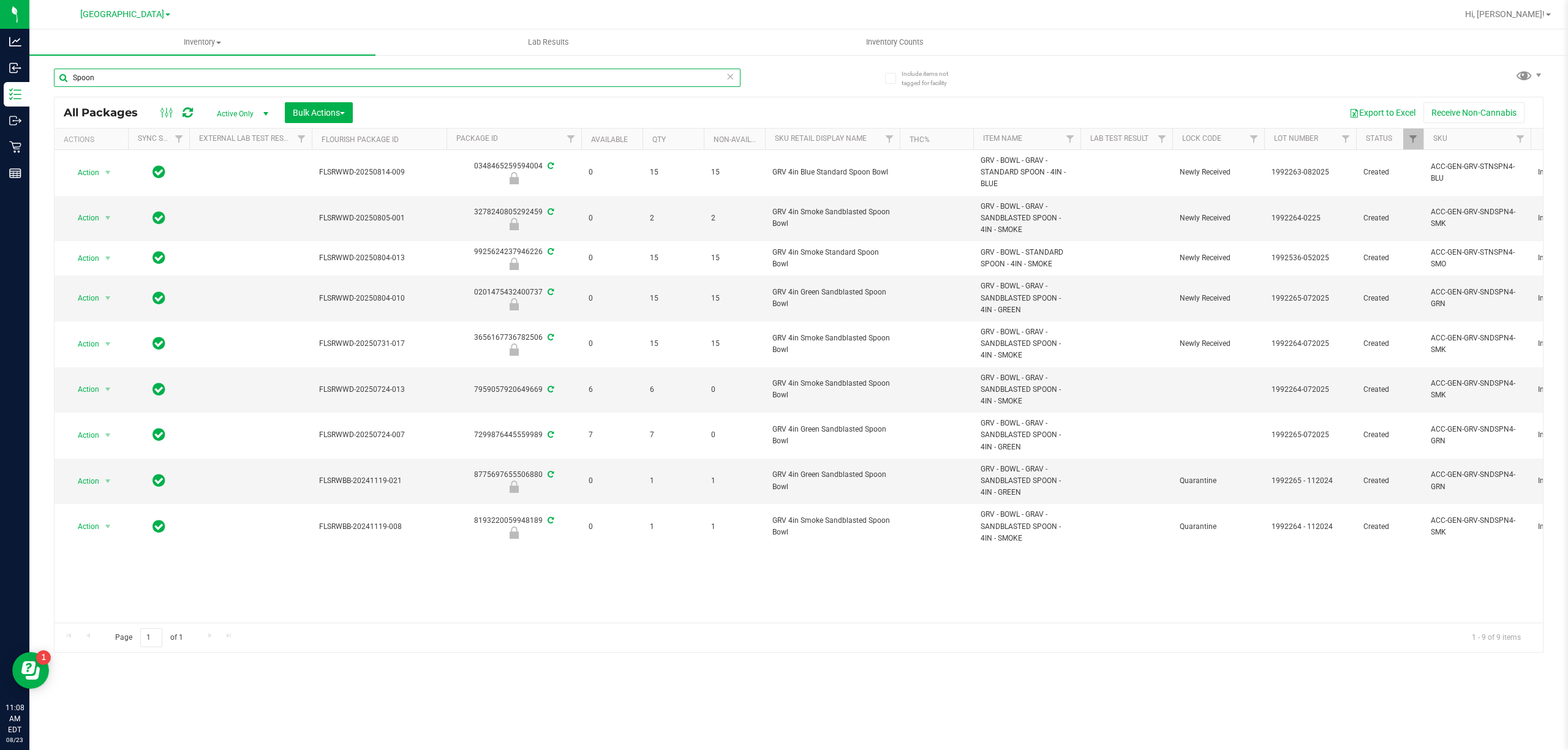
type input "Spoon"
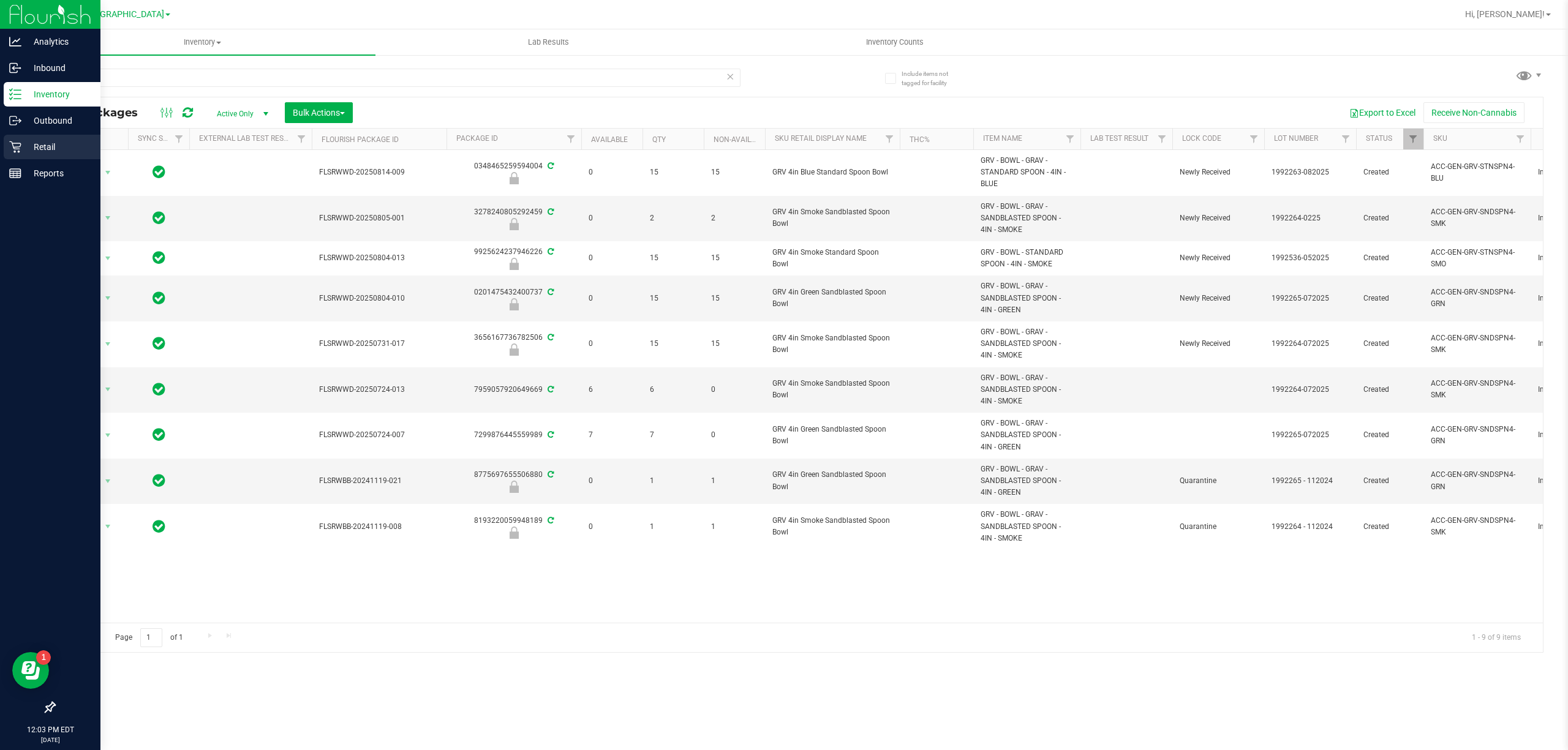
click at [60, 151] on p "Retail" at bounding box center [58, 147] width 73 height 15
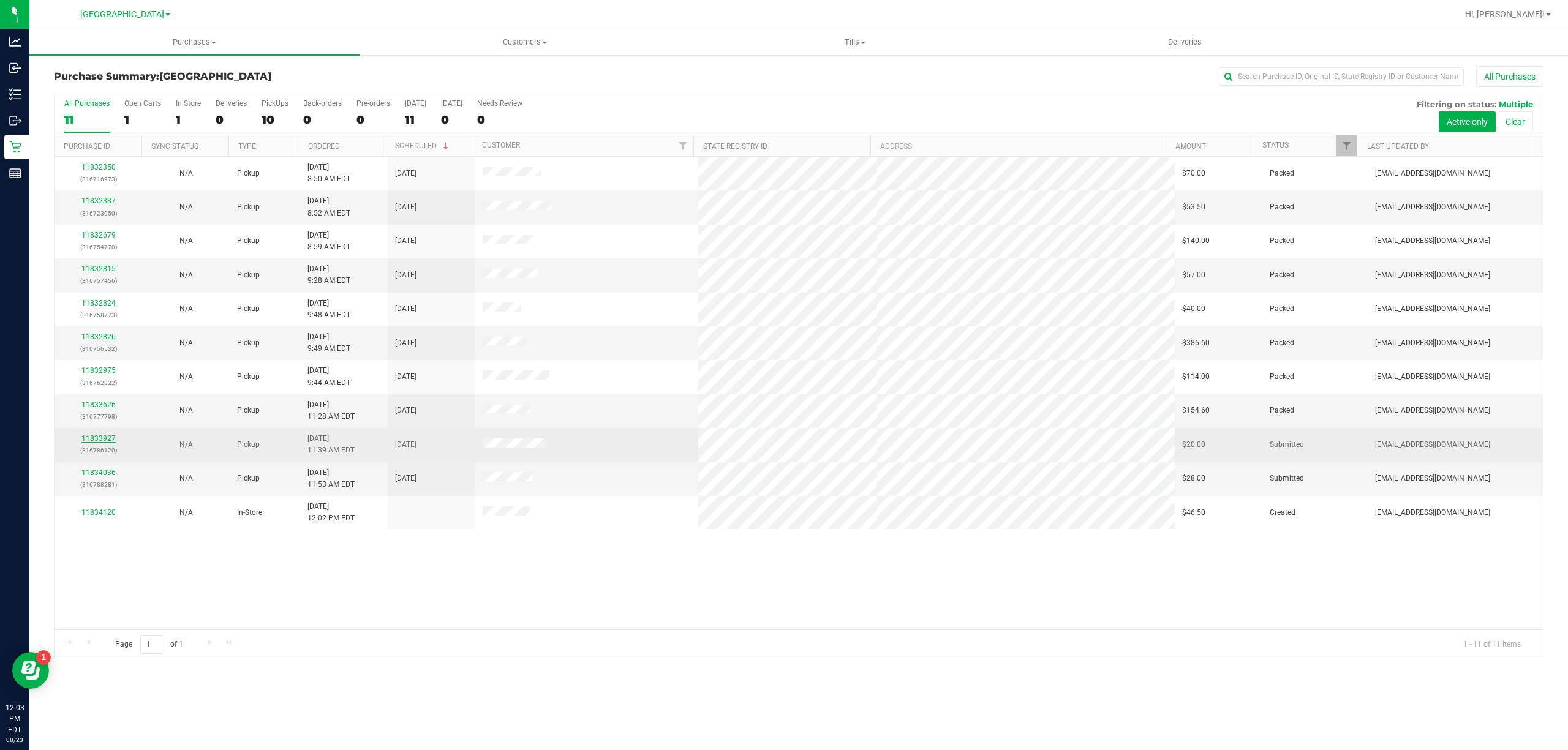
click at [103, 440] on link "11833927" at bounding box center [99, 438] width 34 height 8
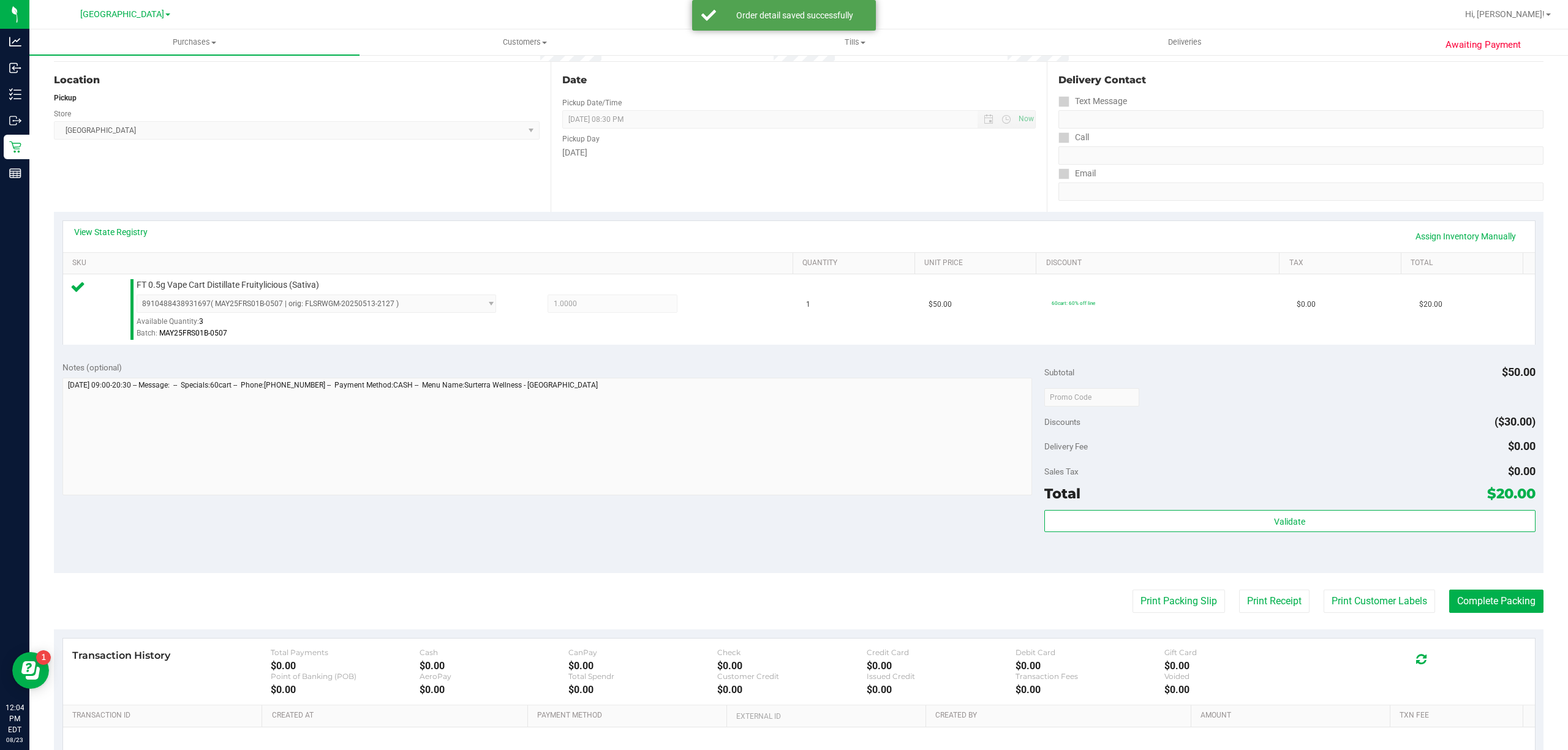
scroll to position [253, 0]
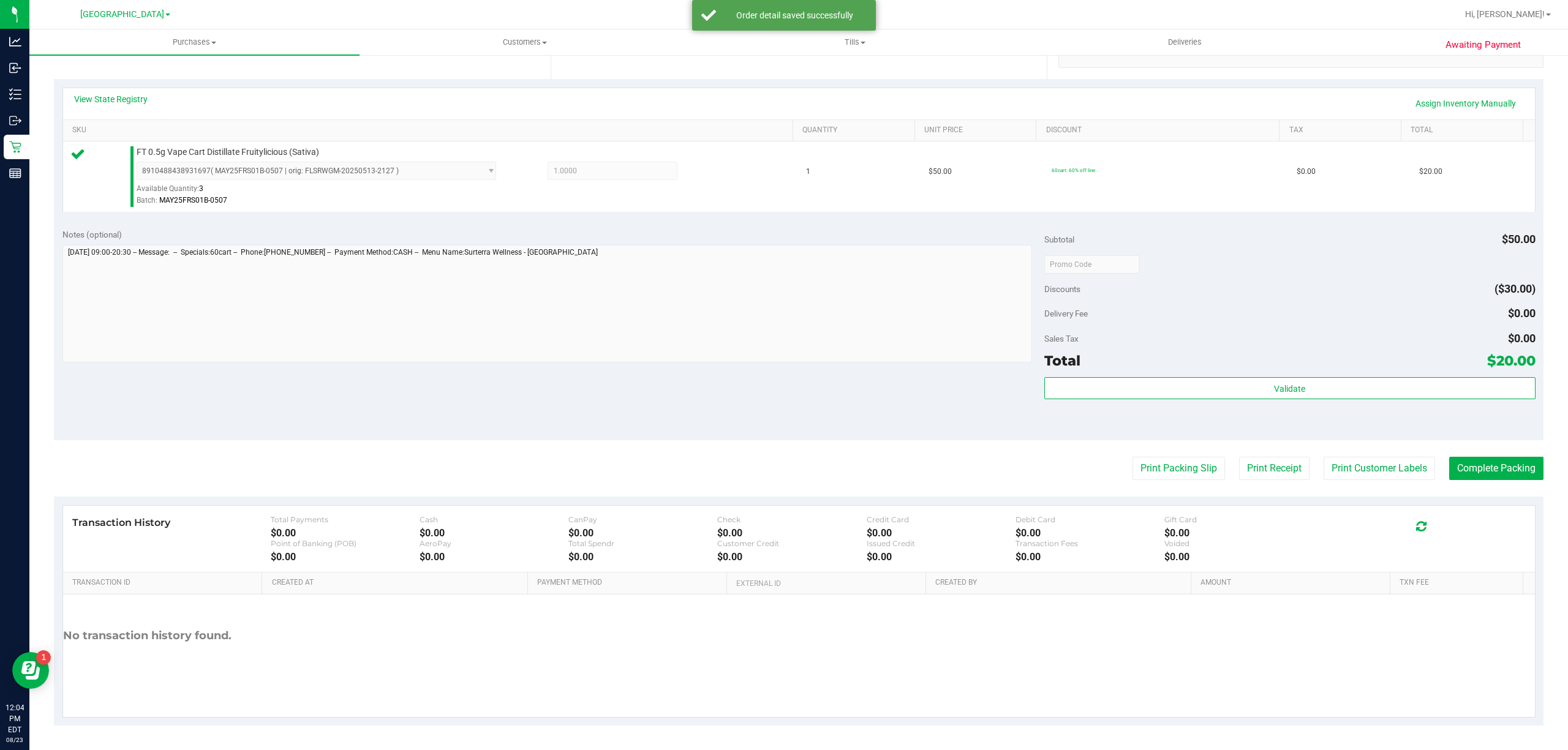
drag, startPoint x: 1346, startPoint y: 366, endPoint x: 1339, endPoint y: 370, distance: 8.1
click at [1345, 366] on div "Total $20.00" at bounding box center [1290, 360] width 491 height 22
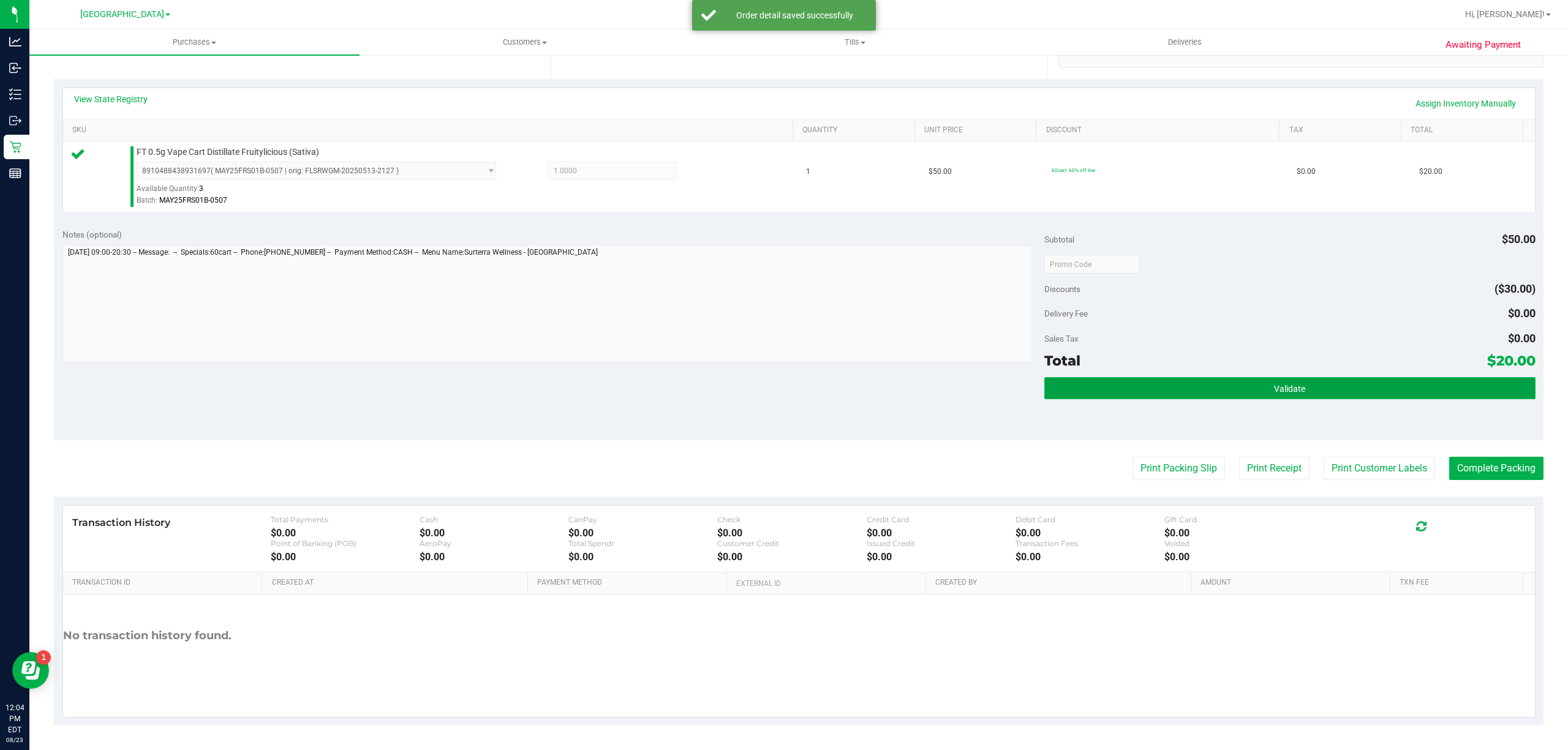
click at [1331, 388] on button "Validate" at bounding box center [1290, 388] width 491 height 22
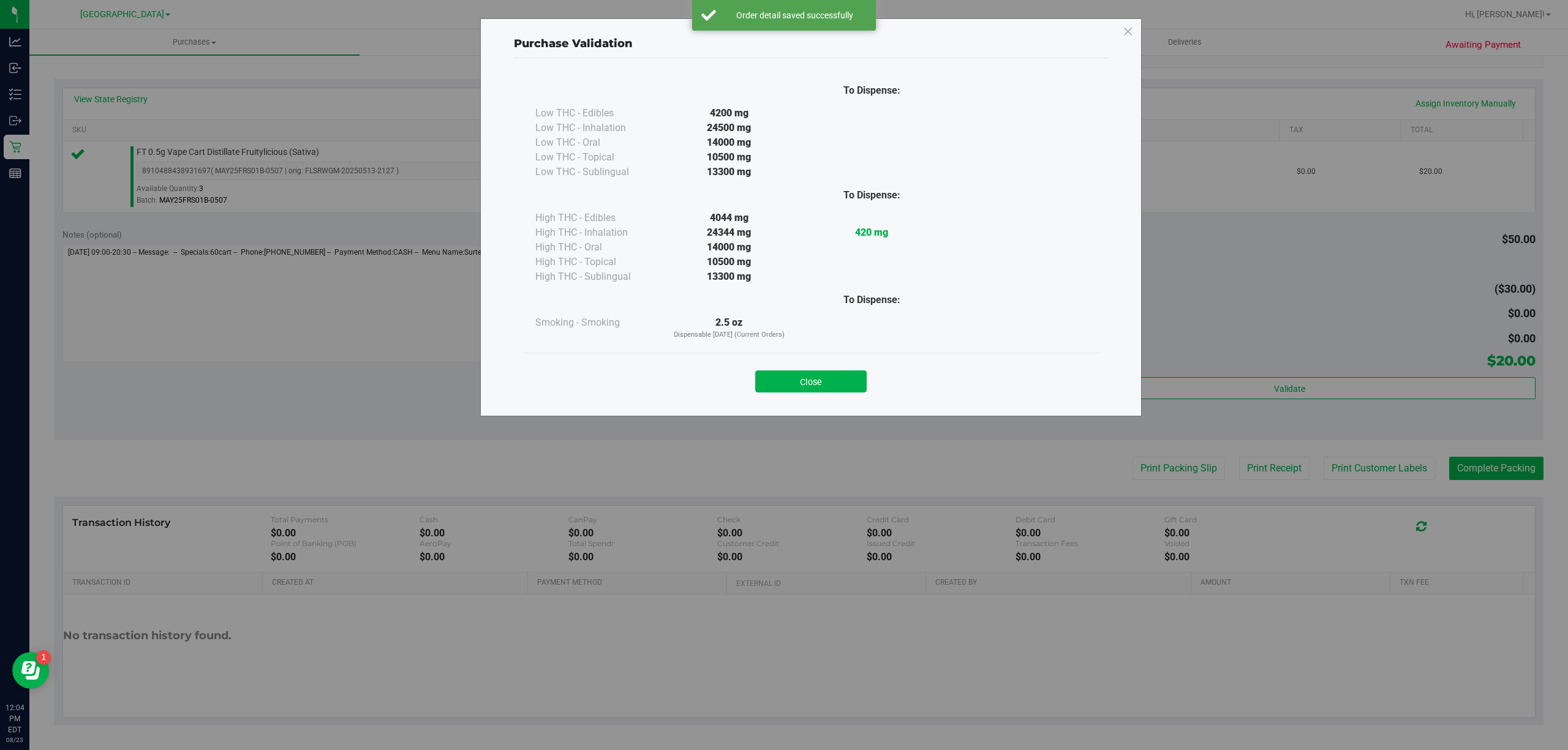
click at [1370, 489] on div "Purchase Validation To Dispense: Low THC - Edibles 4200 mg" at bounding box center [788, 375] width 1578 height 750
click at [782, 367] on div "Close" at bounding box center [811, 378] width 558 height 31
click at [824, 377] on button "Close" at bounding box center [811, 381] width 111 height 22
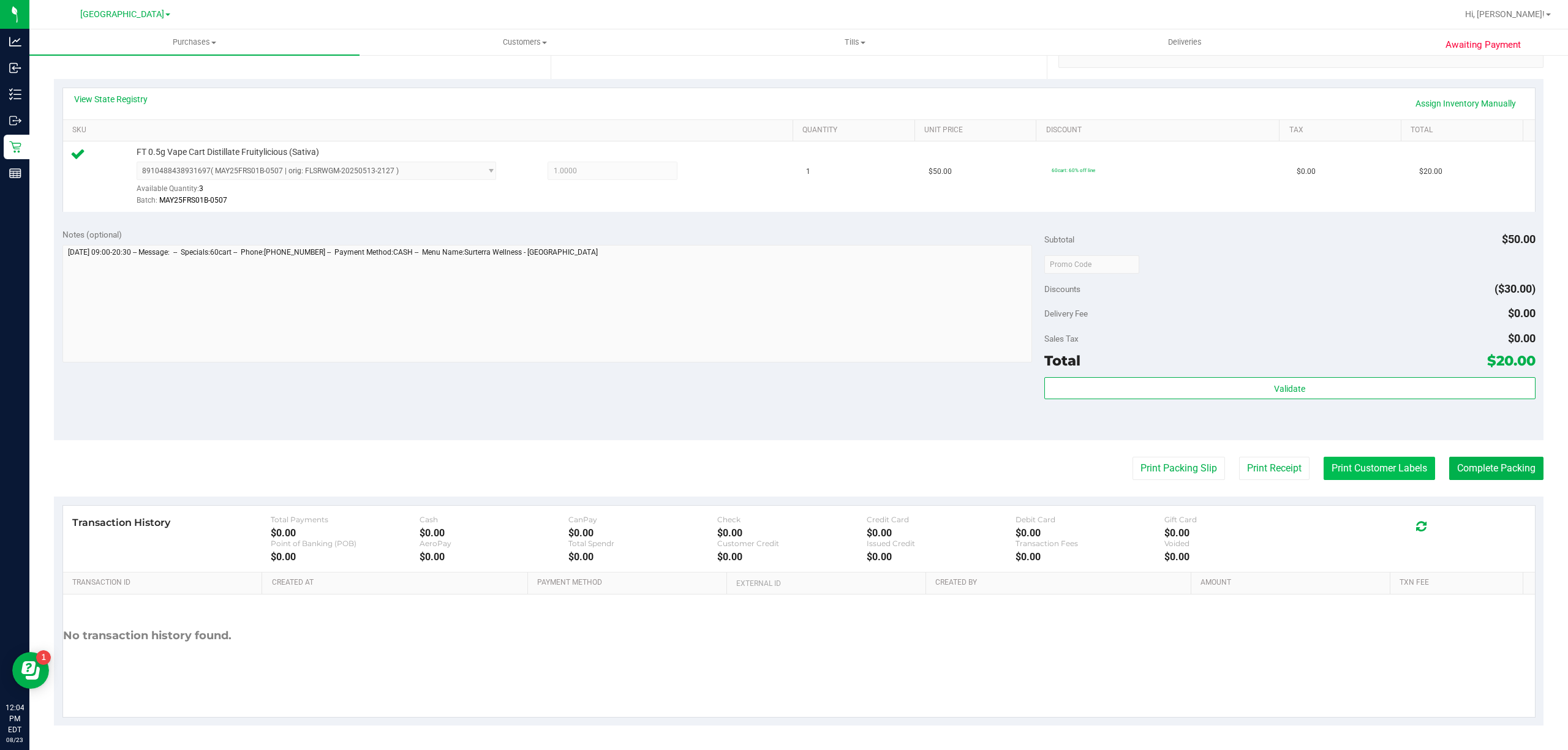
click at [1366, 478] on button "Print Customer Labels" at bounding box center [1379, 468] width 111 height 23
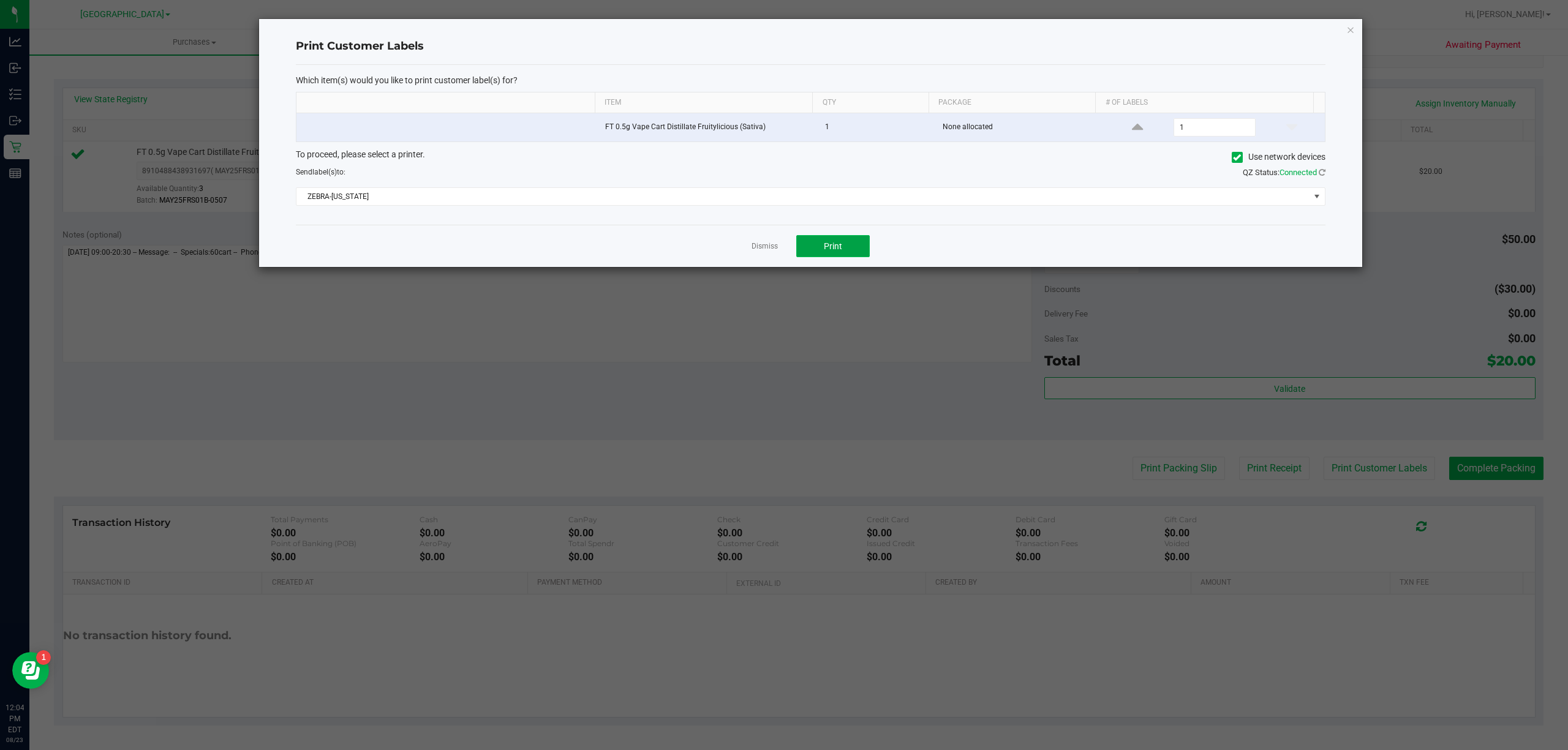
click at [858, 257] on button "Print" at bounding box center [833, 246] width 73 height 22
click at [753, 243] on app-cancel-button "Dismiss" at bounding box center [765, 246] width 26 height 13
click at [778, 257] on div "Dismiss Print" at bounding box center [810, 246] width 1030 height 43
click at [772, 249] on link "Dismiss" at bounding box center [765, 246] width 26 height 10
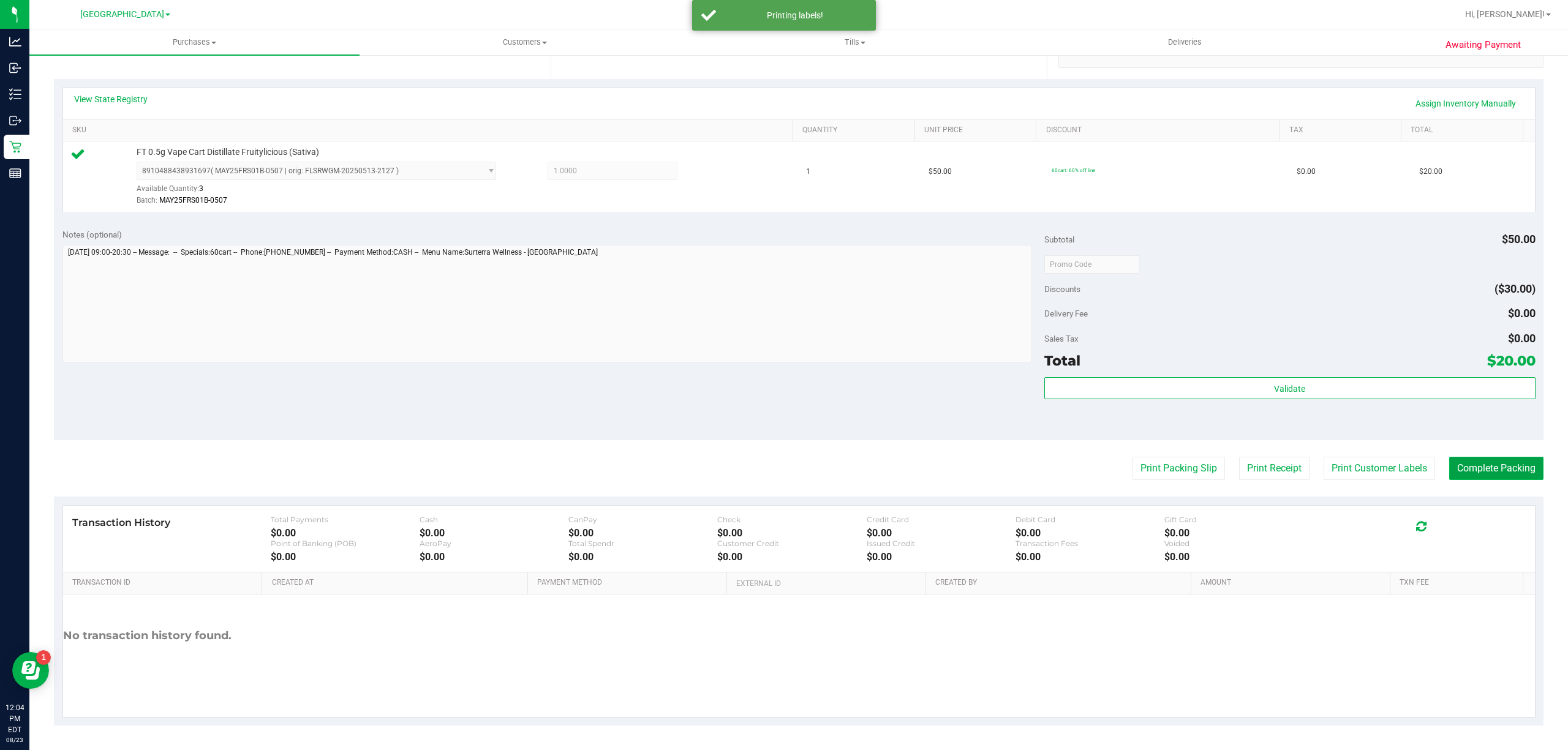
click at [1484, 473] on button "Complete Packing" at bounding box center [1496, 468] width 94 height 23
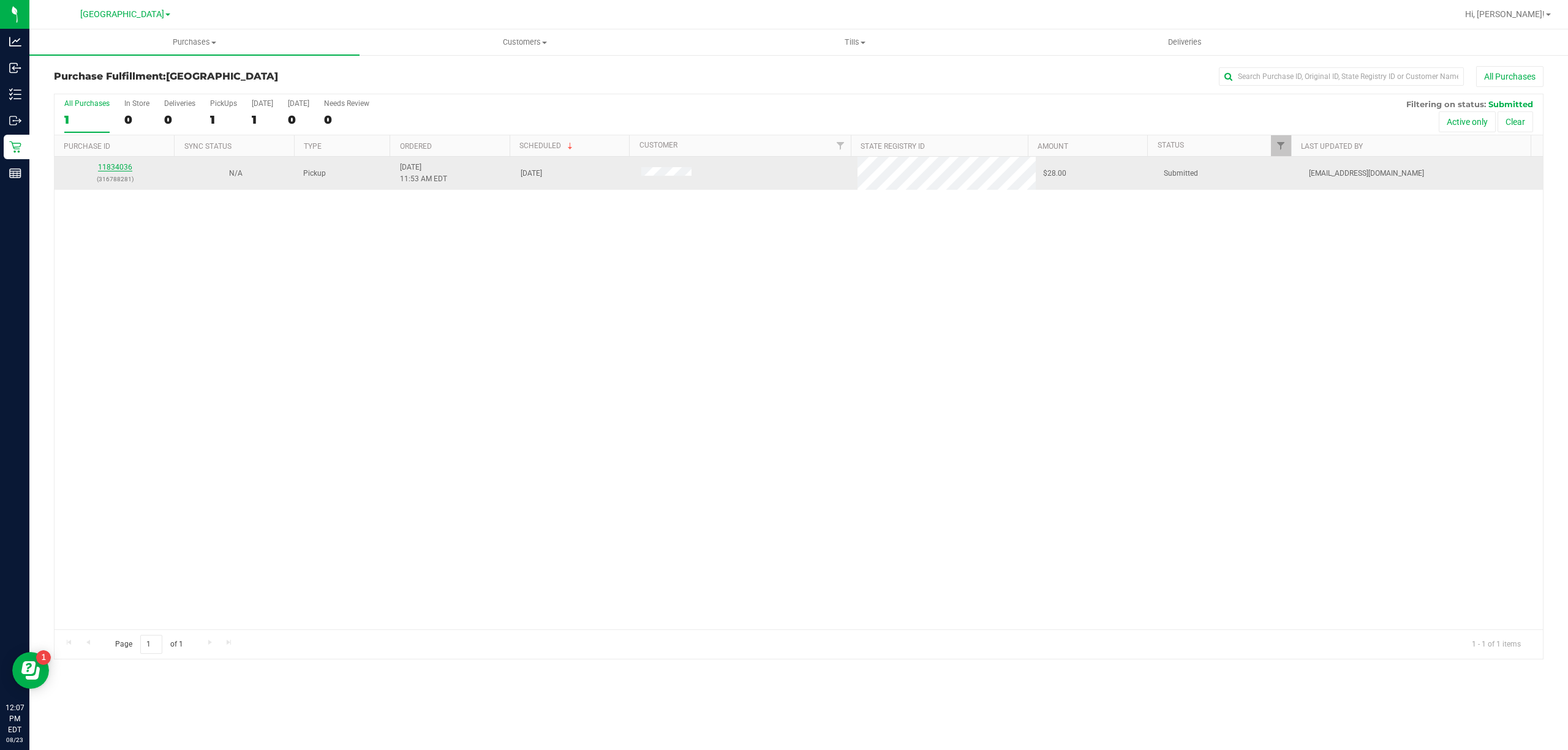
click at [106, 164] on link "11834036" at bounding box center [115, 166] width 34 height 8
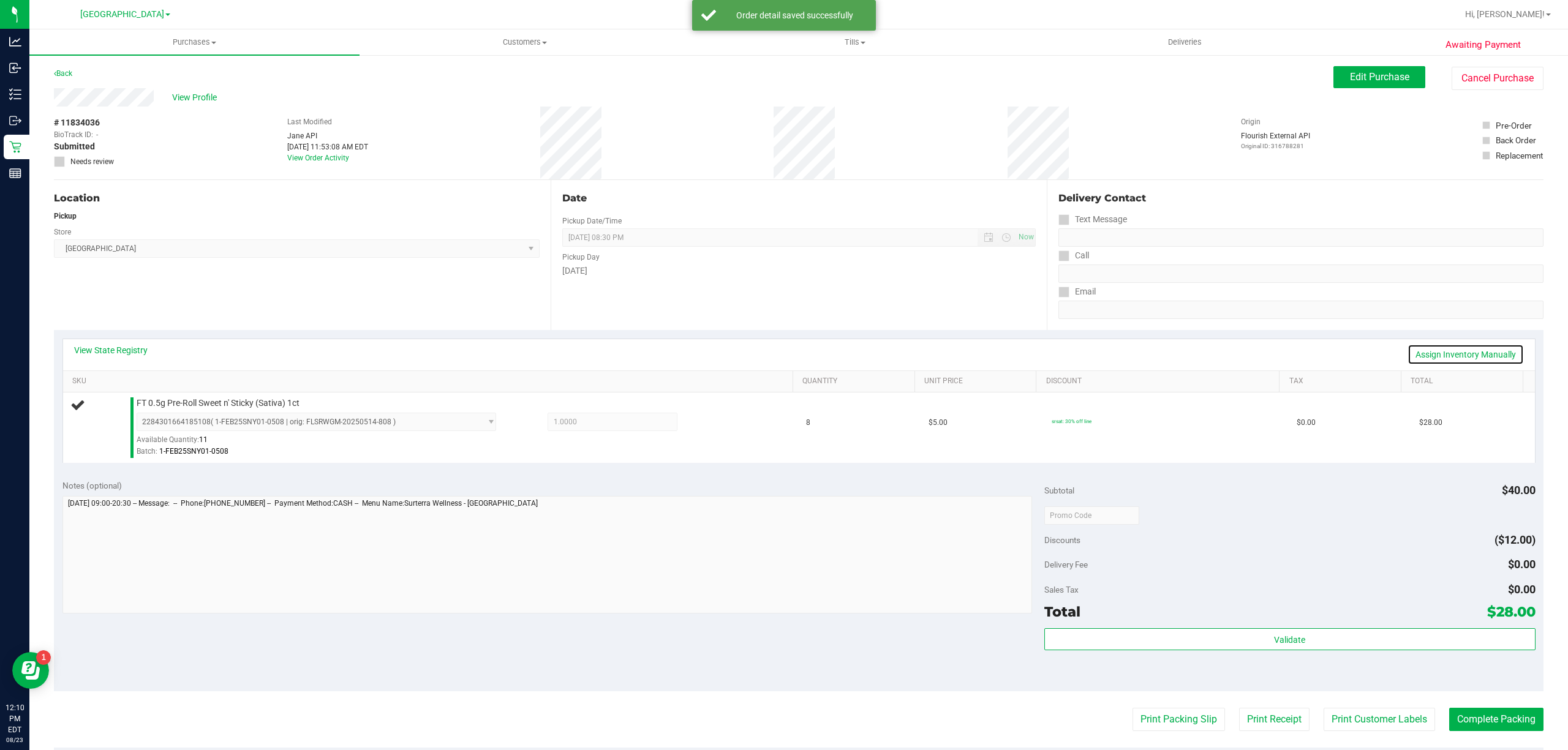
click at [1451, 351] on link "Assign Inventory Manually" at bounding box center [1466, 354] width 116 height 21
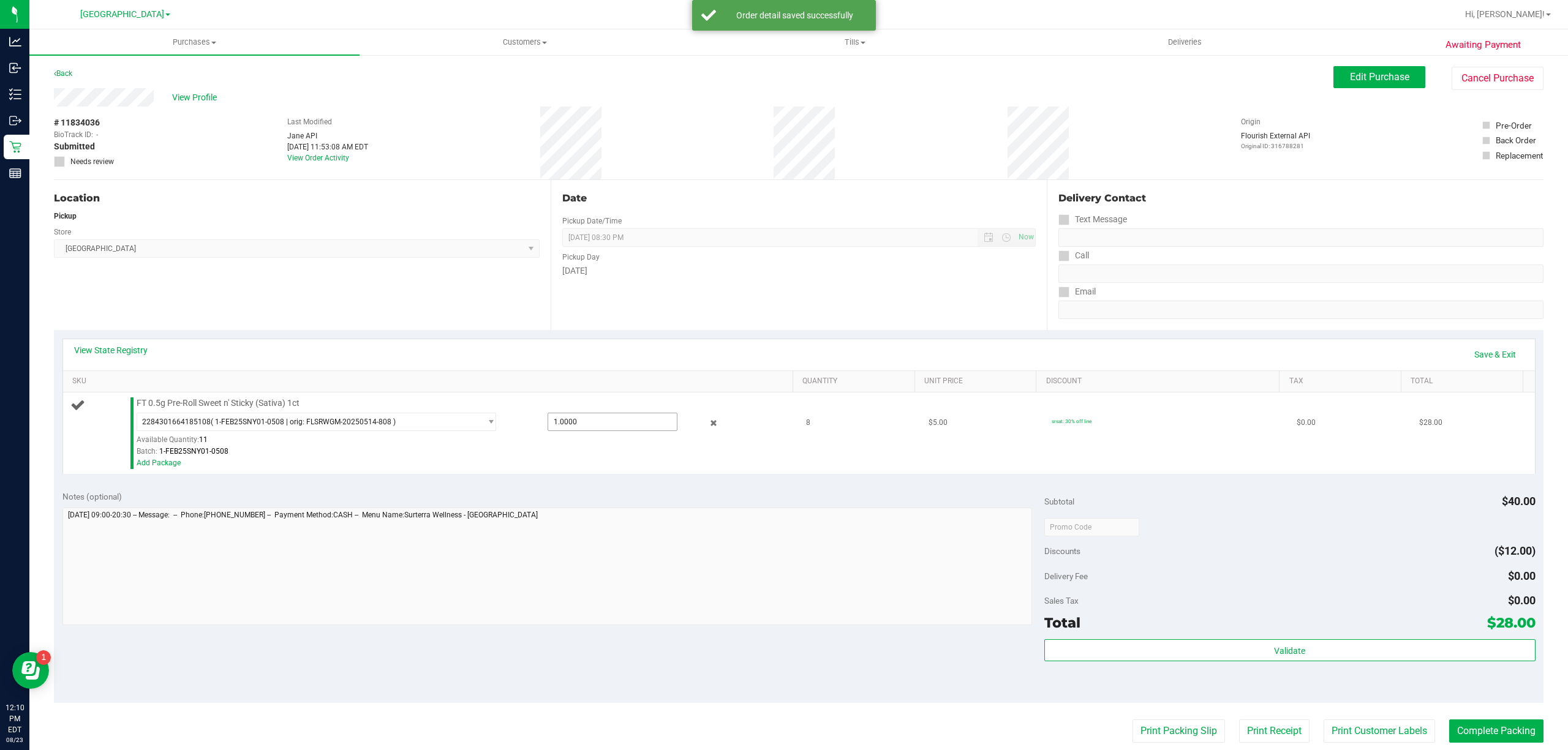
click at [610, 422] on span "1.0000 1" at bounding box center [612, 422] width 130 height 19
click at [610, 422] on input "1" at bounding box center [612, 422] width 128 height 17
type input "7"
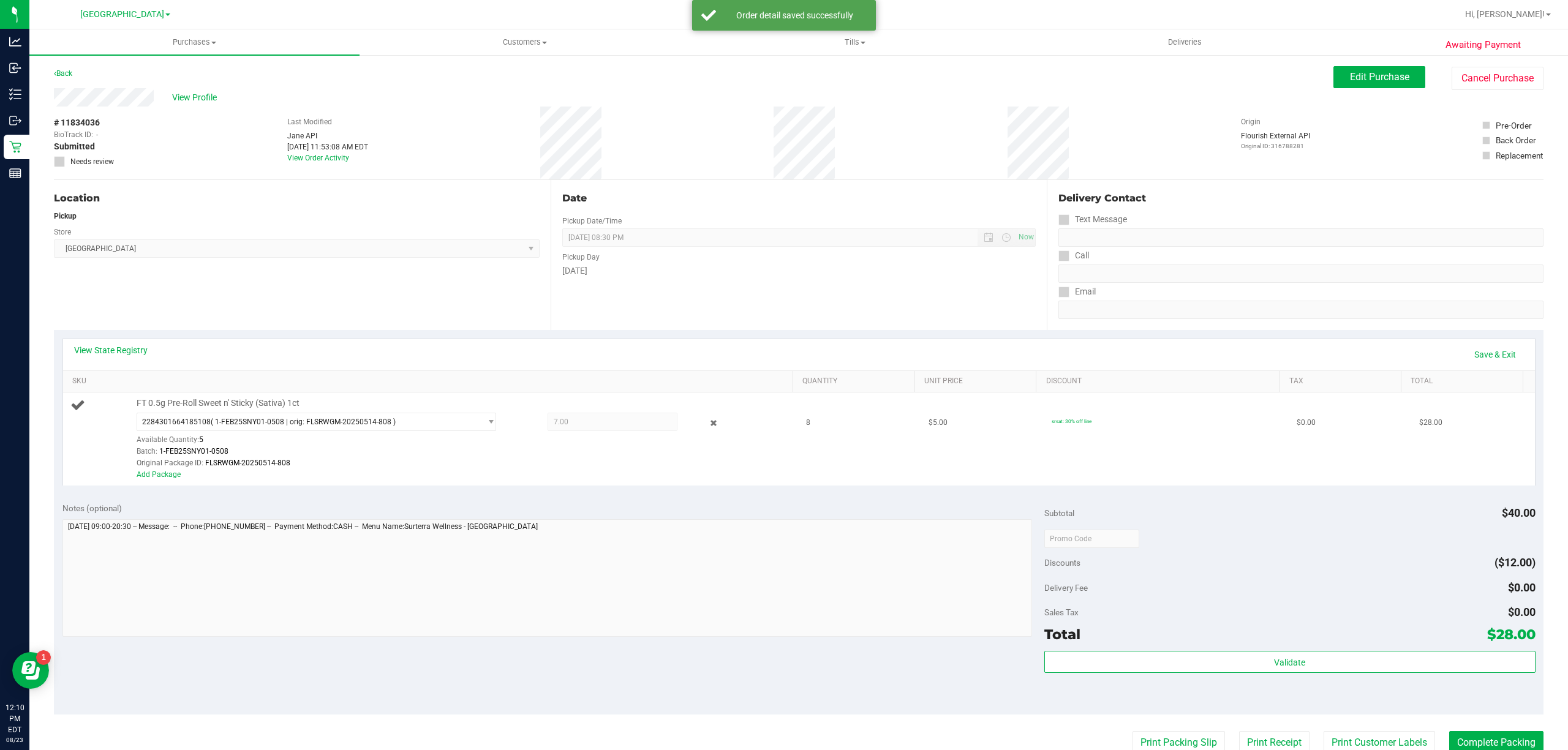
click at [597, 420] on span "7.00 7" at bounding box center [612, 422] width 130 height 19
click at [618, 419] on span "7.00 7" at bounding box center [612, 422] width 130 height 19
click at [707, 425] on icon at bounding box center [713, 423] width 13 height 14
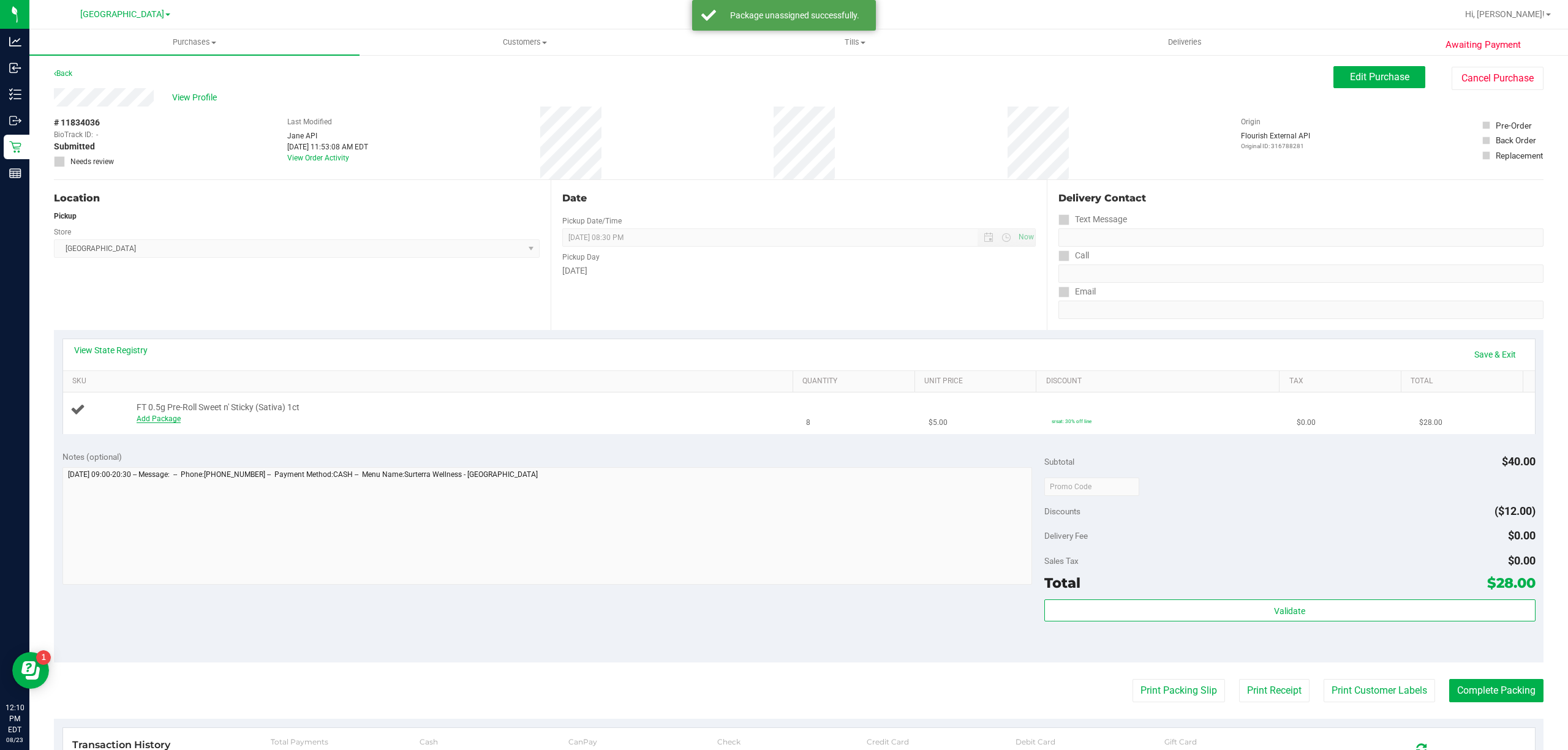
click at [175, 421] on link "Add Package" at bounding box center [158, 418] width 44 height 8
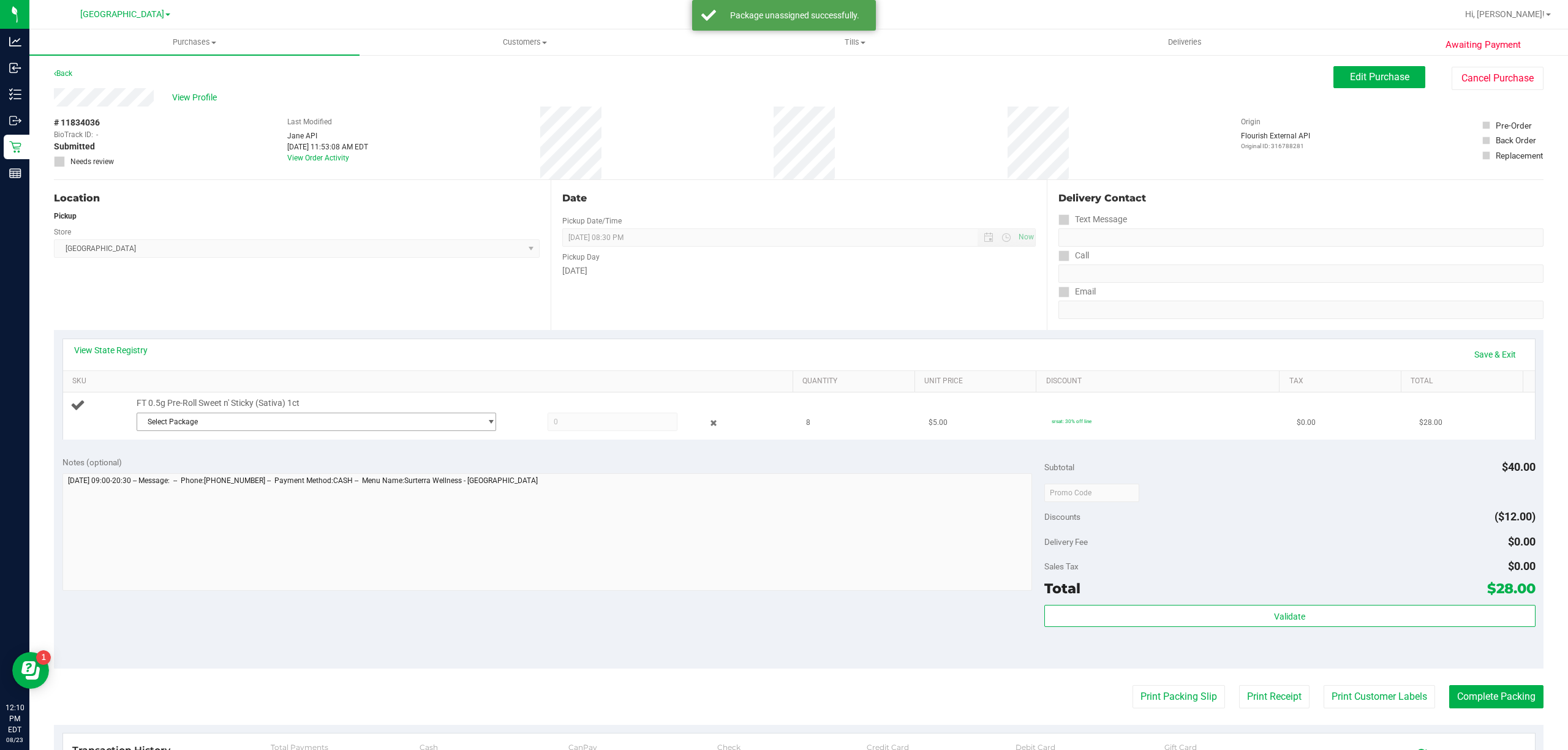
click at [243, 431] on span "Select Package" at bounding box center [308, 422] width 343 height 17
click at [238, 463] on span at bounding box center [311, 449] width 352 height 29
click at [238, 480] on li "2284301664185108 ( 1-FEB25SNY01-0508 | orig: FLSRWGM-20250514-808 )" at bounding box center [311, 474] width 352 height 17
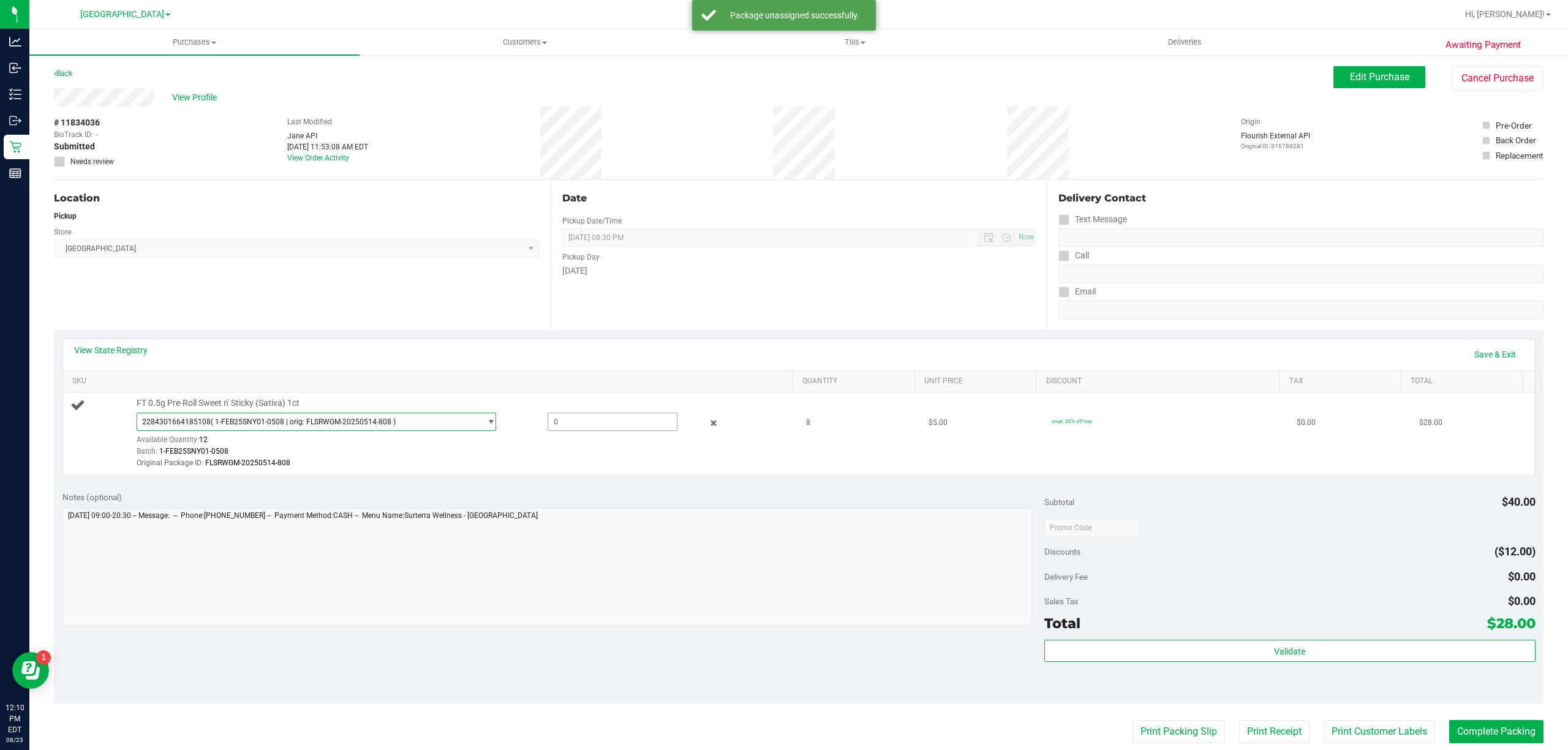
click at [608, 428] on span at bounding box center [612, 422] width 130 height 19
click at [608, 428] on input "text" at bounding box center [612, 422] width 128 height 17
type input "8"
click at [1503, 351] on link "Save & Exit" at bounding box center [1495, 354] width 57 height 21
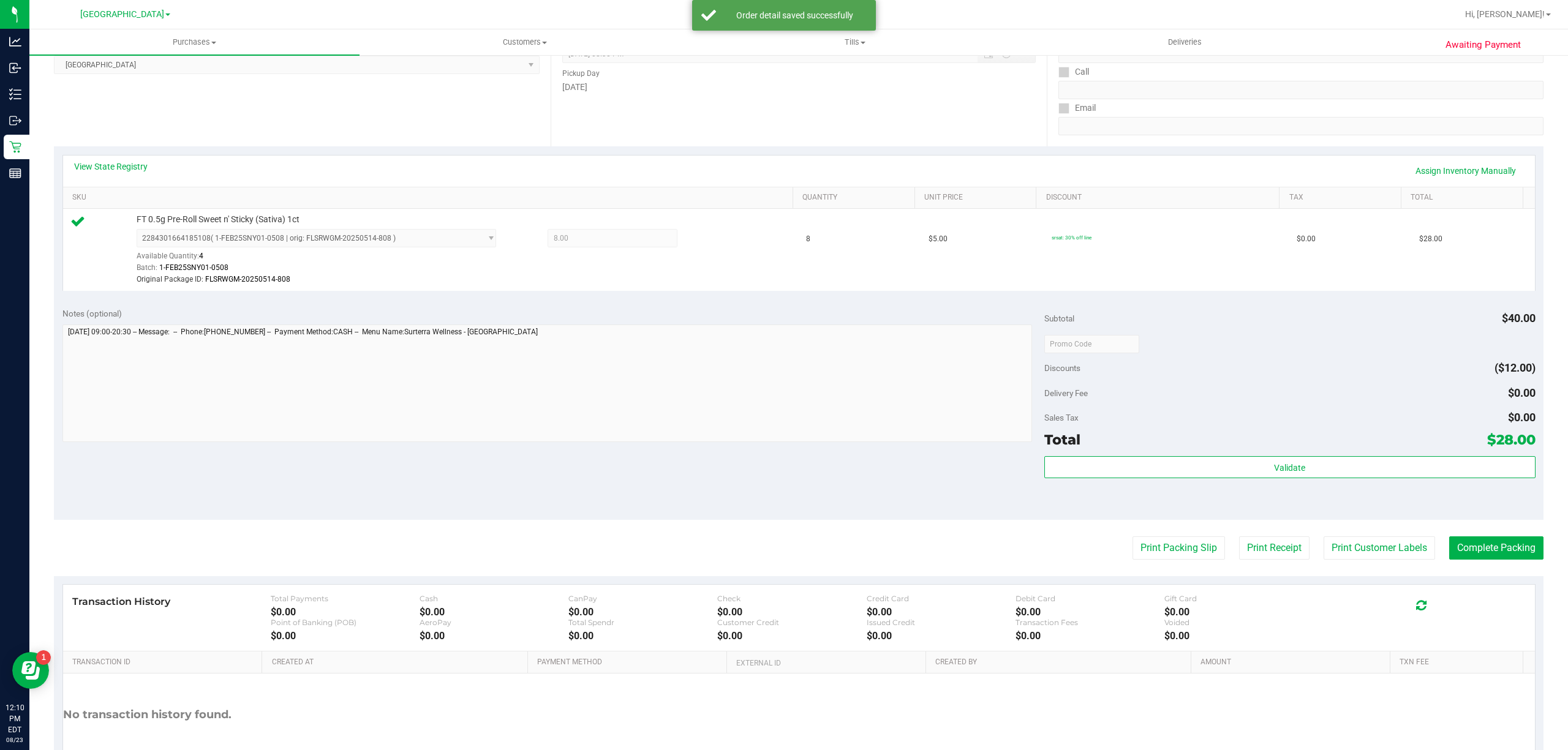
scroll to position [264, 0]
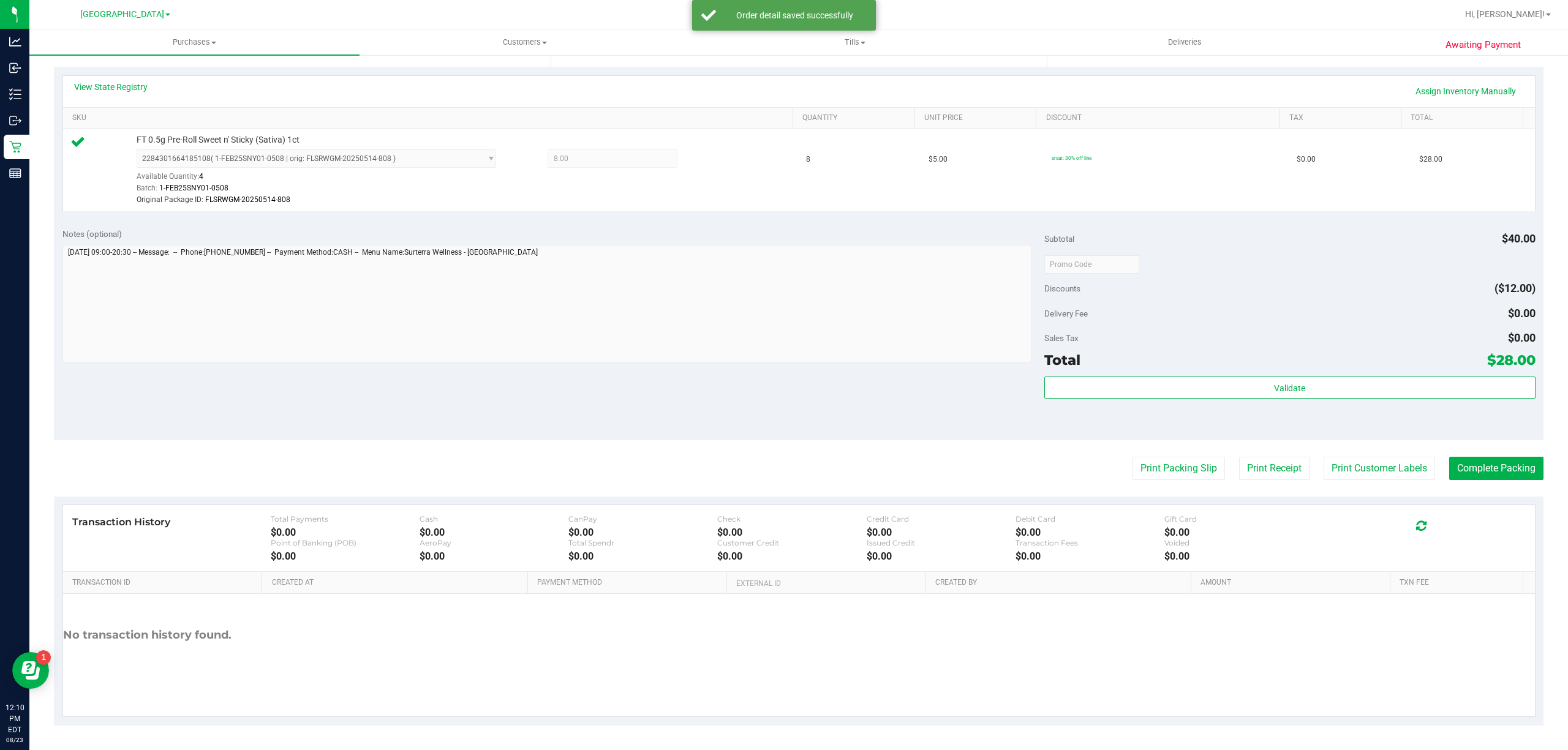
click at [1446, 402] on div "Validate" at bounding box center [1290, 404] width 491 height 55
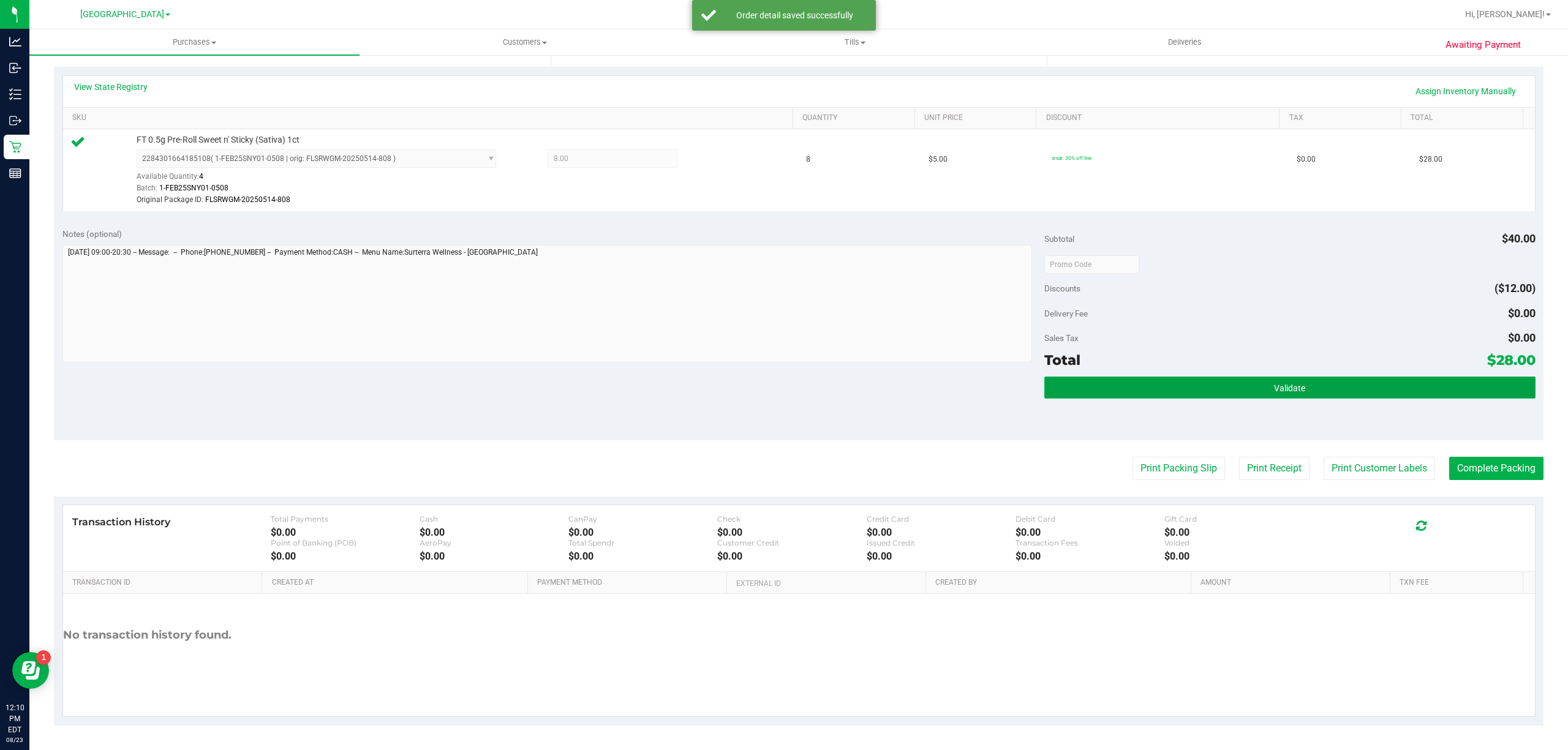
click at [1414, 387] on button "Validate" at bounding box center [1290, 388] width 491 height 22
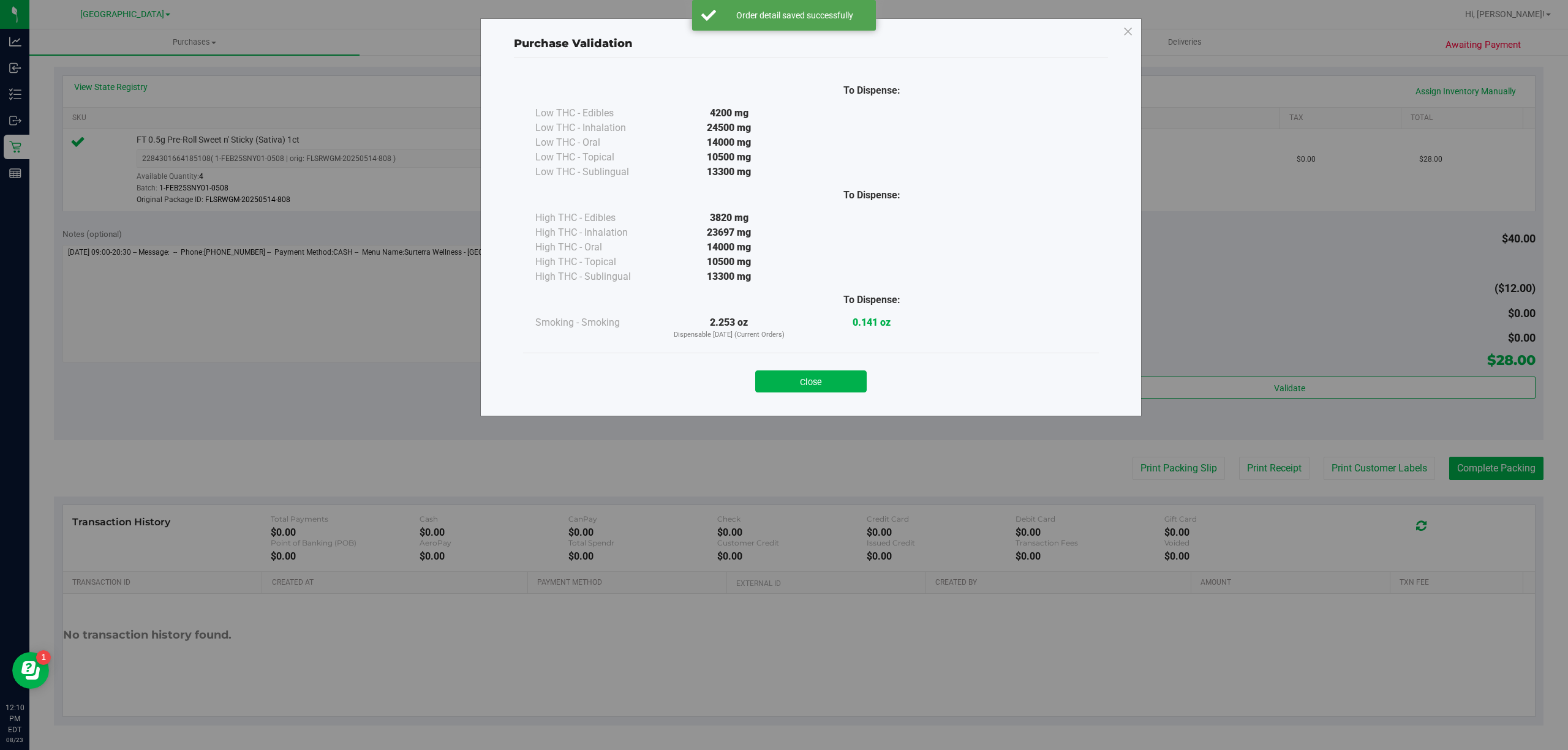
click at [807, 390] on button "Close" at bounding box center [811, 381] width 111 height 22
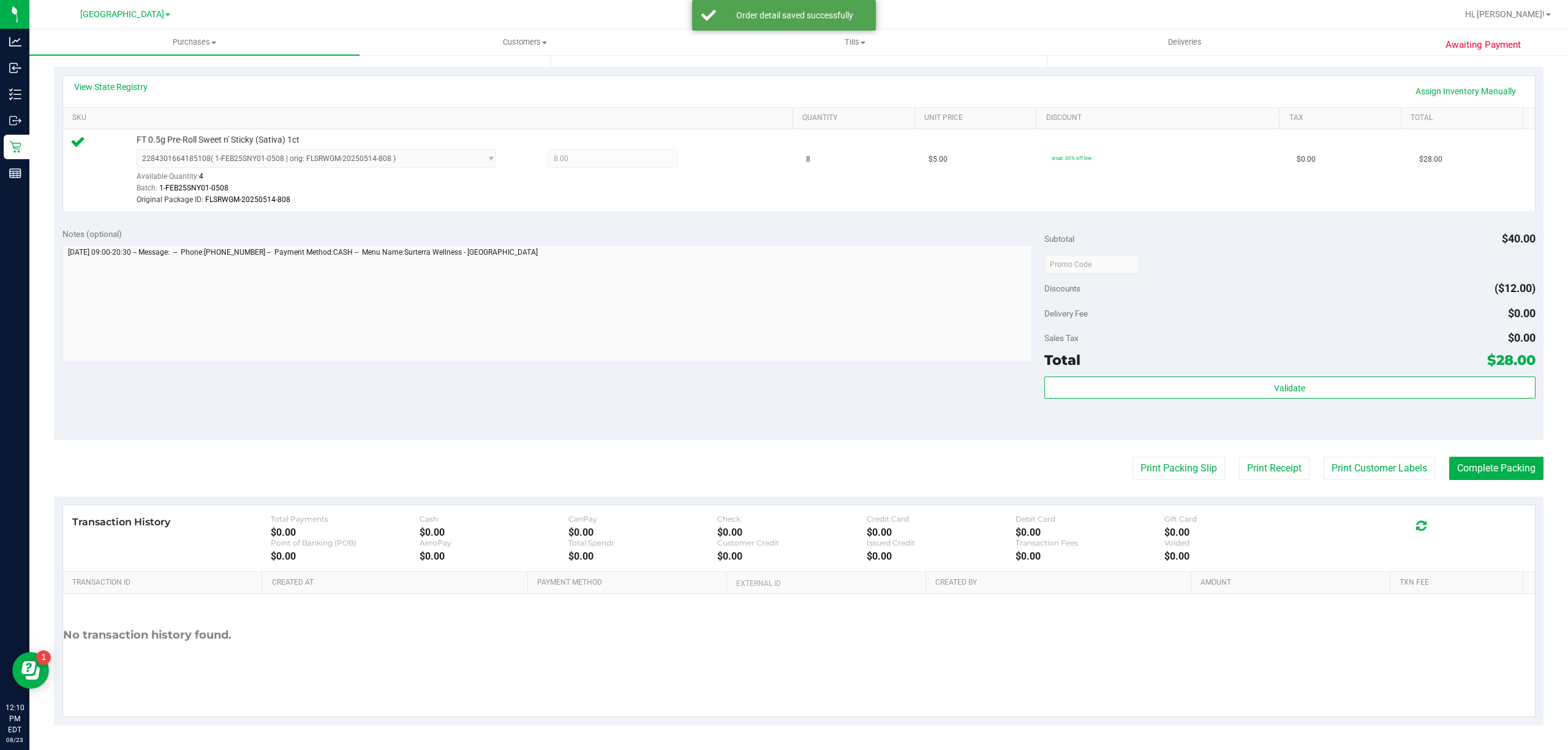
click at [1378, 451] on purchase-details "Back Edit Purchase Cancel Purchase View Profile # 11834036 BioTrack ID: - Submi…" at bounding box center [798, 264] width 1490 height 922
click at [1377, 457] on button "Print Customer Labels" at bounding box center [1379, 468] width 111 height 23
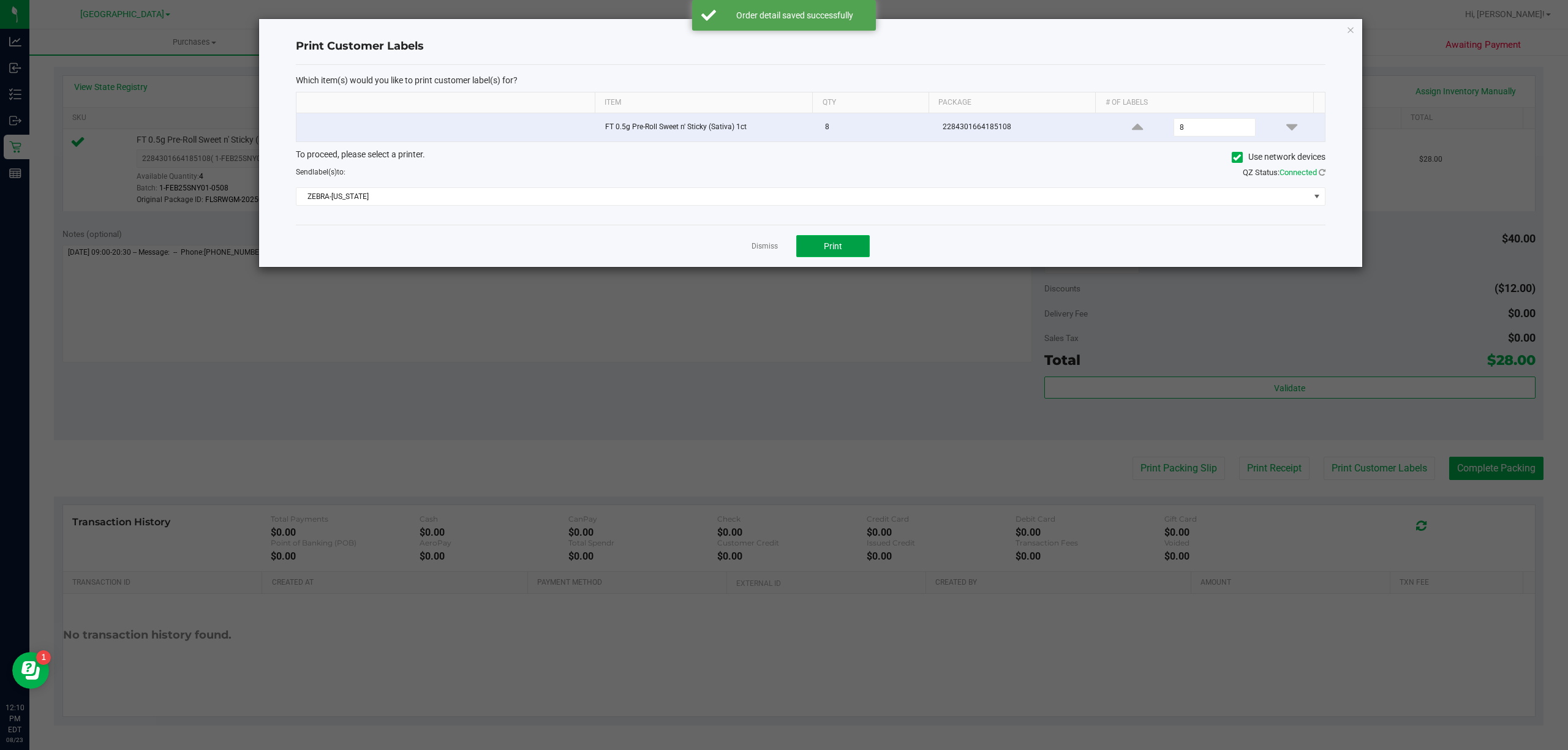
click at [864, 247] on button "Print" at bounding box center [833, 246] width 73 height 22
click at [736, 246] on div "Dismiss Print" at bounding box center [810, 246] width 1030 height 43
click at [774, 251] on link "Dismiss" at bounding box center [765, 246] width 26 height 10
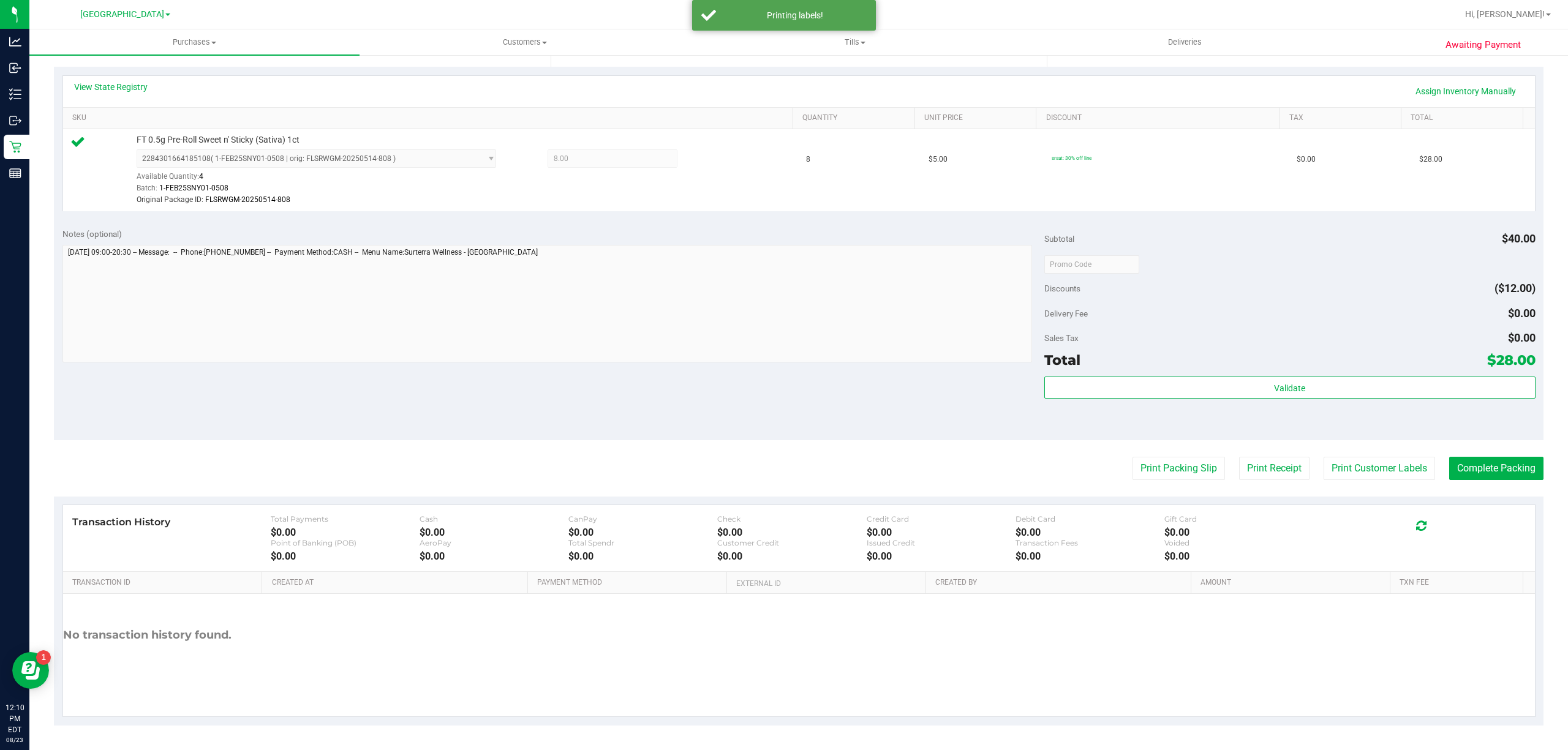
click at [1519, 454] on purchase-details "Back Edit Purchase Cancel Purchase View Profile # 11834036 BioTrack ID: - Submi…" at bounding box center [798, 264] width 1490 height 922
click at [1513, 459] on button "Complete Packing" at bounding box center [1496, 468] width 94 height 23
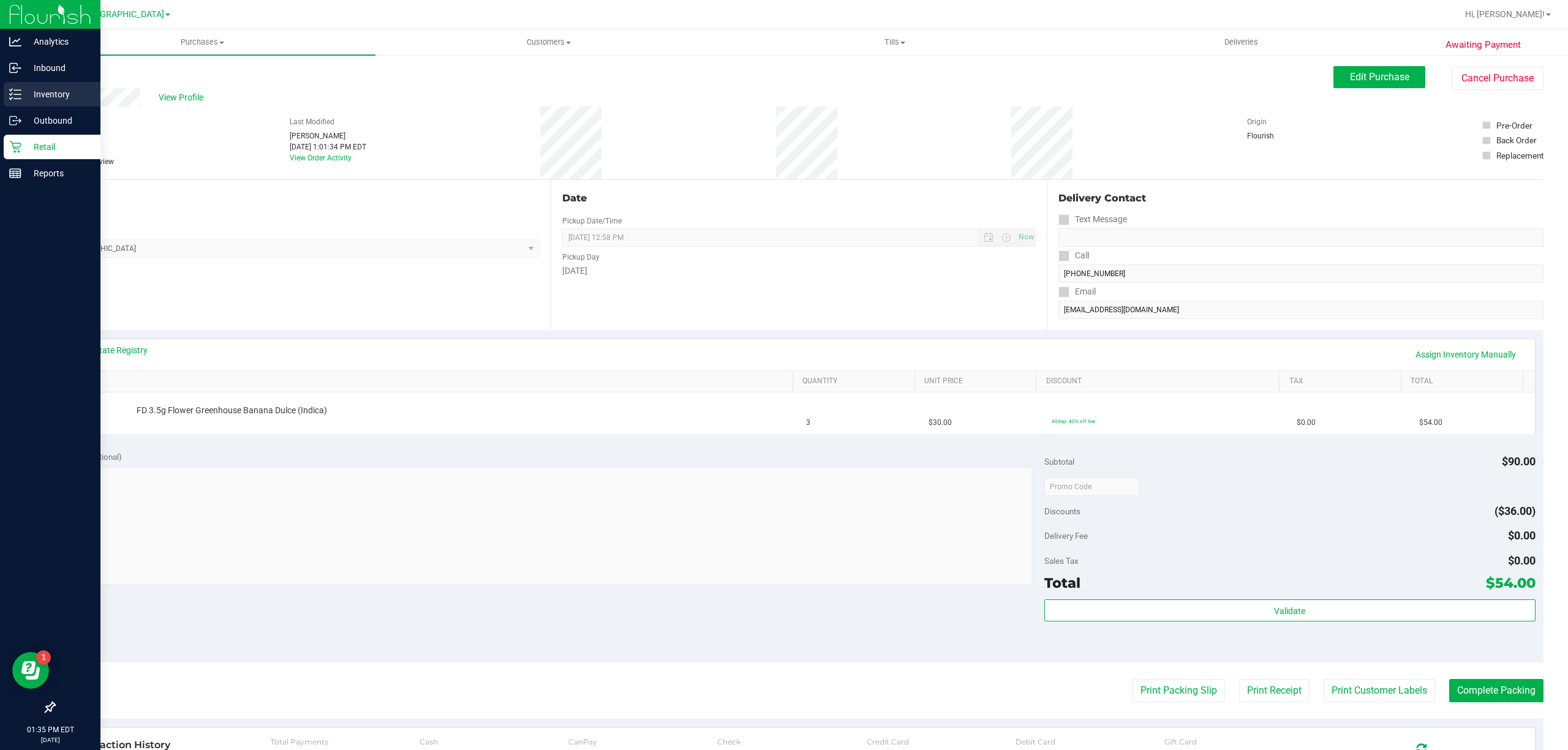
click at [33, 98] on p "Inventory" at bounding box center [58, 95] width 73 height 15
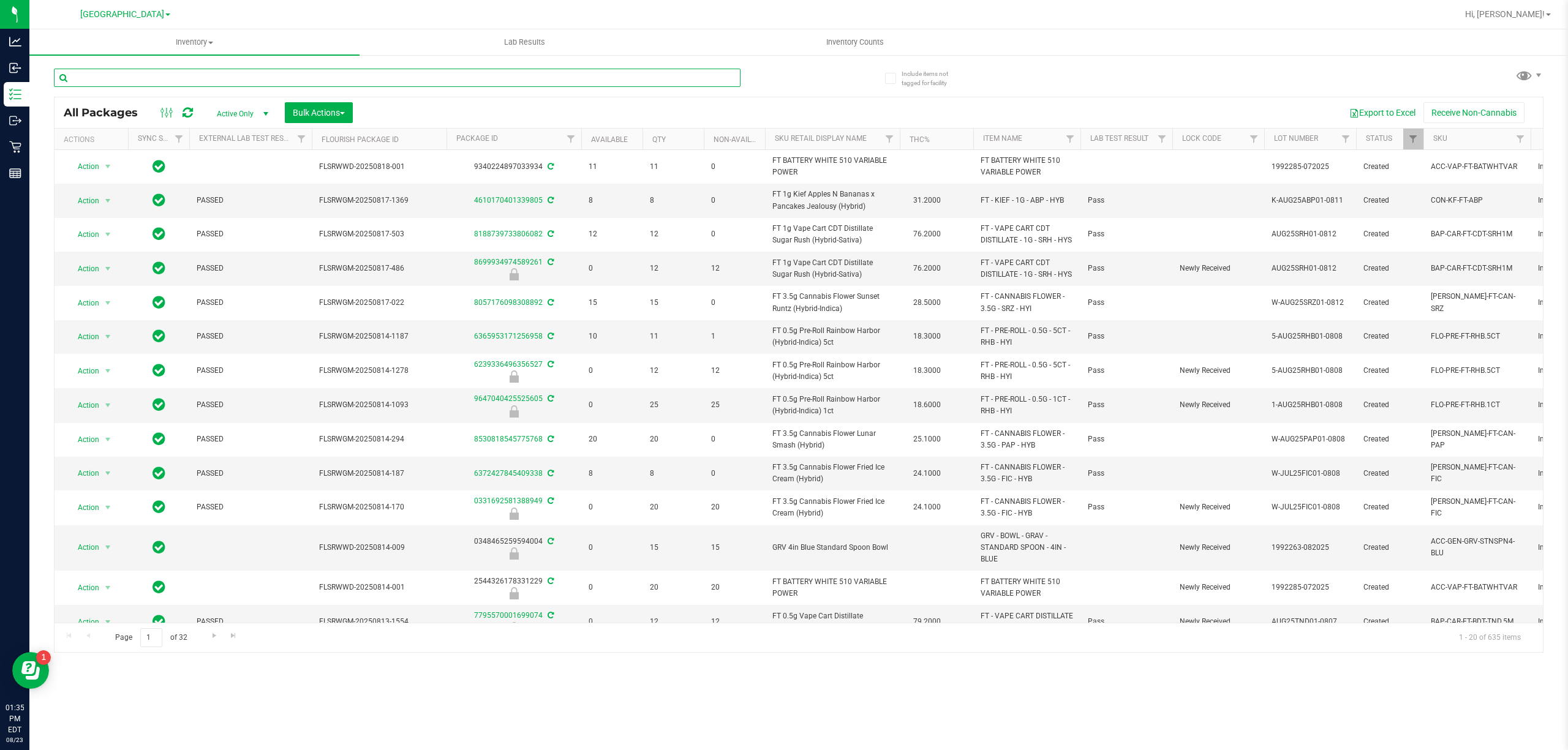
click at [181, 73] on input "text" at bounding box center [397, 78] width 687 height 19
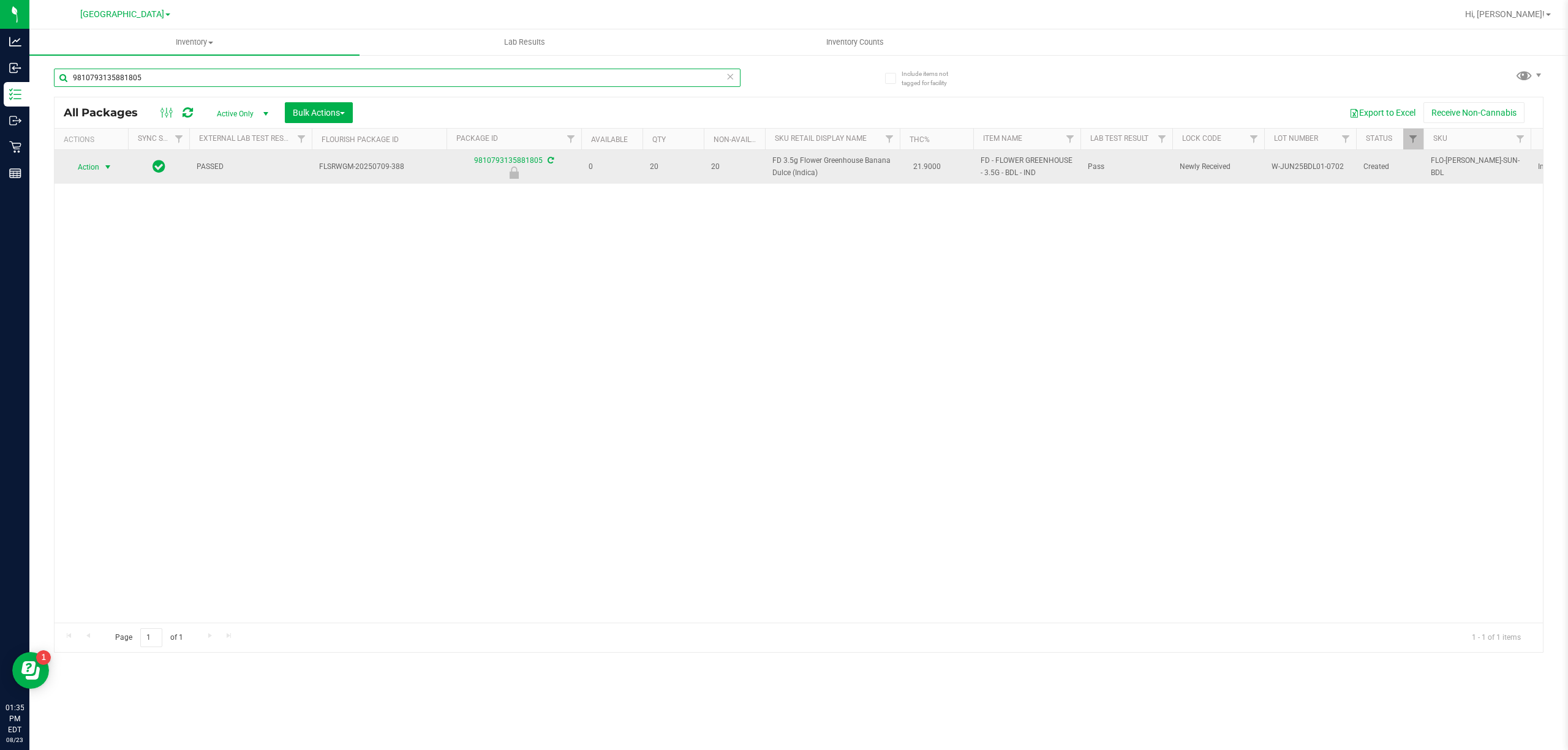
type input "9810793135881805"
click at [105, 165] on span "select" at bounding box center [108, 166] width 10 height 10
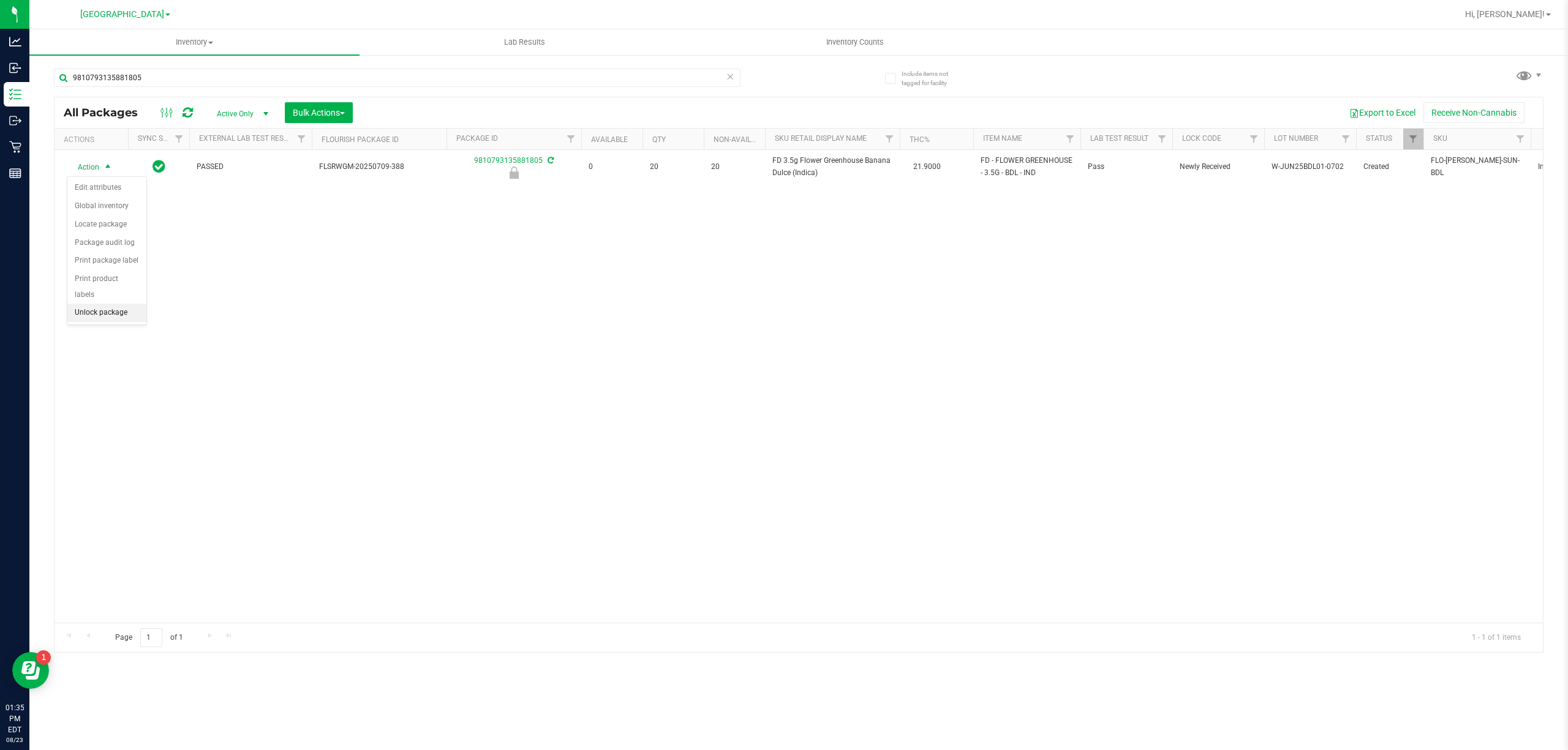
click at [118, 319] on li "Unlock package" at bounding box center [107, 313] width 79 height 19
